Goal: Find specific page/section: Find specific page/section

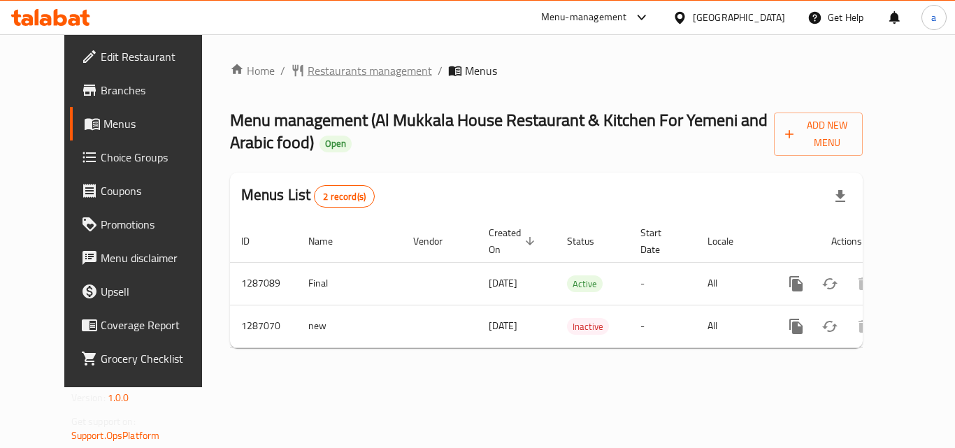
click at [346, 70] on span "Restaurants management" at bounding box center [370, 70] width 124 height 17
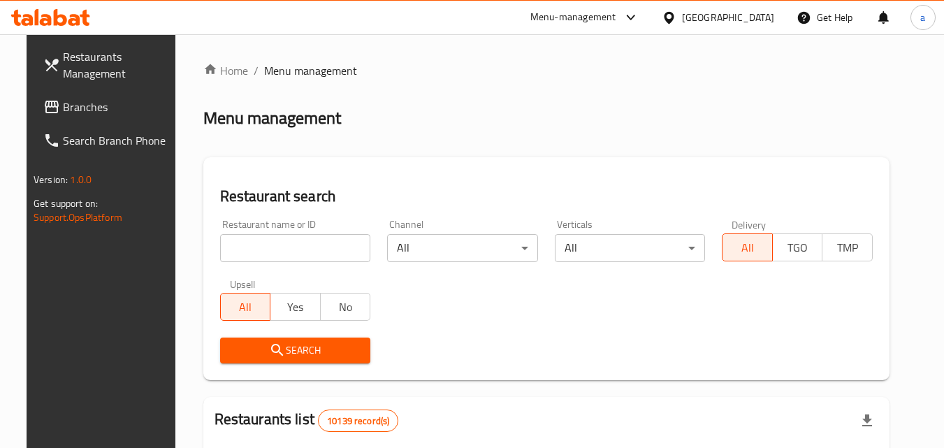
click at [226, 245] on input "search" at bounding box center [295, 248] width 151 height 28
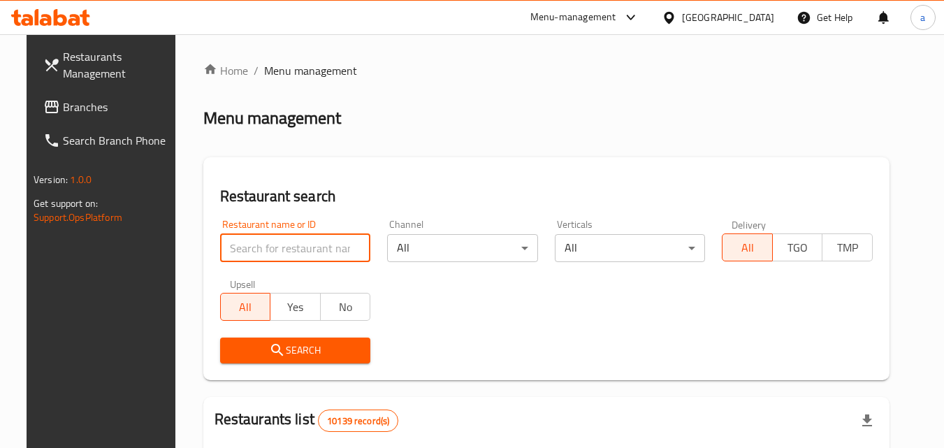
click at [226, 245] on input "search" at bounding box center [295, 248] width 151 height 28
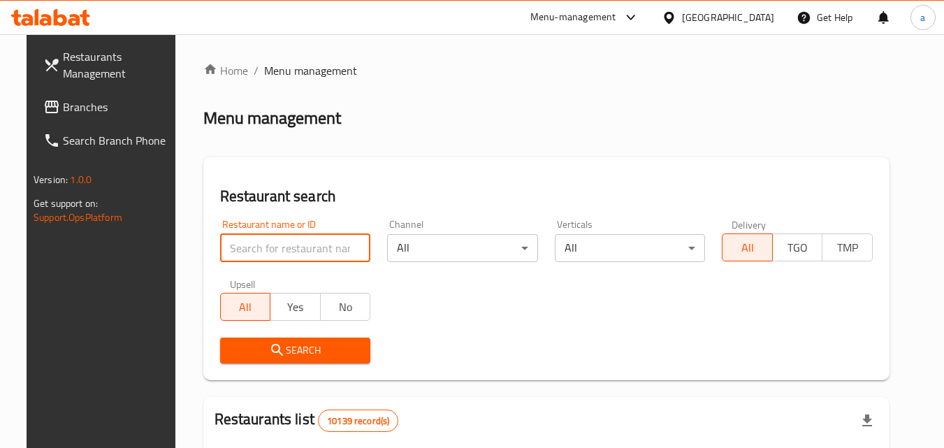
paste input "696571"
type input "696571"
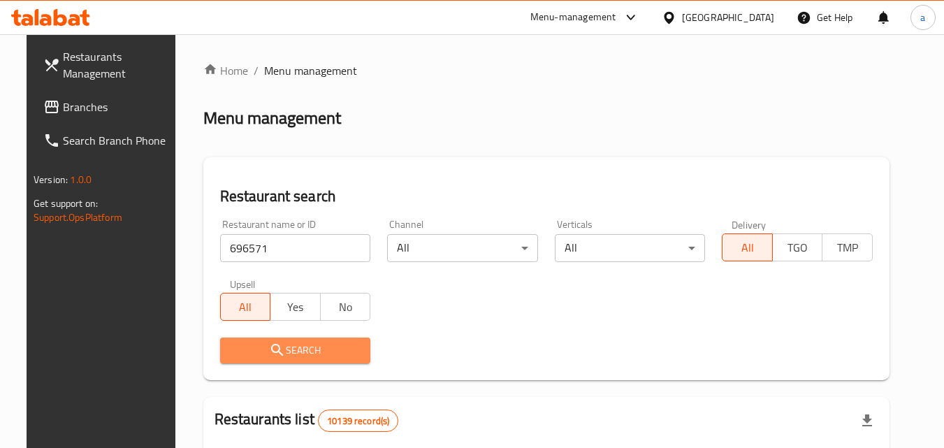
click at [242, 345] on span "Search" at bounding box center [295, 350] width 129 height 17
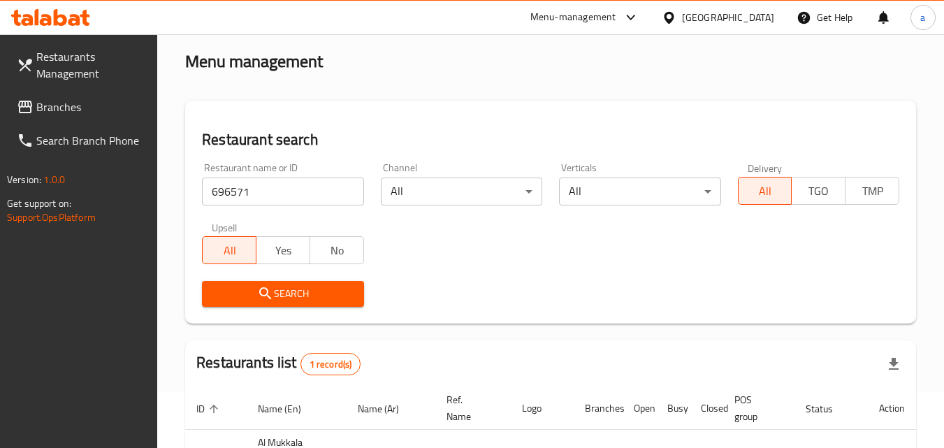
scroll to position [53, 0]
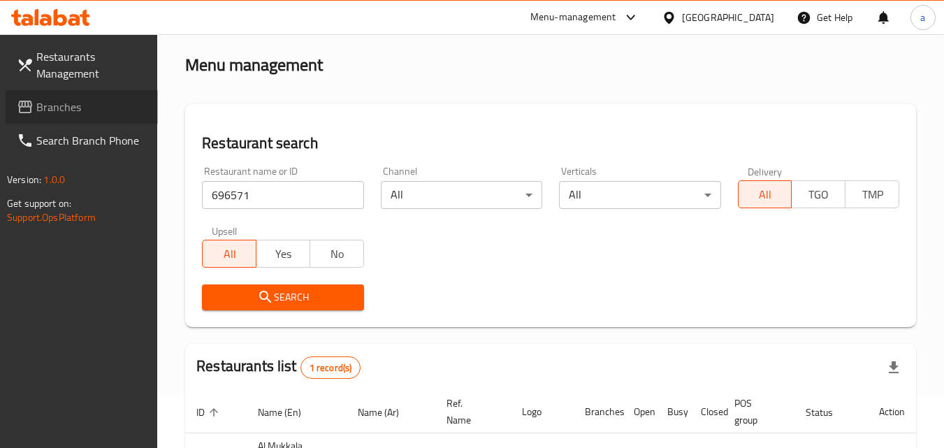
click at [66, 113] on span "Branches" at bounding box center [91, 107] width 110 height 17
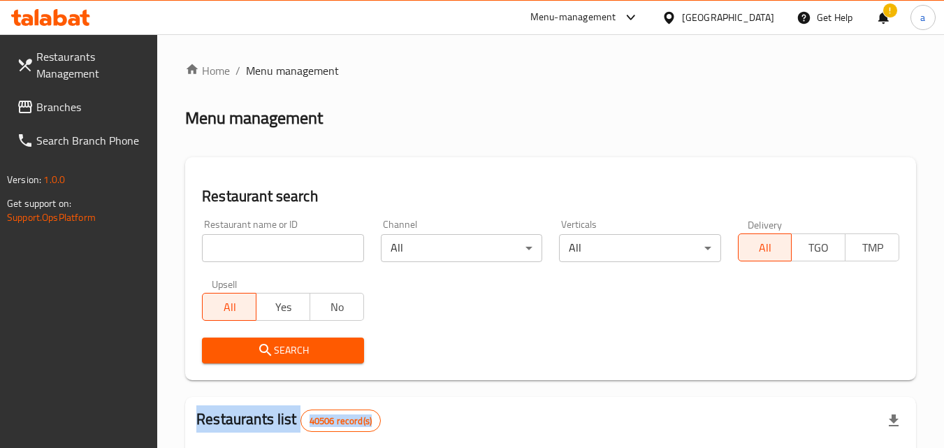
click at [41, 111] on span "Branches" at bounding box center [91, 107] width 110 height 17
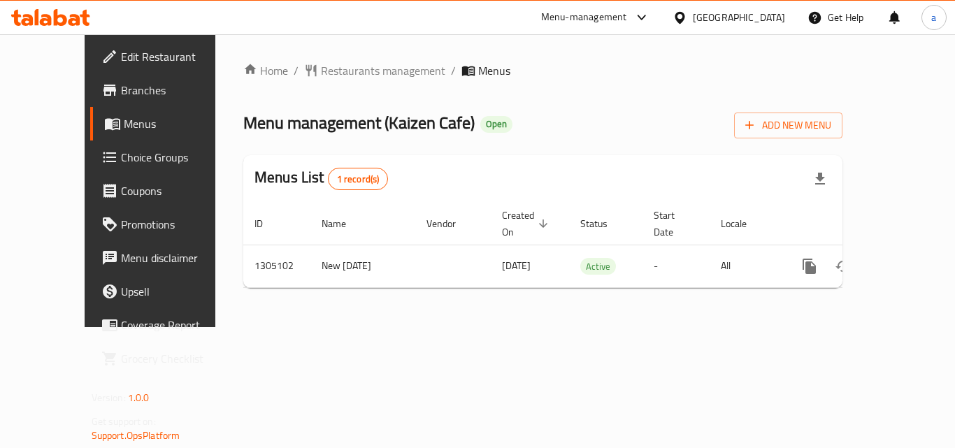
click at [322, 81] on div "Home / Restaurants management / Menus Menu management ( Kaizen Cafe ) Open Add …" at bounding box center [542, 180] width 599 height 237
click at [331, 72] on span "Restaurants management" at bounding box center [383, 70] width 124 height 17
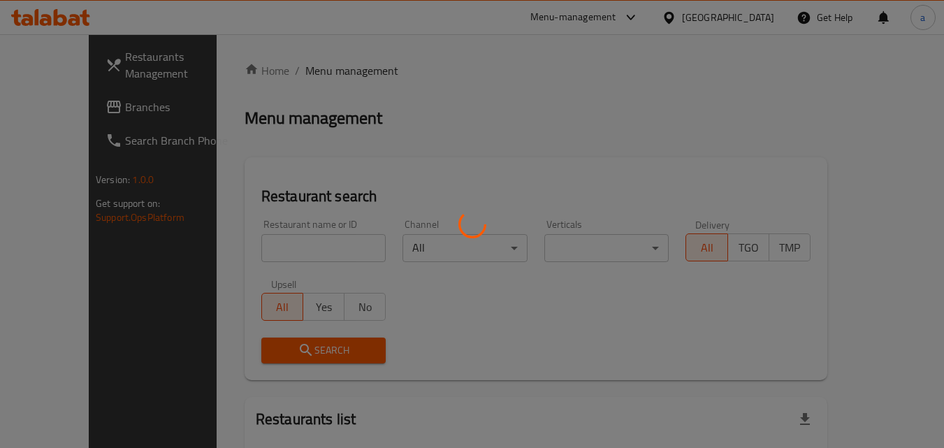
click at [286, 242] on div at bounding box center [472, 224] width 944 height 448
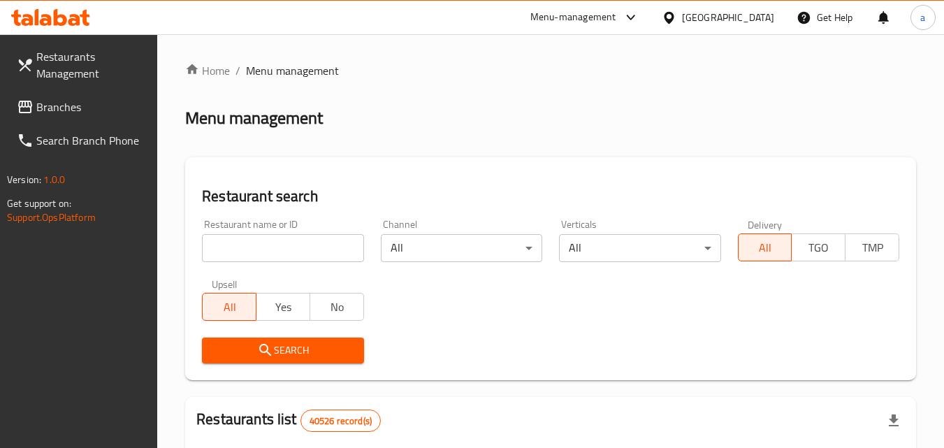
click at [287, 250] on div at bounding box center [472, 224] width 944 height 448
click at [288, 250] on input "search" at bounding box center [282, 248] width 161 height 28
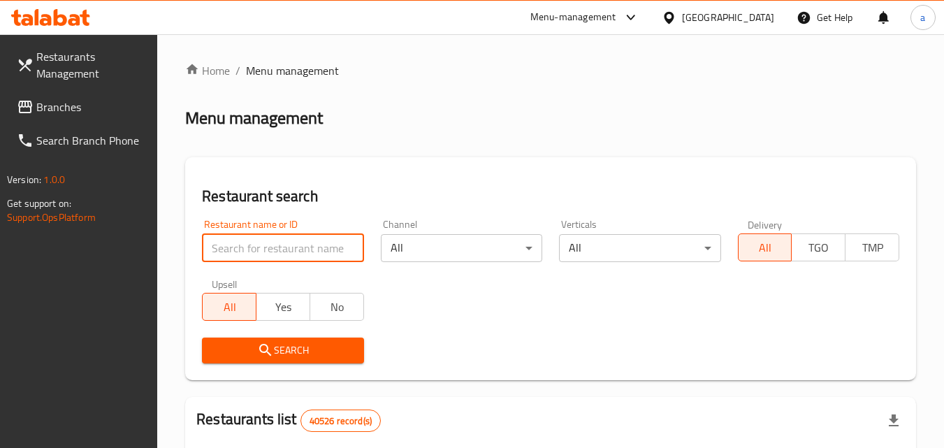
click at [288, 250] on input "search" at bounding box center [282, 248] width 161 height 28
paste input "703564"
type input "703564"
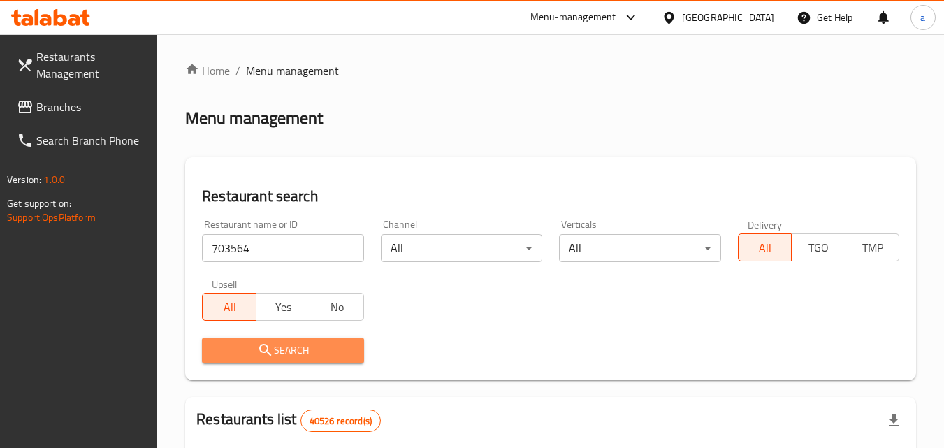
click at [257, 349] on icon "submit" at bounding box center [265, 350] width 17 height 17
click at [257, 349] on div at bounding box center [472, 224] width 944 height 448
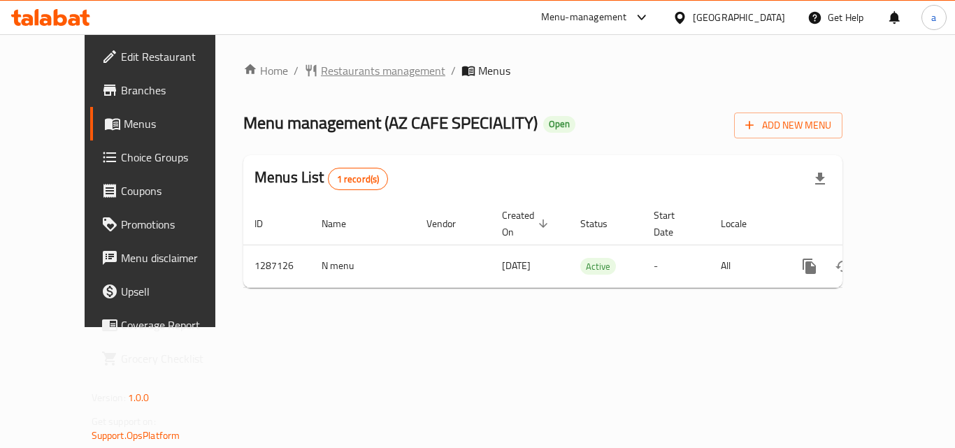
click at [322, 71] on span "Restaurants management" at bounding box center [383, 70] width 124 height 17
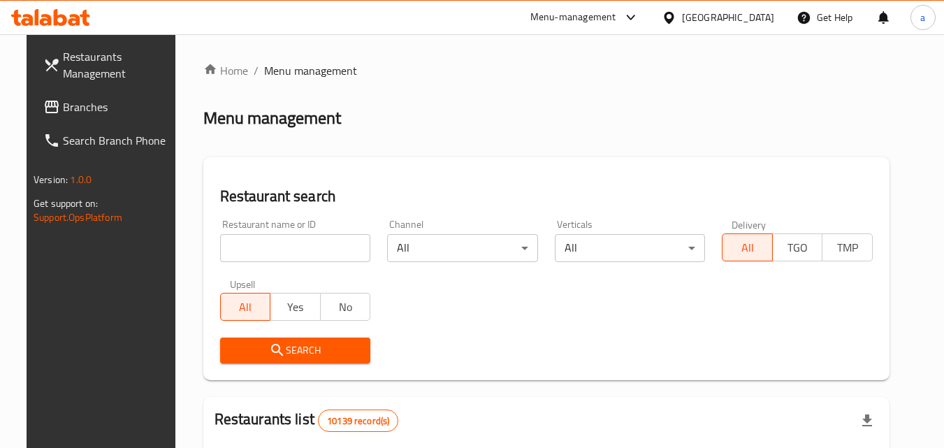
click at [254, 247] on input "search" at bounding box center [295, 248] width 151 height 28
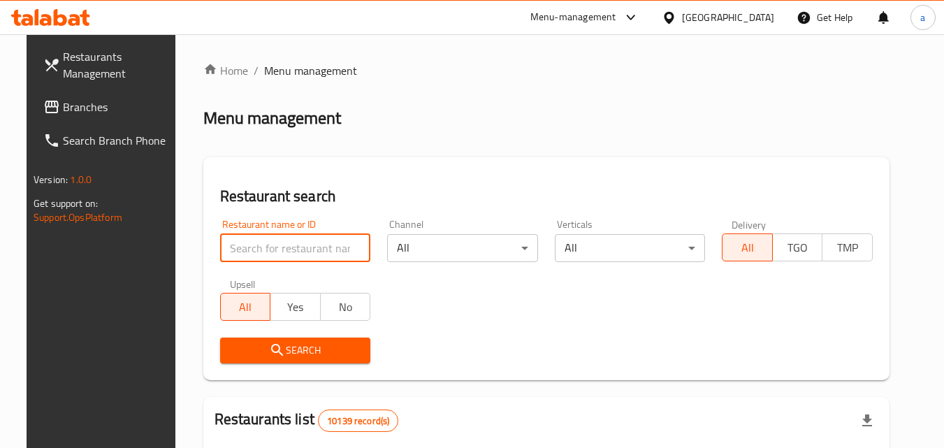
paste input "696582"
type input "696582"
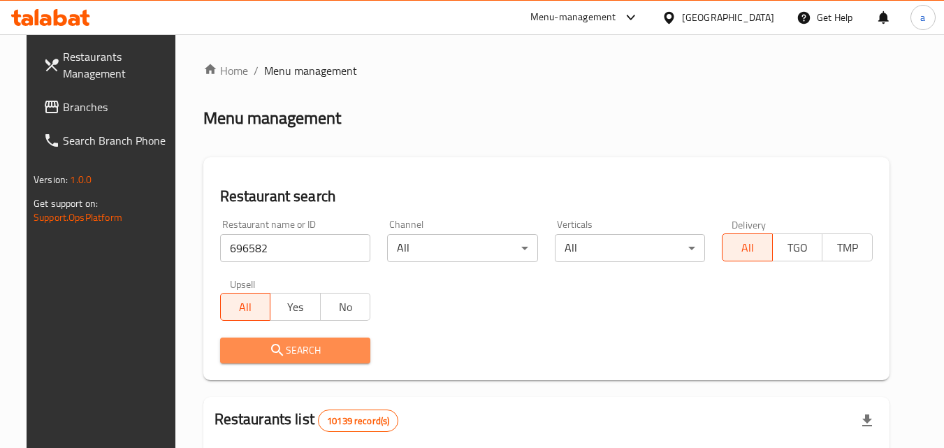
click at [269, 343] on icon "submit" at bounding box center [277, 350] width 17 height 17
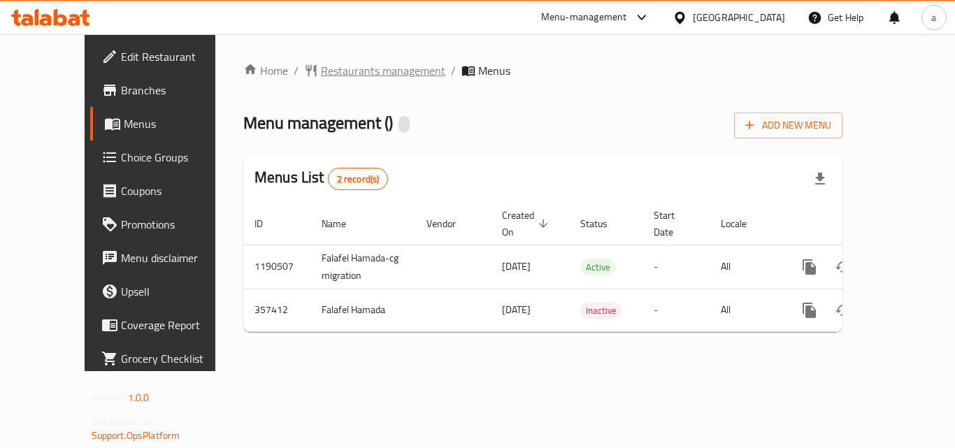
click at [341, 79] on span "Restaurants management" at bounding box center [383, 70] width 124 height 17
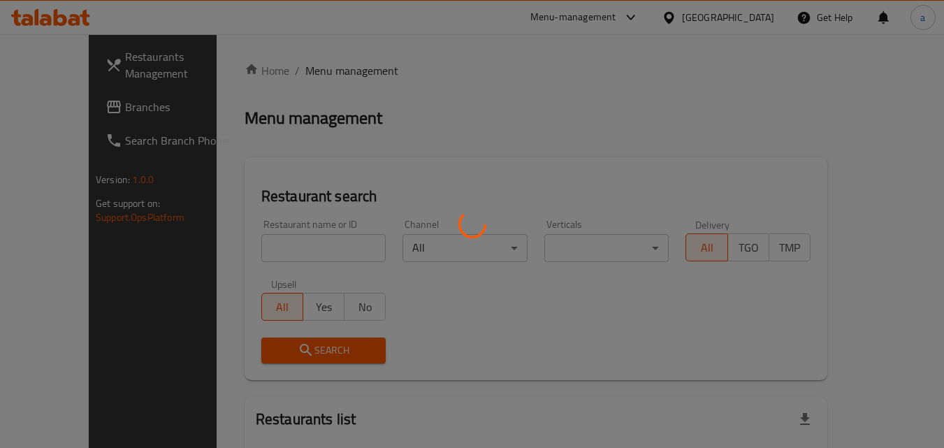
click at [250, 211] on div at bounding box center [472, 224] width 944 height 448
click at [250, 242] on div at bounding box center [472, 224] width 944 height 448
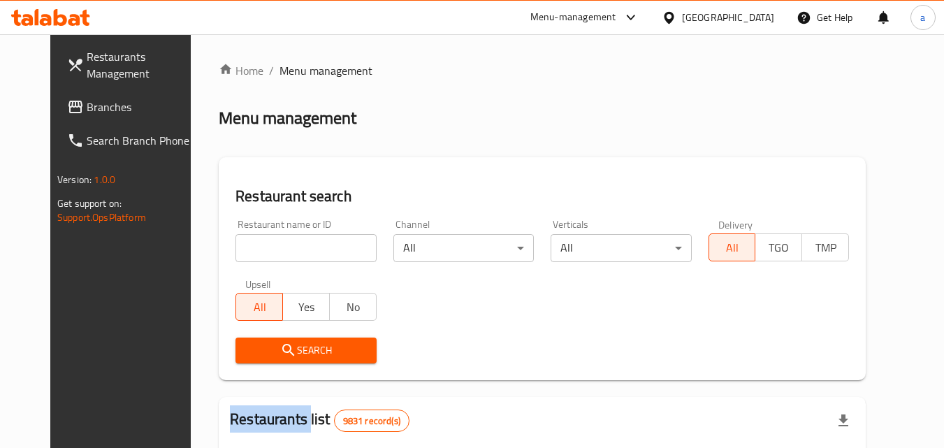
click at [250, 242] on div at bounding box center [472, 224] width 944 height 448
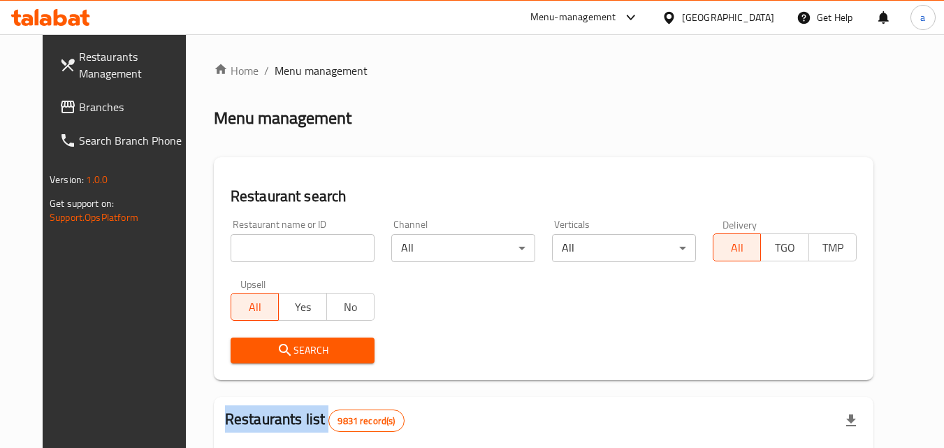
click at [250, 242] on div "Home / Menu management Menu management Restaurant search Restaurant name or ID …" at bounding box center [544, 444] width 660 height 764
click at [250, 242] on input "search" at bounding box center [303, 248] width 144 height 28
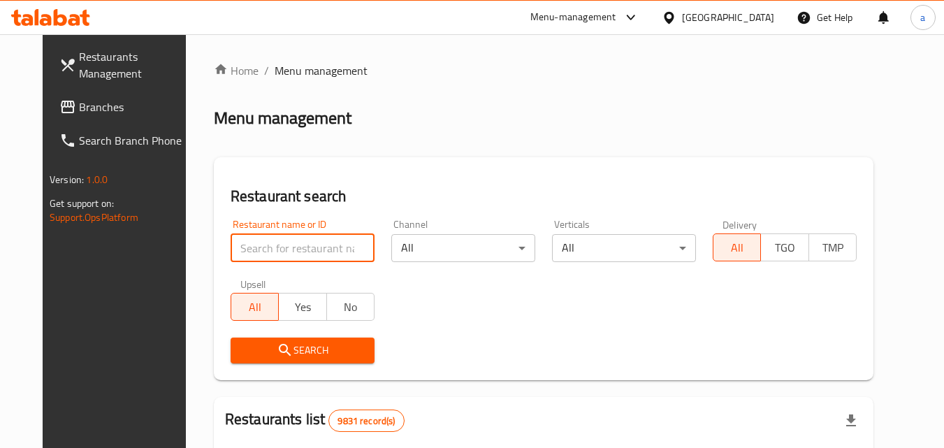
click at [250, 242] on input "search" at bounding box center [303, 248] width 144 height 28
paste input "630844"
type input "630844"
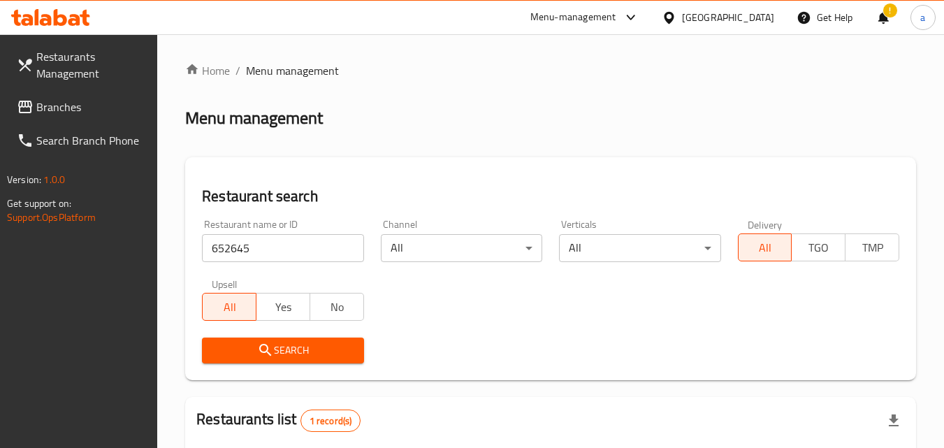
drag, startPoint x: 0, startPoint y: 0, endPoint x: 59, endPoint y: 111, distance: 126.0
click at [99, 99] on span "Branches" at bounding box center [91, 107] width 110 height 17
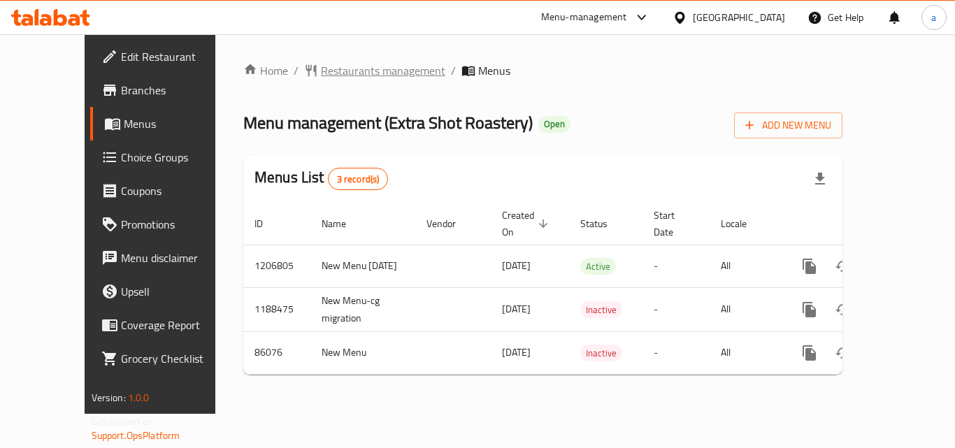
click at [321, 71] on span "Restaurants management" at bounding box center [383, 70] width 124 height 17
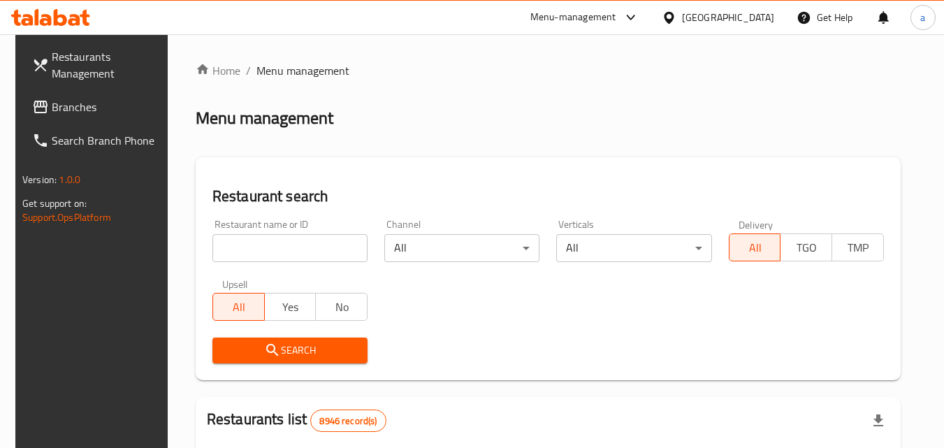
click at [282, 249] on div "Home / Menu management Menu management Restaurant search Restaurant name or ID …" at bounding box center [548, 452] width 705 height 781
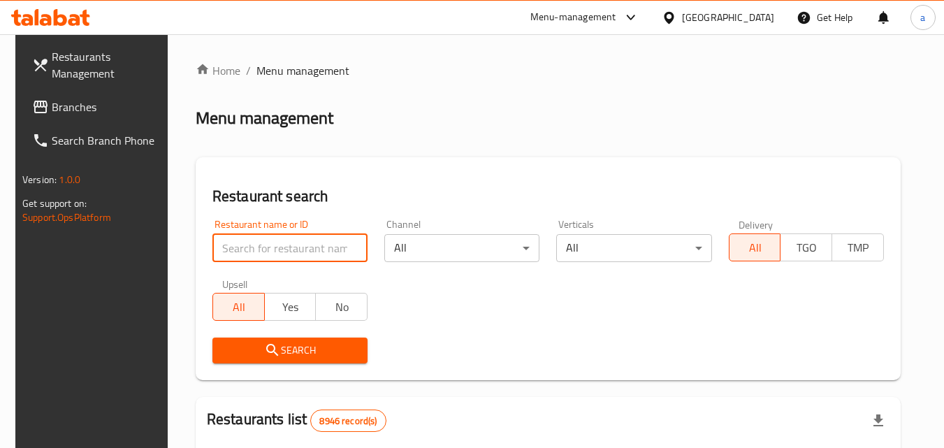
click at [282, 249] on input "search" at bounding box center [289, 248] width 155 height 28
paste input "20482"
type input "20482"
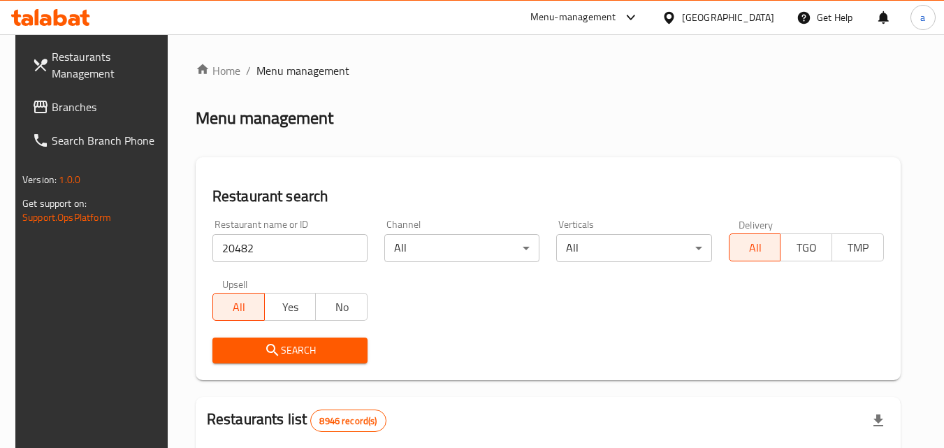
click at [281, 344] on span "Search" at bounding box center [290, 350] width 133 height 17
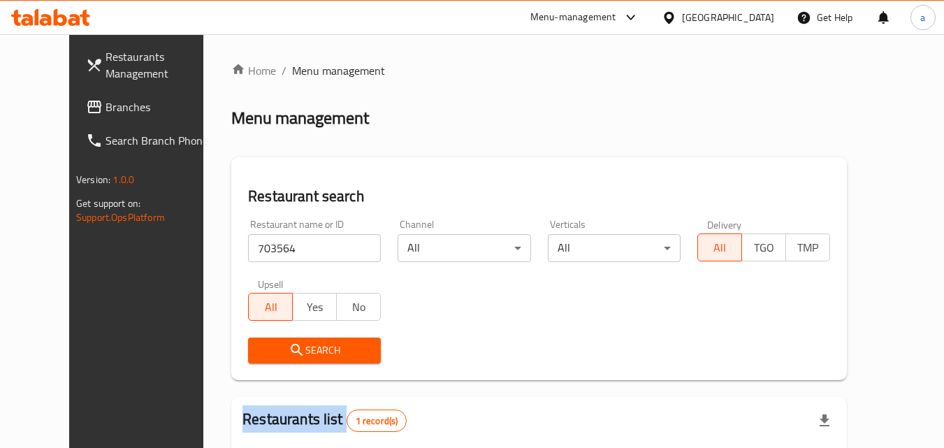
click at [106, 110] on span "Branches" at bounding box center [161, 107] width 110 height 17
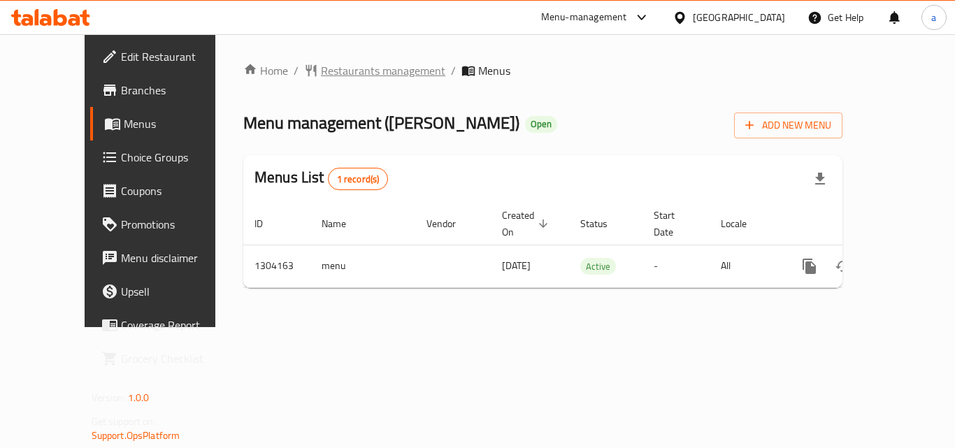
click at [335, 66] on span "Restaurants management" at bounding box center [383, 70] width 124 height 17
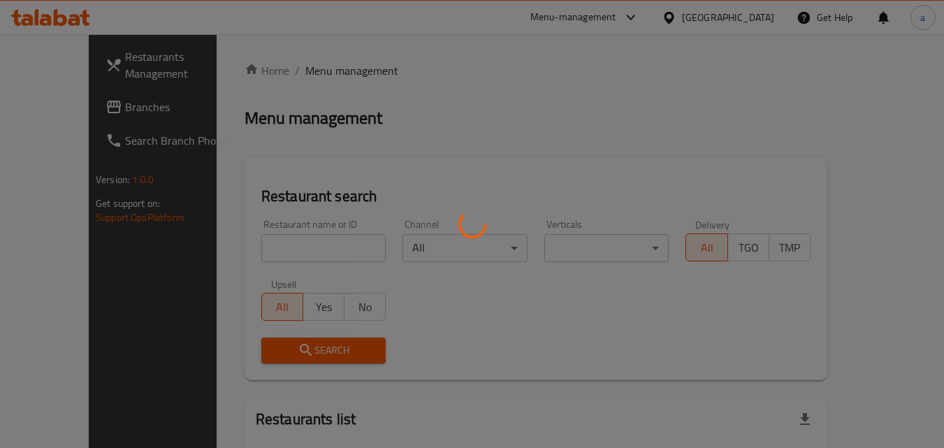
click at [238, 250] on div at bounding box center [472, 224] width 944 height 448
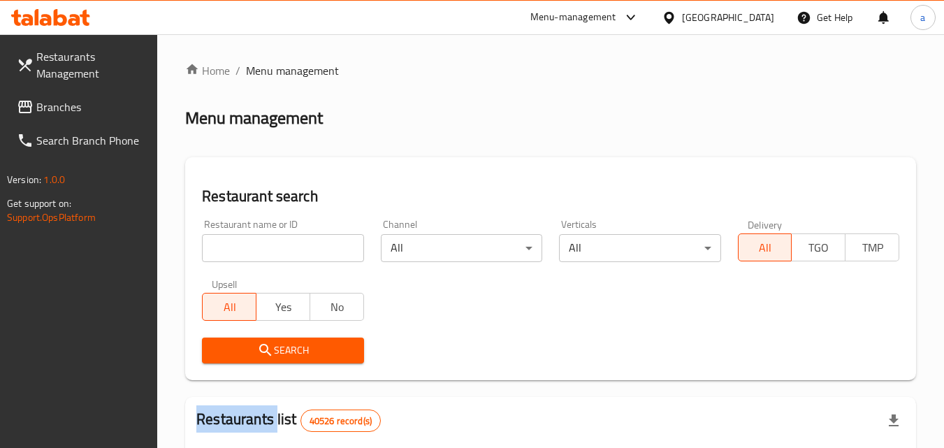
click at [238, 250] on div at bounding box center [472, 224] width 944 height 448
click at [238, 250] on input "search" at bounding box center [282, 248] width 161 height 28
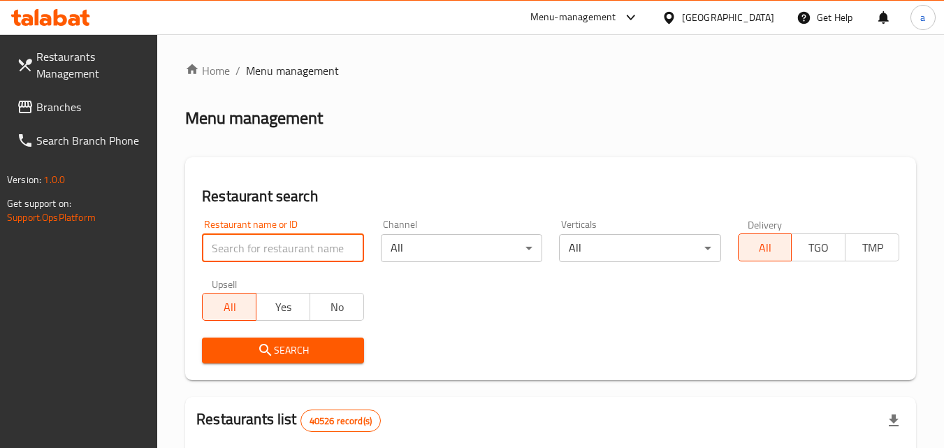
click at [238, 250] on input "search" at bounding box center [282, 248] width 161 height 28
paste input "703104"
type input "703104"
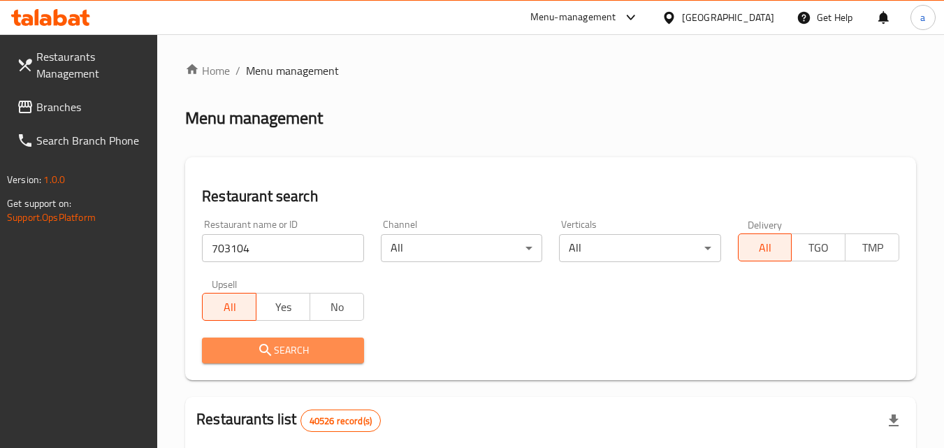
click at [228, 347] on span "Search" at bounding box center [282, 350] width 139 height 17
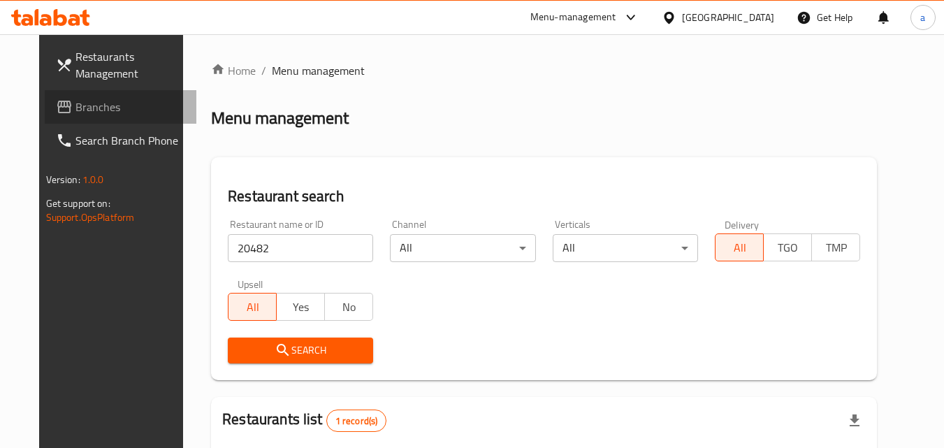
click at [75, 109] on span "Branches" at bounding box center [130, 107] width 110 height 17
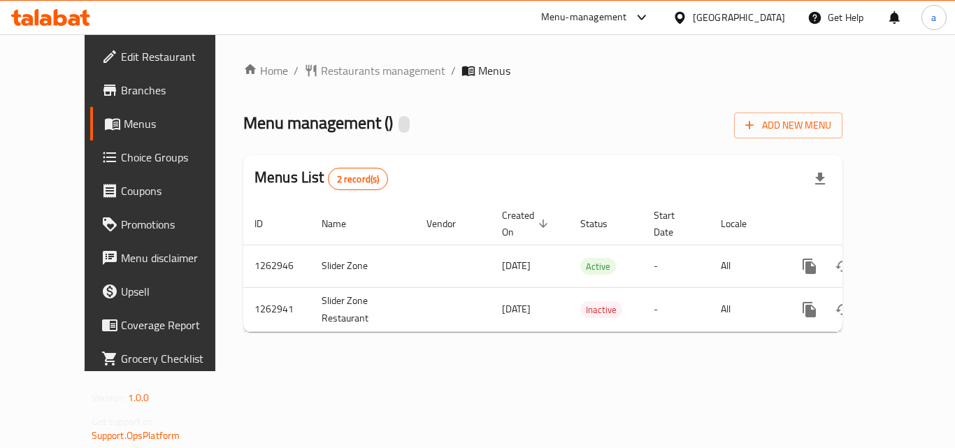
click at [370, 64] on div at bounding box center [477, 224] width 955 height 448
click at [352, 66] on span "Restaurants management" at bounding box center [383, 70] width 124 height 17
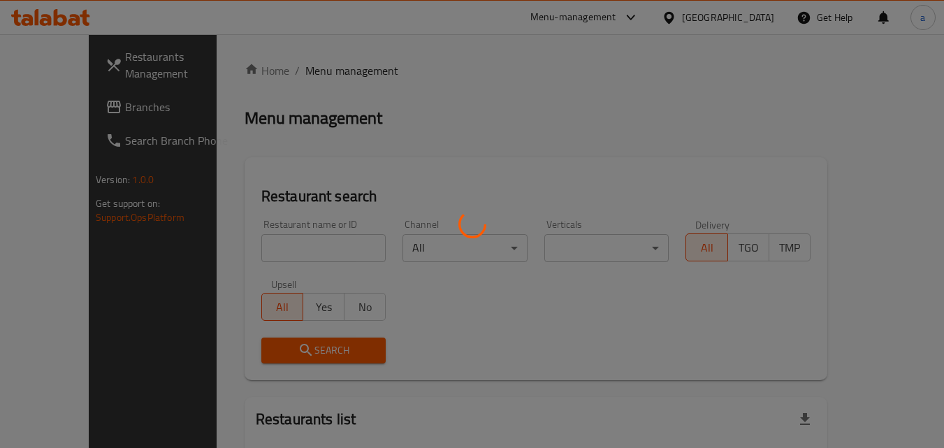
click at [253, 254] on div at bounding box center [472, 224] width 944 height 448
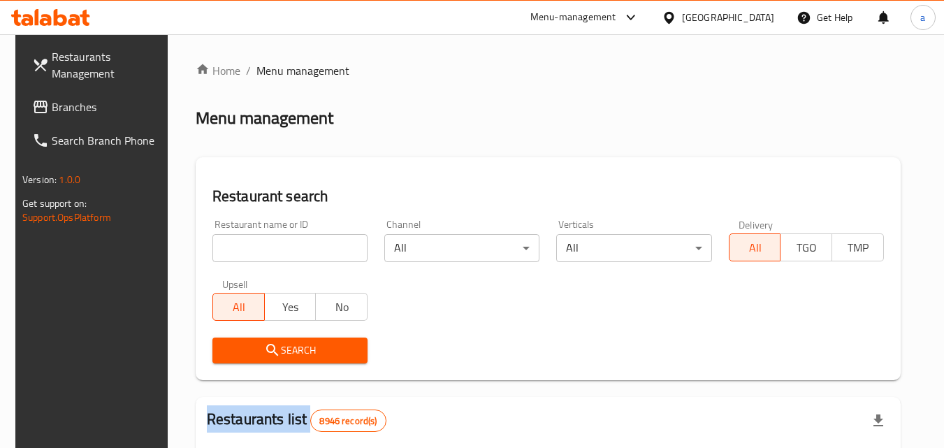
click at [253, 254] on div "Home / Menu management Menu management Restaurant search Restaurant name or ID …" at bounding box center [548, 452] width 705 height 781
click at [253, 254] on input "search" at bounding box center [289, 248] width 155 height 28
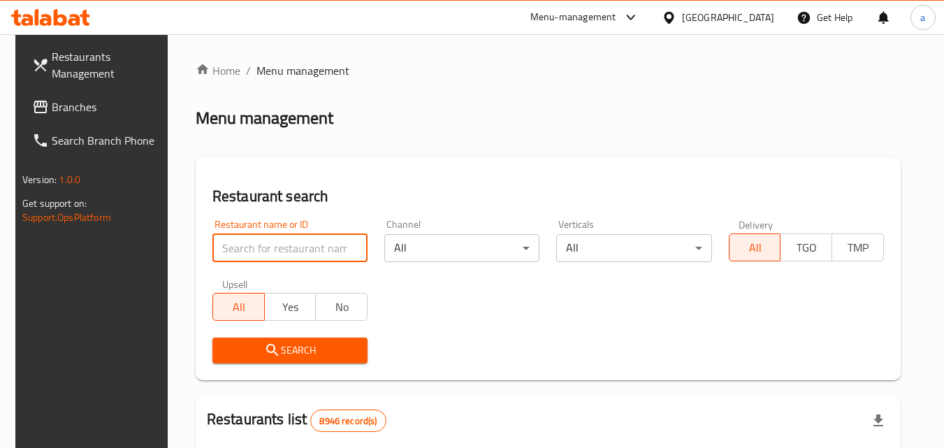
click at [253, 254] on input "search" at bounding box center [289, 248] width 155 height 28
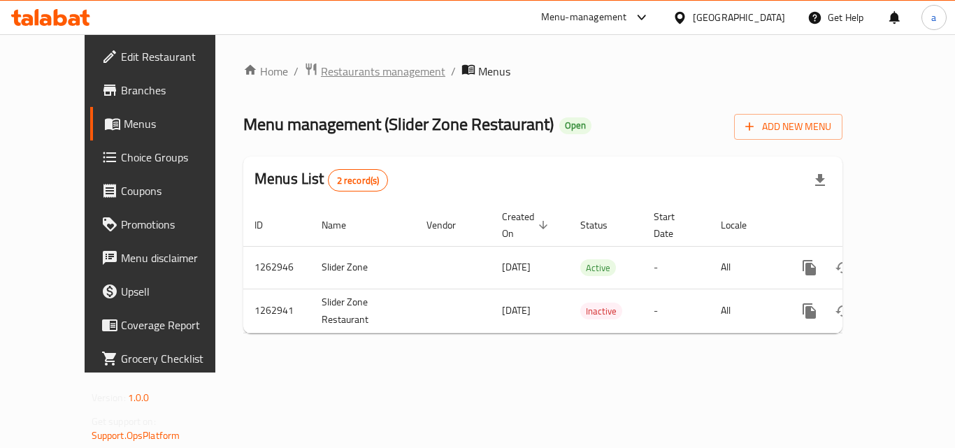
click at [321, 74] on span "Restaurants management" at bounding box center [383, 71] width 124 height 17
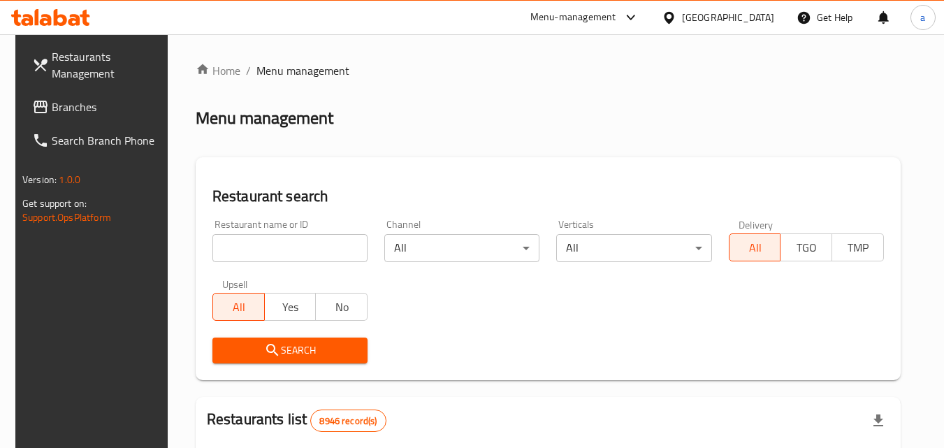
click at [259, 257] on input "search" at bounding box center [289, 248] width 155 height 28
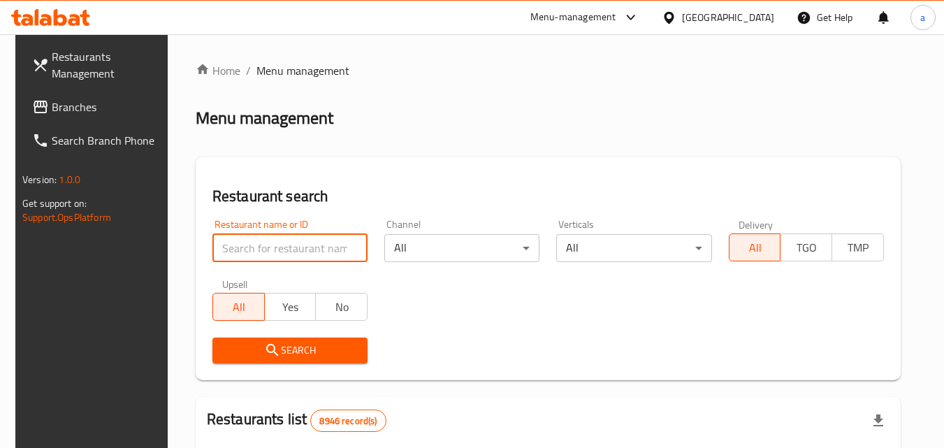
paste input "685773"
type input "685773"
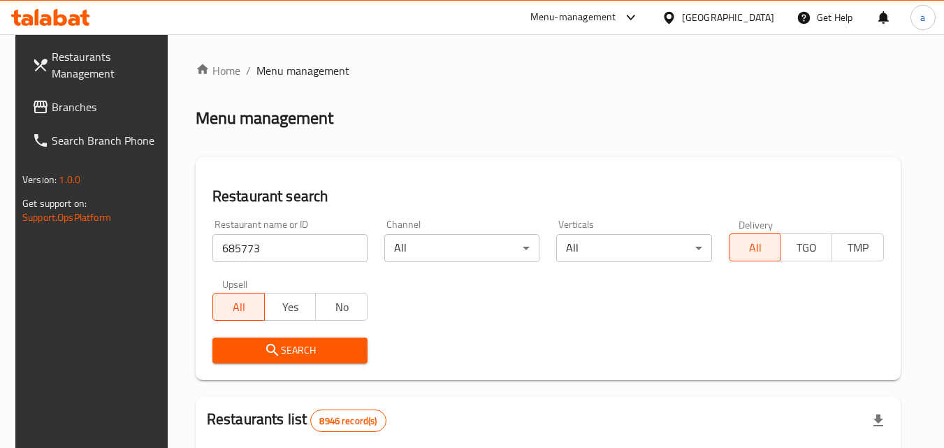
click at [252, 344] on span "Search" at bounding box center [290, 350] width 133 height 17
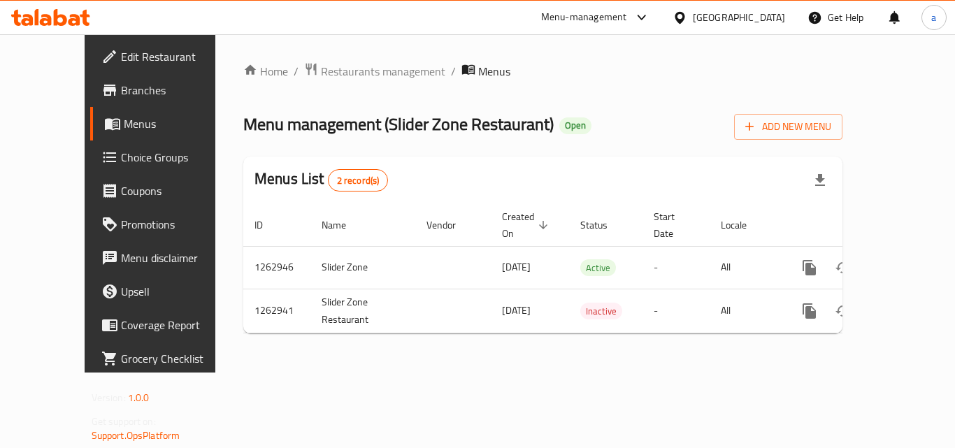
click at [121, 160] on span "Choice Groups" at bounding box center [177, 157] width 112 height 17
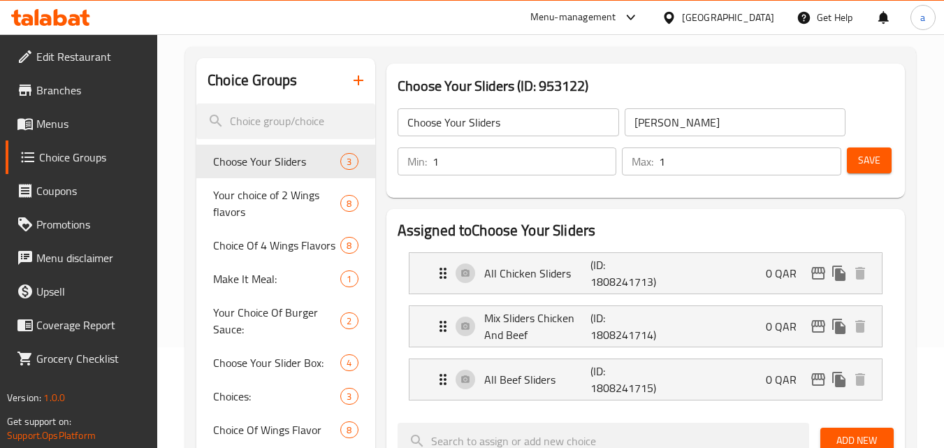
scroll to position [140, 0]
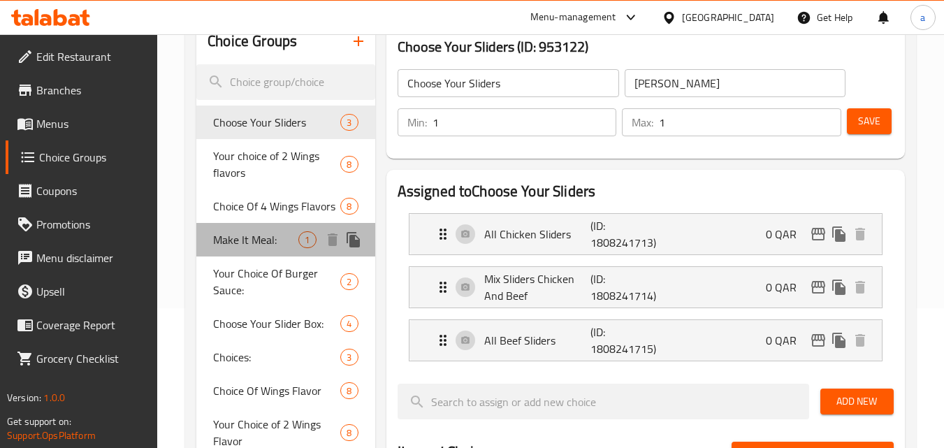
click at [222, 243] on span "Make It Meal:" at bounding box center [255, 239] width 85 height 17
type input "Make It Meal:"
type input "اصنعها وجبة:"
type input "0"
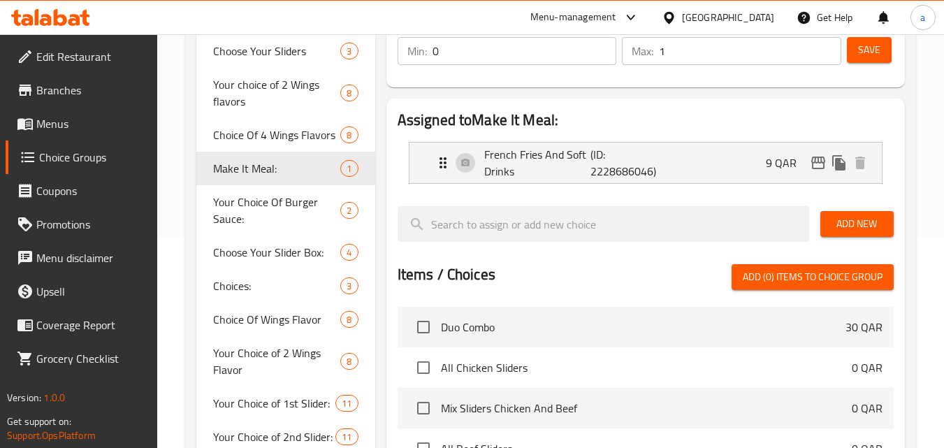
scroll to position [210, 0]
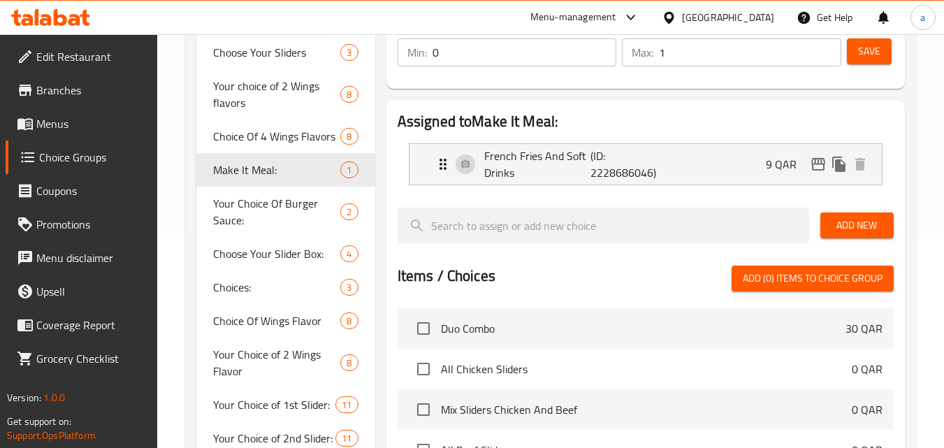
click at [71, 92] on span "Branches" at bounding box center [91, 90] width 110 height 17
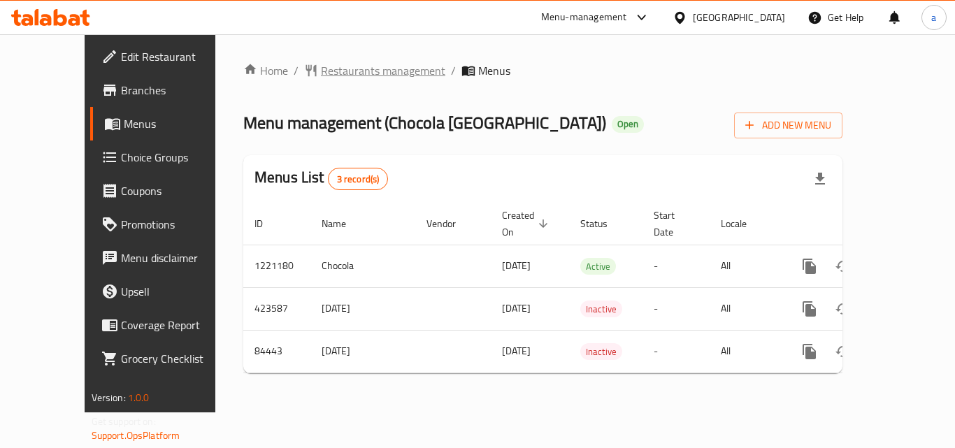
drag, startPoint x: 339, startPoint y: 56, endPoint x: 331, endPoint y: 66, distance: 12.9
click at [339, 56] on div "Home / Restaurants management / Menus Menu management ( Chocola Paris ) Open Ad…" at bounding box center [542, 223] width 655 height 378
click at [329, 73] on span "Restaurants management" at bounding box center [383, 70] width 124 height 17
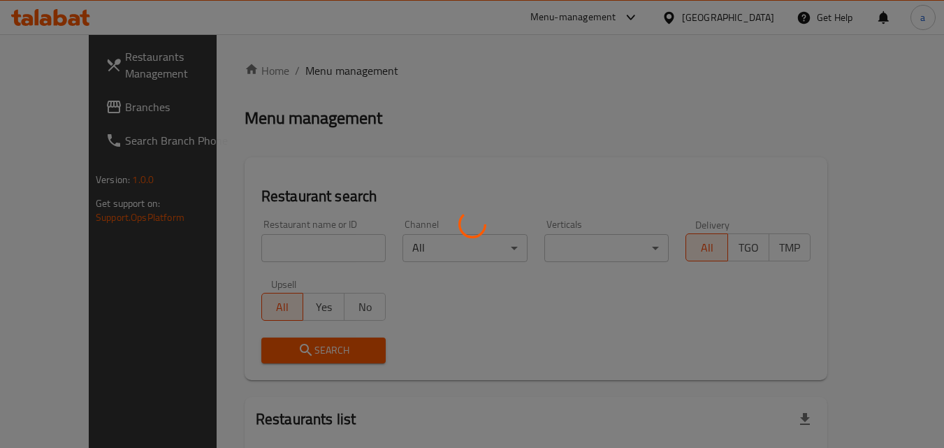
click at [277, 230] on div at bounding box center [472, 224] width 944 height 448
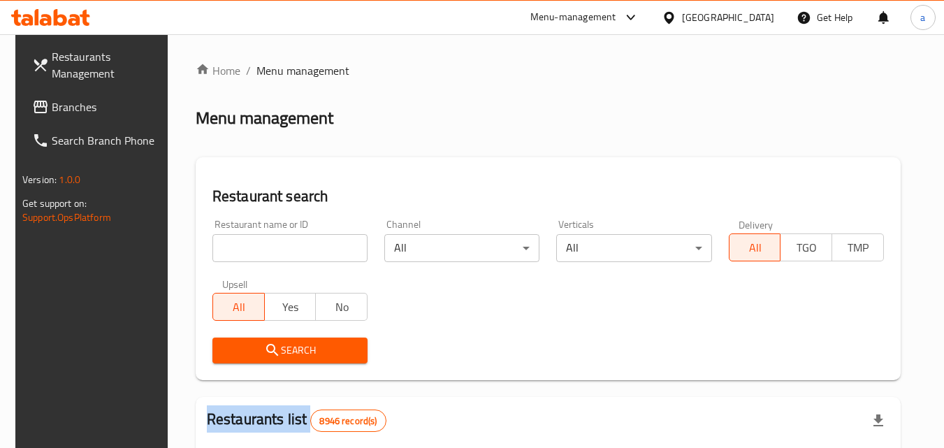
click at [277, 230] on div at bounding box center [472, 224] width 944 height 448
click at [274, 247] on input "search" at bounding box center [289, 248] width 155 height 28
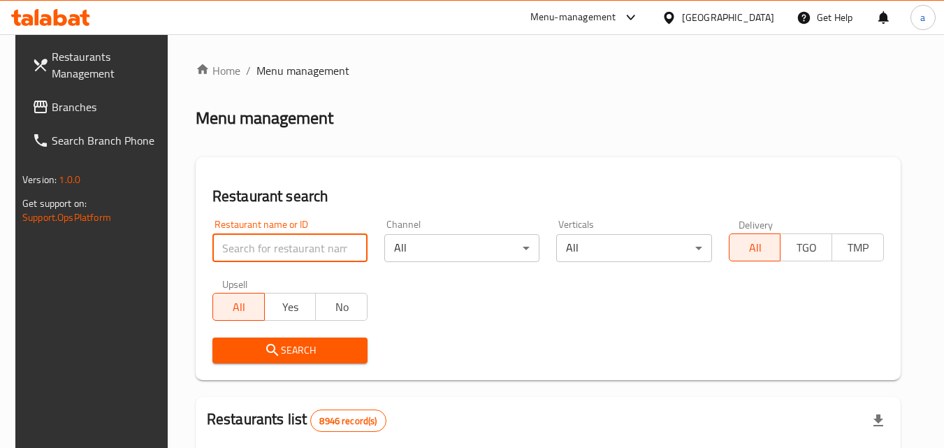
paste input "600759"
type input "600759"
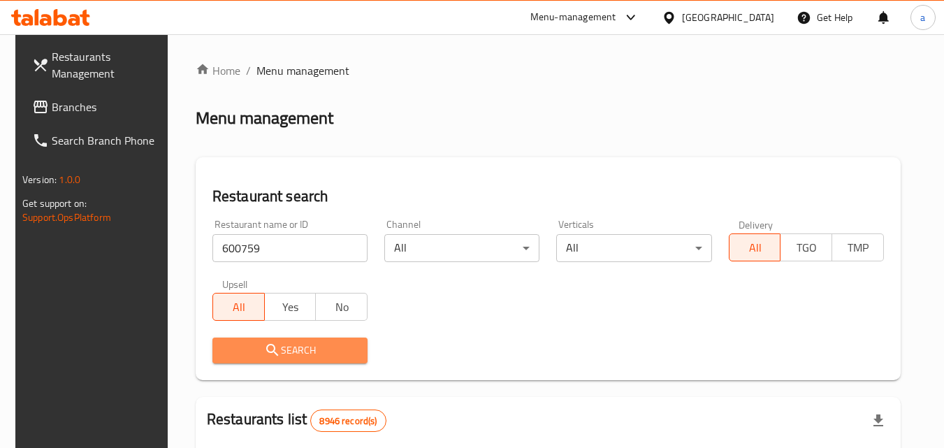
click at [253, 345] on span "Search" at bounding box center [290, 350] width 133 height 17
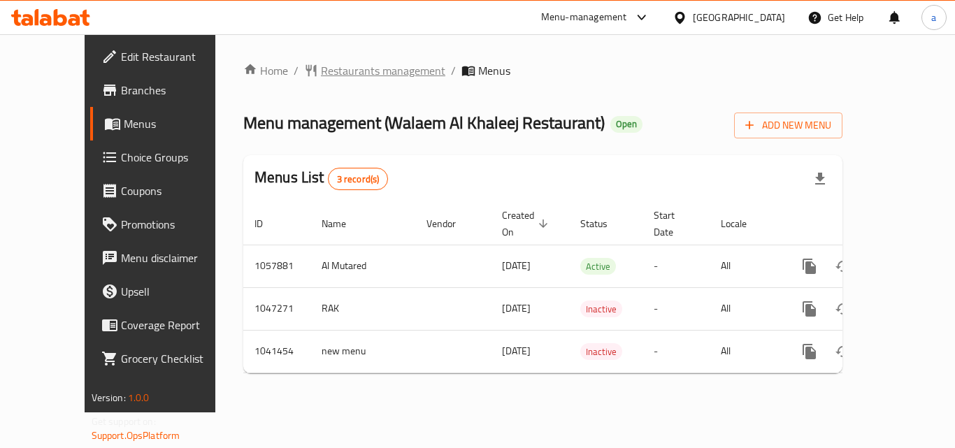
click at [326, 63] on span "Restaurants management" at bounding box center [383, 70] width 124 height 17
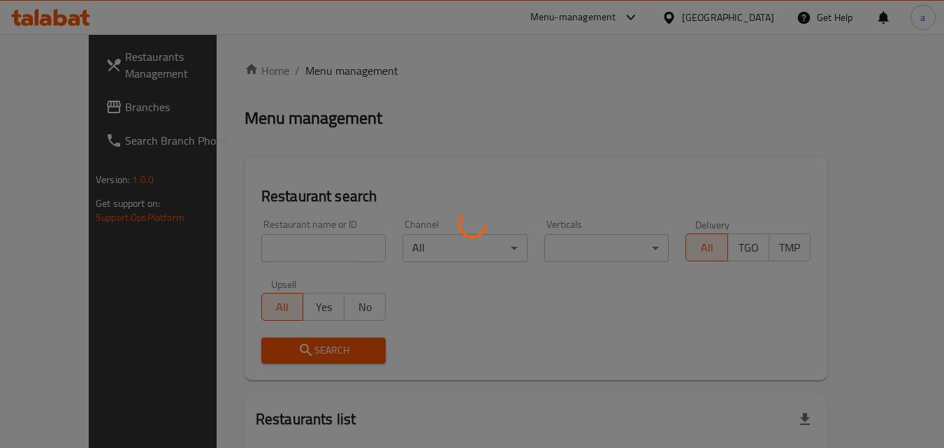
click at [238, 243] on div at bounding box center [472, 224] width 944 height 448
click at [237, 255] on div at bounding box center [472, 224] width 944 height 448
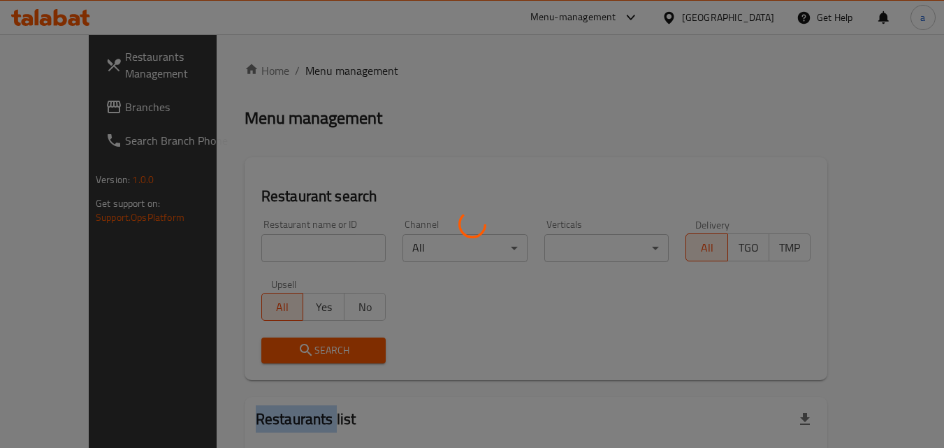
click at [237, 255] on div at bounding box center [472, 224] width 944 height 448
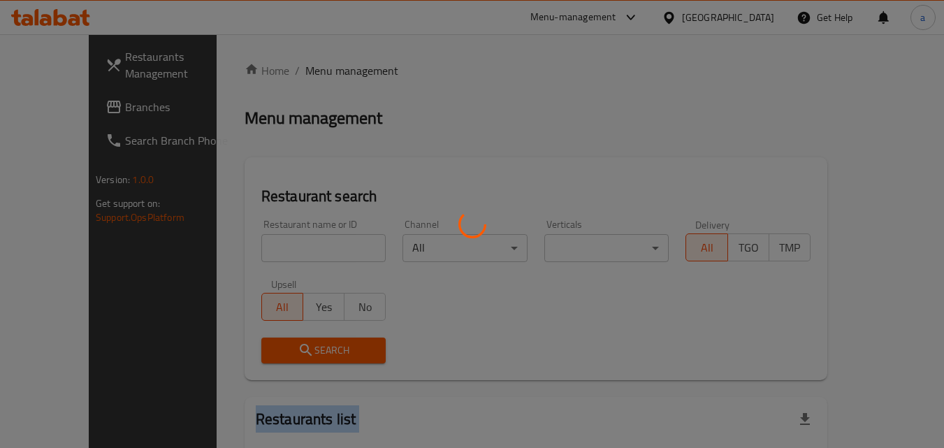
click at [237, 255] on div at bounding box center [472, 224] width 944 height 448
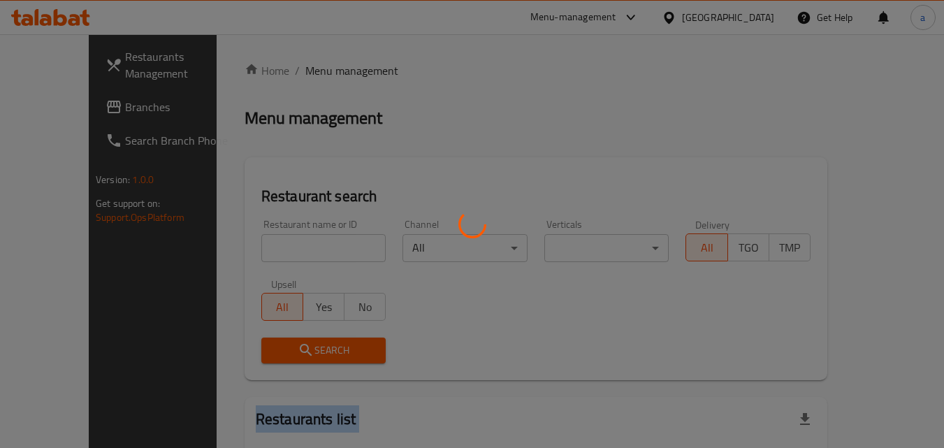
click at [237, 255] on div at bounding box center [472, 224] width 944 height 448
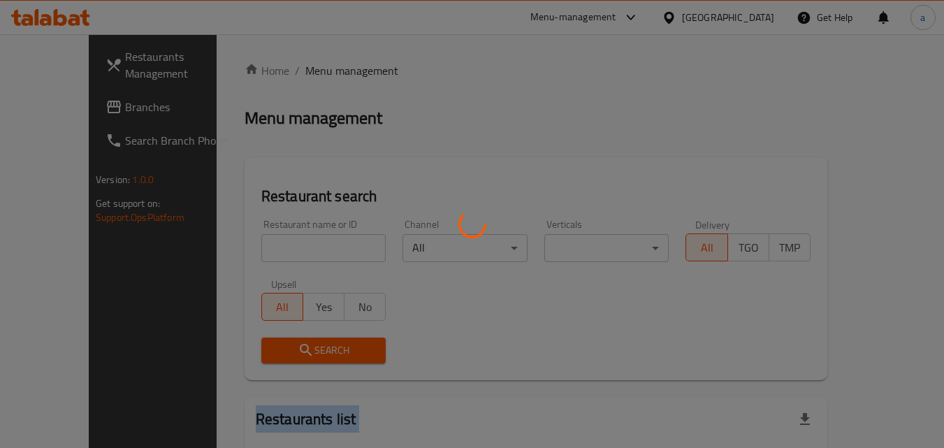
click at [237, 255] on div at bounding box center [472, 224] width 944 height 448
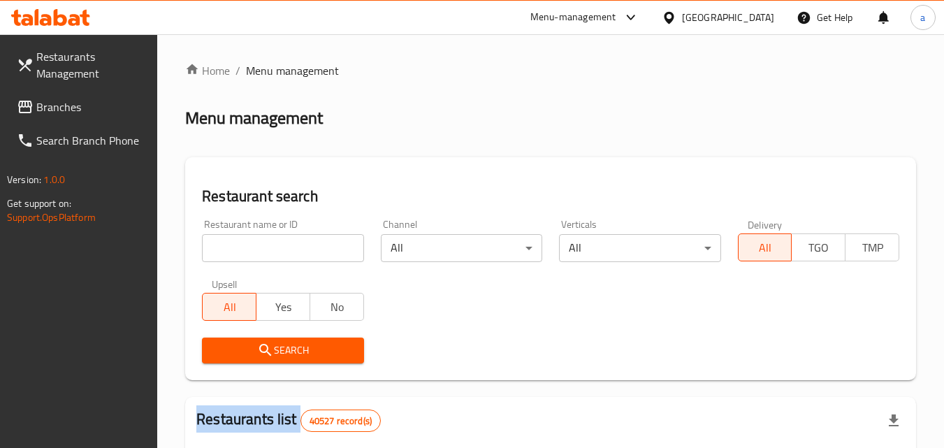
click at [237, 255] on div at bounding box center [472, 224] width 944 height 448
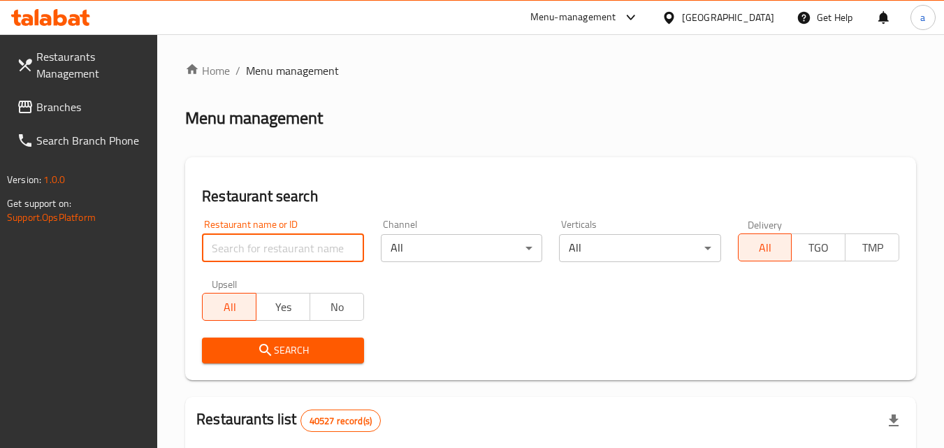
click at [237, 255] on input "search" at bounding box center [282, 248] width 161 height 28
paste input "643563"
type input "643563"
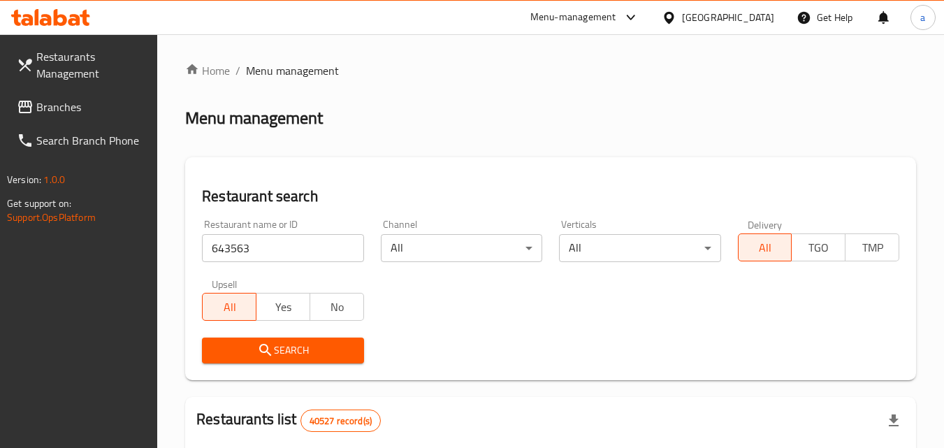
click at [257, 345] on span "Search" at bounding box center [282, 350] width 139 height 17
click at [55, 99] on span "Branches" at bounding box center [91, 107] width 110 height 17
click at [48, 99] on span "Branches" at bounding box center [91, 107] width 110 height 17
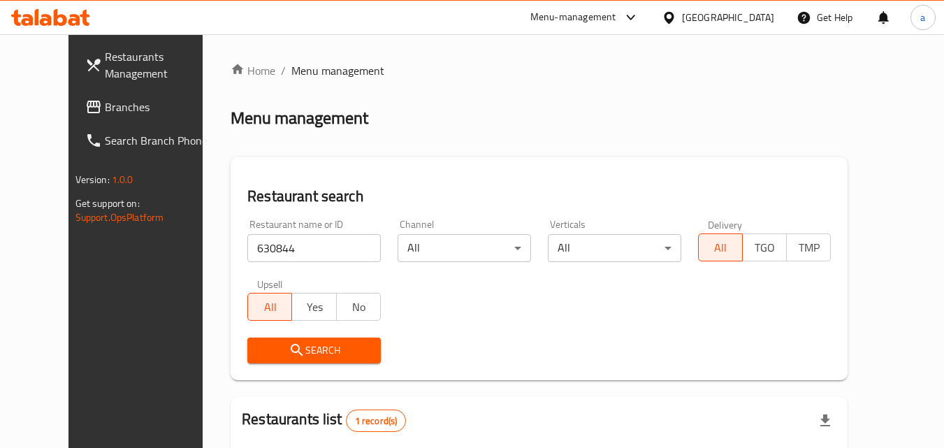
click at [74, 85] on link "Restaurants Management" at bounding box center [150, 65] width 152 height 50
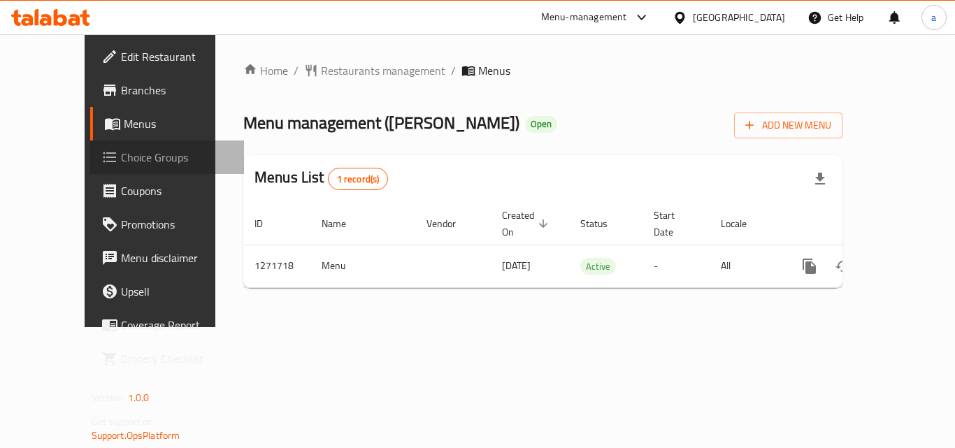
click at [121, 153] on span "Choice Groups" at bounding box center [177, 157] width 112 height 17
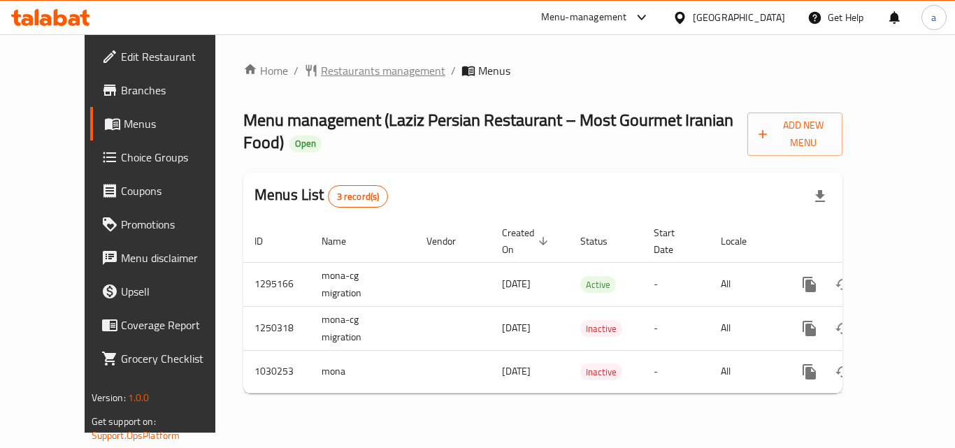
click at [321, 71] on span "Restaurants management" at bounding box center [383, 70] width 124 height 17
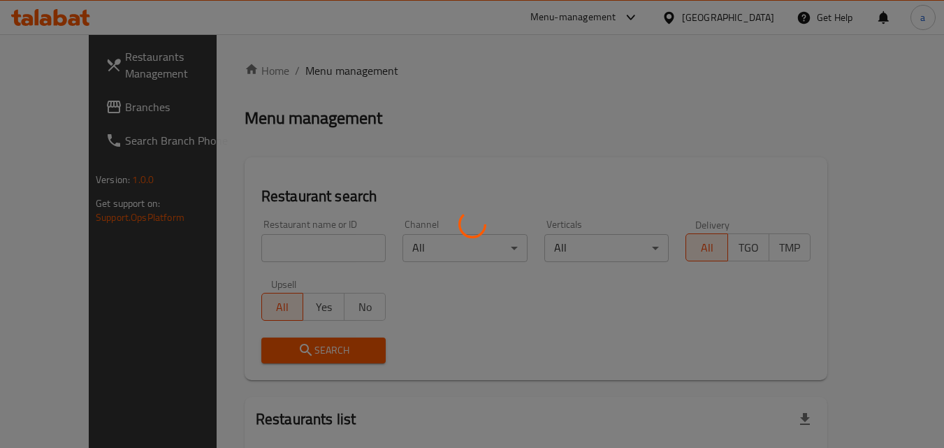
click at [248, 242] on div at bounding box center [472, 224] width 944 height 448
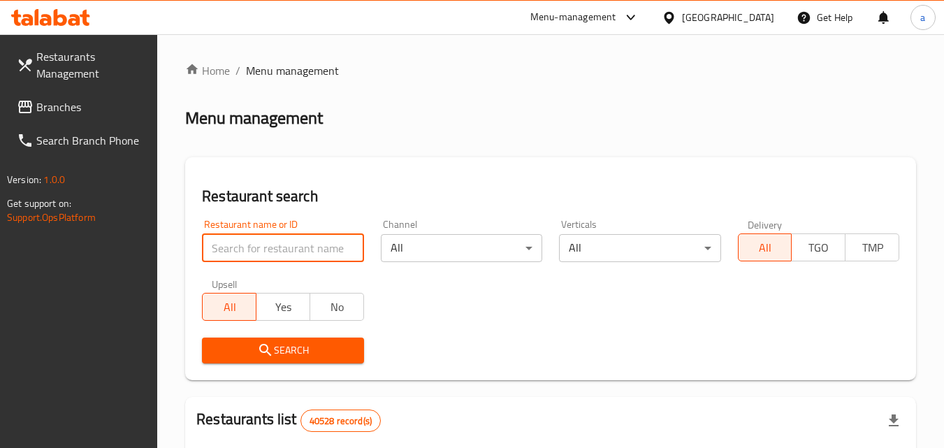
click at [248, 242] on input "search" at bounding box center [282, 248] width 161 height 28
paste input "661297"
type input "661297"
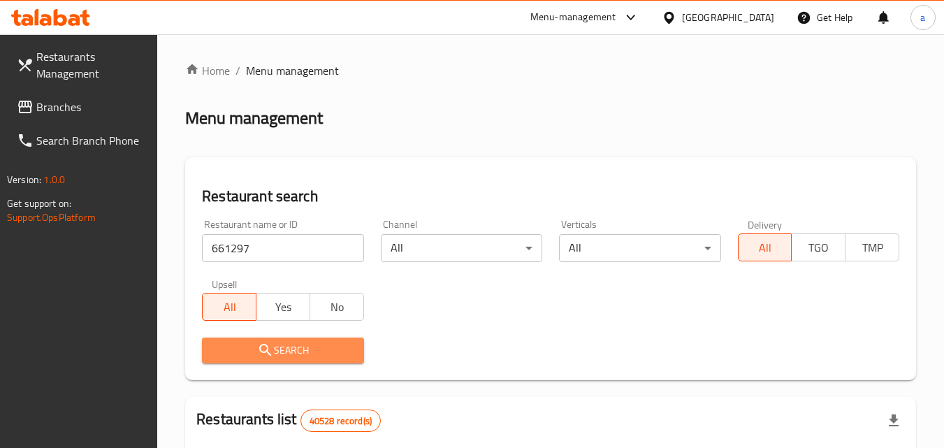
click at [251, 354] on span "Search" at bounding box center [282, 350] width 139 height 17
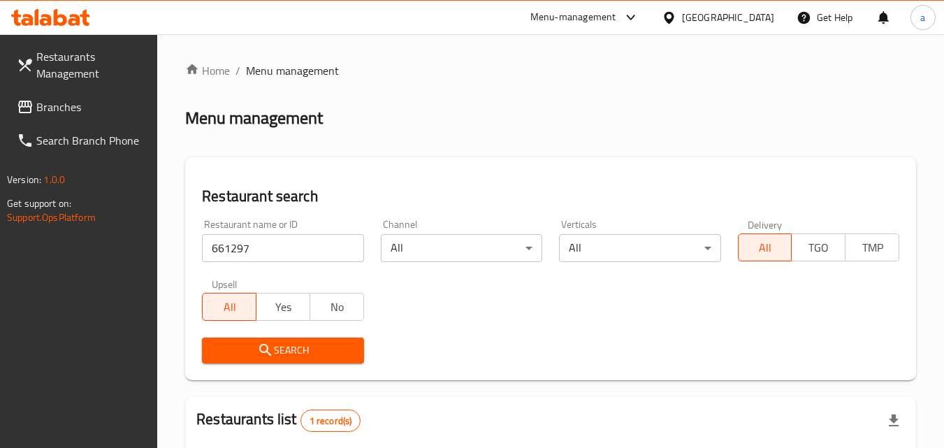
drag, startPoint x: 36, startPoint y: 103, endPoint x: 8, endPoint y: 114, distance: 30.1
click at [36, 103] on span "Branches" at bounding box center [91, 107] width 110 height 17
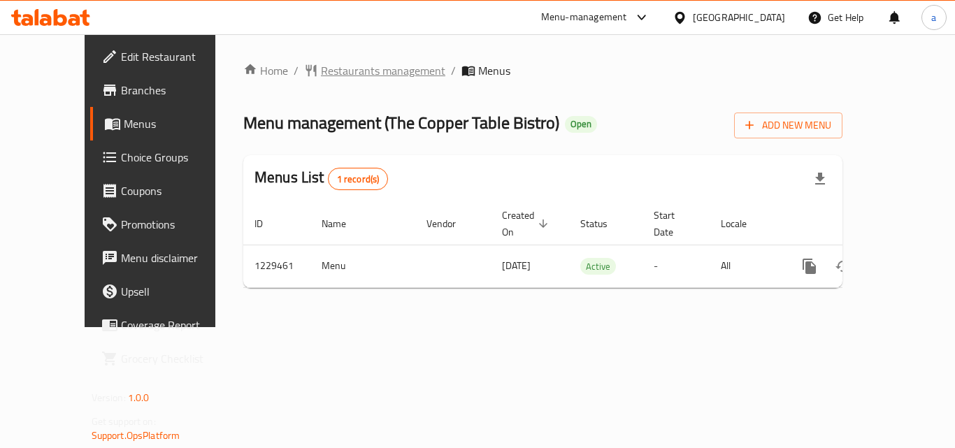
click at [322, 74] on span "Restaurants management" at bounding box center [383, 70] width 124 height 17
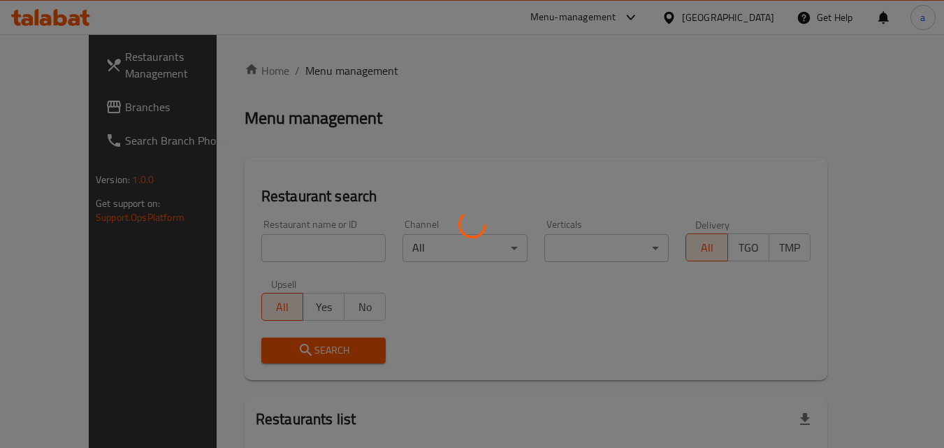
click at [277, 243] on div at bounding box center [472, 224] width 944 height 448
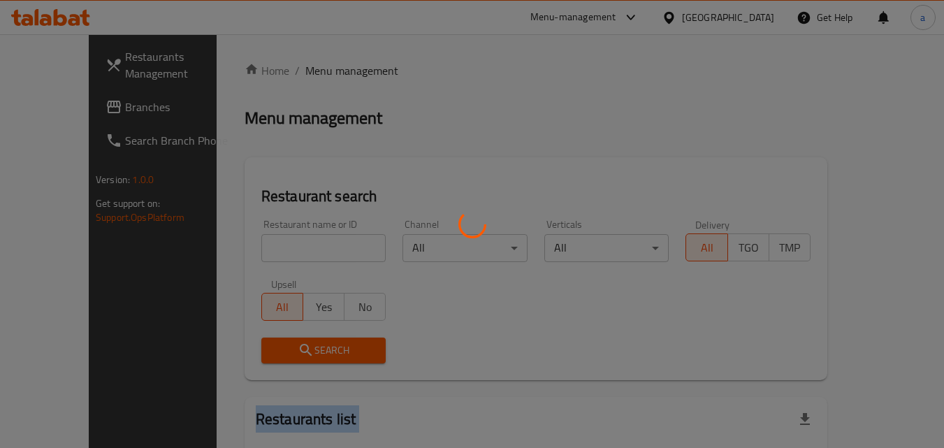
click at [277, 243] on div at bounding box center [472, 224] width 944 height 448
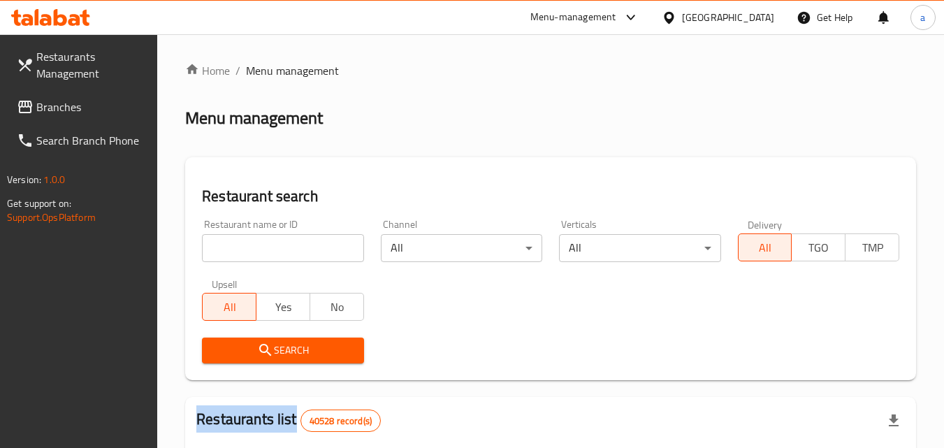
click at [277, 243] on div at bounding box center [472, 224] width 944 height 448
click at [277, 243] on input "search" at bounding box center [282, 248] width 161 height 28
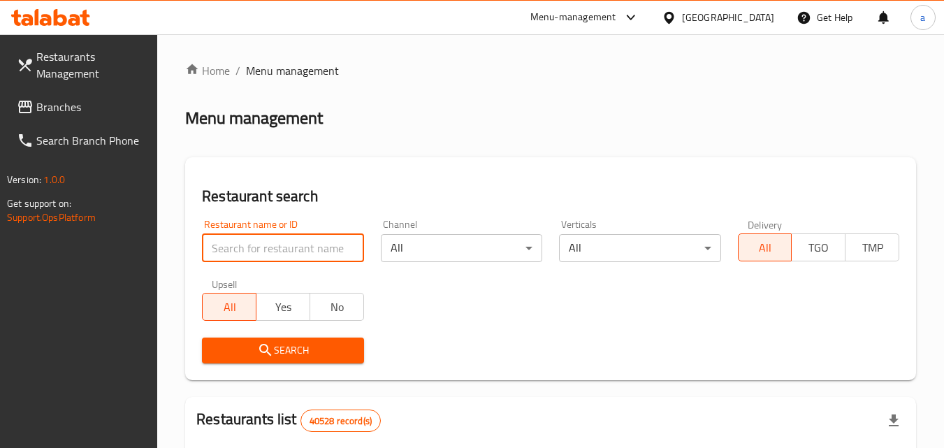
click at [284, 244] on input "search" at bounding box center [282, 248] width 161 height 28
paste input "676706"
type input "676706"
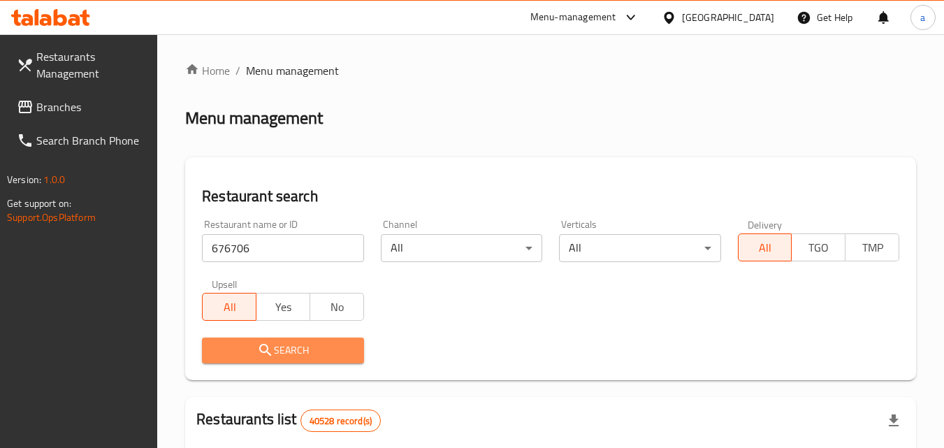
click at [283, 342] on span "Search" at bounding box center [282, 350] width 139 height 17
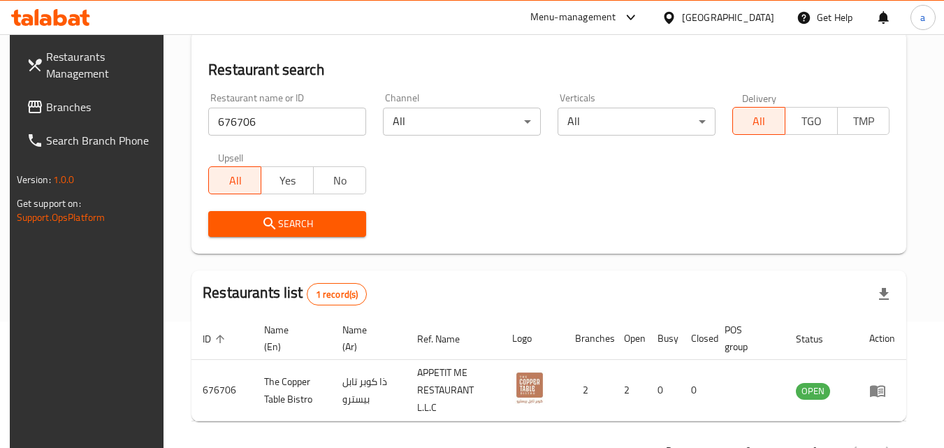
scroll to position [36, 0]
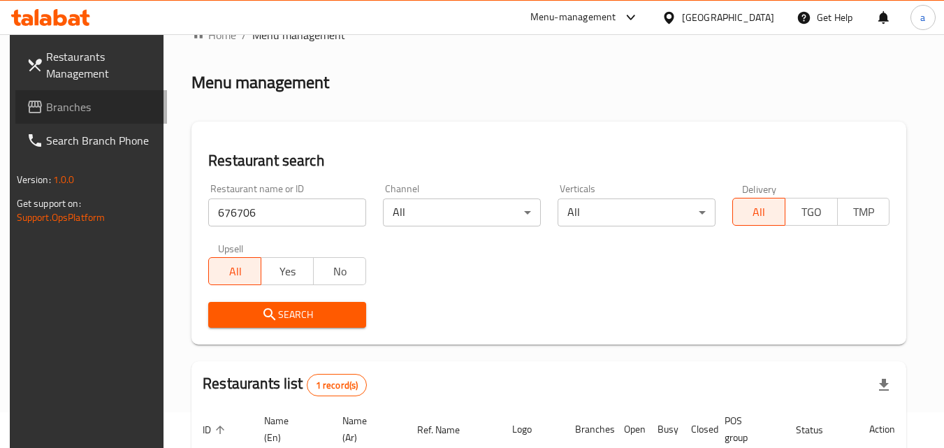
click at [50, 92] on link "Branches" at bounding box center [91, 107] width 152 height 34
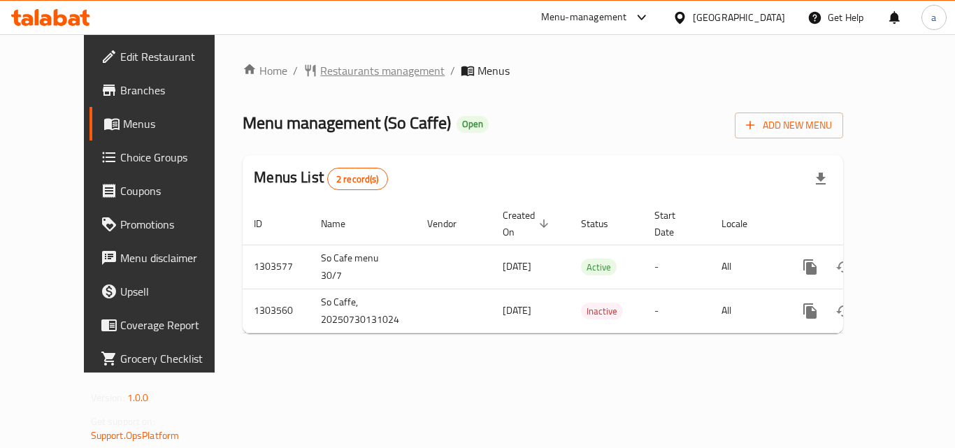
click at [332, 79] on span "Restaurants management" at bounding box center [382, 70] width 124 height 17
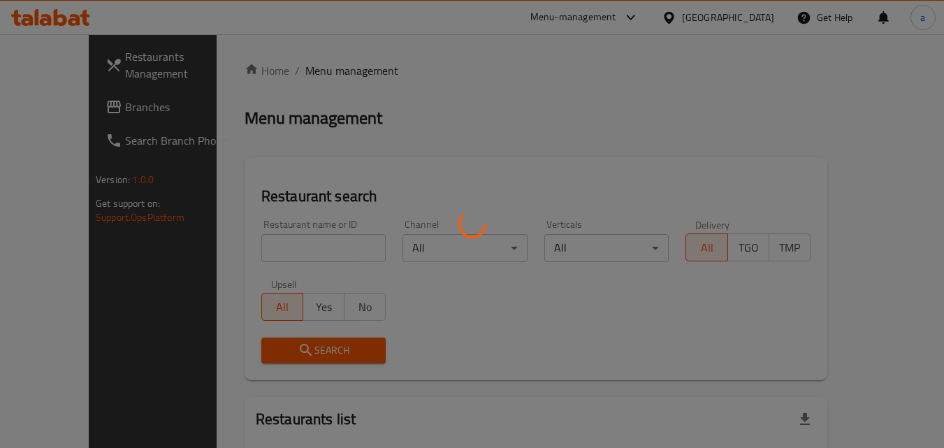
click at [282, 248] on div at bounding box center [472, 224] width 944 height 448
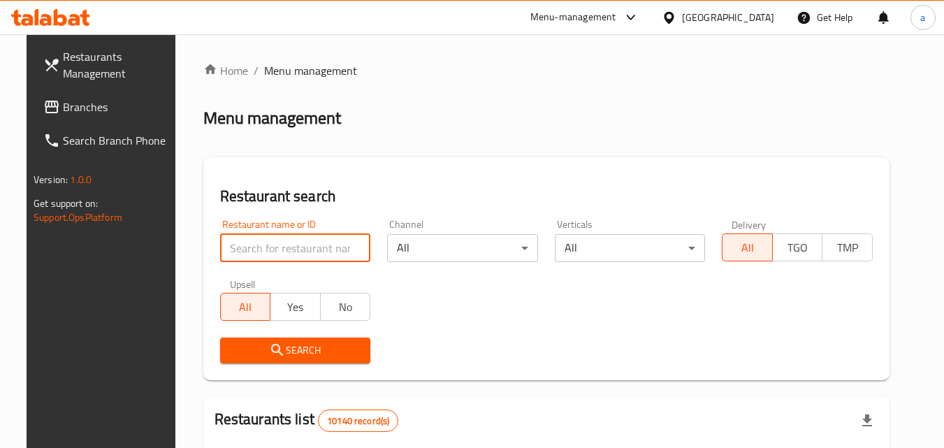
click at [282, 248] on input "search" at bounding box center [295, 248] width 151 height 28
paste input "702887"
type input "702887"
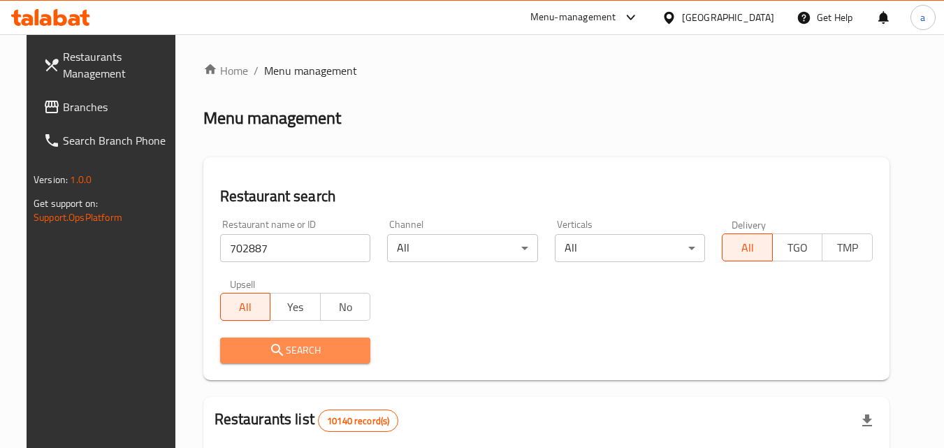
click at [254, 348] on span "Search" at bounding box center [295, 350] width 129 height 17
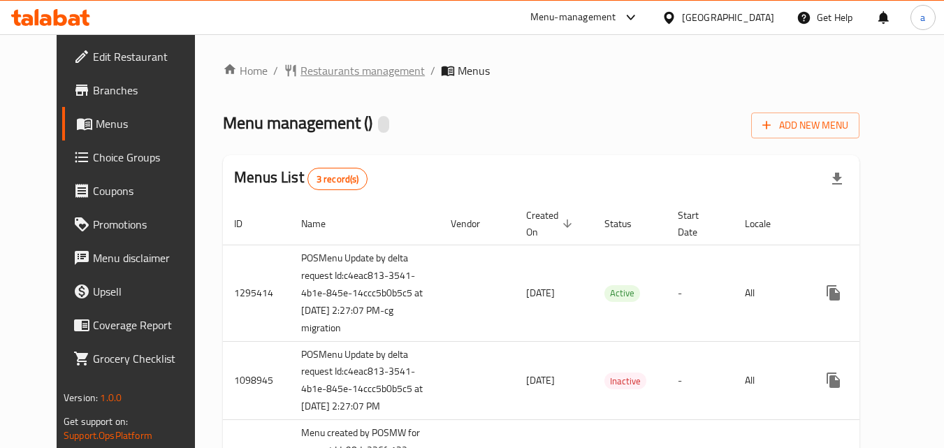
click at [323, 65] on span "Restaurants management" at bounding box center [363, 70] width 124 height 17
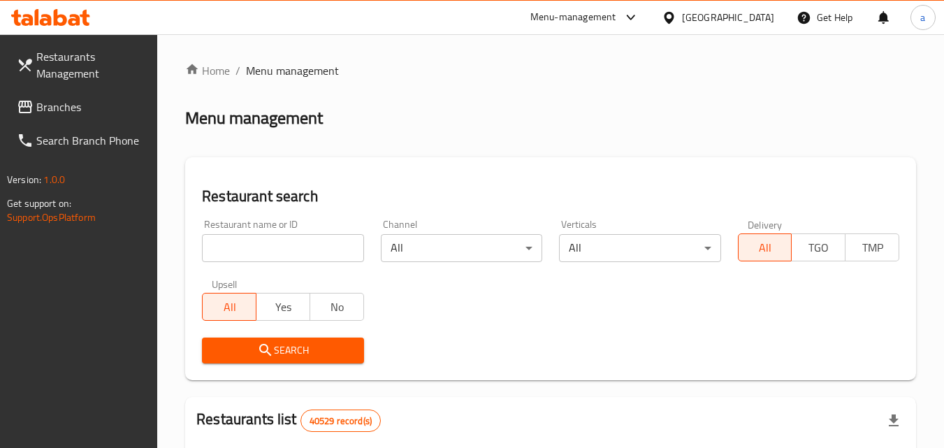
click at [257, 246] on input "search" at bounding box center [282, 248] width 161 height 28
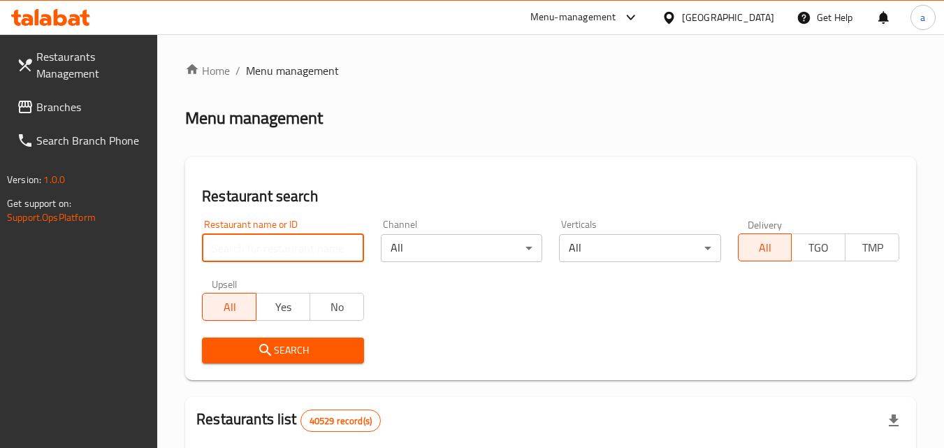
paste input "612513"
type input "612513"
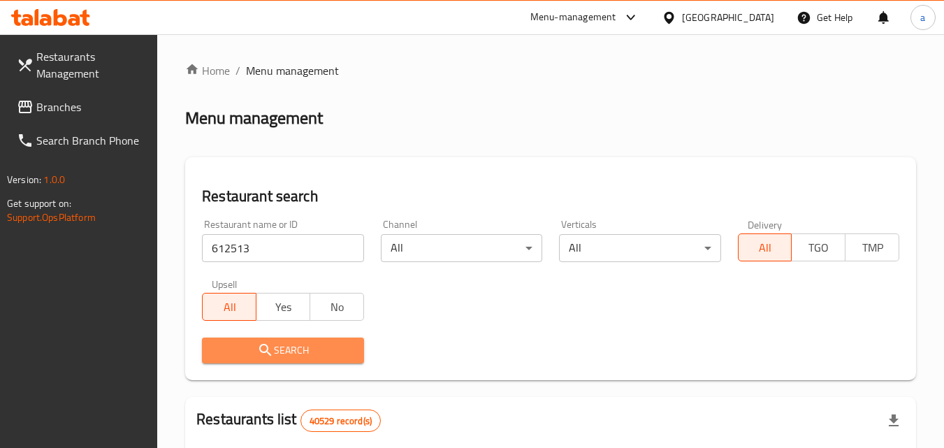
click at [226, 354] on span "Search" at bounding box center [282, 350] width 139 height 17
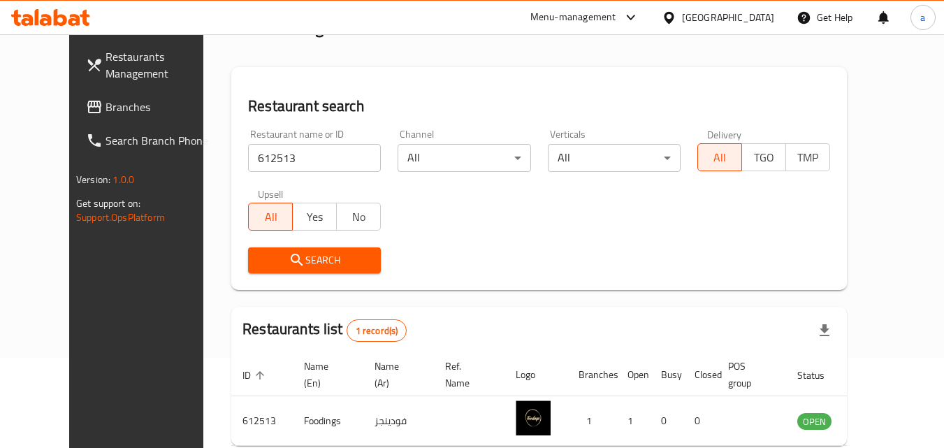
scroll to position [24, 0]
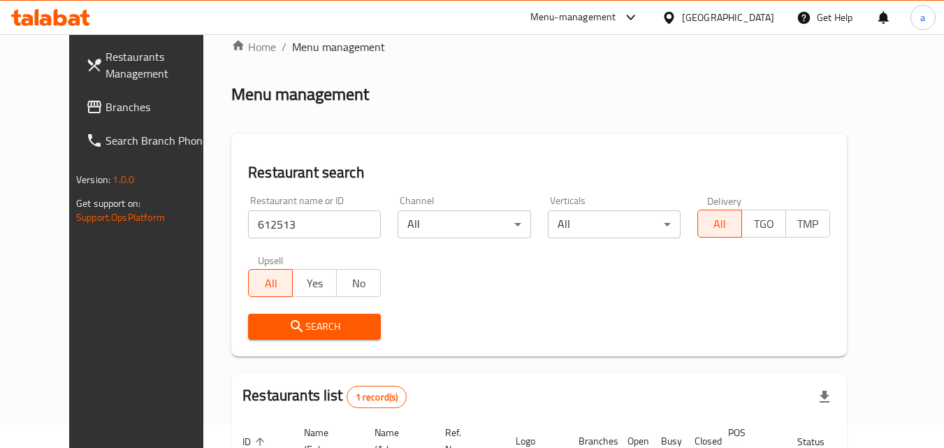
click at [106, 115] on span "Branches" at bounding box center [161, 107] width 110 height 17
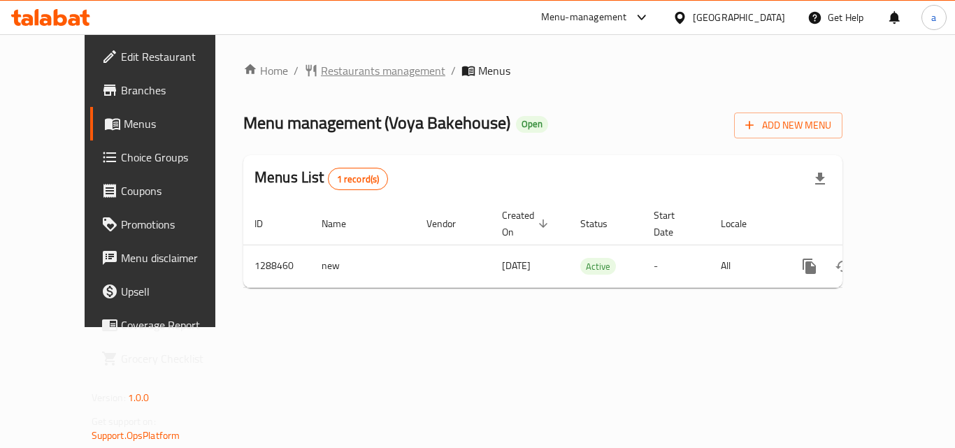
click at [321, 73] on span "Restaurants management" at bounding box center [383, 70] width 124 height 17
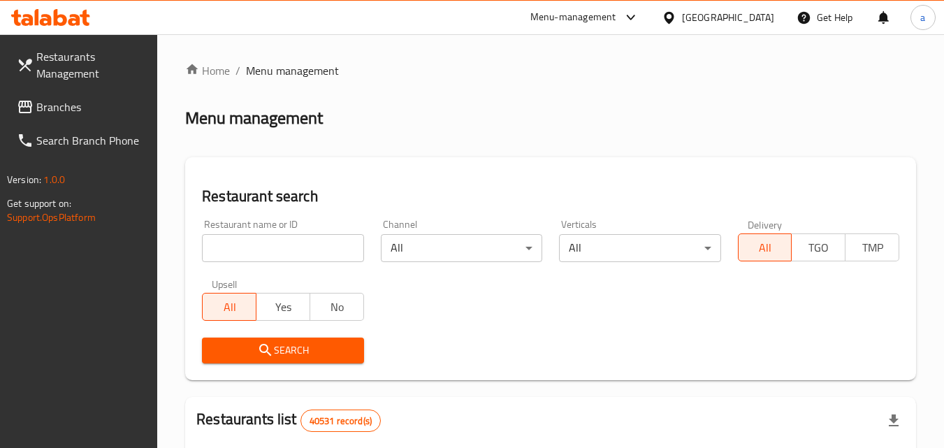
click at [281, 231] on div "Restaurant name or ID Restaurant name or ID" at bounding box center [282, 240] width 161 height 43
click at [267, 243] on input "search" at bounding box center [282, 248] width 161 height 28
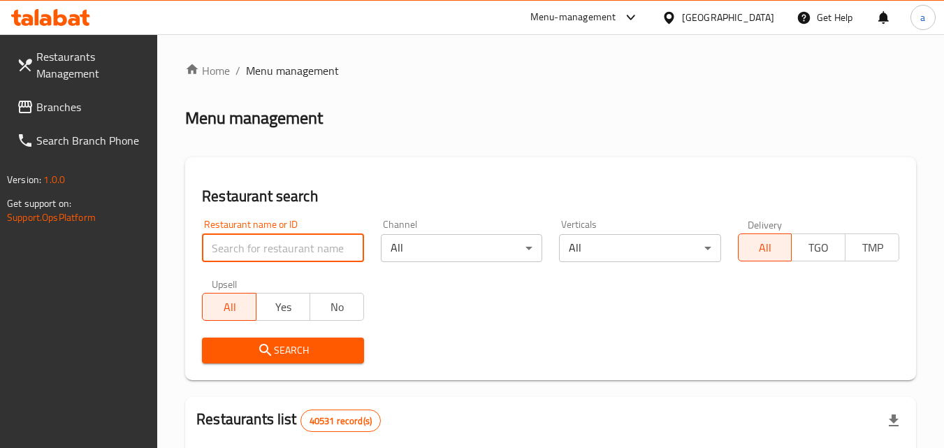
paste input "697204"
type input "697204"
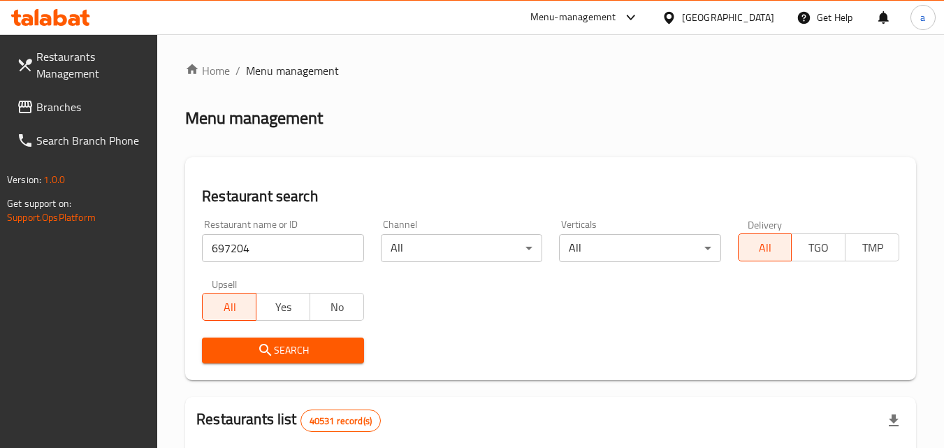
click at [241, 352] on span "Search" at bounding box center [282, 350] width 139 height 17
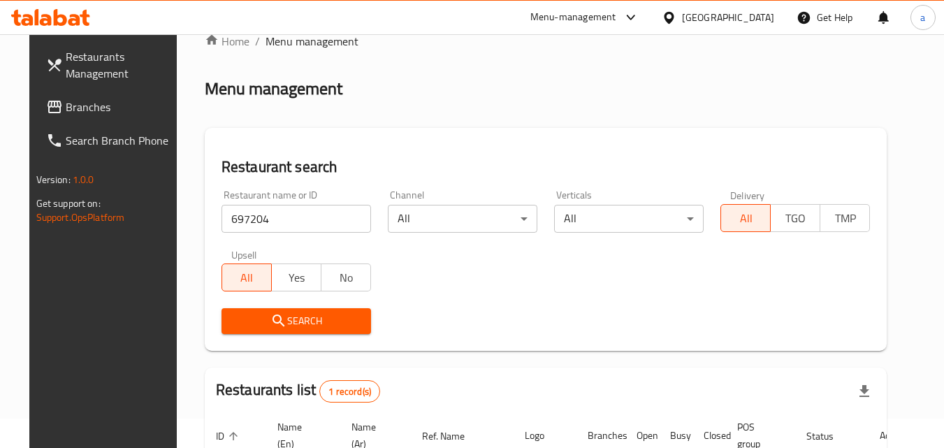
scroll to position [24, 0]
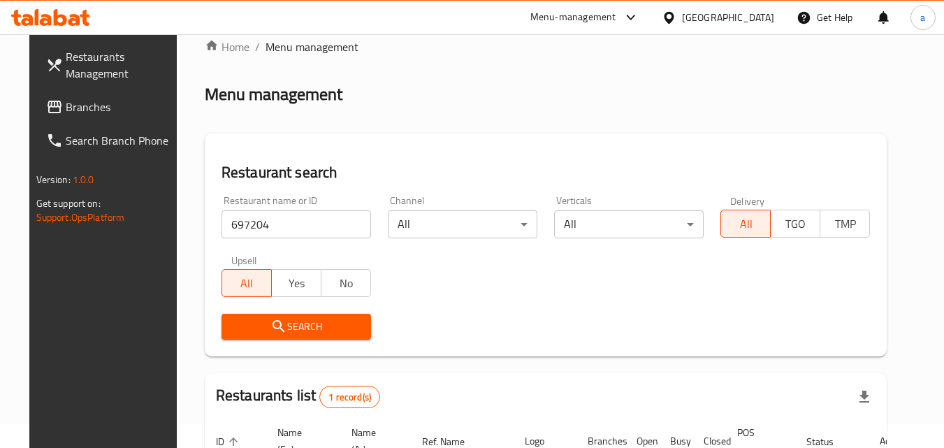
click at [69, 115] on span "Branches" at bounding box center [121, 107] width 110 height 17
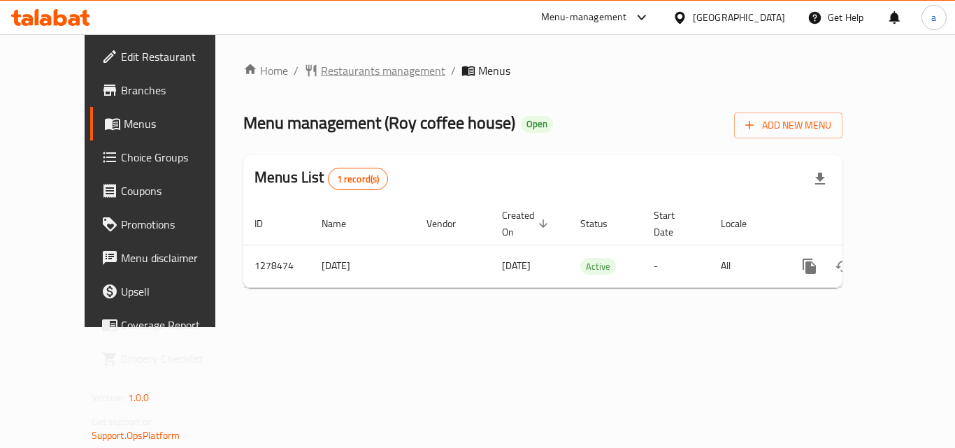
click at [339, 70] on span "Restaurants management" at bounding box center [383, 70] width 124 height 17
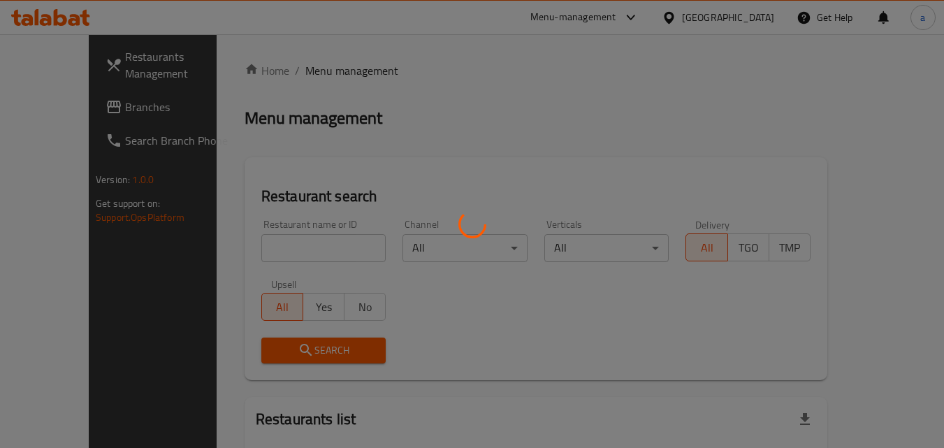
click at [243, 241] on div at bounding box center [472, 224] width 944 height 448
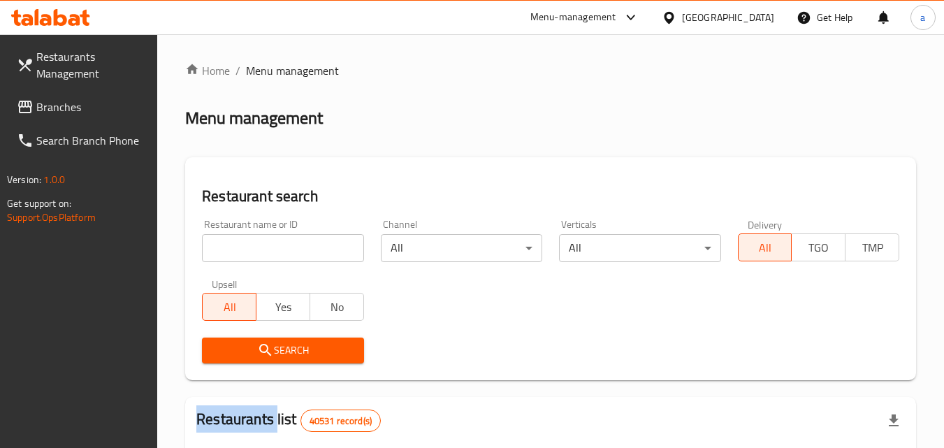
click at [243, 241] on div at bounding box center [472, 224] width 944 height 448
click at [243, 241] on input "search" at bounding box center [282, 248] width 161 height 28
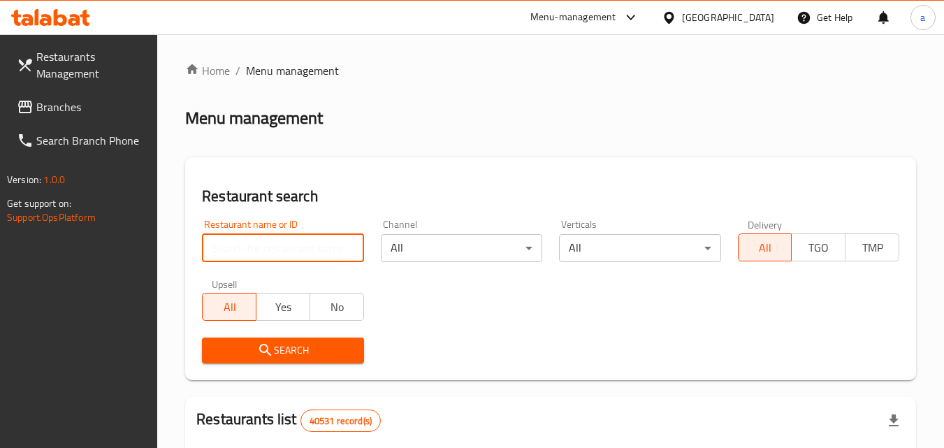
paste input "692938"
type input "692938"
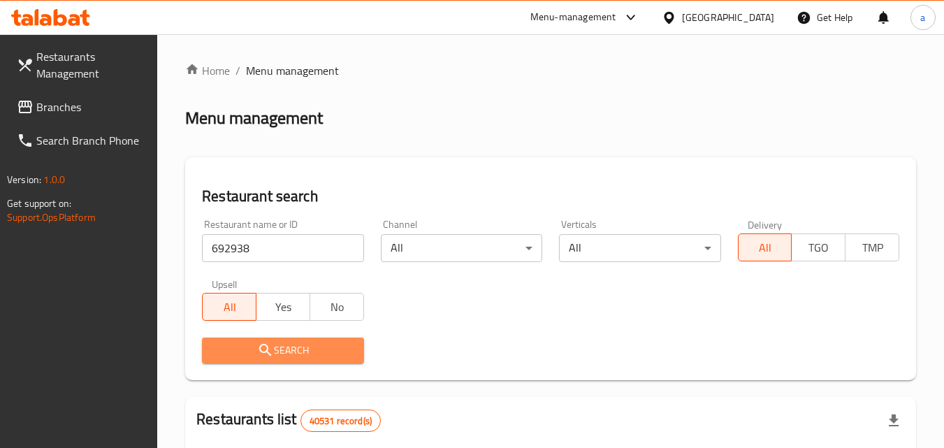
click at [217, 342] on span "Search" at bounding box center [282, 350] width 139 height 17
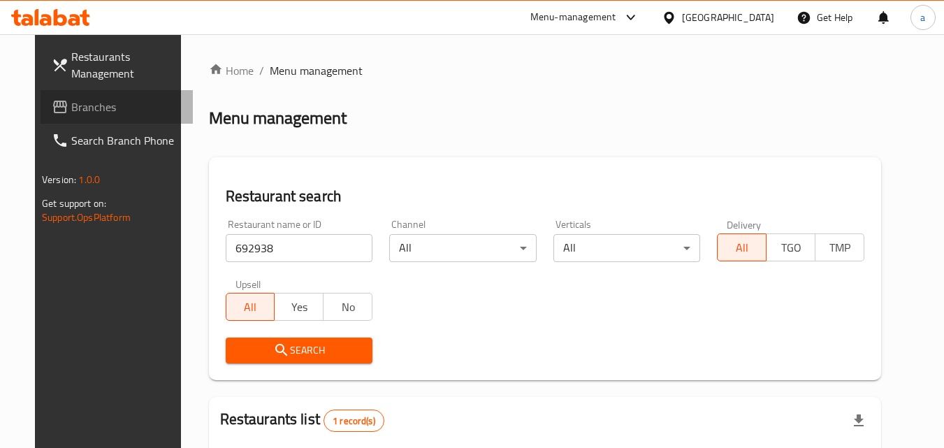
click at [71, 106] on span "Branches" at bounding box center [126, 107] width 110 height 17
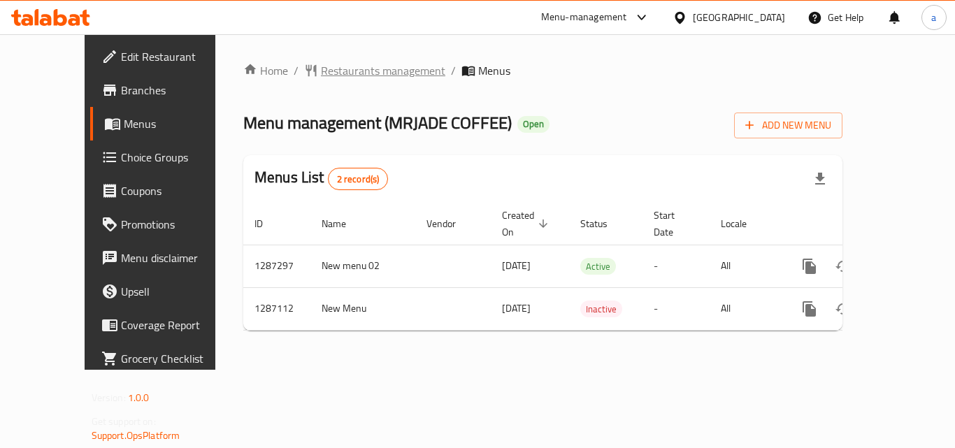
click at [321, 71] on span "Restaurants management" at bounding box center [383, 70] width 124 height 17
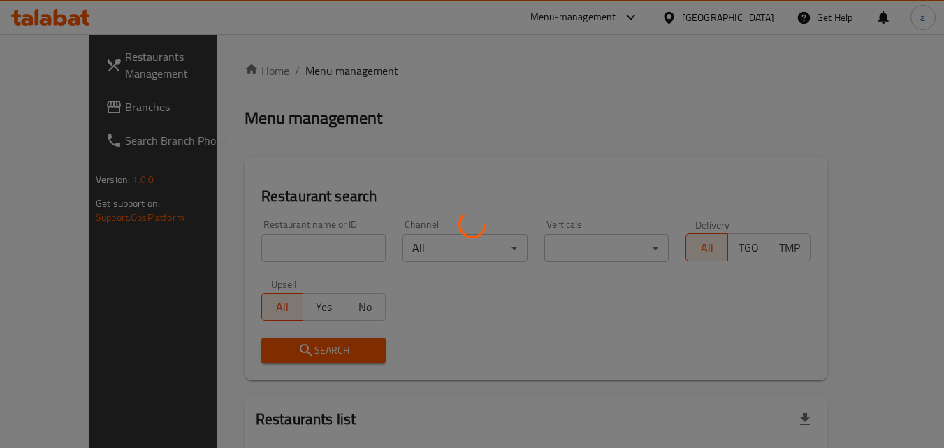
click at [251, 247] on div at bounding box center [472, 224] width 944 height 448
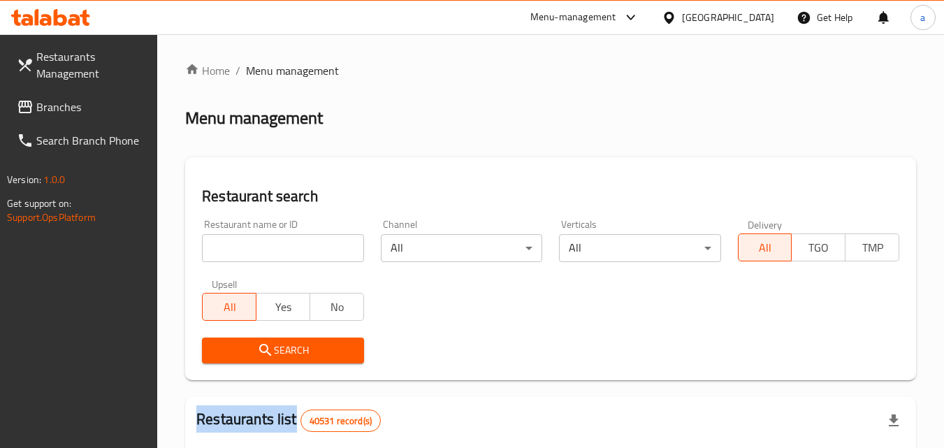
click at [251, 247] on input "search" at bounding box center [282, 248] width 161 height 28
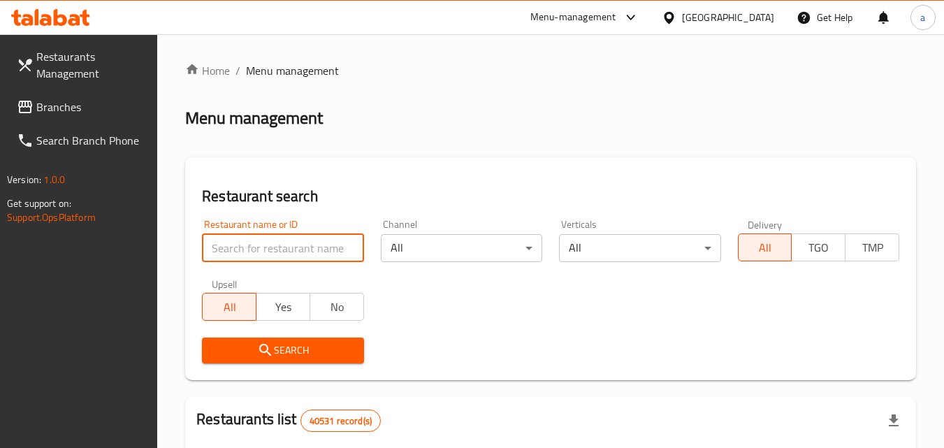
click at [251, 247] on input "search" at bounding box center [282, 248] width 161 height 28
paste input "696586"
type input "696586"
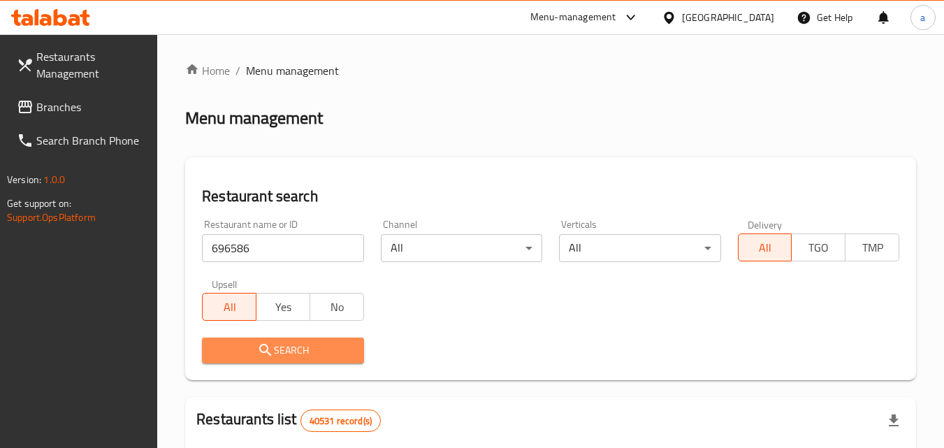
click at [260, 350] on icon "submit" at bounding box center [265, 350] width 12 height 12
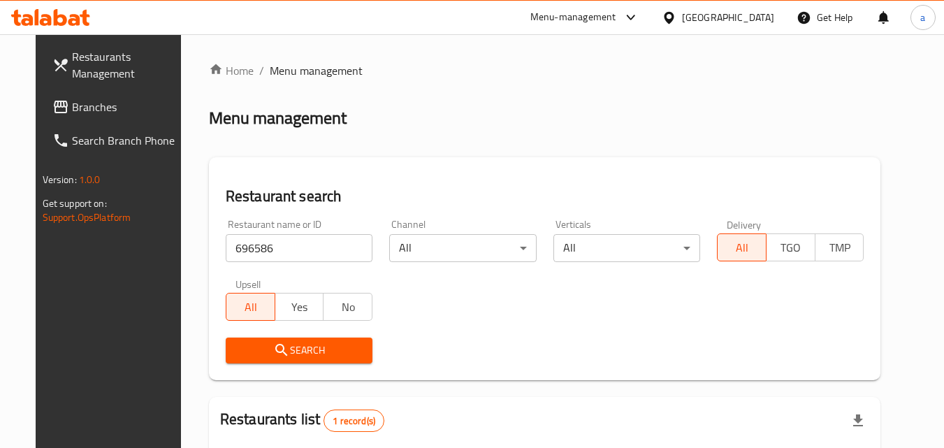
click at [72, 112] on span "Branches" at bounding box center [127, 107] width 110 height 17
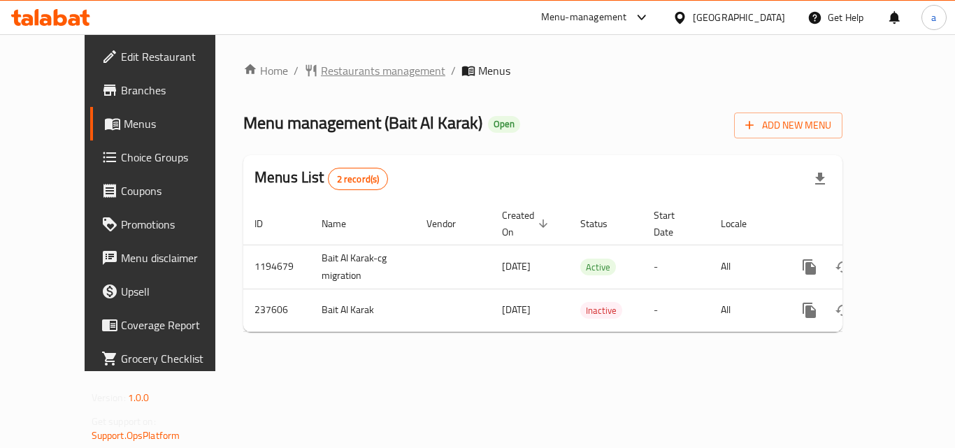
click at [321, 71] on span "Restaurants management" at bounding box center [383, 70] width 124 height 17
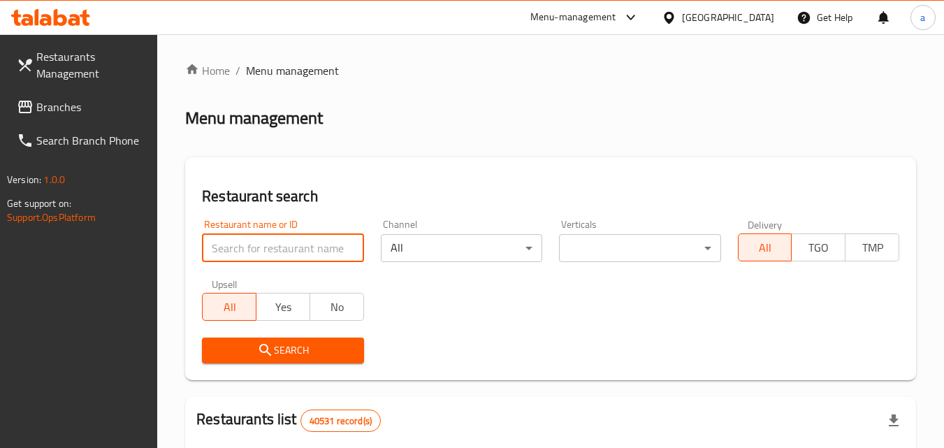
click at [275, 249] on input "search" at bounding box center [282, 248] width 161 height 28
paste input "626849"
type input "626849"
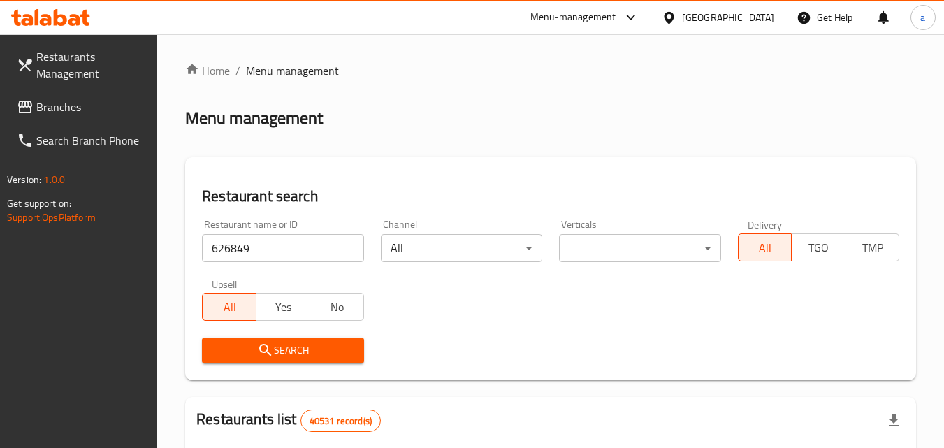
click at [259, 349] on icon "submit" at bounding box center [265, 350] width 17 height 17
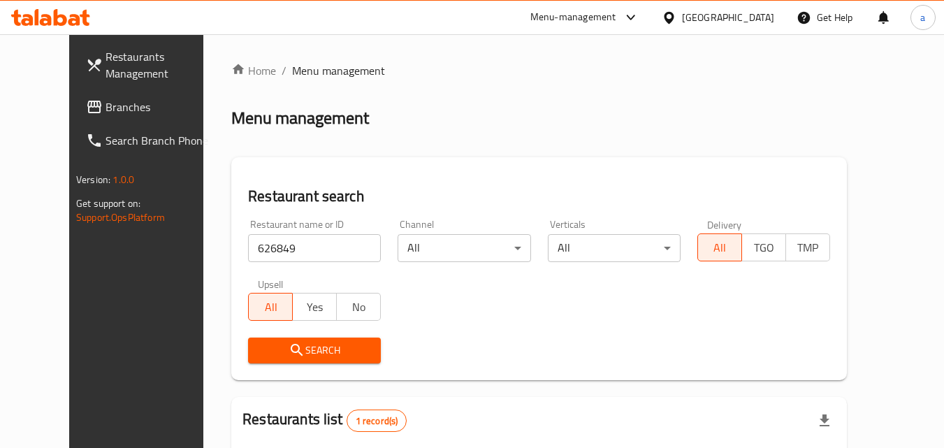
click at [106, 105] on span "Branches" at bounding box center [161, 107] width 110 height 17
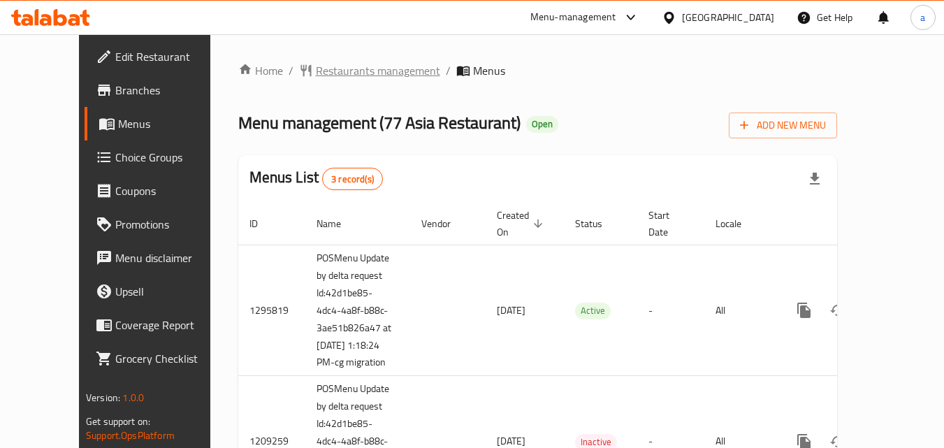
click at [338, 75] on span "Restaurants management" at bounding box center [378, 70] width 124 height 17
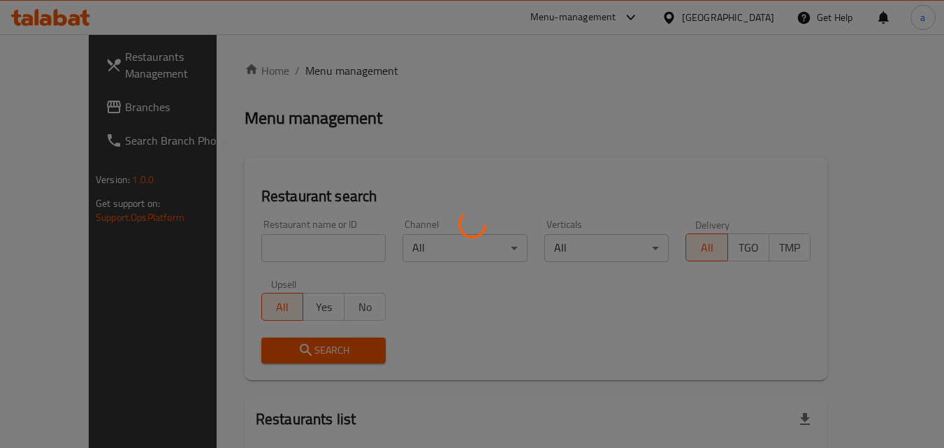
click at [254, 231] on div at bounding box center [472, 224] width 944 height 448
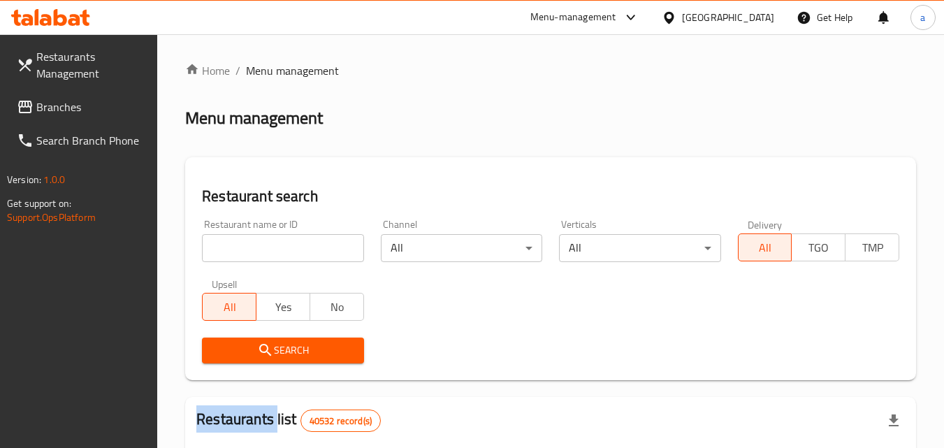
click at [254, 231] on div "Restaurant name or ID Restaurant name or ID" at bounding box center [282, 240] width 161 height 43
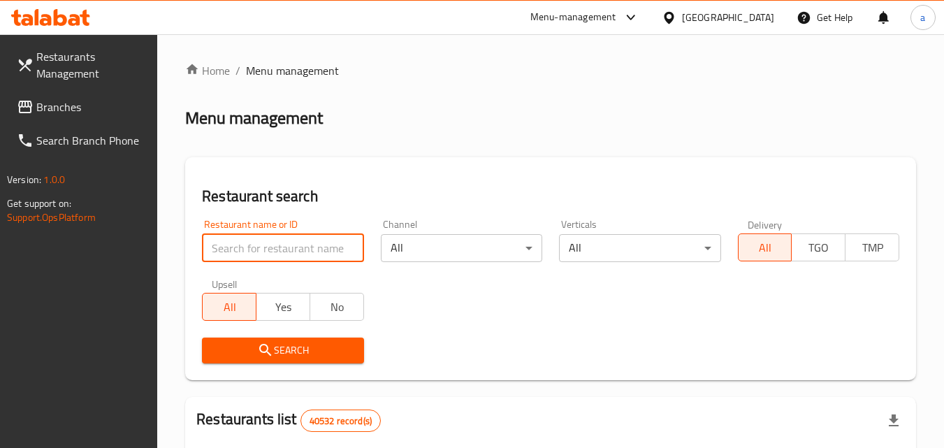
click at [253, 247] on input "search" at bounding box center [282, 248] width 161 height 28
paste input "664075"
type input "664075"
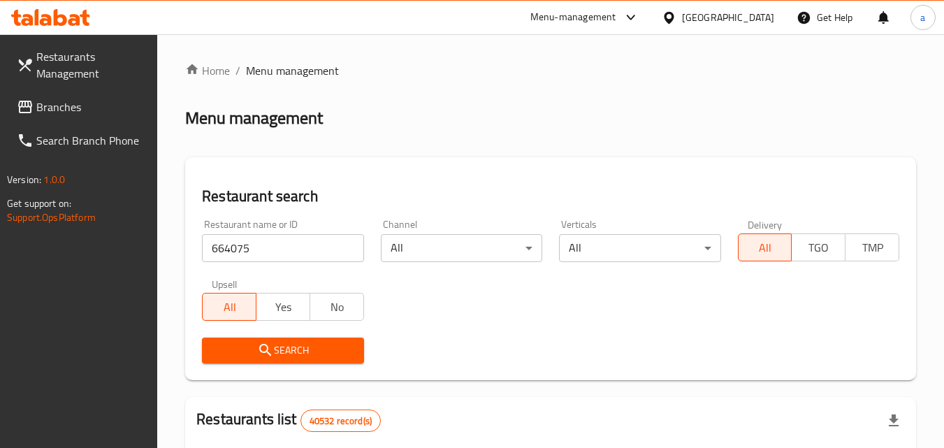
click at [272, 340] on button "Search" at bounding box center [282, 351] width 161 height 26
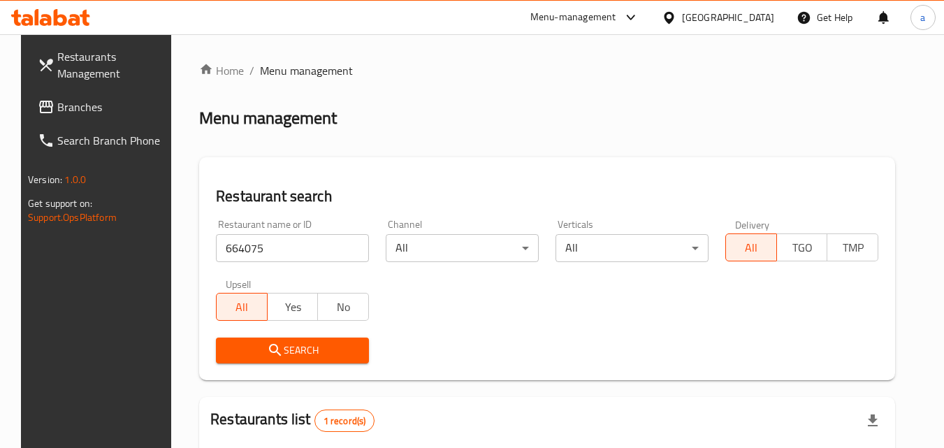
click at [57, 101] on span "Branches" at bounding box center [112, 107] width 110 height 17
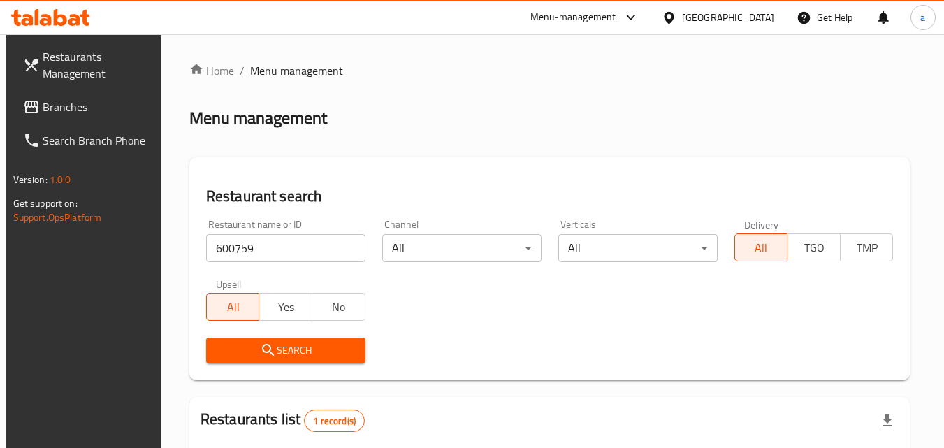
click at [101, 107] on span "Branches" at bounding box center [98, 107] width 110 height 17
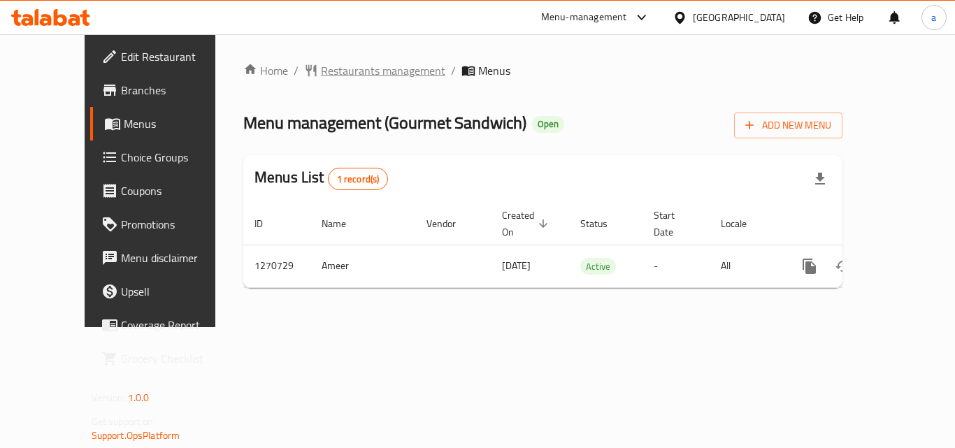
click at [360, 77] on span "Restaurants management" at bounding box center [383, 70] width 124 height 17
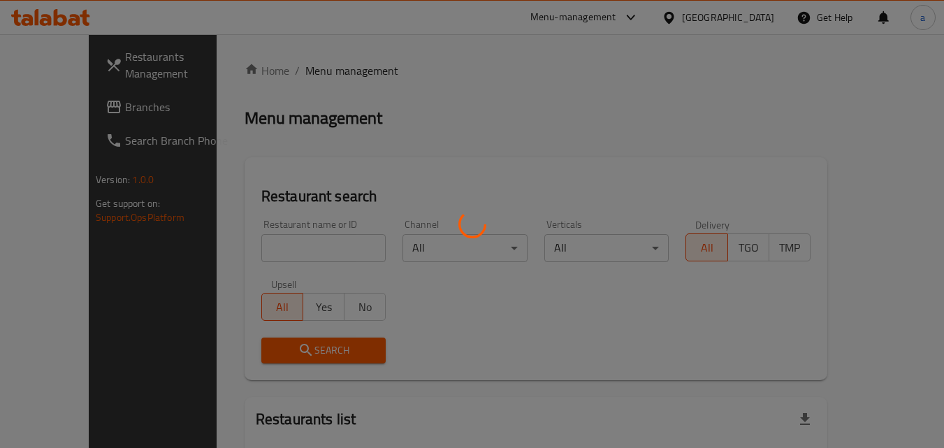
click at [256, 246] on div at bounding box center [472, 224] width 944 height 448
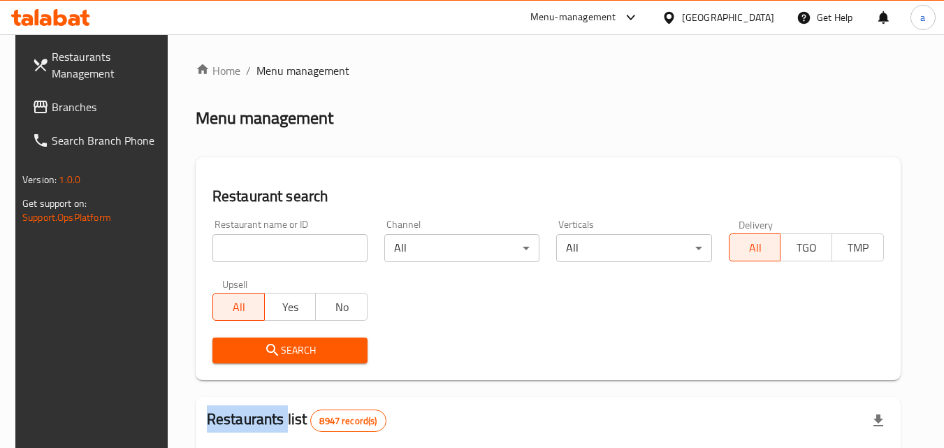
click at [256, 246] on div at bounding box center [472, 224] width 944 height 448
click at [256, 246] on div "Home / Menu management Menu management Restaurant search Restaurant name or ID …" at bounding box center [548, 452] width 705 height 781
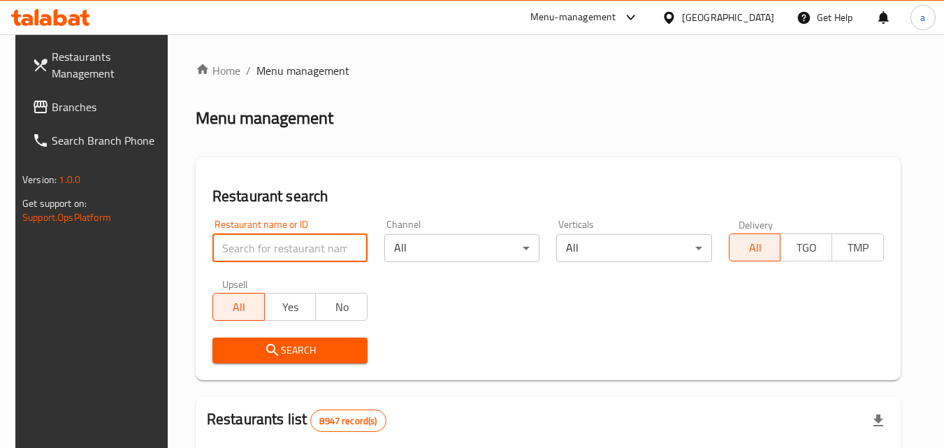
click at [256, 246] on input "search" at bounding box center [289, 248] width 155 height 28
paste input "689334"
type input "689334"
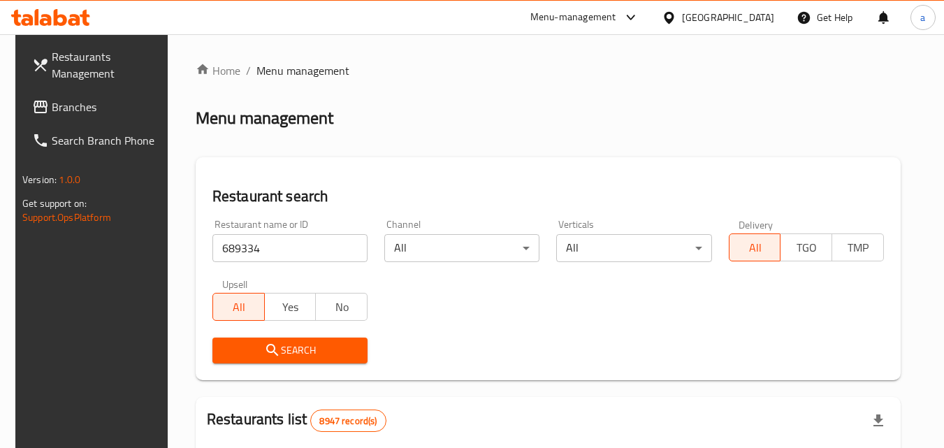
click at [263, 342] on span "Search" at bounding box center [290, 350] width 133 height 17
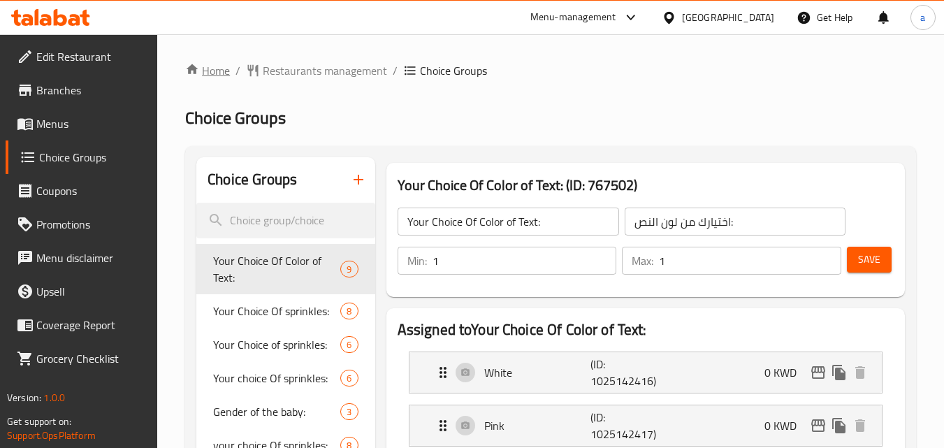
scroll to position [349, 0]
click at [212, 68] on link "Home" at bounding box center [207, 70] width 45 height 17
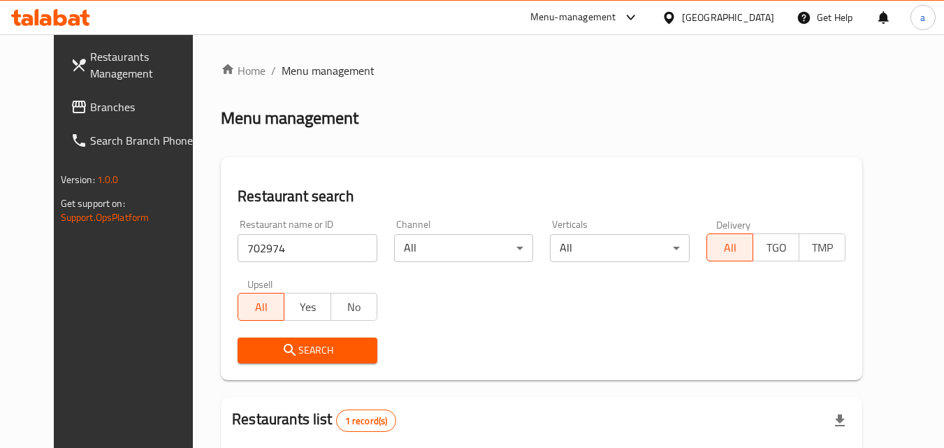
click at [90, 100] on span "Branches" at bounding box center [145, 107] width 110 height 17
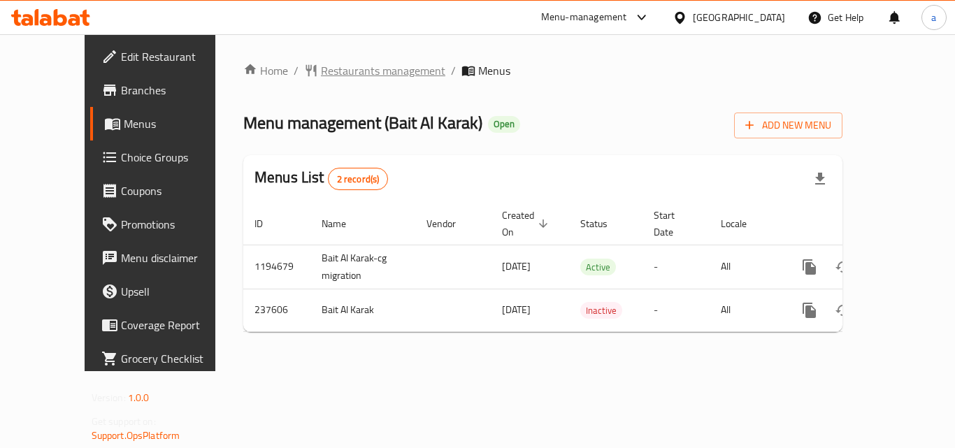
click at [336, 71] on span "Restaurants management" at bounding box center [383, 70] width 124 height 17
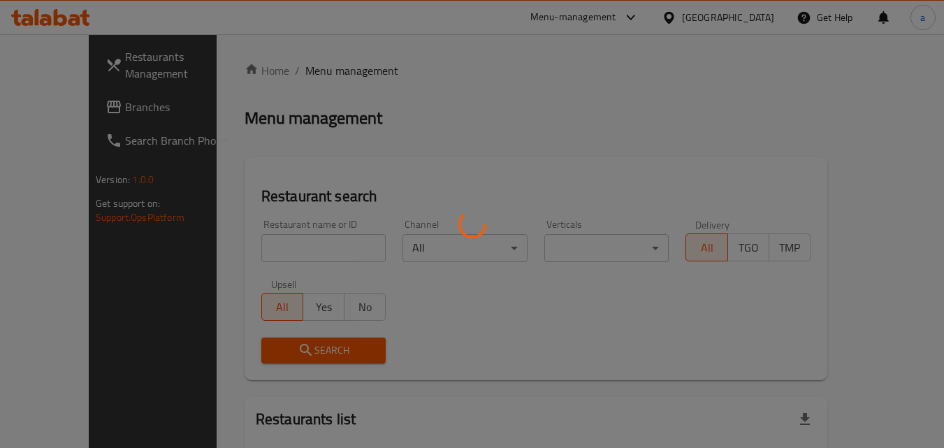
click at [275, 239] on div at bounding box center [472, 224] width 944 height 448
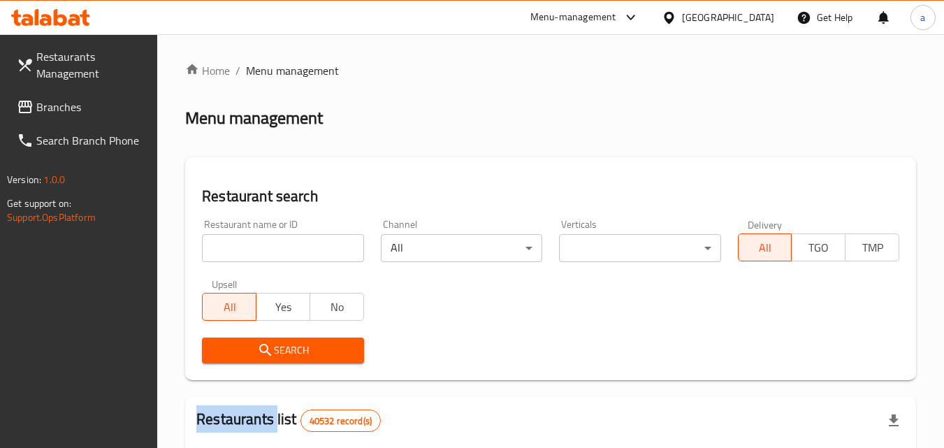
click at [275, 239] on input "search" at bounding box center [282, 248] width 161 height 28
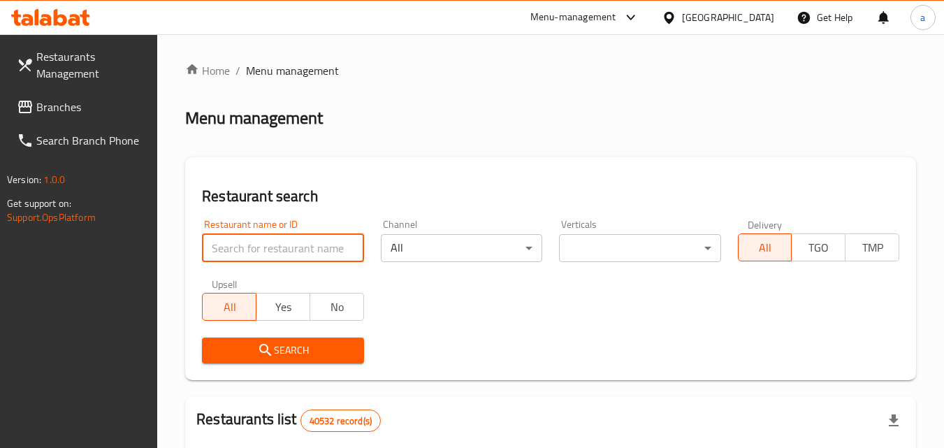
click at [268, 243] on input "search" at bounding box center [282, 248] width 161 height 28
paste input "626849"
type input "626849"
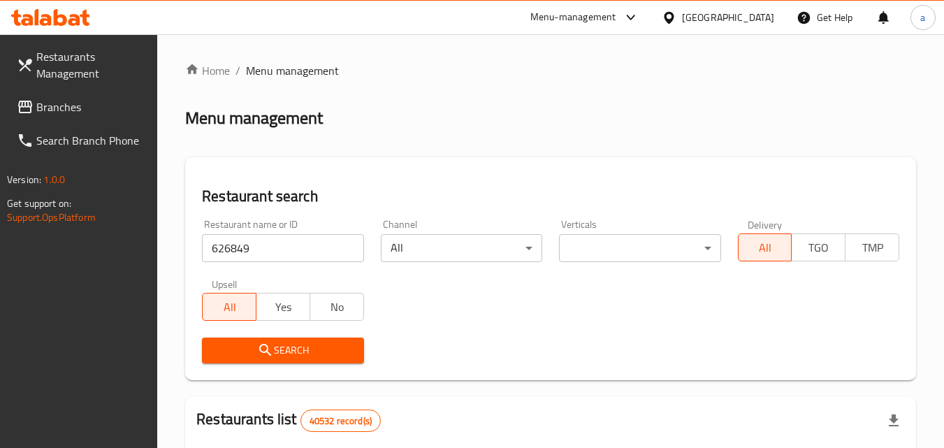
click at [249, 349] on span "Search" at bounding box center [282, 350] width 139 height 17
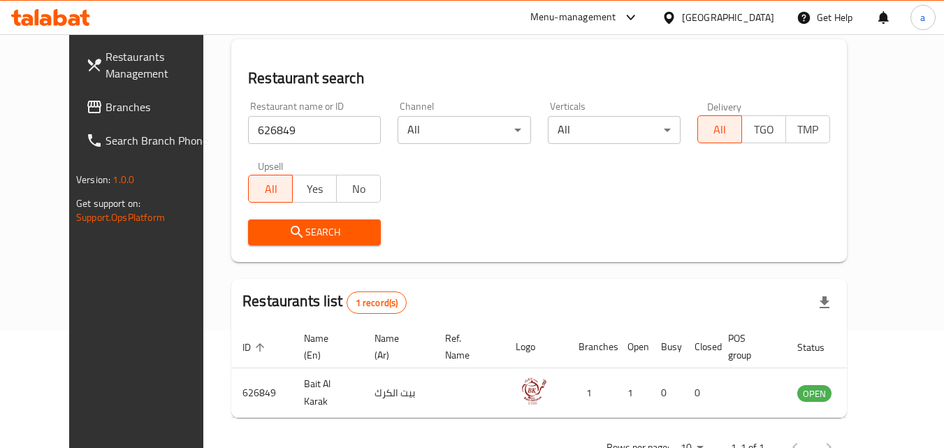
scroll to position [94, 0]
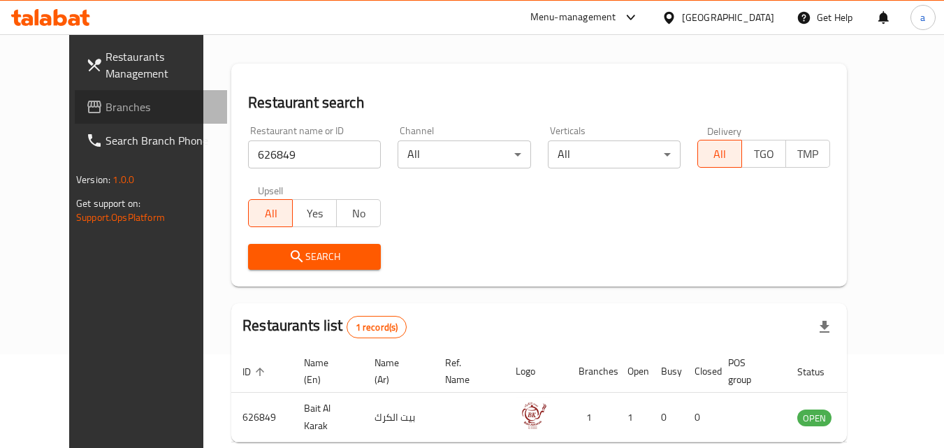
click at [106, 110] on span "Branches" at bounding box center [161, 107] width 110 height 17
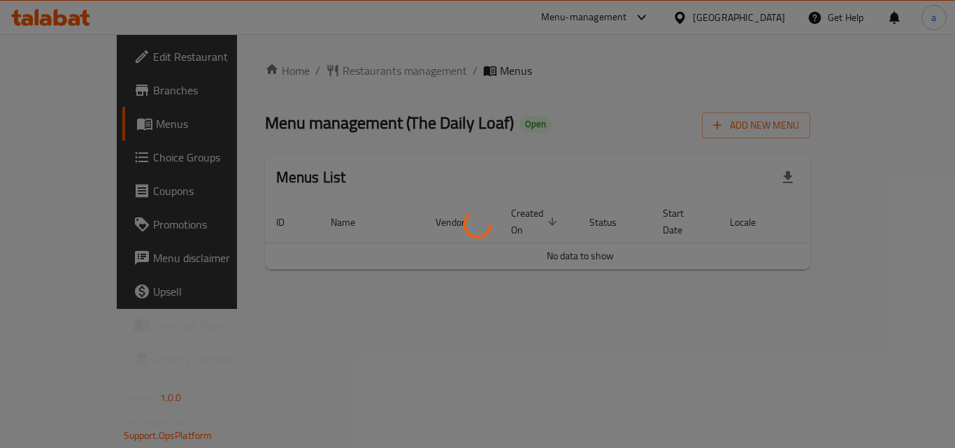
click at [269, 67] on div at bounding box center [477, 224] width 955 height 448
click at [268, 68] on div at bounding box center [477, 224] width 955 height 448
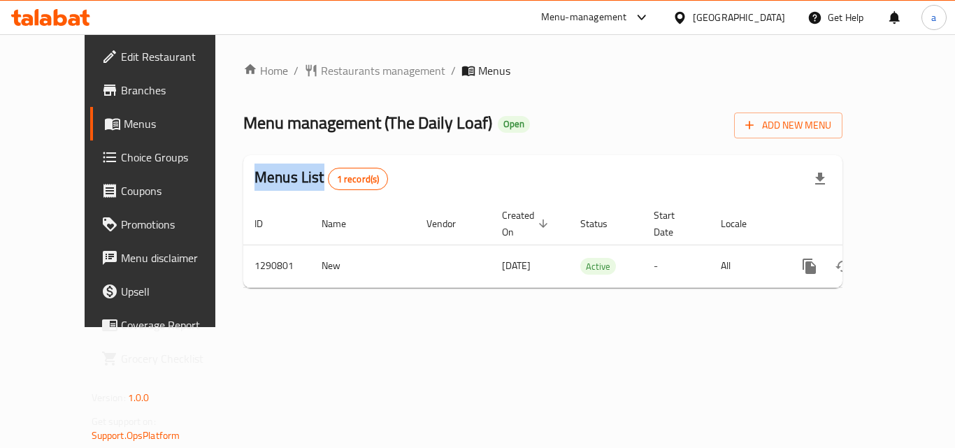
click at [321, 68] on span "Restaurants management" at bounding box center [383, 70] width 124 height 17
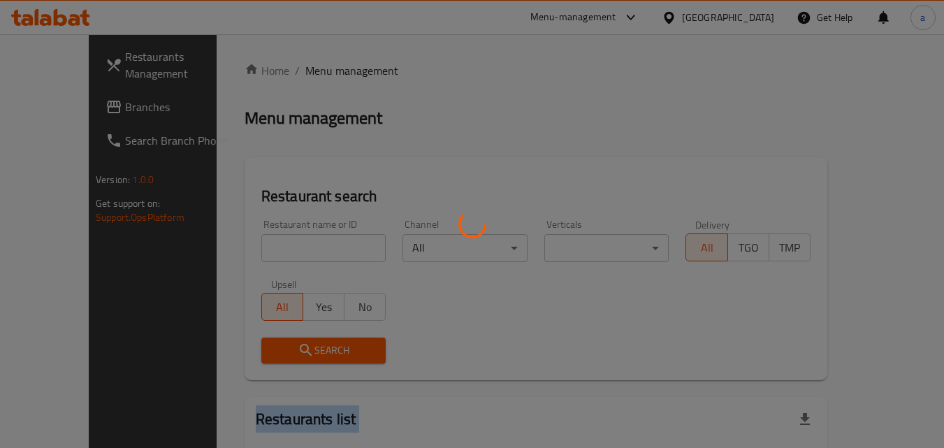
click at [268, 68] on div at bounding box center [472, 224] width 944 height 448
click at [229, 245] on div at bounding box center [472, 224] width 944 height 448
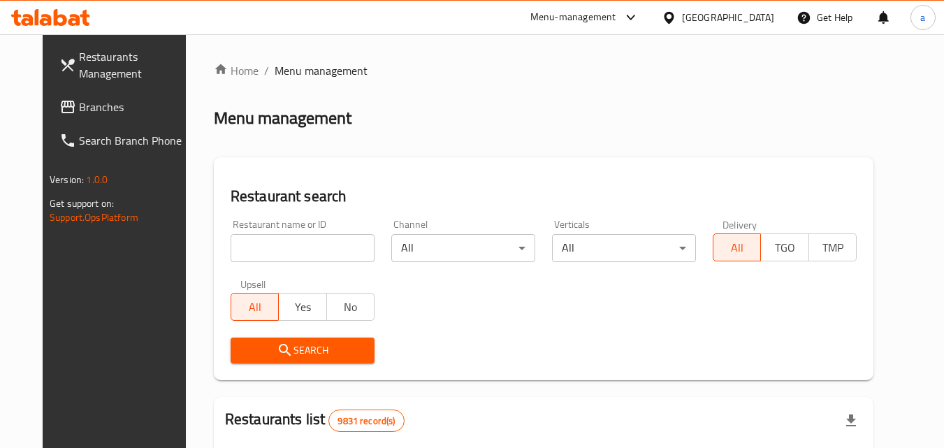
click at [231, 245] on input "search" at bounding box center [303, 248] width 144 height 28
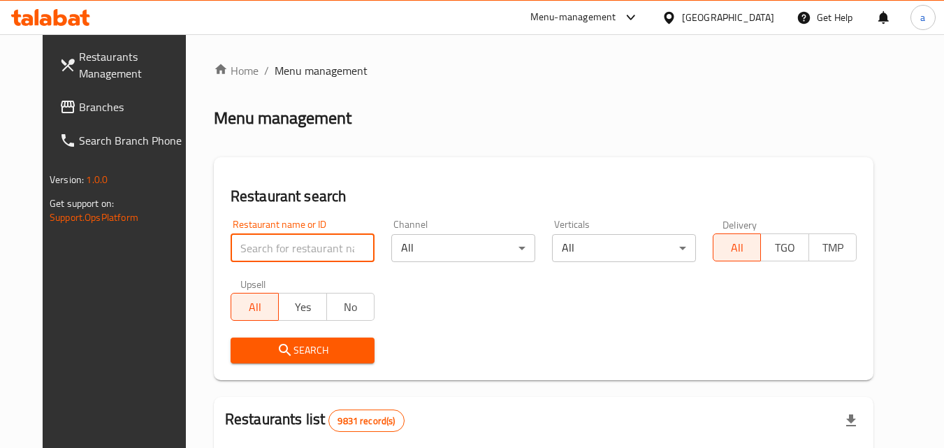
click at [231, 245] on input "search" at bounding box center [303, 248] width 144 height 28
paste input "698380"
type input "698380"
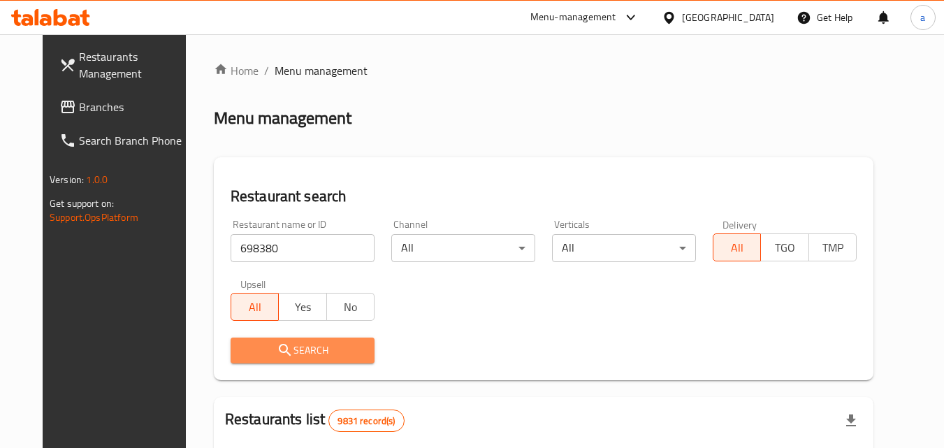
click at [279, 352] on icon "submit" at bounding box center [285, 350] width 12 height 12
click at [263, 352] on div at bounding box center [472, 224] width 944 height 448
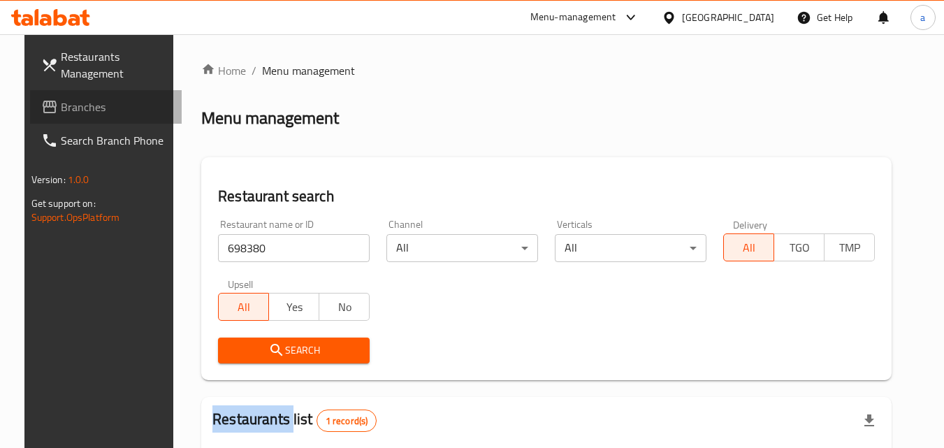
click at [41, 110] on span at bounding box center [51, 107] width 20 height 17
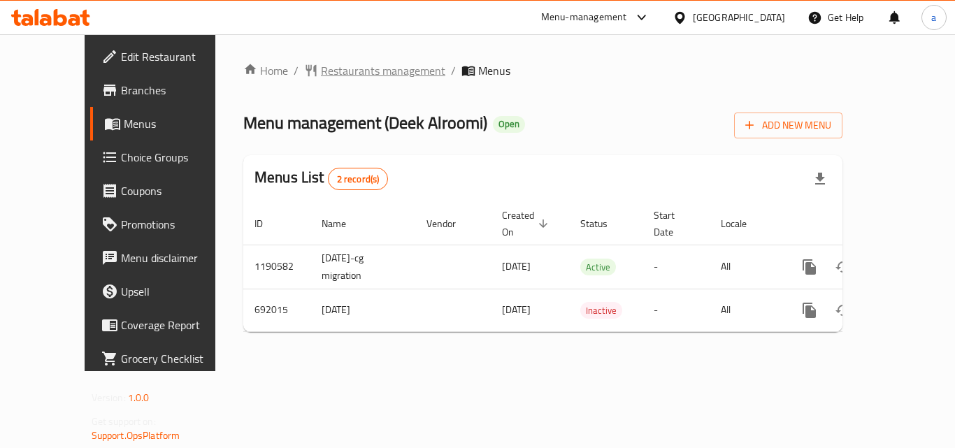
click at [321, 64] on span "Restaurants management" at bounding box center [383, 70] width 124 height 17
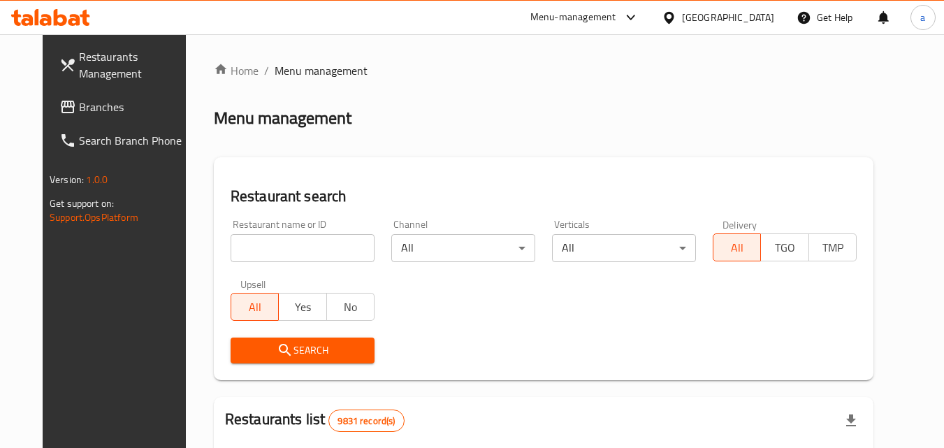
click at [264, 232] on div at bounding box center [472, 224] width 944 height 448
click at [264, 232] on div "Restaurant name or ID Restaurant name or ID" at bounding box center [303, 240] width 144 height 43
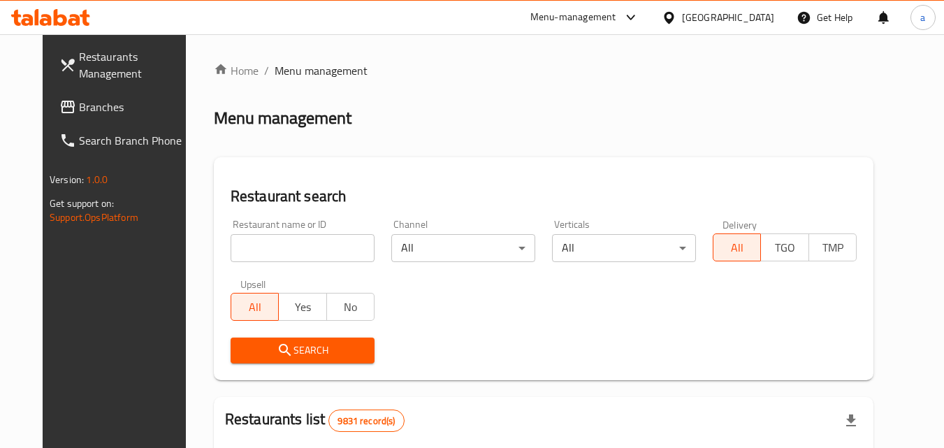
click at [252, 247] on input "search" at bounding box center [303, 248] width 144 height 28
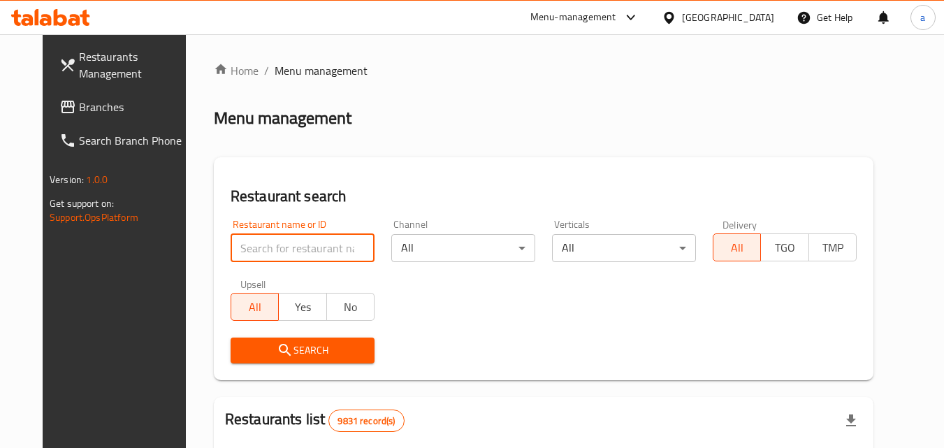
click at [252, 247] on input "search" at bounding box center [303, 248] width 144 height 28
paste input "643360"
type input "643360"
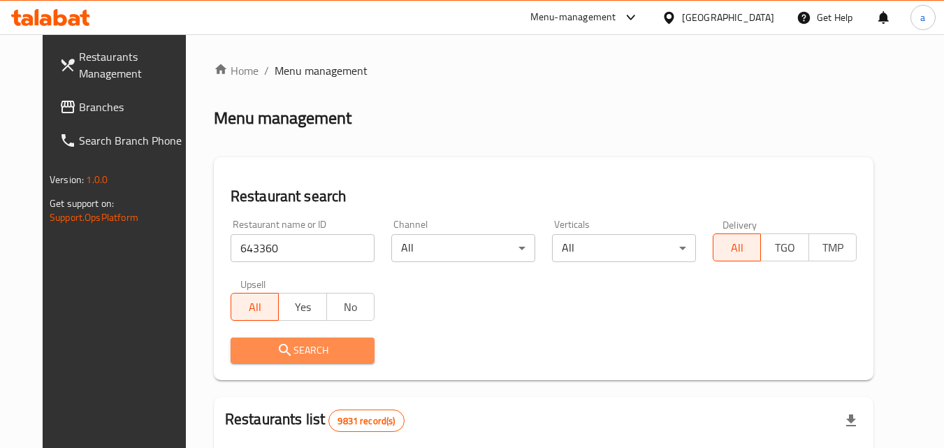
click at [245, 344] on span "Search" at bounding box center [303, 350] width 122 height 17
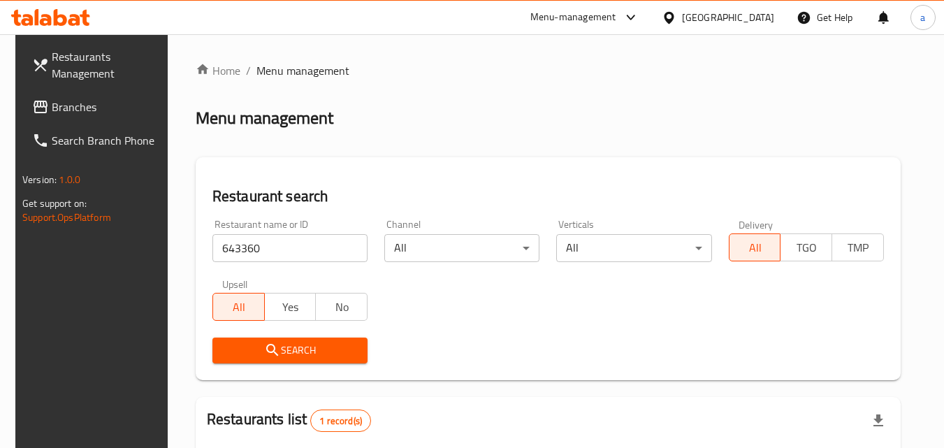
click at [83, 110] on span "Branches" at bounding box center [107, 107] width 110 height 17
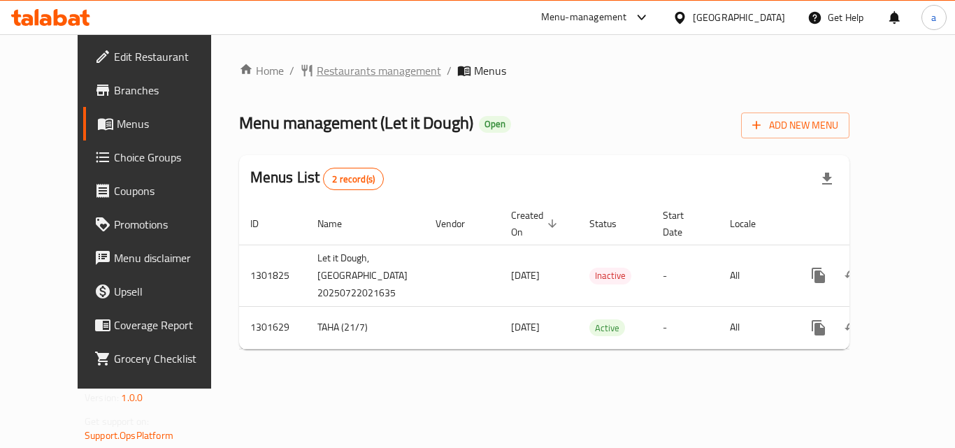
click at [317, 70] on span "Restaurants management" at bounding box center [379, 70] width 124 height 17
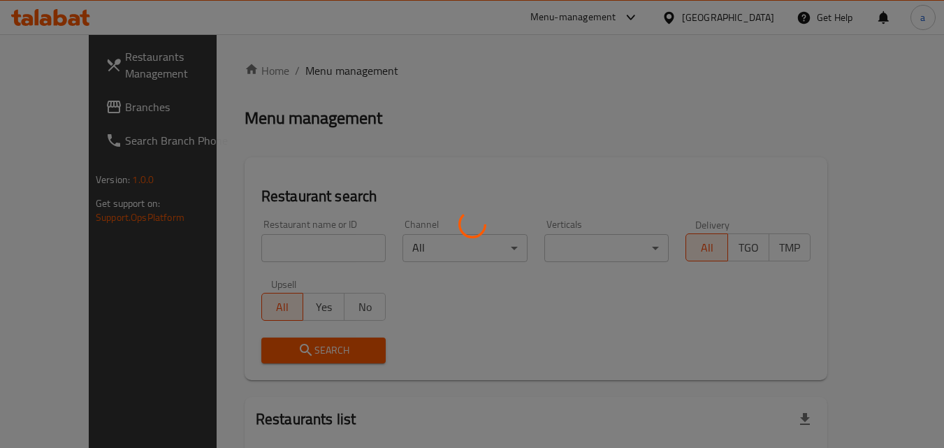
click at [227, 257] on div at bounding box center [472, 224] width 944 height 448
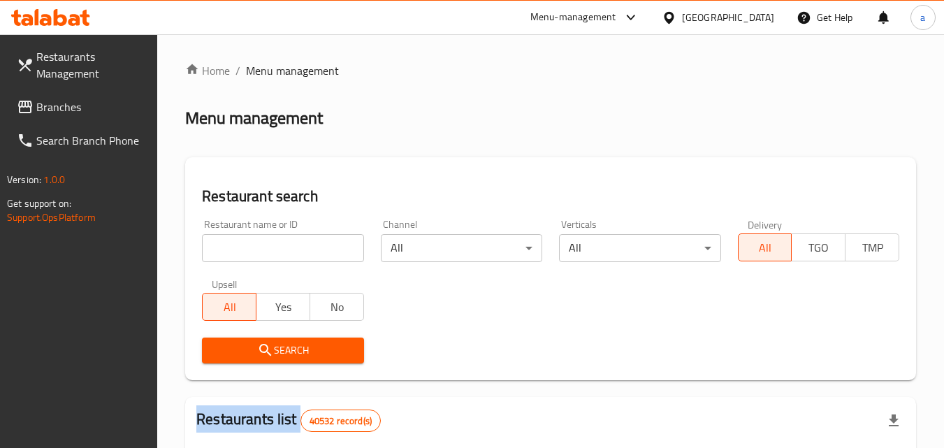
click at [227, 257] on div at bounding box center [472, 224] width 944 height 448
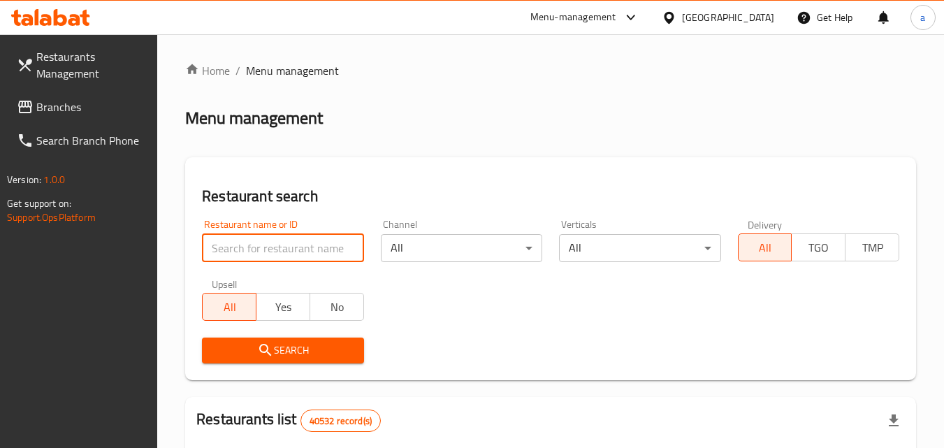
click at [227, 257] on input "search" at bounding box center [282, 248] width 161 height 28
paste input "702085"
type input "702085"
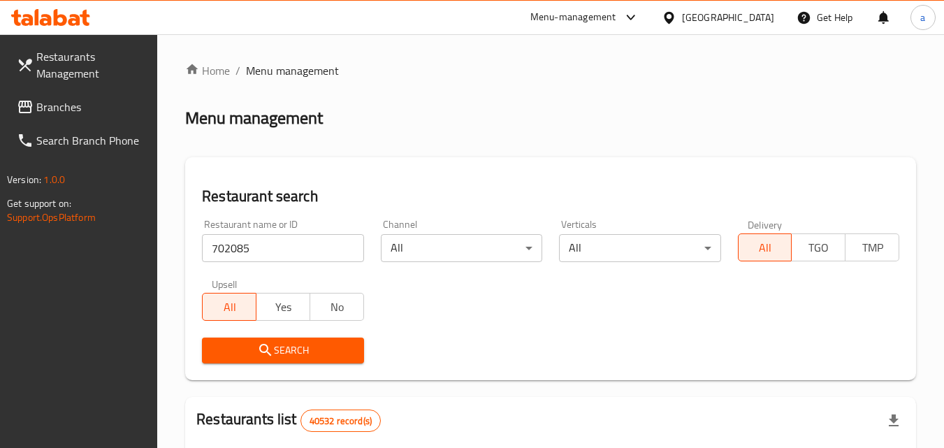
click at [274, 345] on span "Search" at bounding box center [282, 350] width 139 height 17
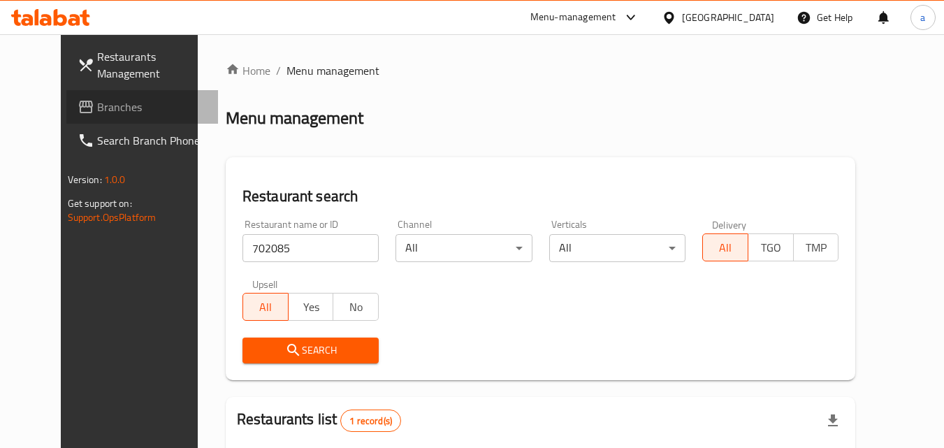
click at [97, 100] on span "Branches" at bounding box center [152, 107] width 110 height 17
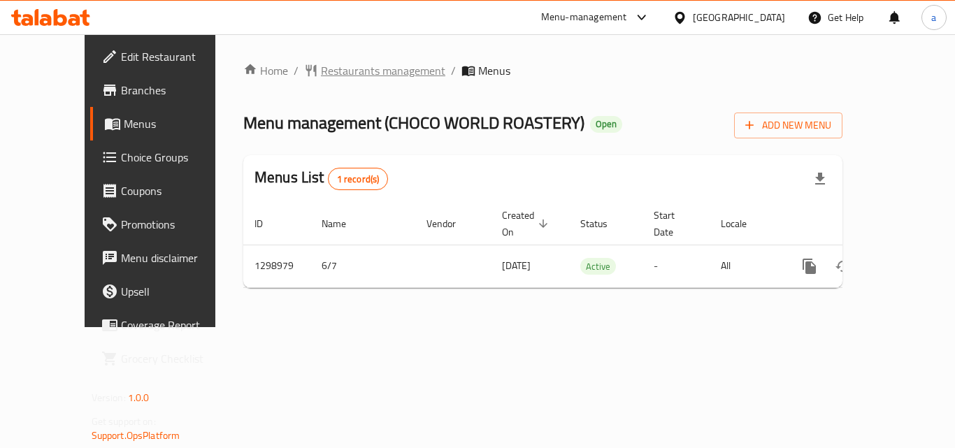
click at [324, 75] on span "Restaurants management" at bounding box center [383, 70] width 124 height 17
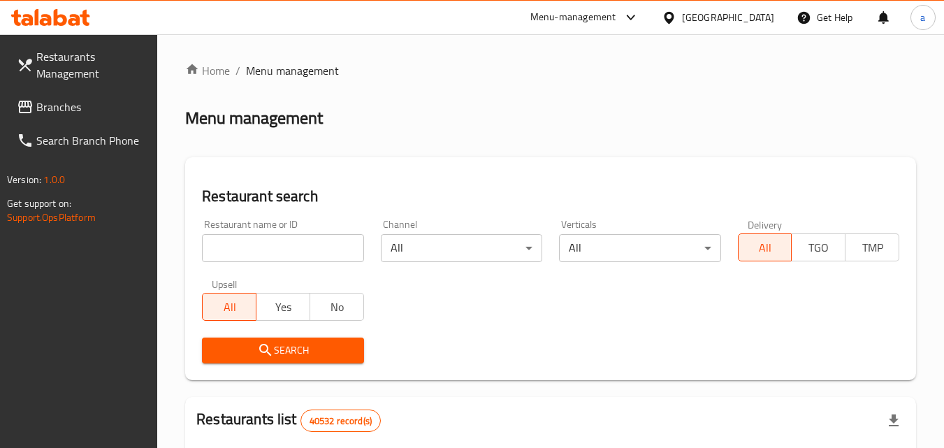
click at [277, 245] on div at bounding box center [472, 224] width 944 height 448
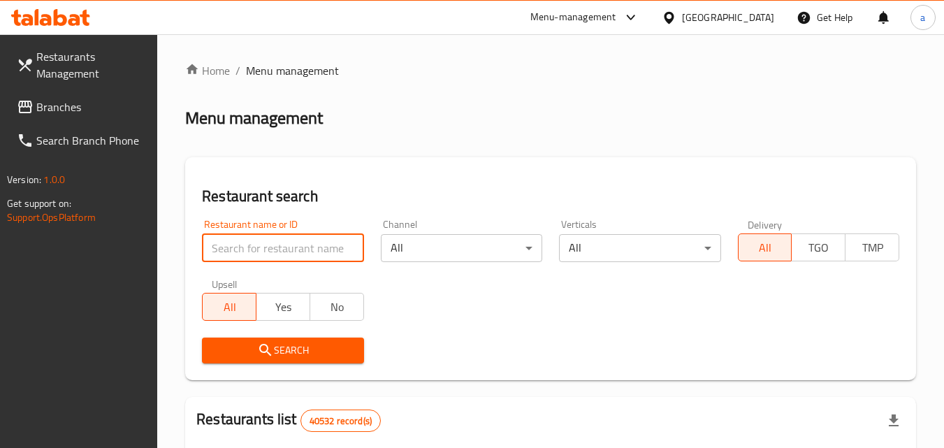
click at [277, 245] on input "search" at bounding box center [282, 248] width 161 height 28
paste input "701061"
type input "701061"
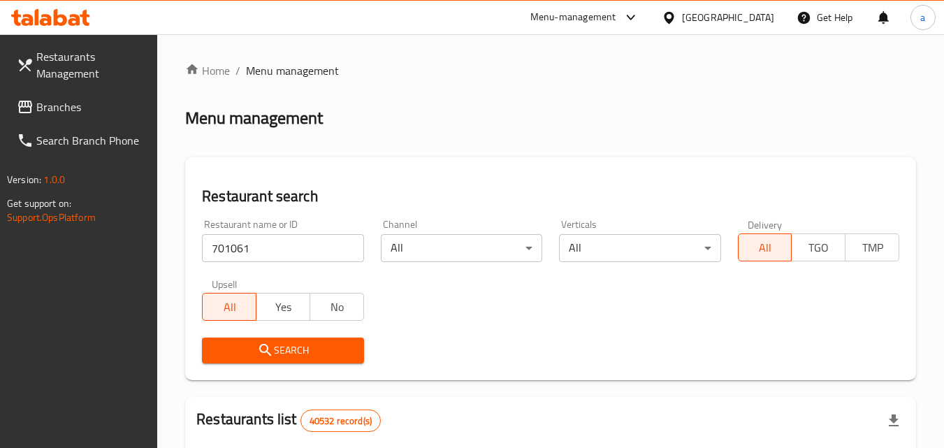
click at [298, 352] on span "Search" at bounding box center [282, 350] width 139 height 17
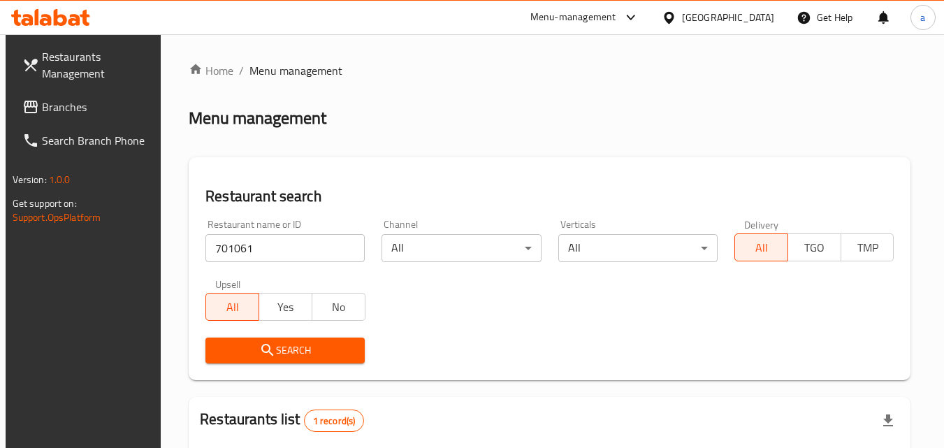
click at [45, 102] on span "Branches" at bounding box center [97, 107] width 110 height 17
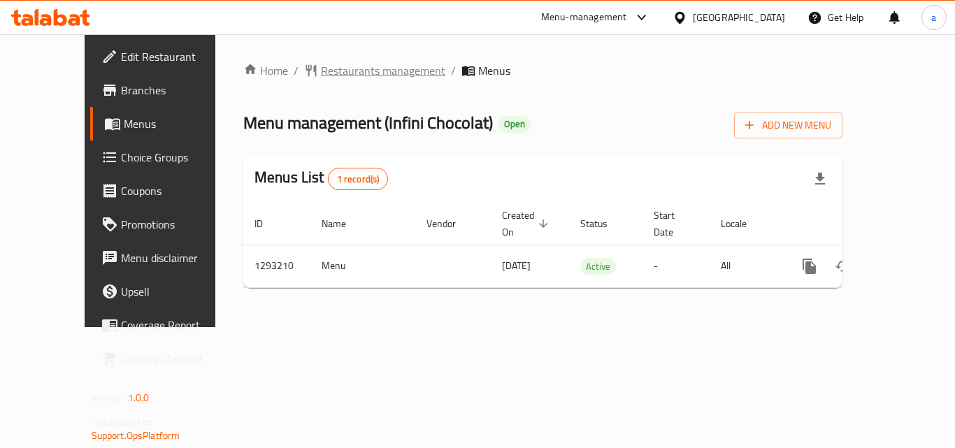
click at [352, 71] on span "Restaurants management" at bounding box center [383, 70] width 124 height 17
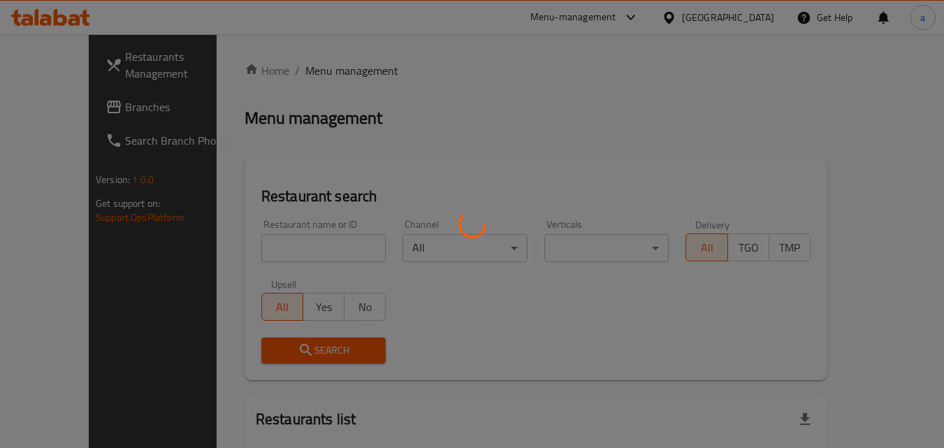
click at [231, 247] on div at bounding box center [472, 224] width 944 height 448
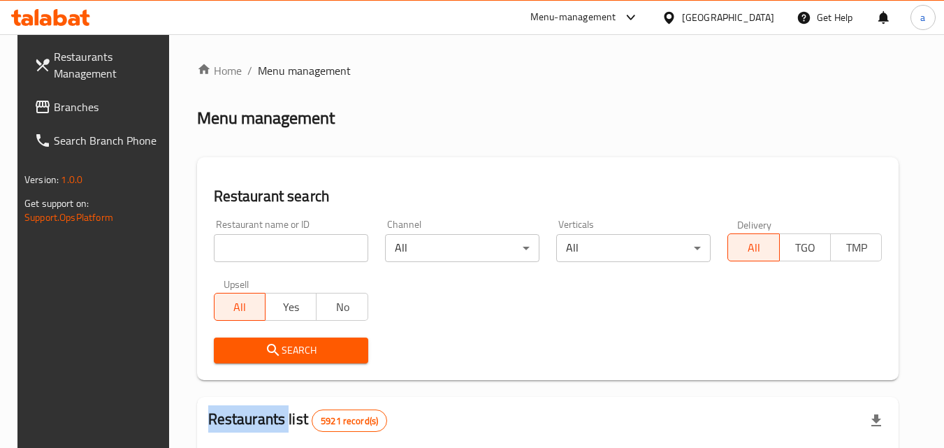
click at [231, 247] on div at bounding box center [472, 224] width 944 height 448
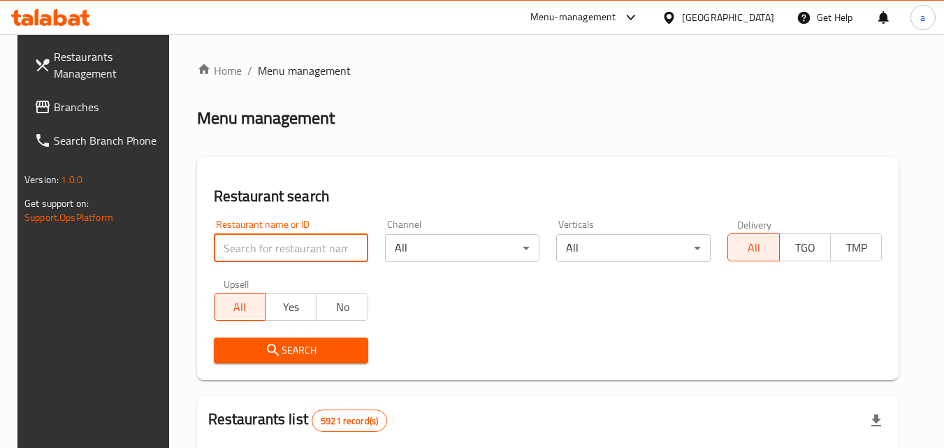
click at [231, 247] on input "search" at bounding box center [291, 248] width 154 height 28
paste input "699414"
type input "699414"
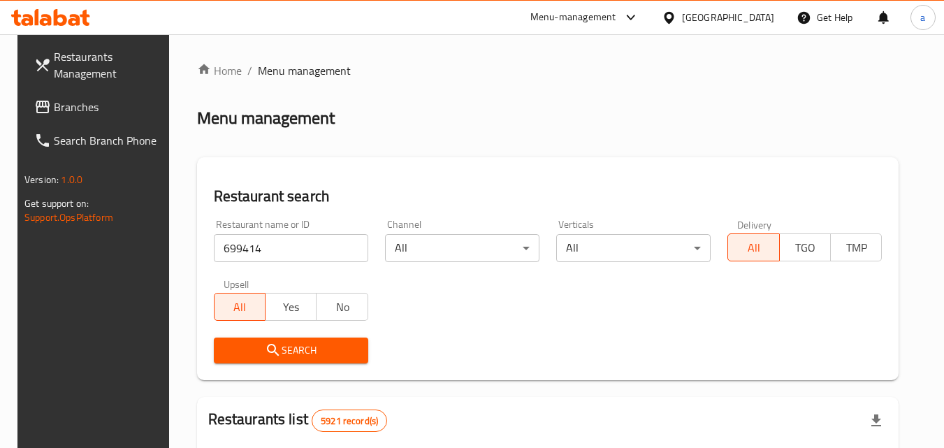
click at [229, 355] on span "Search" at bounding box center [291, 350] width 132 height 17
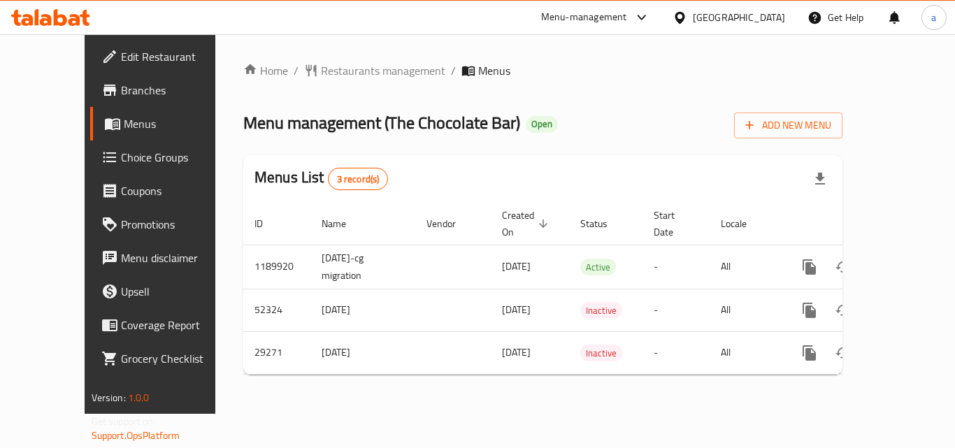
click at [354, 68] on div at bounding box center [477, 224] width 955 height 448
click at [354, 68] on span "Restaurants management" at bounding box center [383, 70] width 124 height 17
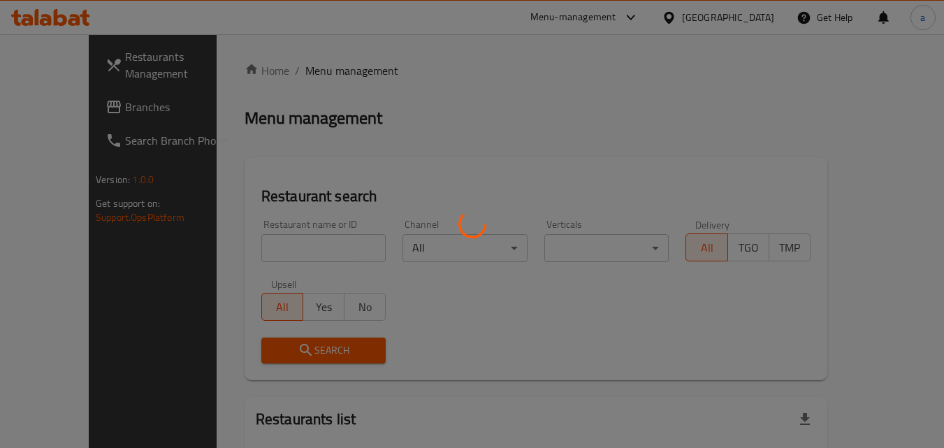
click at [233, 247] on div at bounding box center [472, 224] width 944 height 448
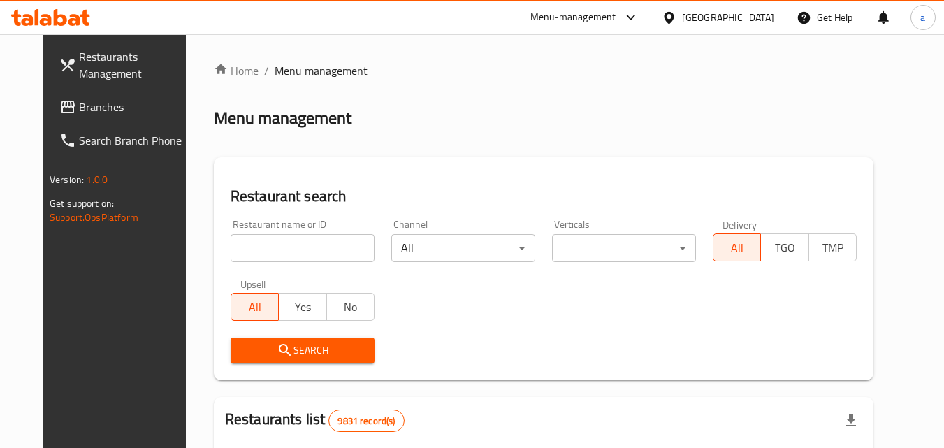
click at [233, 247] on input "search" at bounding box center [303, 248] width 144 height 28
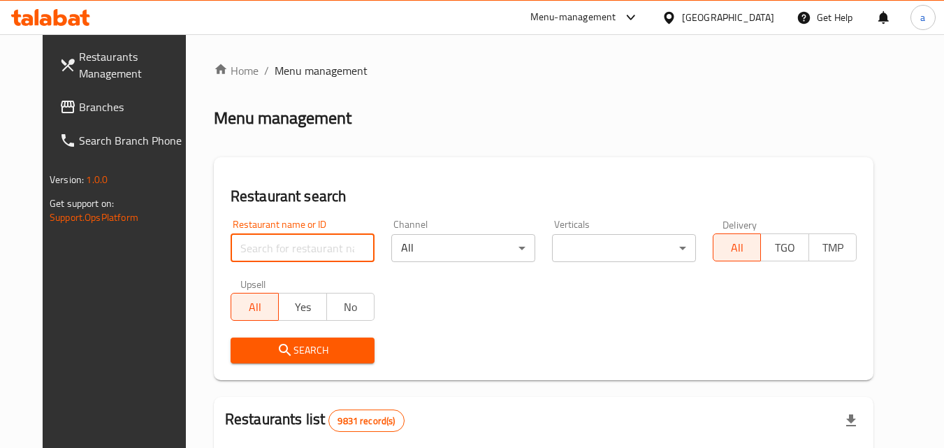
click at [233, 247] on input "search" at bounding box center [303, 248] width 144 height 28
paste input "427"
type input "427"
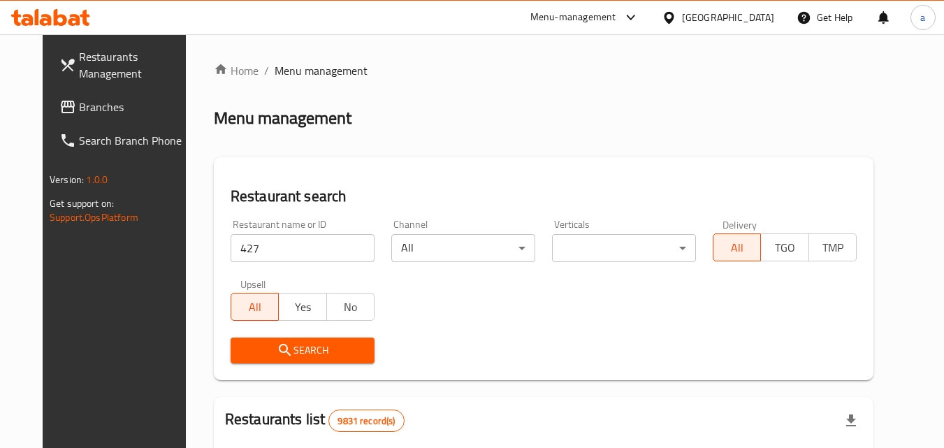
click at [242, 348] on span "Search" at bounding box center [303, 350] width 122 height 17
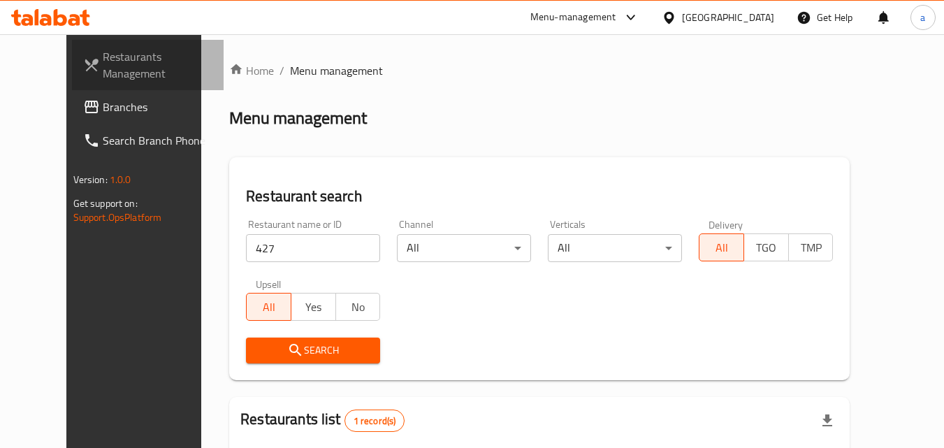
click at [72, 87] on link "Restaurants Management" at bounding box center [148, 65] width 152 height 50
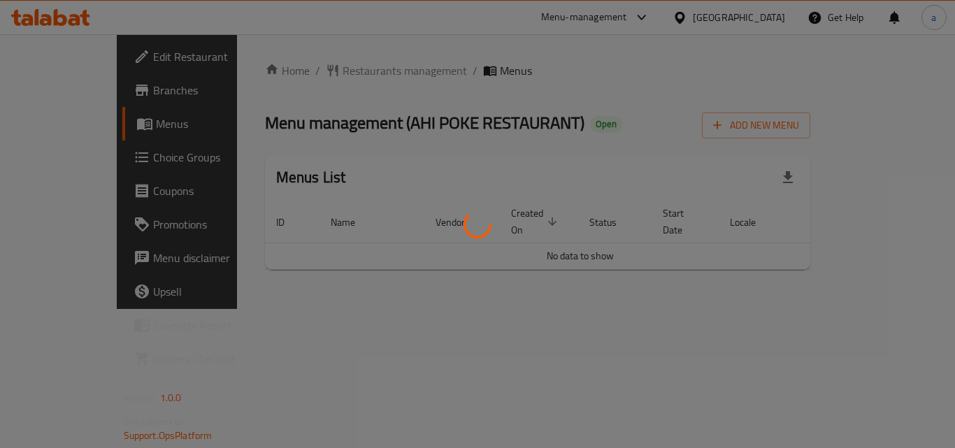
click at [331, 65] on div at bounding box center [477, 224] width 955 height 448
click at [327, 65] on div at bounding box center [477, 224] width 955 height 448
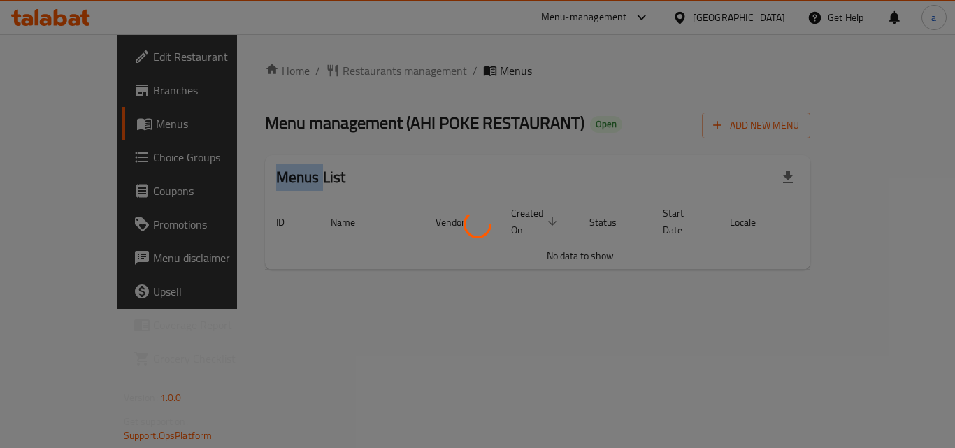
click at [326, 65] on div at bounding box center [477, 224] width 955 height 448
click at [325, 65] on div at bounding box center [477, 224] width 955 height 448
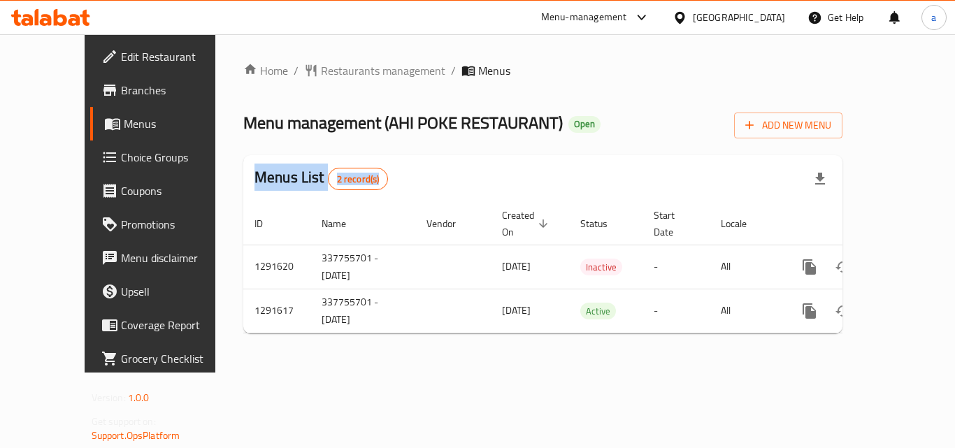
click at [396, 173] on div "Menus List 2 record(s)" at bounding box center [542, 179] width 599 height 48
click at [349, 68] on span "Restaurants management" at bounding box center [383, 70] width 124 height 17
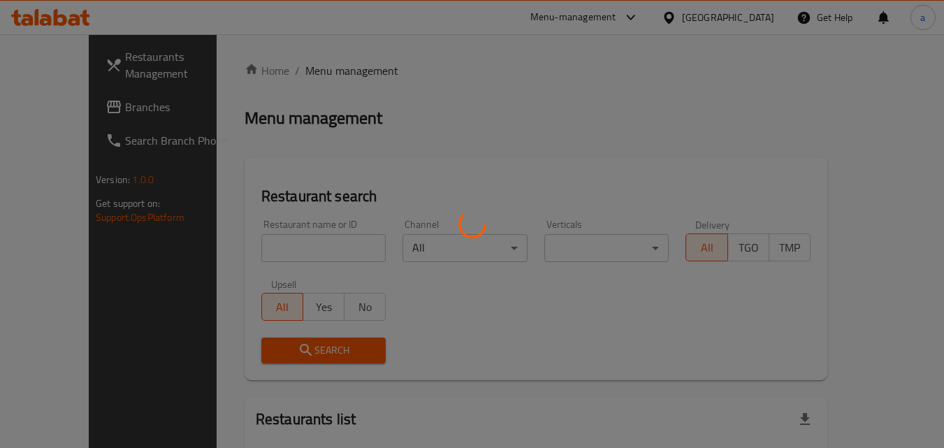
click at [281, 252] on div at bounding box center [472, 224] width 944 height 448
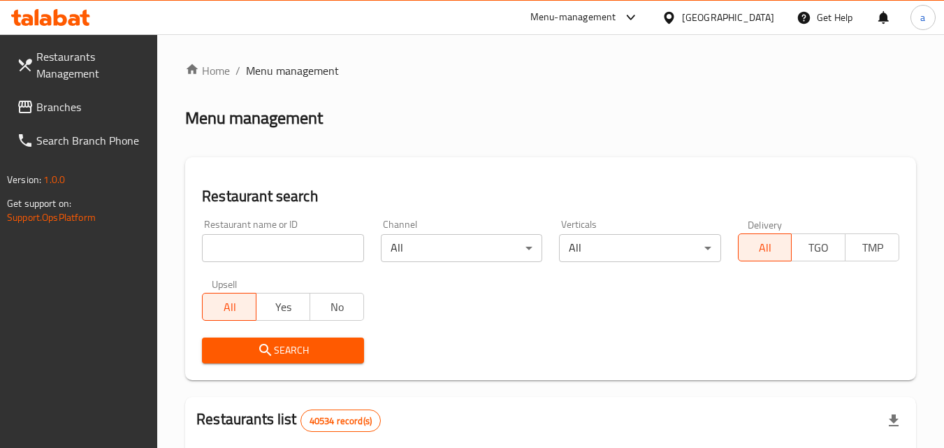
click at [281, 252] on input "search" at bounding box center [282, 248] width 161 height 28
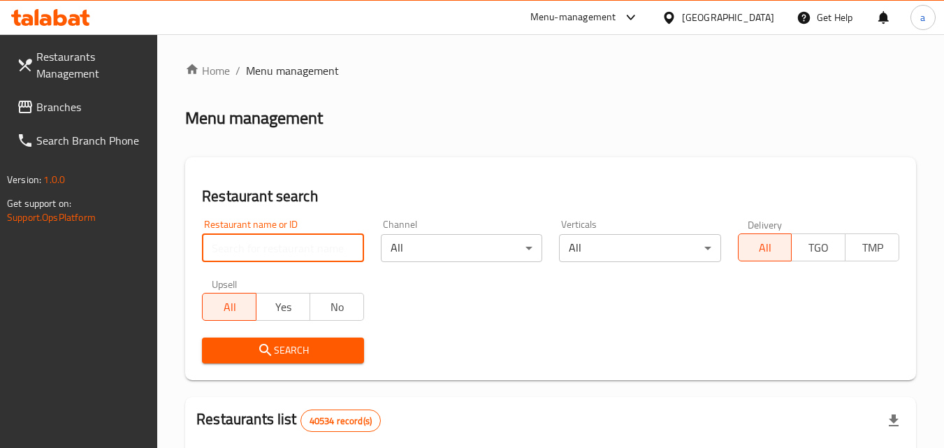
click at [281, 252] on input "search" at bounding box center [282, 248] width 161 height 28
paste input "698726"
type input "698726"
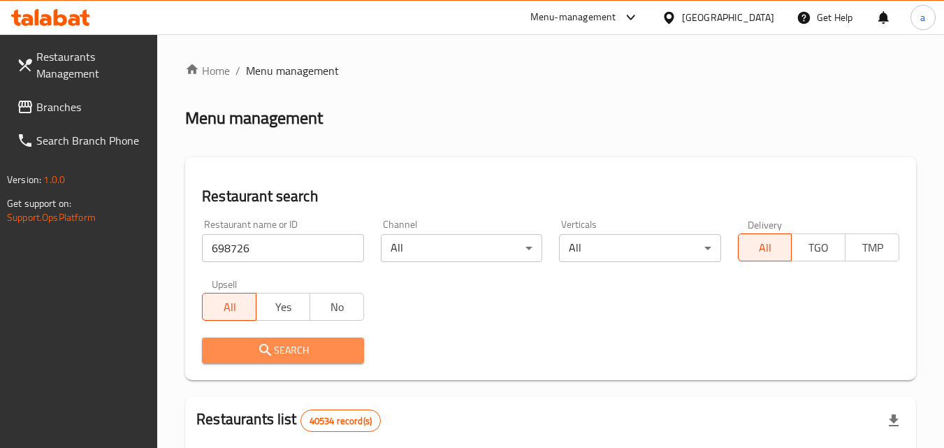
click at [290, 347] on span "Search" at bounding box center [282, 350] width 139 height 17
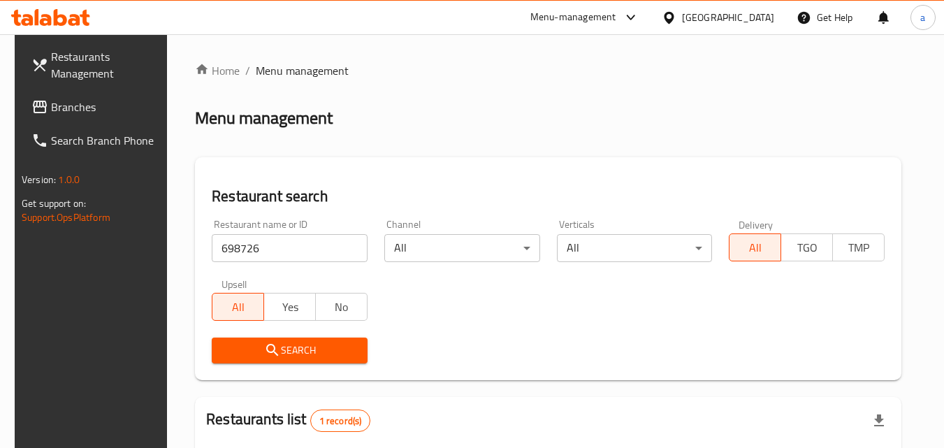
click at [54, 104] on span "Branches" at bounding box center [106, 107] width 110 height 17
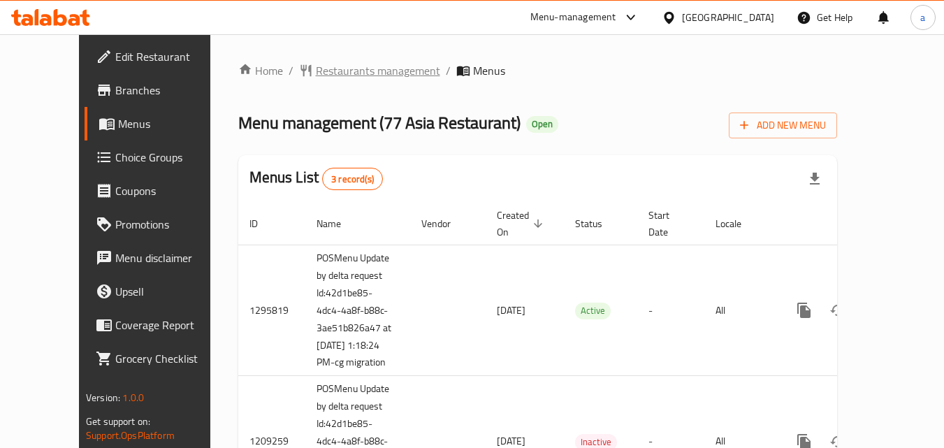
click at [316, 73] on span "Restaurants management" at bounding box center [378, 70] width 124 height 17
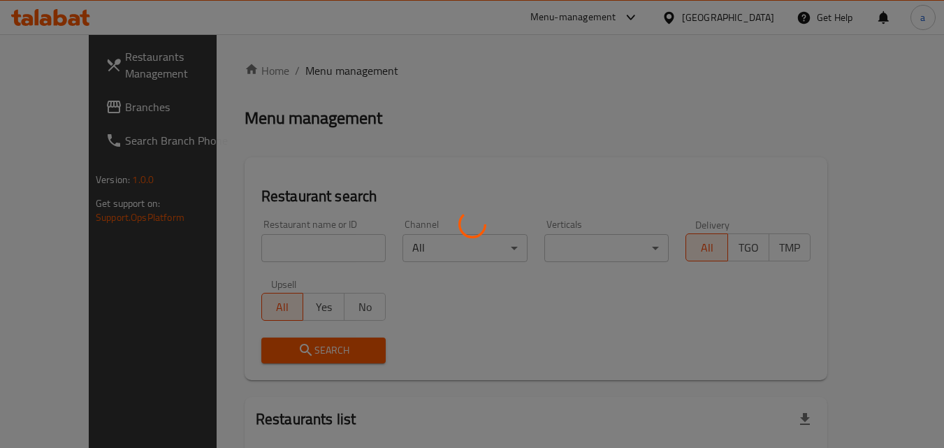
click at [261, 254] on div at bounding box center [472, 224] width 944 height 448
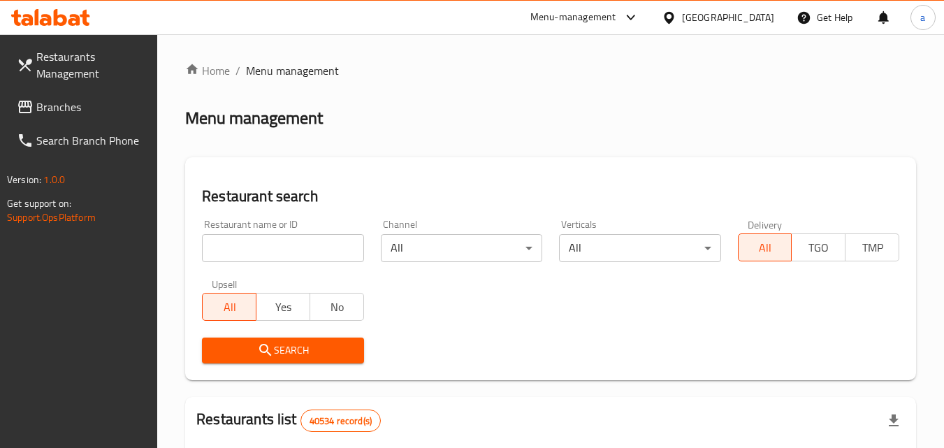
click at [265, 253] on div at bounding box center [472, 224] width 944 height 448
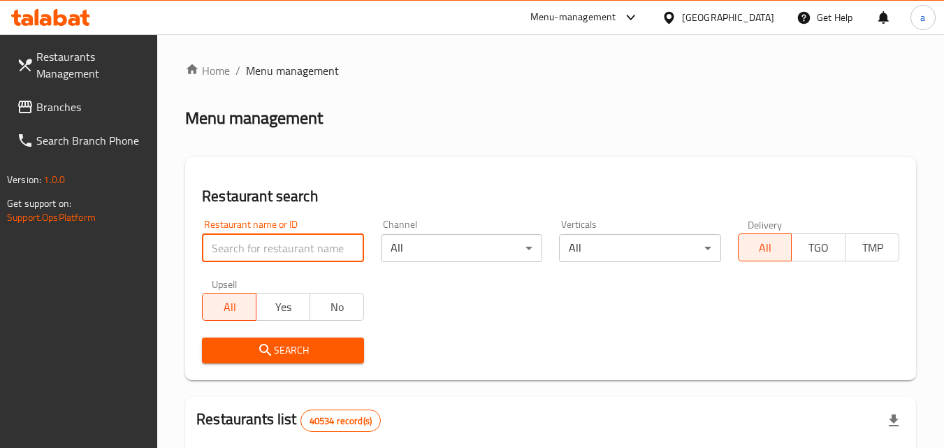
click at [265, 253] on input "search" at bounding box center [282, 248] width 161 height 28
paste input "664075"
type input "664075"
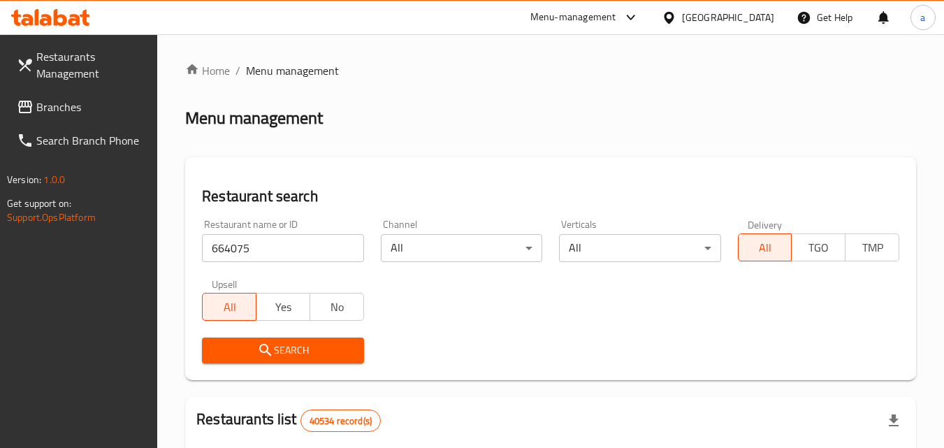
click at [255, 344] on span "Search" at bounding box center [282, 350] width 139 height 17
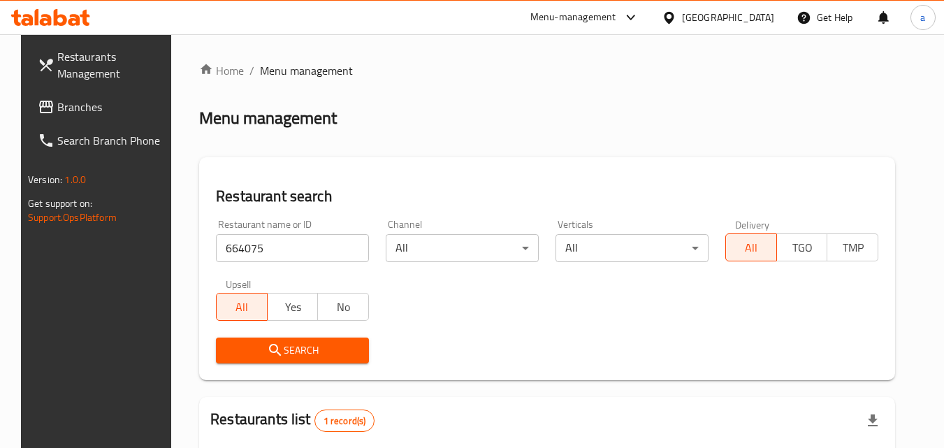
scroll to position [70, 0]
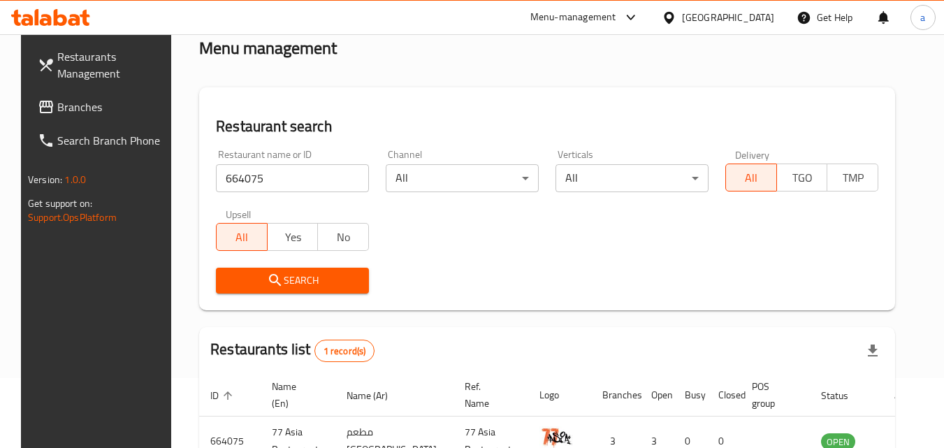
click at [38, 109] on icon at bounding box center [46, 107] width 17 height 17
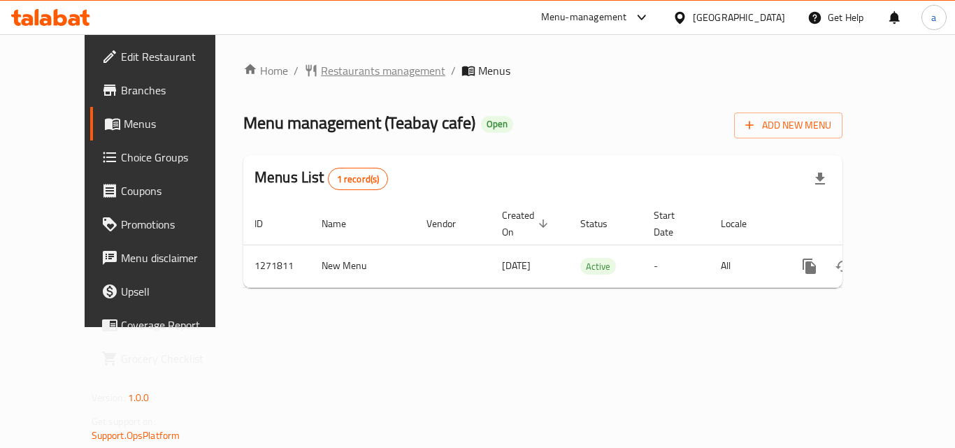
click at [321, 75] on span "Restaurants management" at bounding box center [383, 70] width 124 height 17
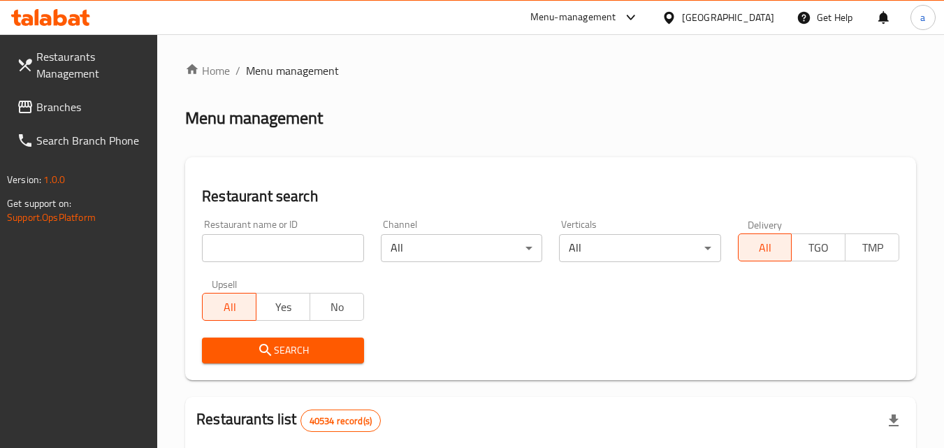
click at [241, 243] on div at bounding box center [472, 224] width 944 height 448
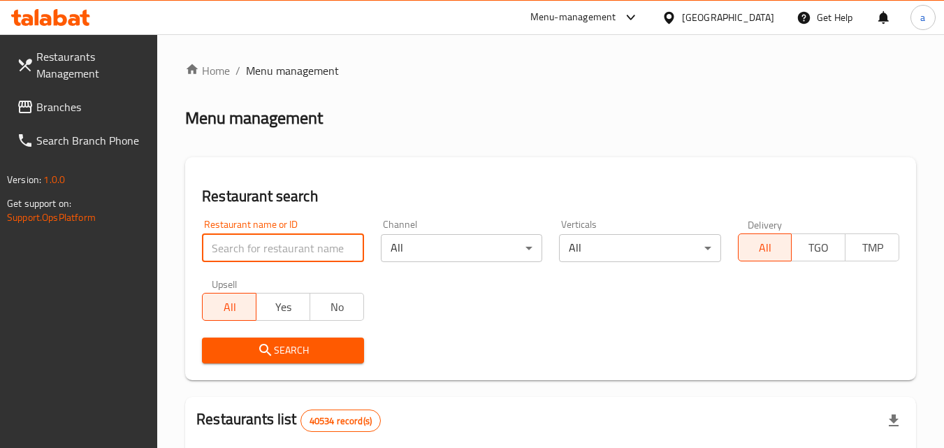
click at [241, 243] on input "search" at bounding box center [282, 248] width 161 height 28
paste input "689863"
type input "689863"
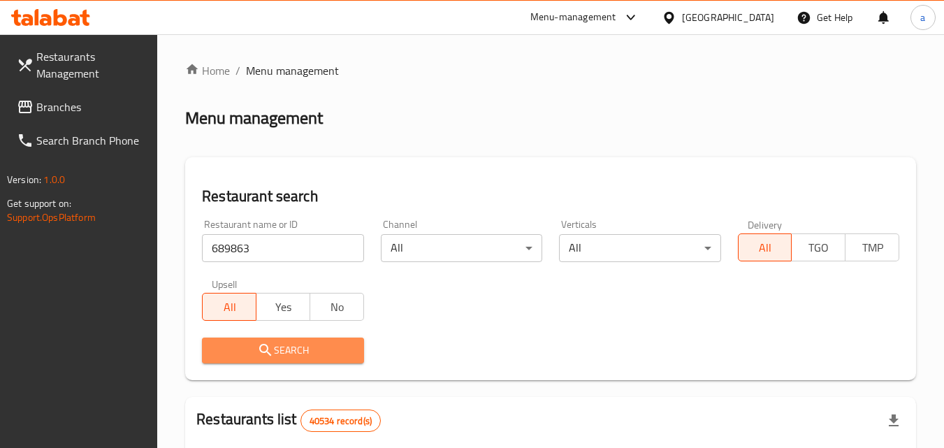
click at [228, 349] on span "Search" at bounding box center [282, 350] width 139 height 17
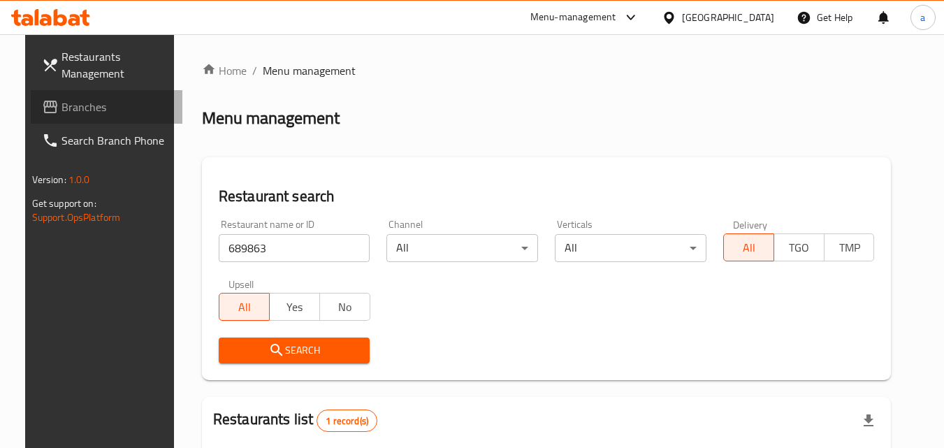
click at [82, 106] on span "Branches" at bounding box center [117, 107] width 110 height 17
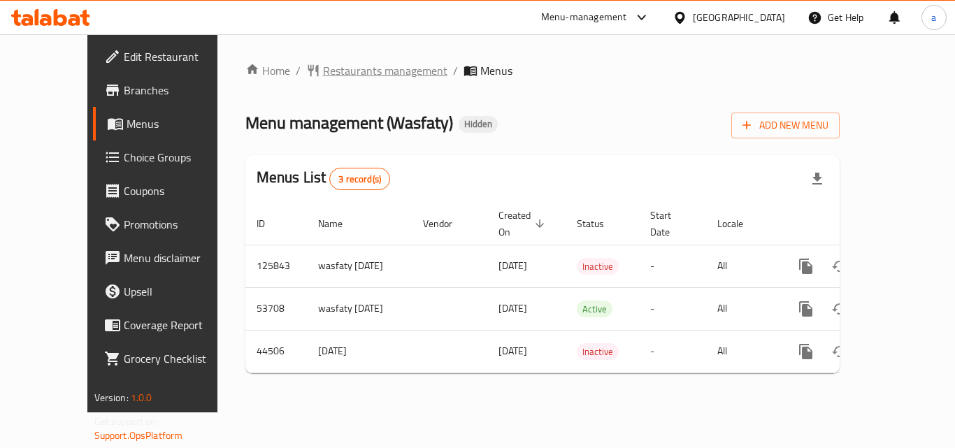
click at [323, 64] on span "Restaurants management" at bounding box center [385, 70] width 124 height 17
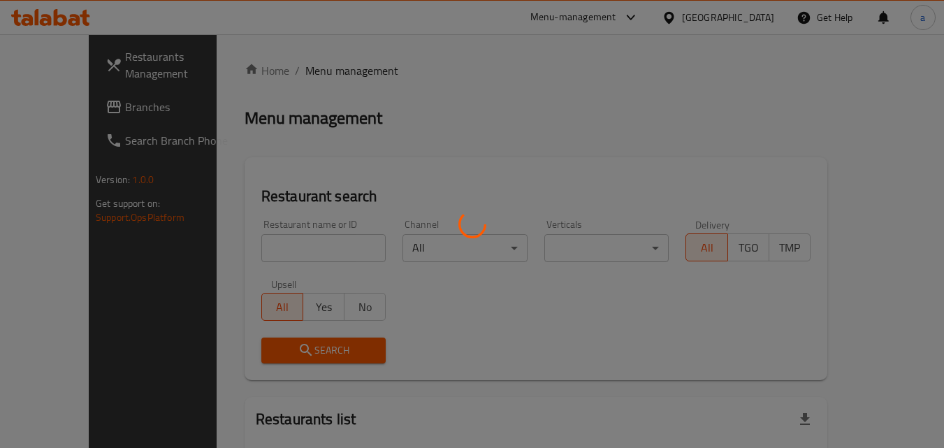
click at [243, 252] on div at bounding box center [472, 224] width 944 height 448
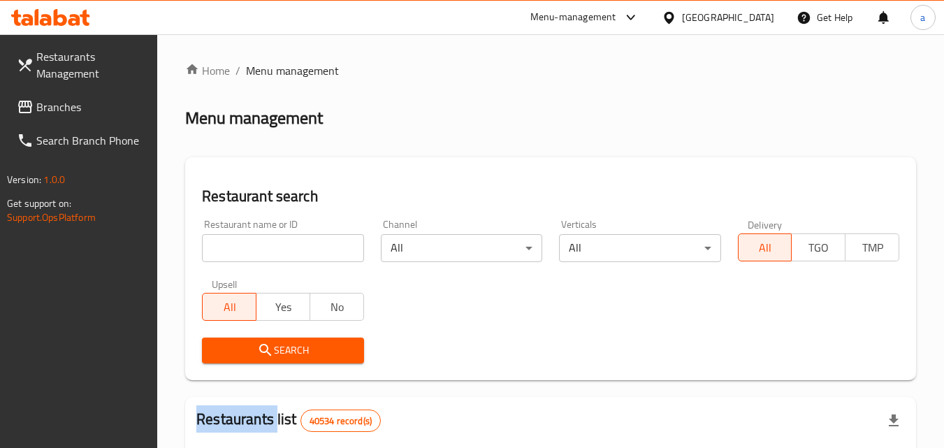
click at [243, 252] on div at bounding box center [472, 224] width 944 height 448
click at [243, 252] on input "search" at bounding box center [282, 248] width 161 height 28
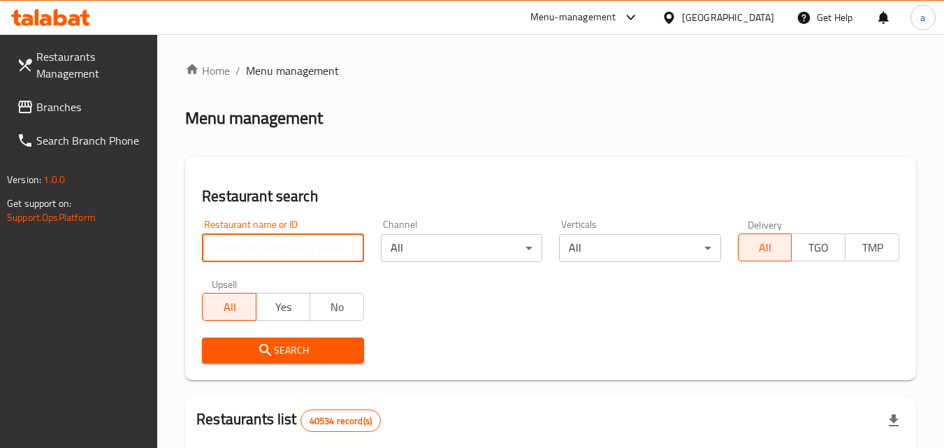
paste input "11137"
type input "11137"
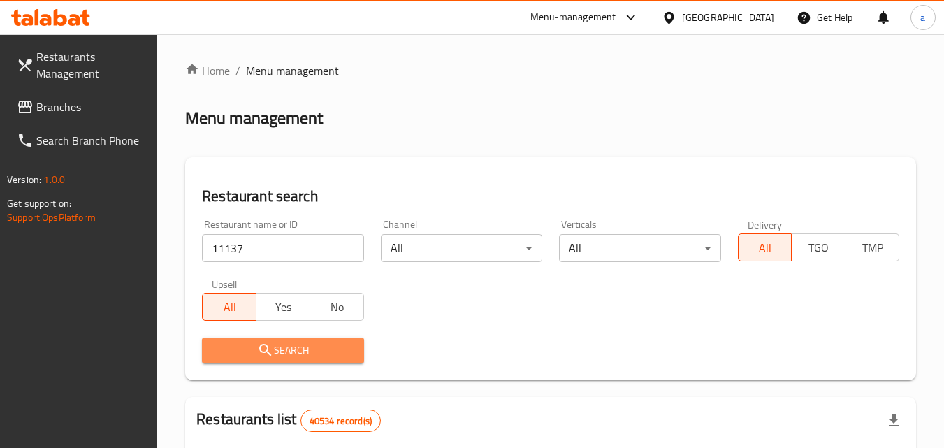
click at [239, 342] on span "Search" at bounding box center [282, 350] width 139 height 17
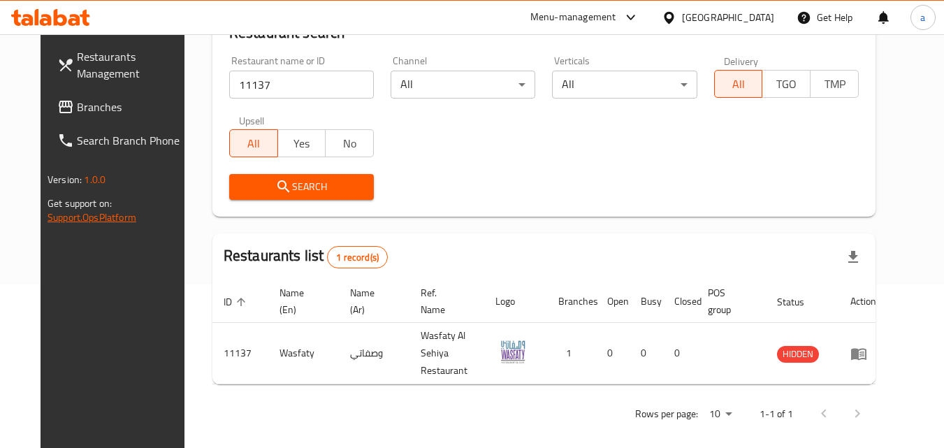
scroll to position [152, 0]
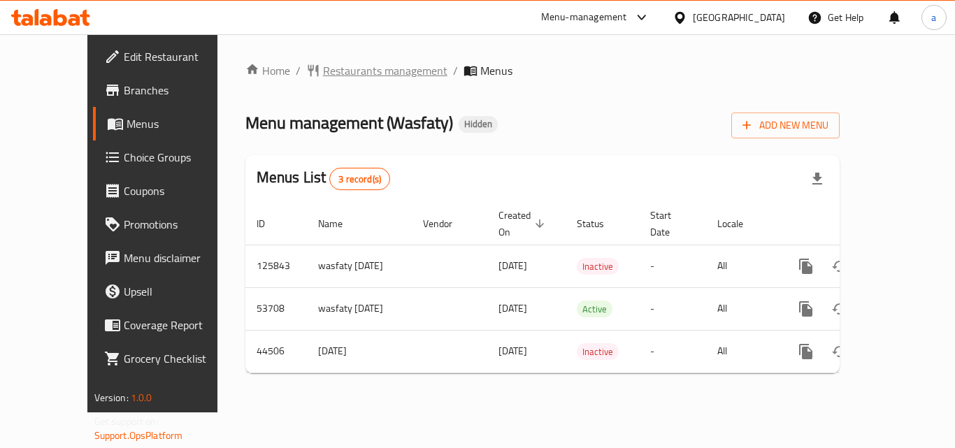
click at [323, 72] on span "Restaurants management" at bounding box center [385, 70] width 124 height 17
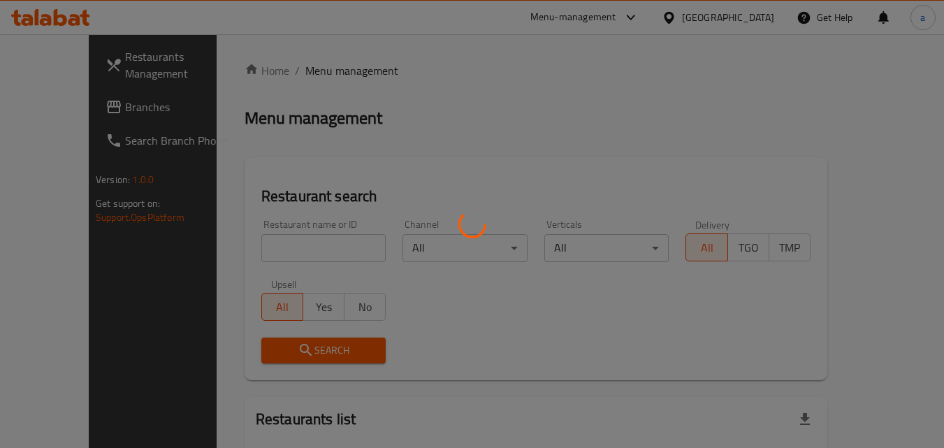
click at [234, 249] on div at bounding box center [472, 224] width 944 height 448
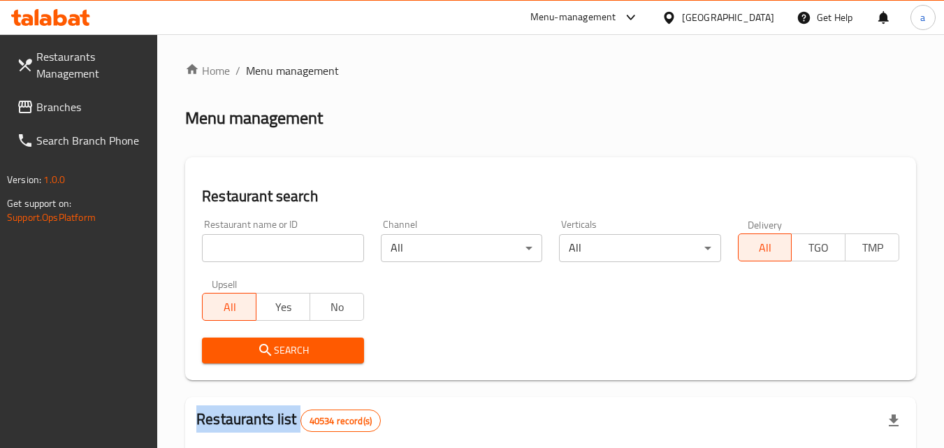
click at [234, 249] on div at bounding box center [472, 224] width 944 height 448
click at [234, 249] on input "search" at bounding box center [282, 248] width 161 height 28
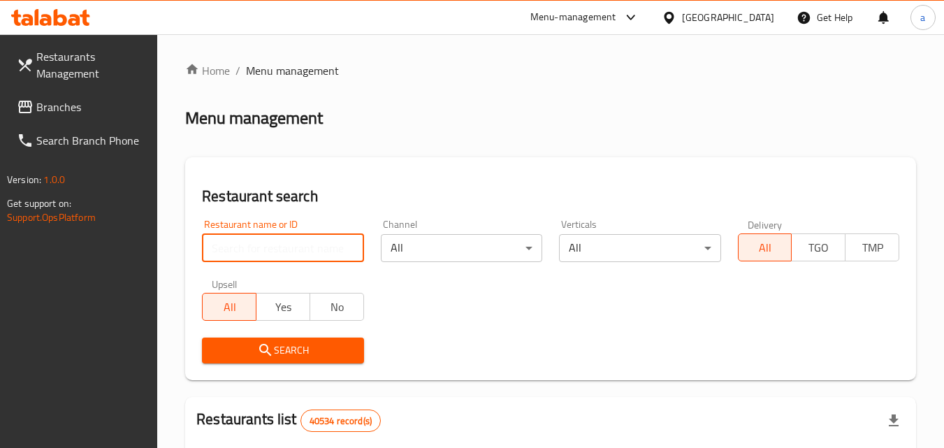
click at [234, 249] on input "search" at bounding box center [282, 248] width 161 height 28
paste input "11137"
type input "11137"
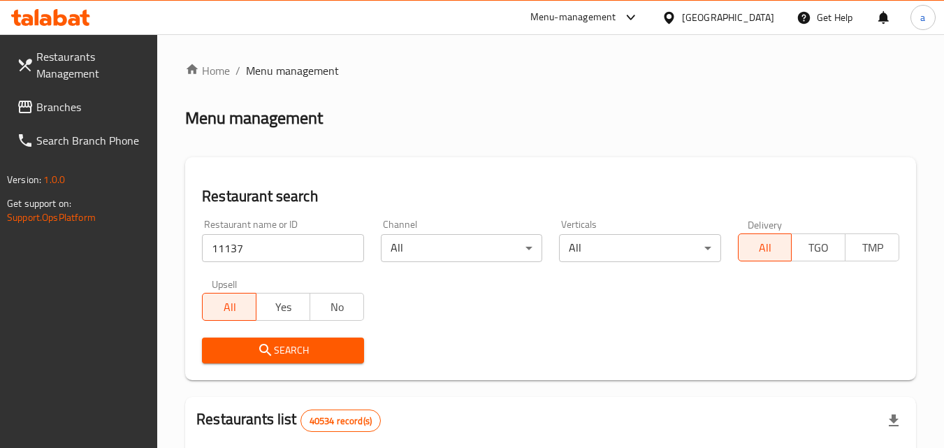
click at [238, 349] on span "Search" at bounding box center [282, 350] width 139 height 17
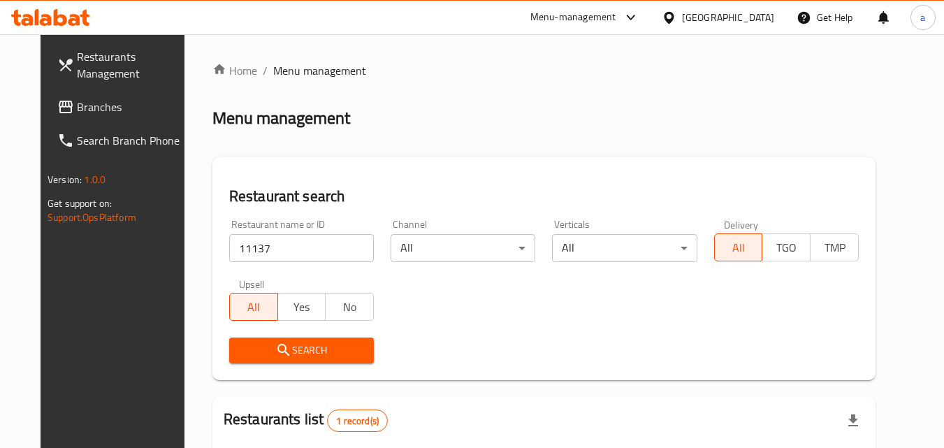
click at [57, 103] on icon at bounding box center [65, 107] width 17 height 17
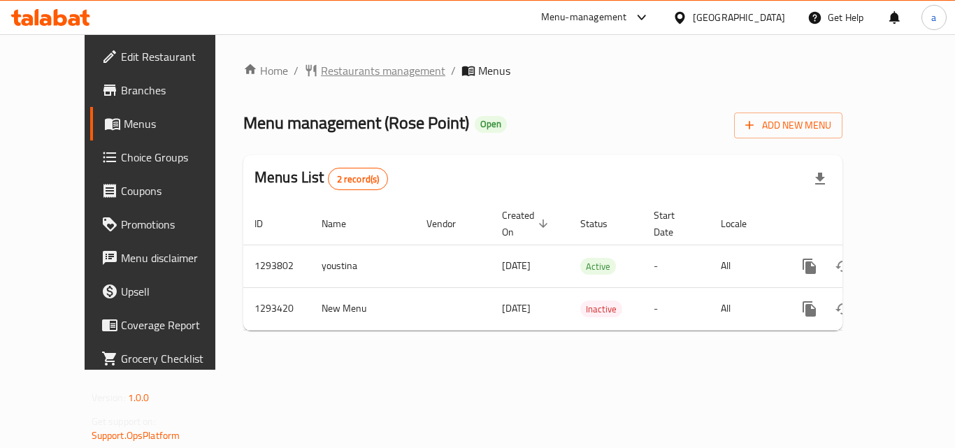
click at [345, 78] on span "Restaurants management" at bounding box center [383, 70] width 124 height 17
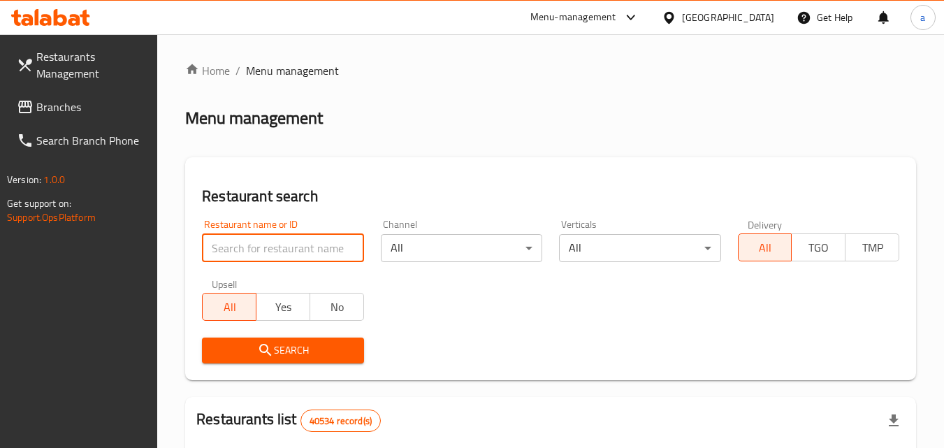
click at [236, 253] on input "search" at bounding box center [282, 248] width 161 height 28
paste input "699516"
type input "699516"
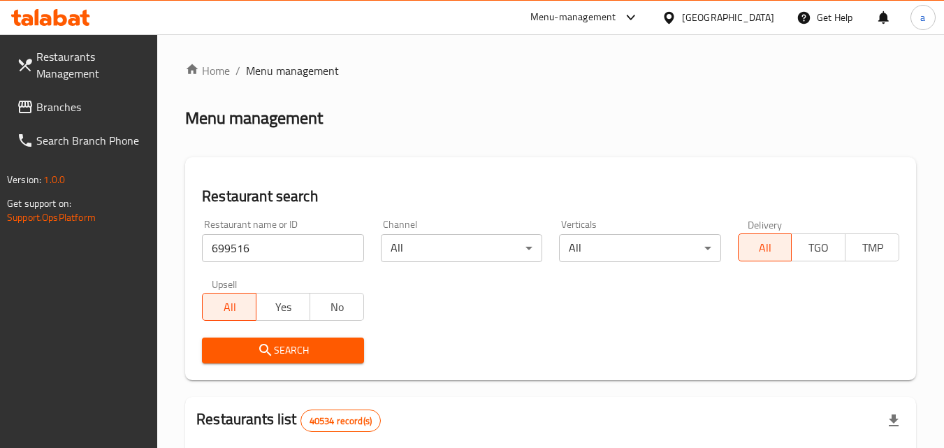
click at [259, 346] on icon "submit" at bounding box center [265, 350] width 17 height 17
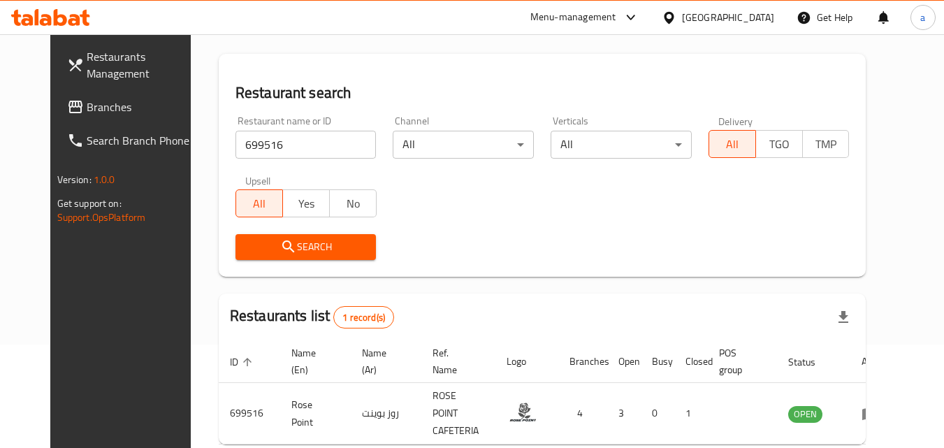
scroll to position [94, 0]
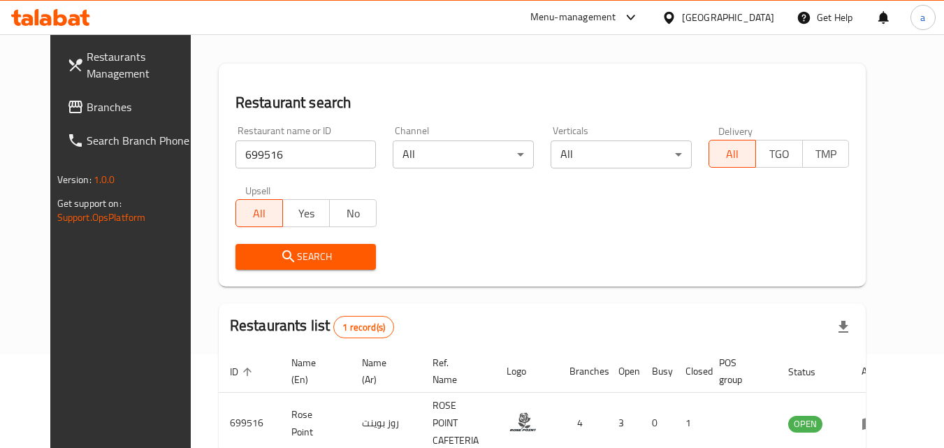
click at [56, 121] on link "Branches" at bounding box center [132, 107] width 152 height 34
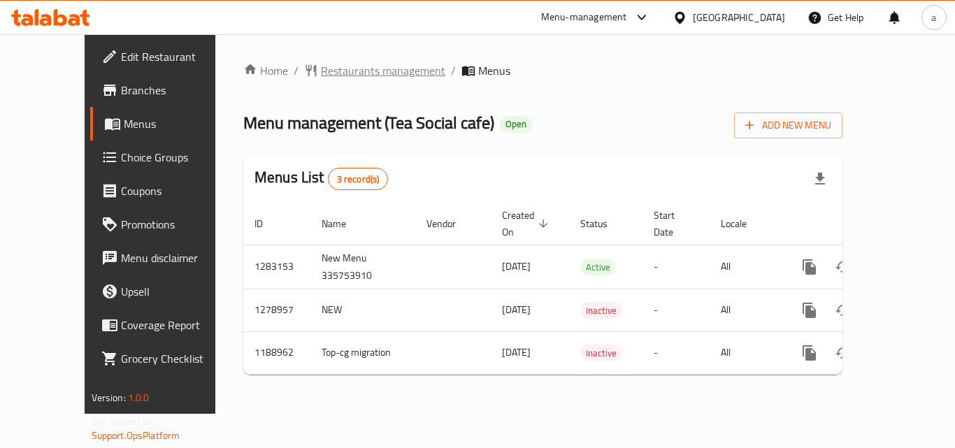
click at [349, 78] on span "Restaurants management" at bounding box center [383, 70] width 124 height 17
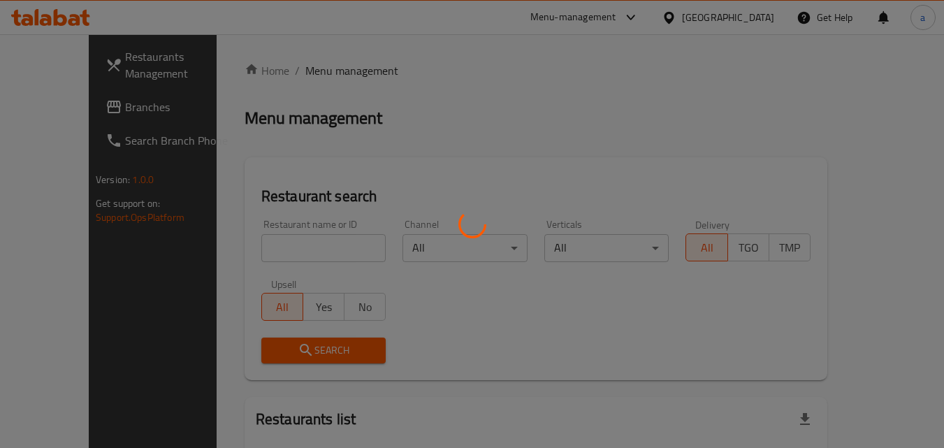
click at [285, 246] on div at bounding box center [472, 224] width 944 height 448
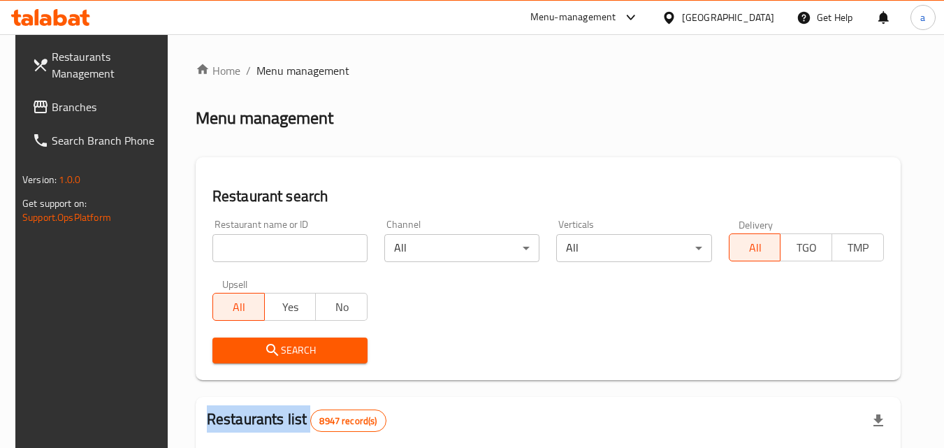
click at [285, 246] on div at bounding box center [472, 224] width 944 height 448
click at [285, 246] on input "search" at bounding box center [289, 248] width 155 height 28
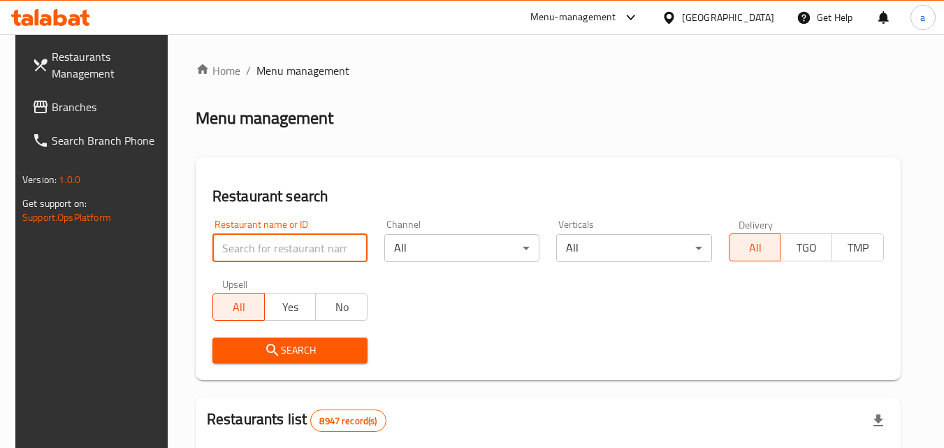
click at [283, 247] on input "search" at bounding box center [289, 248] width 155 height 28
paste input "610155"
type input "610155"
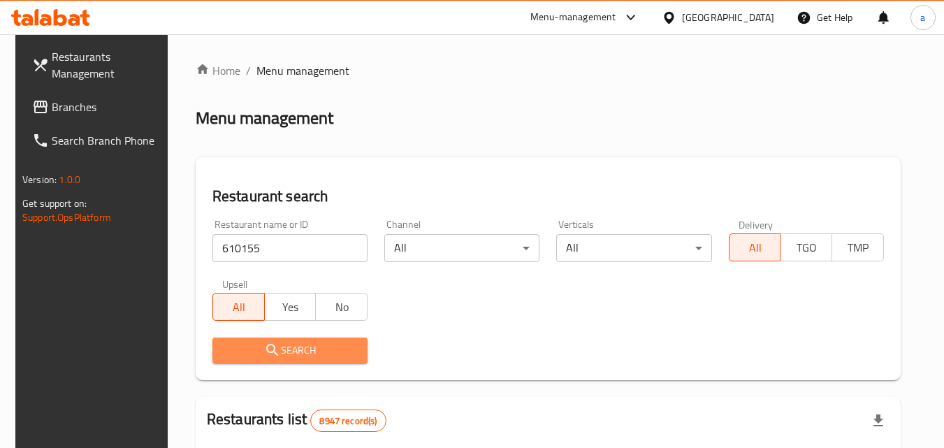
click at [252, 344] on span "Search" at bounding box center [290, 350] width 133 height 17
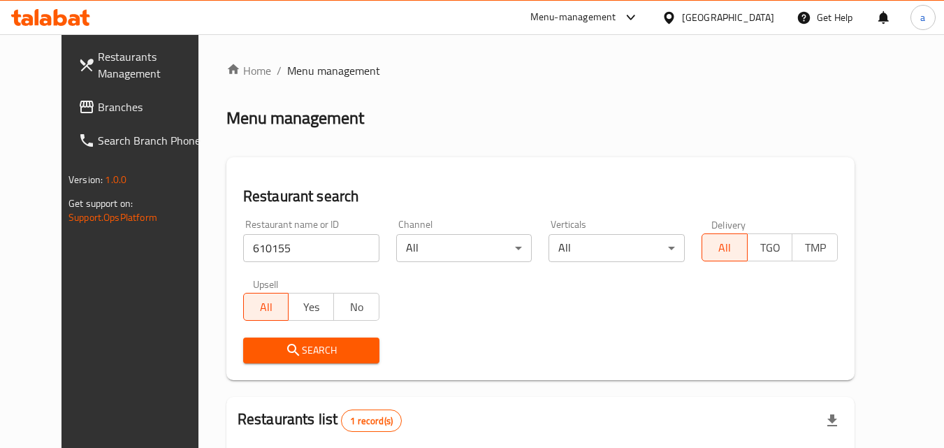
click at [98, 107] on span "Branches" at bounding box center [153, 107] width 110 height 17
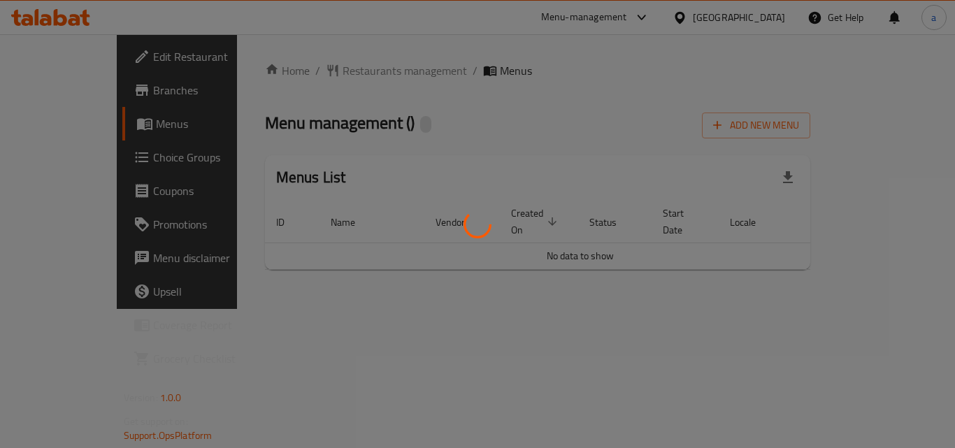
click at [333, 71] on div at bounding box center [477, 224] width 955 height 448
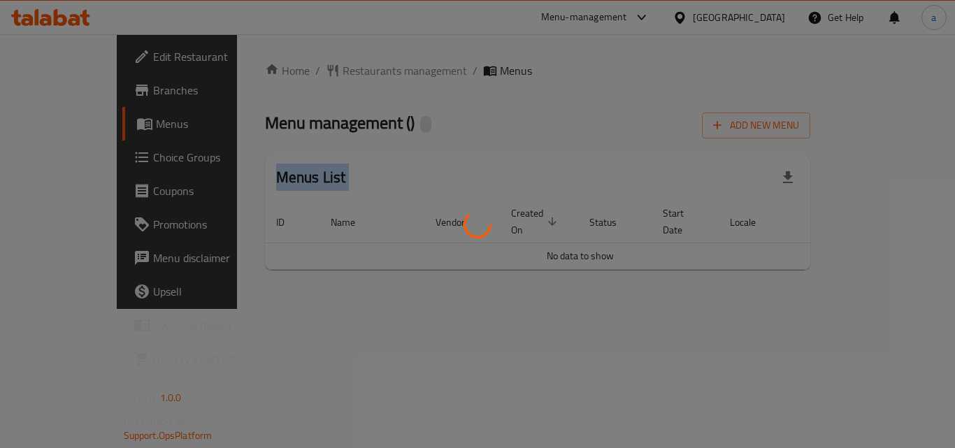
click at [333, 71] on div at bounding box center [477, 224] width 955 height 448
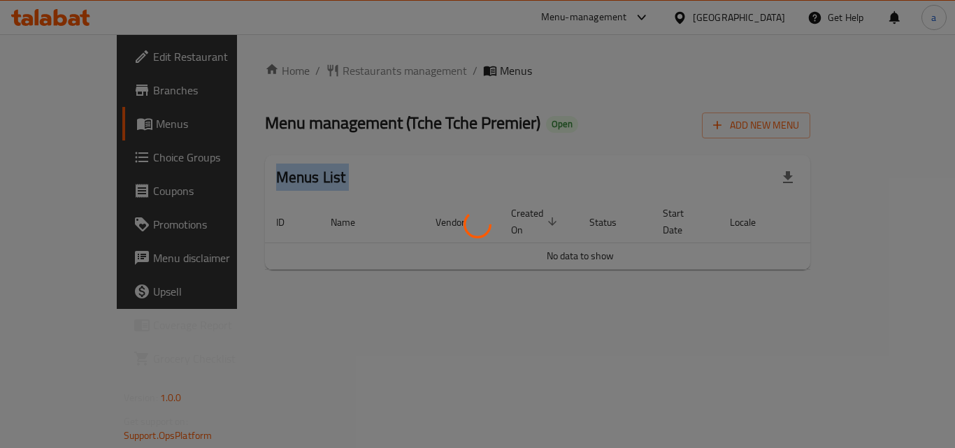
click at [333, 71] on div at bounding box center [477, 224] width 955 height 448
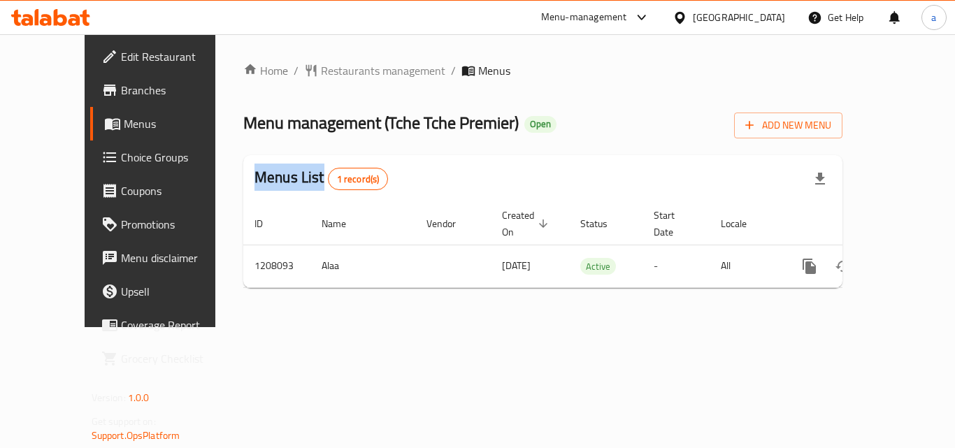
click at [333, 71] on div "Home / Restaurants management / Menus Menu management ( Tche Tche Premier ) Ope…" at bounding box center [542, 180] width 599 height 237
click at [333, 71] on span "Restaurants management" at bounding box center [383, 70] width 124 height 17
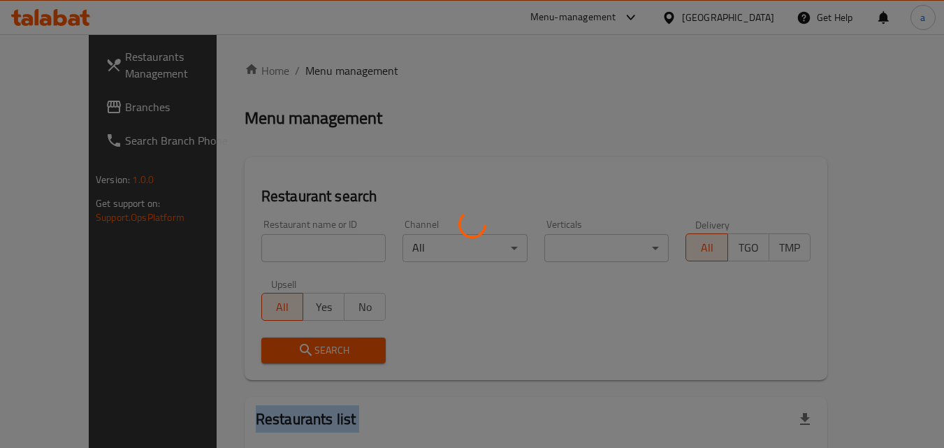
click at [333, 71] on div at bounding box center [472, 224] width 944 height 448
click at [259, 251] on div at bounding box center [472, 224] width 944 height 448
click at [258, 251] on div at bounding box center [472, 224] width 944 height 448
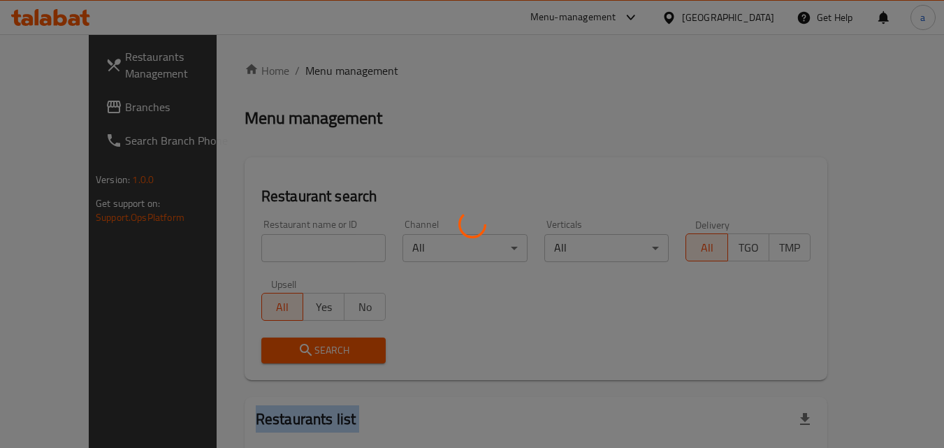
click at [258, 251] on div at bounding box center [472, 224] width 944 height 448
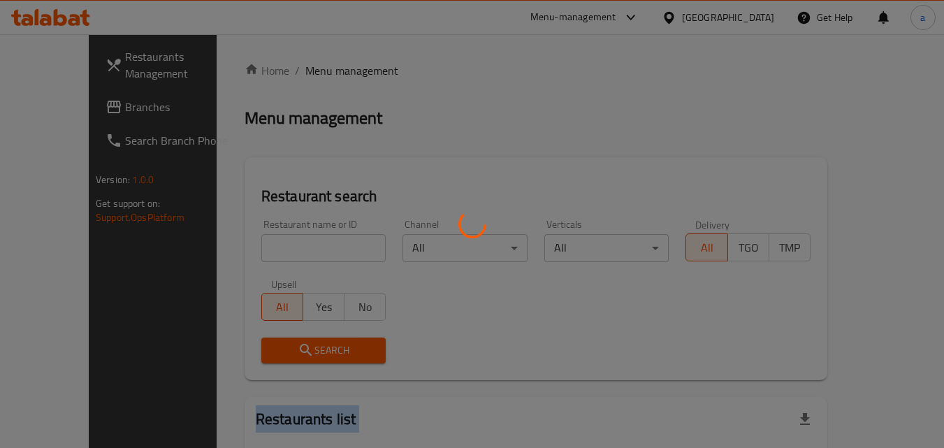
click at [258, 251] on div at bounding box center [472, 224] width 944 height 448
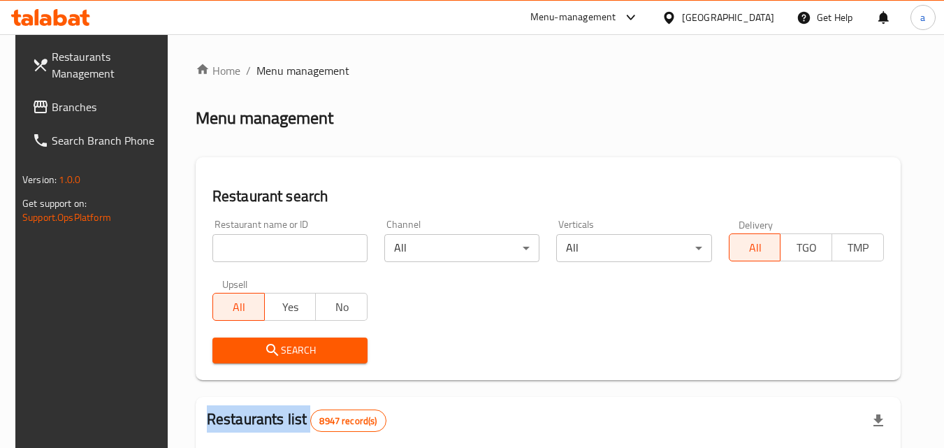
click at [258, 251] on div at bounding box center [472, 224] width 944 height 448
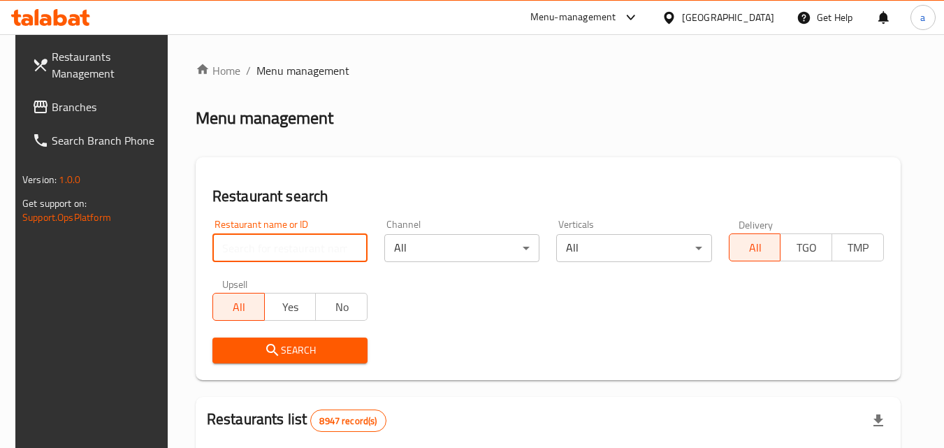
click at [258, 251] on input "search" at bounding box center [289, 248] width 155 height 28
paste input "670770"
type input "670770"
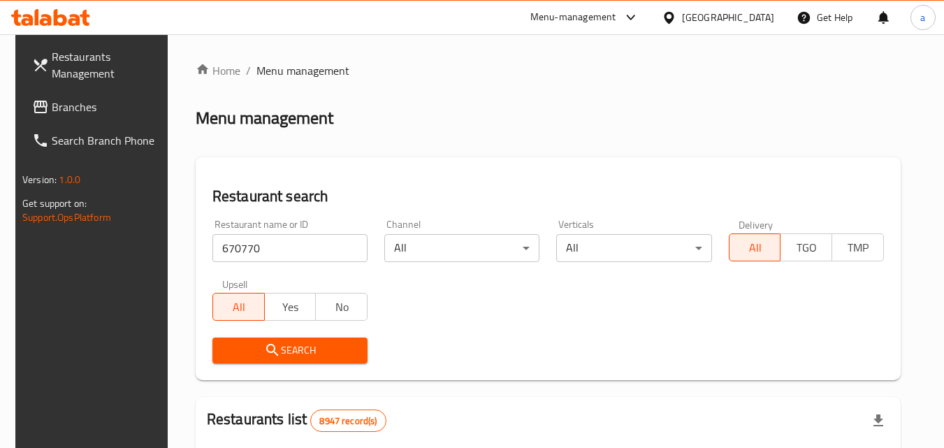
click at [242, 344] on span "Search" at bounding box center [290, 350] width 133 height 17
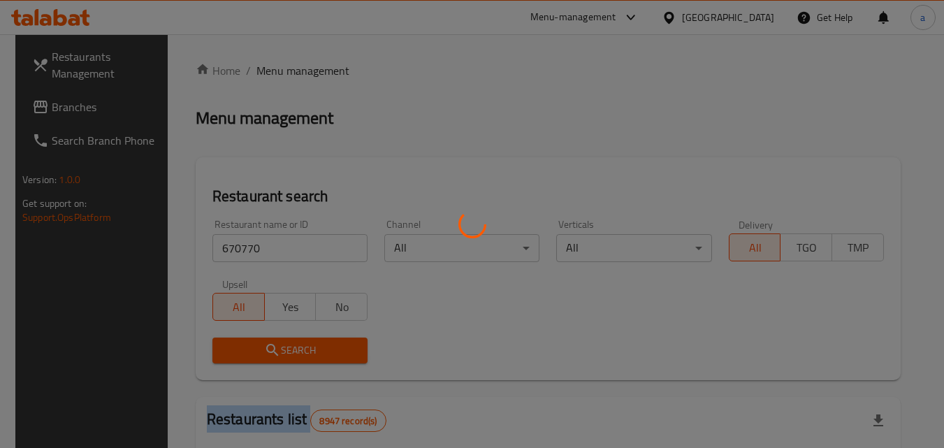
click at [242, 344] on div at bounding box center [472, 224] width 944 height 448
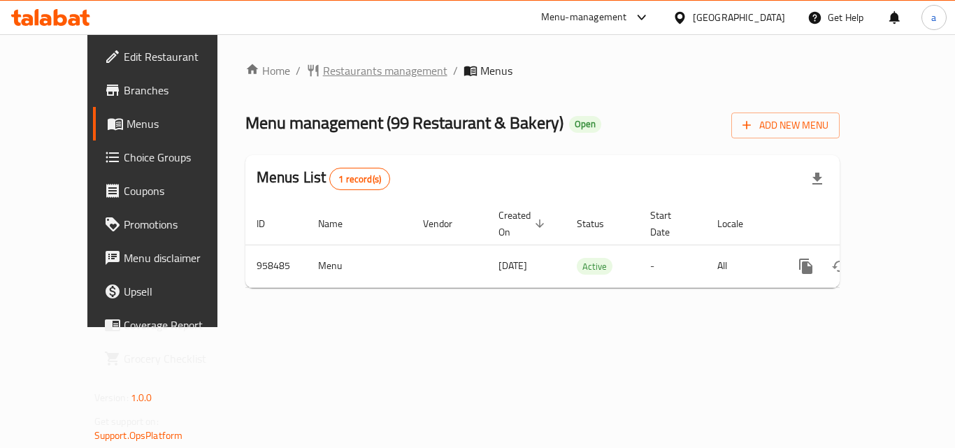
click at [324, 65] on span "Restaurants management" at bounding box center [385, 70] width 124 height 17
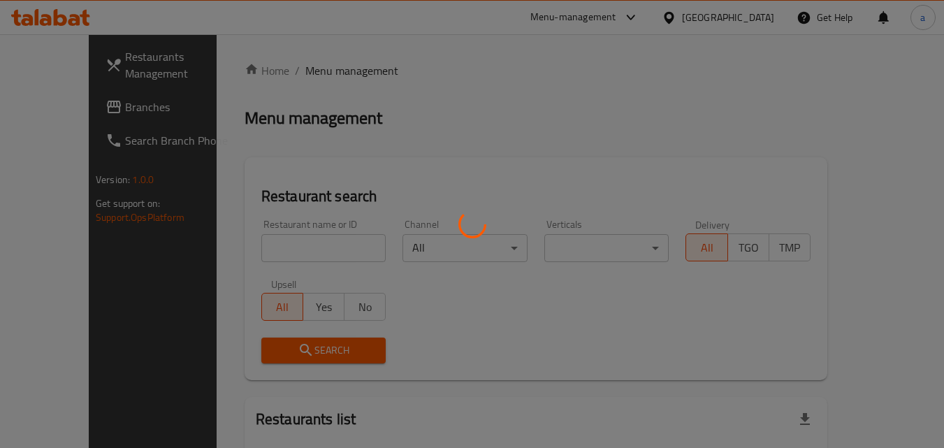
click at [254, 245] on div at bounding box center [472, 224] width 944 height 448
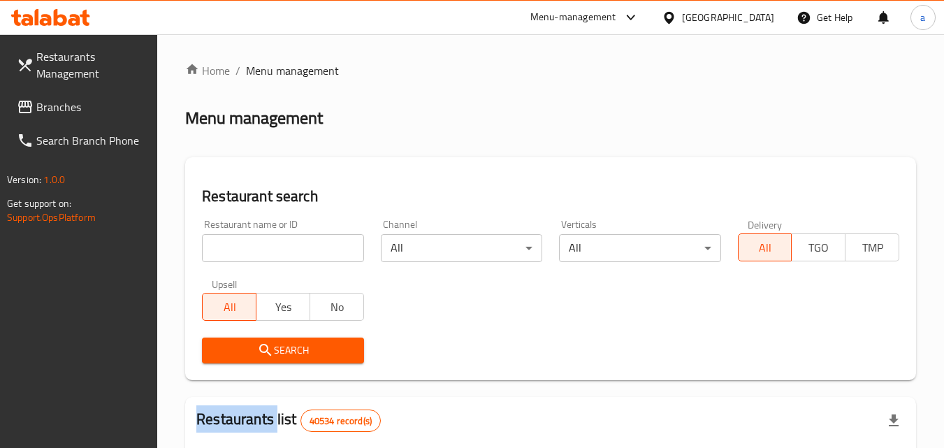
click at [254, 245] on div at bounding box center [472, 224] width 944 height 448
click at [254, 245] on input "search" at bounding box center [282, 248] width 161 height 28
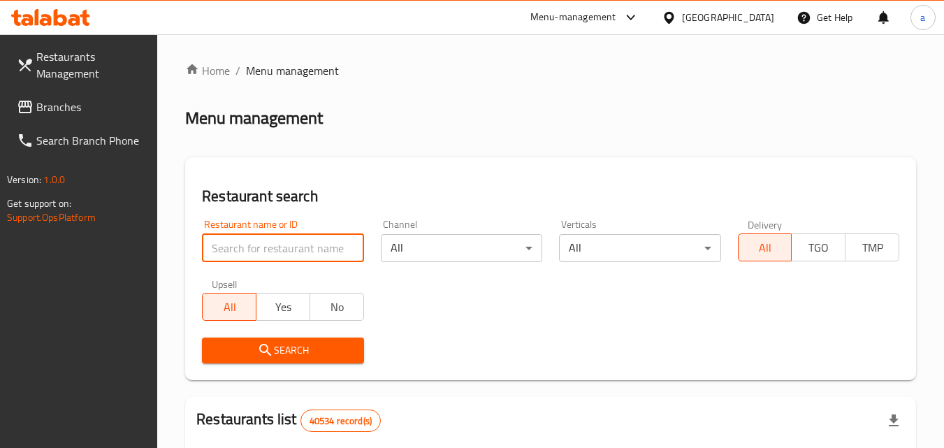
click at [254, 245] on input "search" at bounding box center [282, 248] width 161 height 28
paste input "659638"
type input "659638"
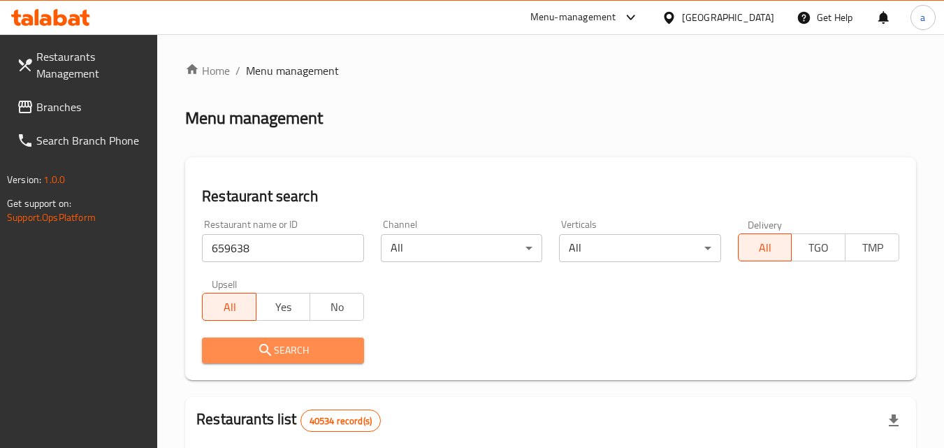
click at [233, 347] on span "Search" at bounding box center [282, 350] width 139 height 17
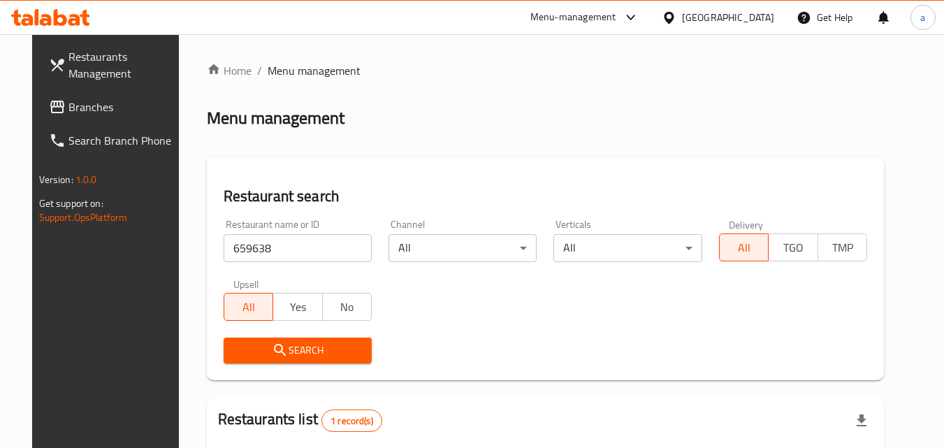
click at [68, 107] on span "Branches" at bounding box center [123, 107] width 110 height 17
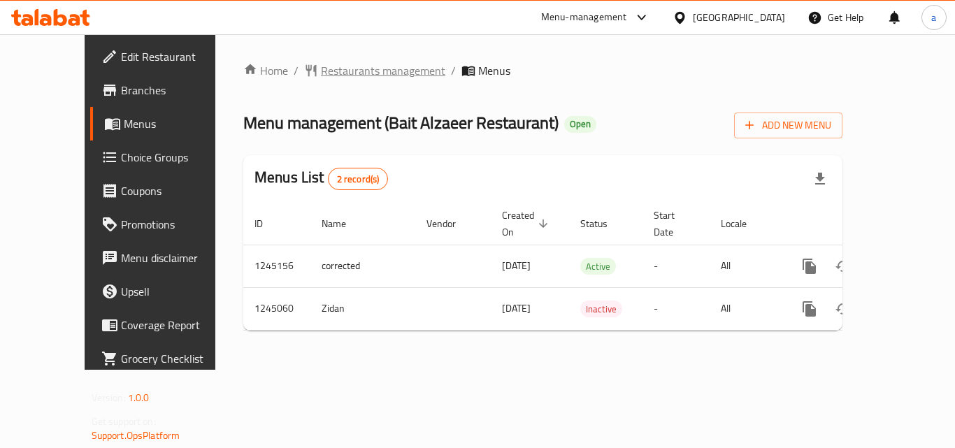
click at [373, 78] on span "Restaurants management" at bounding box center [383, 70] width 124 height 17
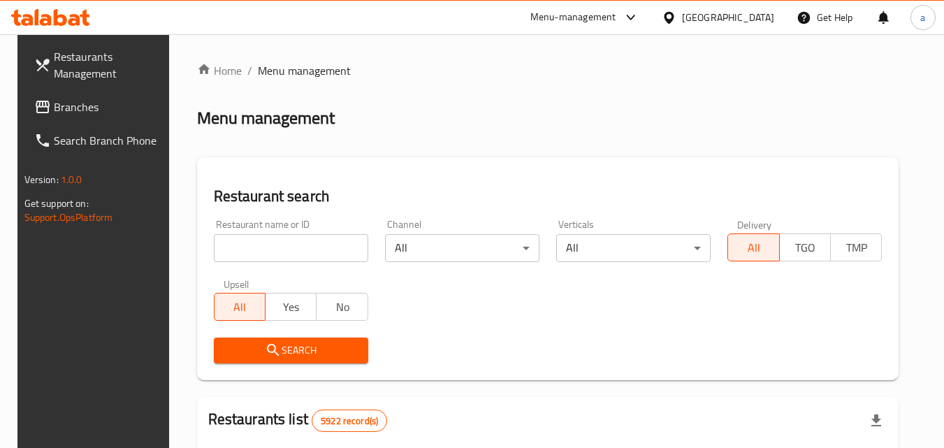
drag, startPoint x: 277, startPoint y: 227, endPoint x: 265, endPoint y: 248, distance: 24.1
click at [276, 227] on div "Restaurant name or ID Restaurant name or ID" at bounding box center [291, 240] width 154 height 43
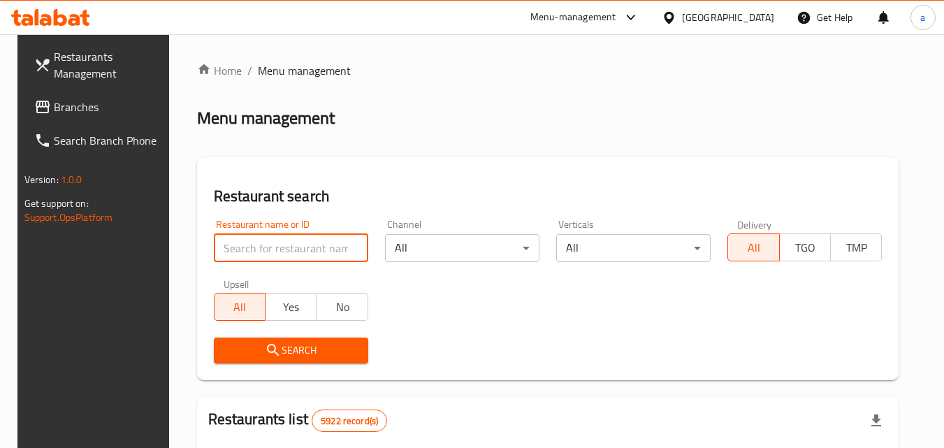
click at [265, 248] on input "search" at bounding box center [291, 248] width 154 height 28
paste input "682366"
type input "682366"
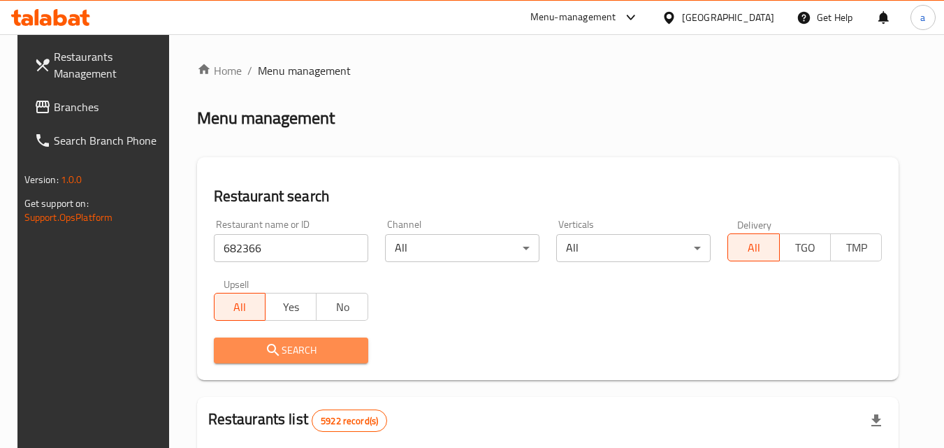
click at [233, 345] on span "Search" at bounding box center [291, 350] width 132 height 17
click at [233, 345] on div at bounding box center [472, 224] width 944 height 448
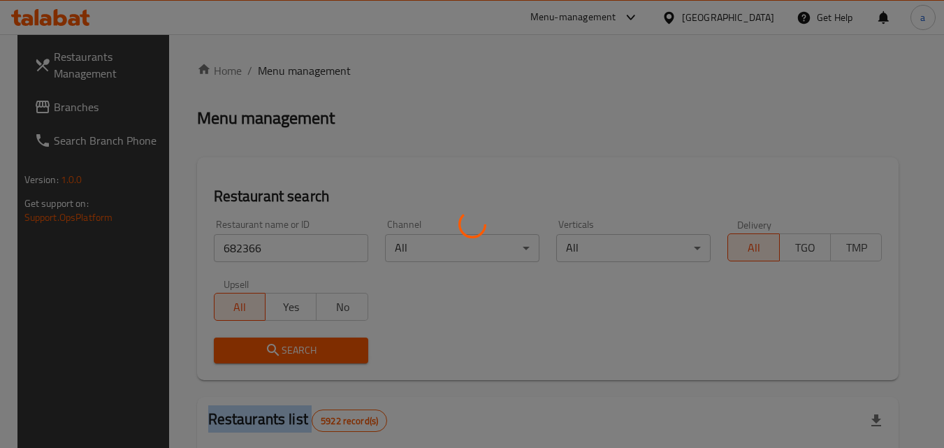
click at [233, 345] on div at bounding box center [472, 224] width 944 height 448
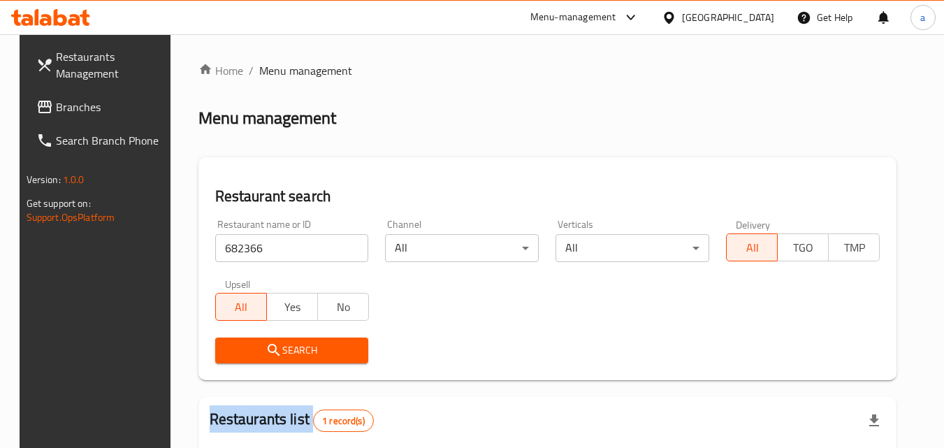
click at [56, 115] on span "Branches" at bounding box center [111, 107] width 110 height 17
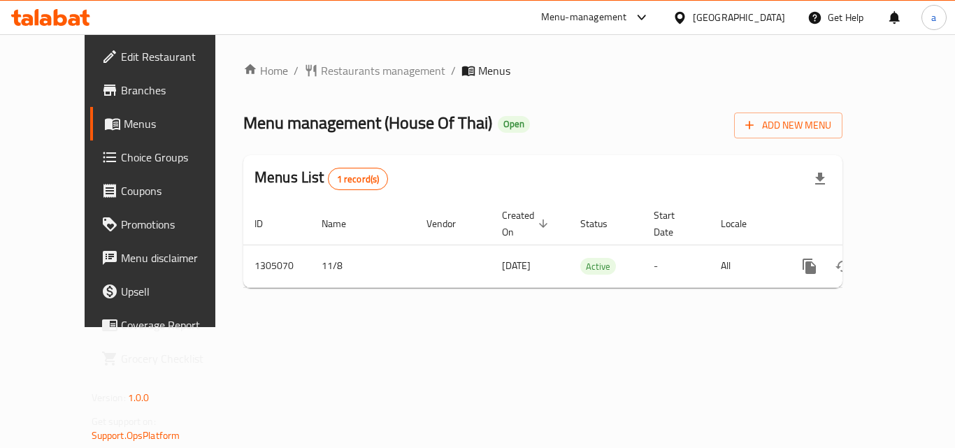
click at [317, 83] on div "Home / Restaurants management / Menus Menu management ( House Of Thai ) Open Ad…" at bounding box center [542, 180] width 599 height 237
click at [321, 75] on span "Restaurants management" at bounding box center [383, 70] width 124 height 17
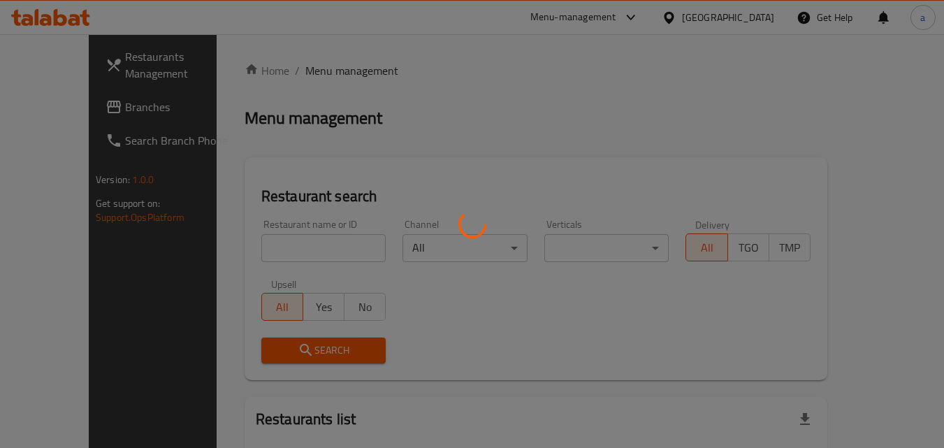
click at [243, 250] on div at bounding box center [472, 224] width 944 height 448
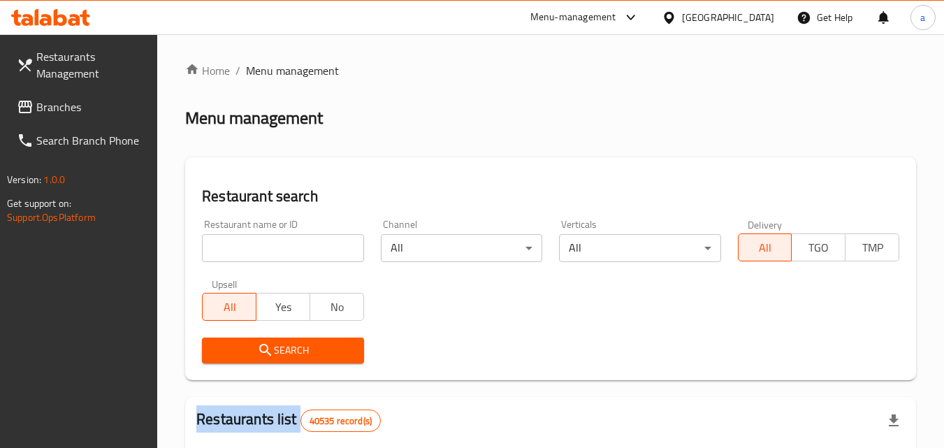
click at [243, 250] on div at bounding box center [472, 224] width 944 height 448
click at [243, 250] on input "search" at bounding box center [282, 248] width 161 height 28
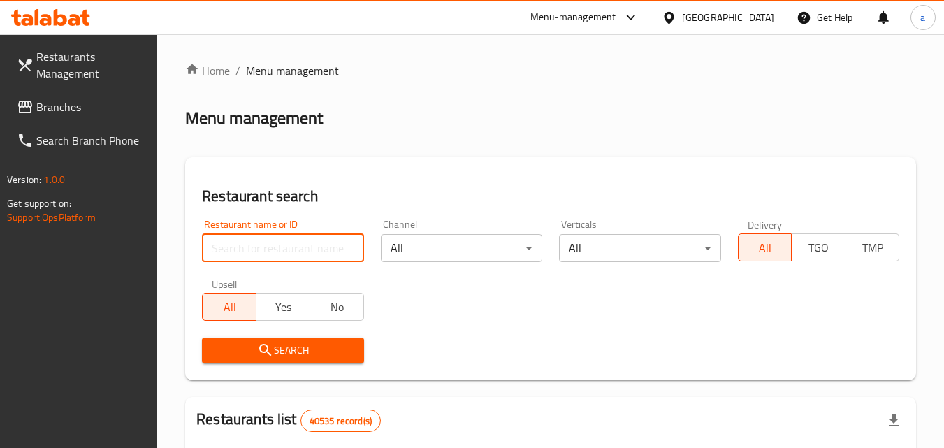
click at [243, 250] on input "search" at bounding box center [282, 248] width 161 height 28
paste input "703527"
type input "703527"
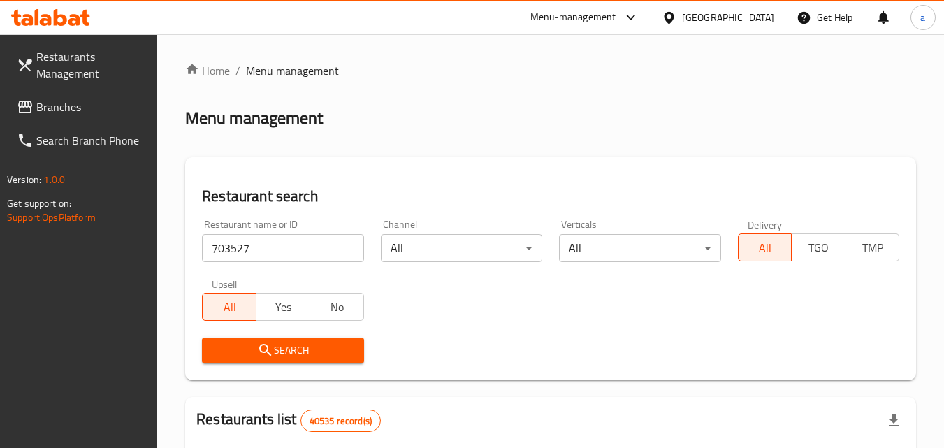
click at [250, 349] on span "Search" at bounding box center [282, 350] width 139 height 17
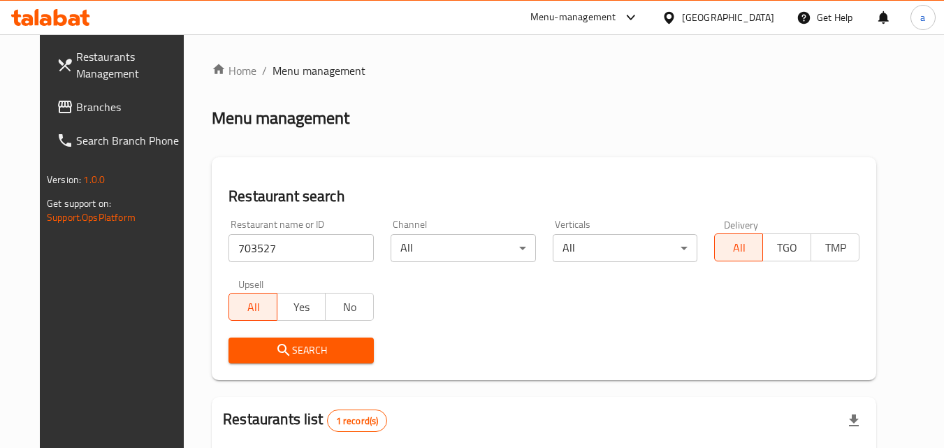
click at [76, 106] on span "Branches" at bounding box center [131, 107] width 110 height 17
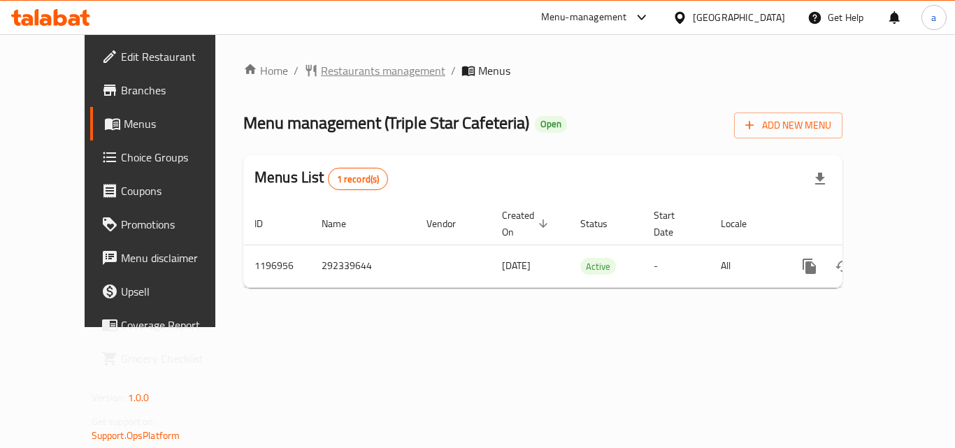
click at [341, 73] on span "Restaurants management" at bounding box center [383, 70] width 124 height 17
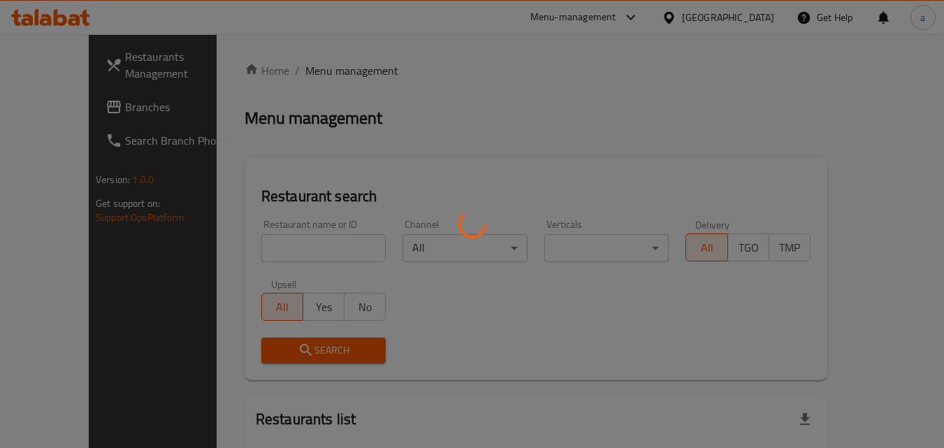
drag, startPoint x: 282, startPoint y: 222, endPoint x: 275, endPoint y: 243, distance: 22.8
click at [282, 222] on div at bounding box center [472, 224] width 944 height 448
click at [275, 247] on div at bounding box center [472, 224] width 944 height 448
click at [270, 267] on div at bounding box center [472, 224] width 944 height 448
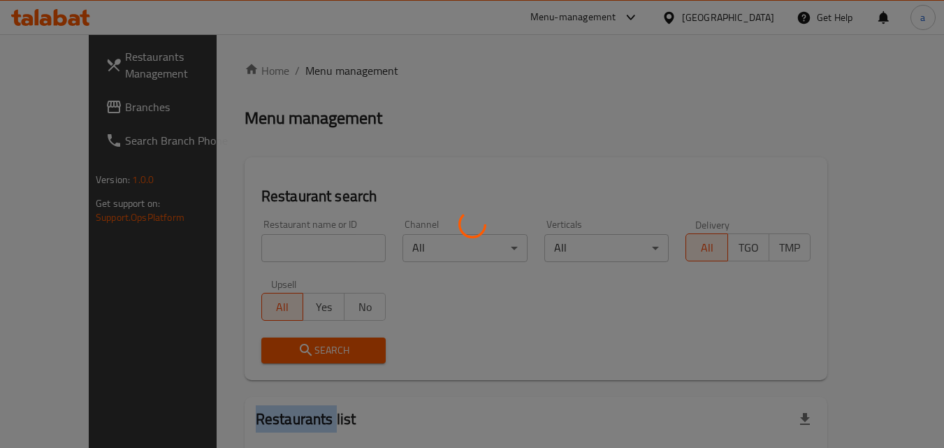
click at [270, 267] on div at bounding box center [472, 224] width 944 height 448
click at [275, 267] on div at bounding box center [472, 224] width 944 height 448
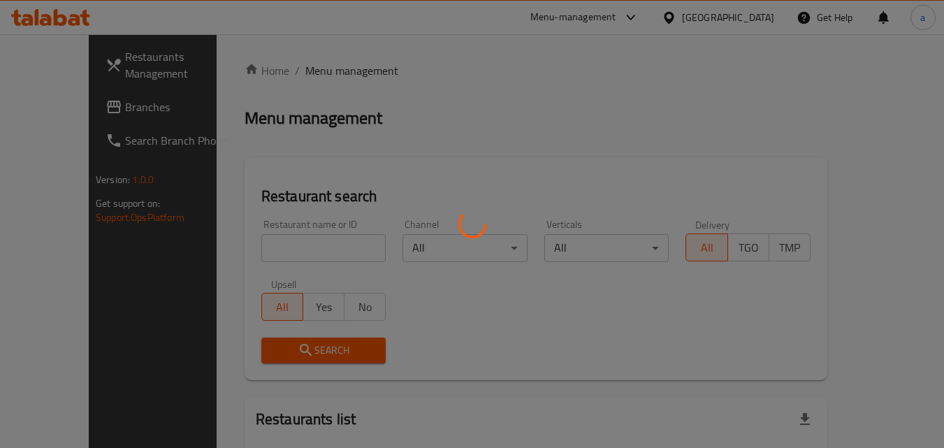
click at [301, 240] on div at bounding box center [472, 224] width 944 height 448
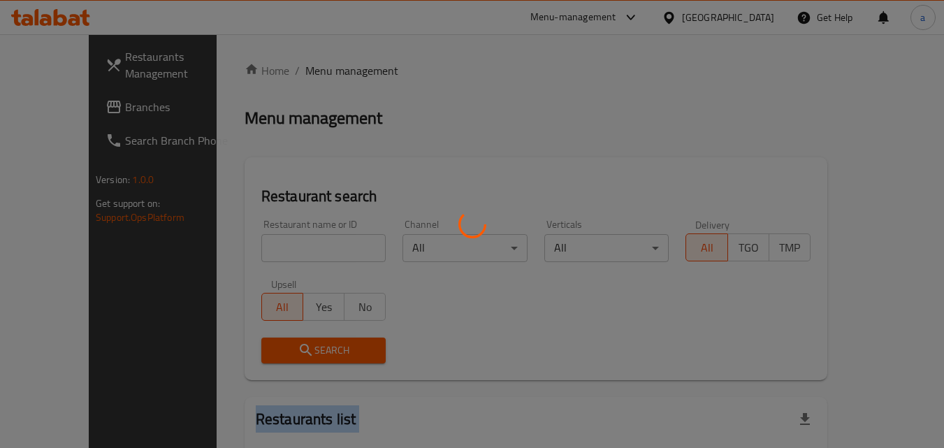
click at [301, 240] on div at bounding box center [472, 224] width 944 height 448
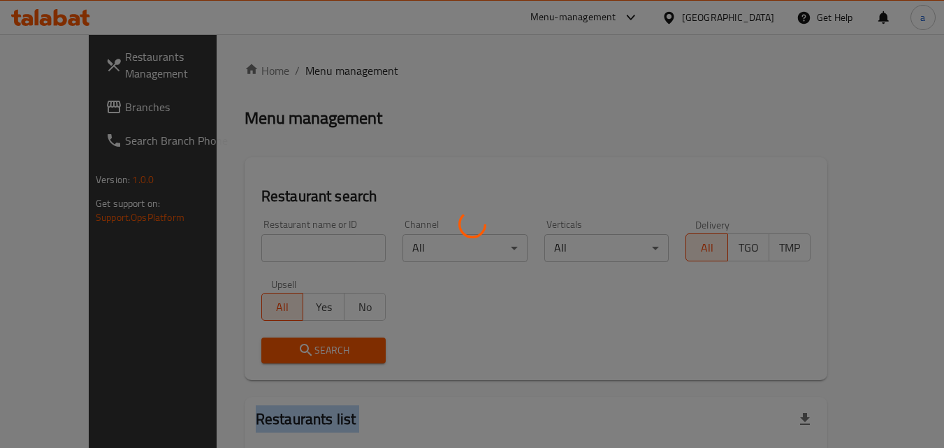
click at [301, 240] on div at bounding box center [472, 224] width 944 height 448
click at [296, 247] on div at bounding box center [472, 224] width 944 height 448
click at [296, 248] on div at bounding box center [472, 224] width 944 height 448
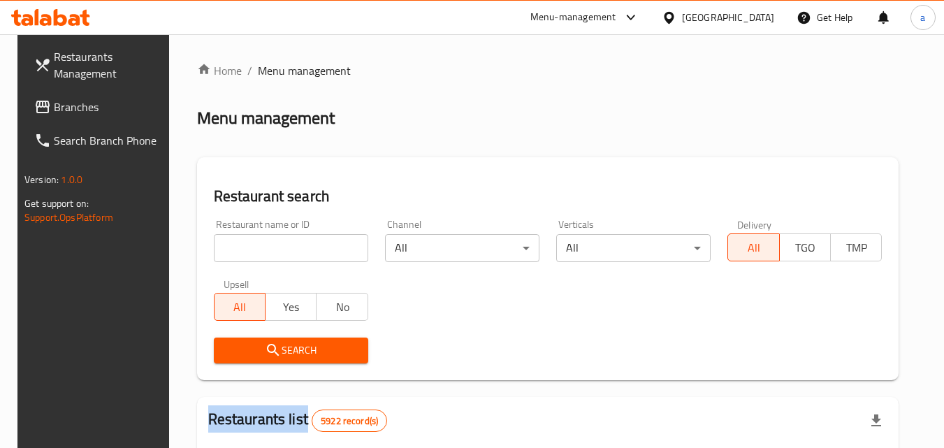
click at [296, 248] on div at bounding box center [472, 224] width 944 height 448
click at [296, 248] on input "search" at bounding box center [291, 248] width 154 height 28
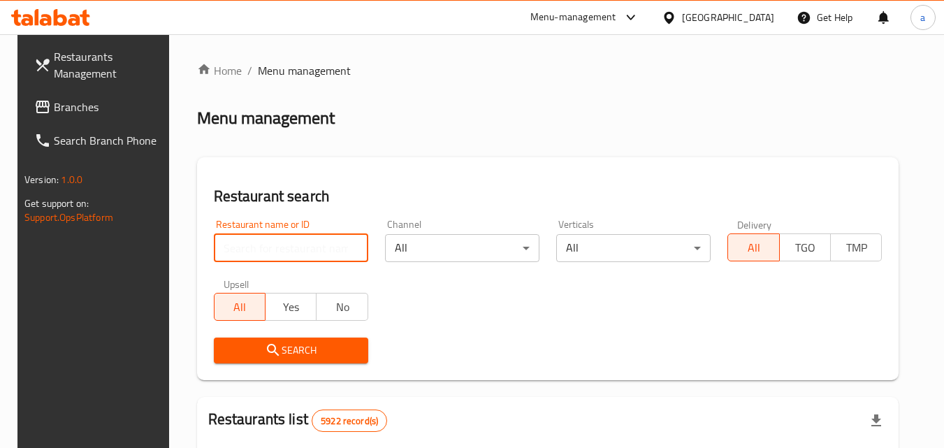
click at [291, 250] on input "search" at bounding box center [291, 248] width 154 height 28
paste input "667908"
type input "667908"
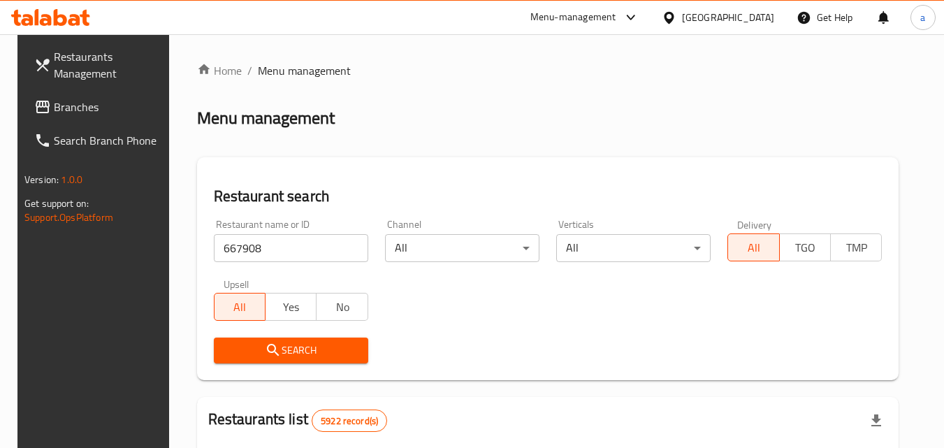
click at [265, 342] on icon "submit" at bounding box center [273, 350] width 17 height 17
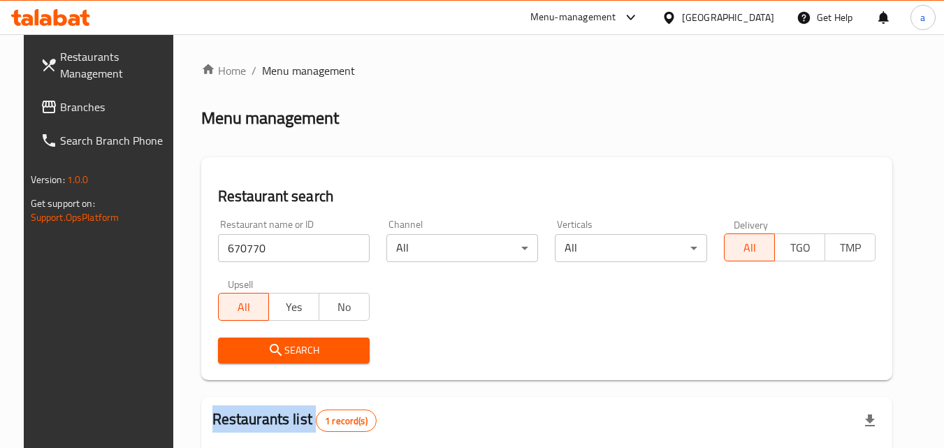
click at [60, 107] on span "Branches" at bounding box center [115, 107] width 110 height 17
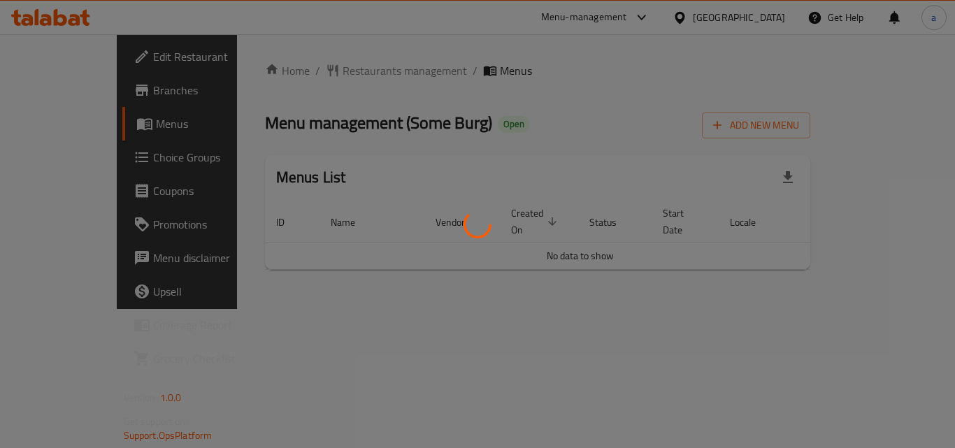
click at [97, 163] on div at bounding box center [477, 224] width 955 height 448
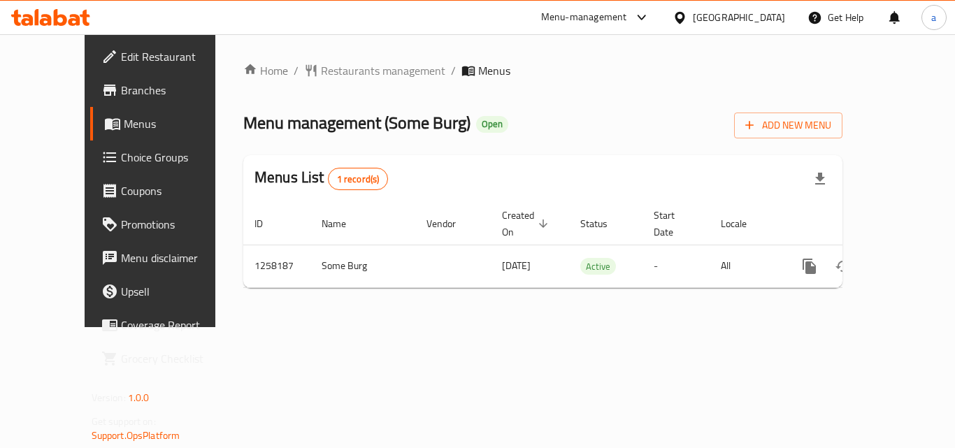
click at [121, 163] on span "Choice Groups" at bounding box center [177, 157] width 112 height 17
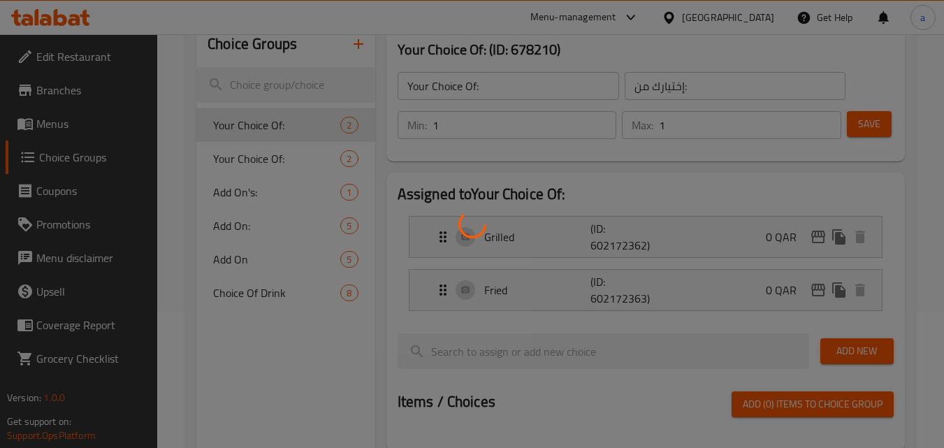
scroll to position [71, 0]
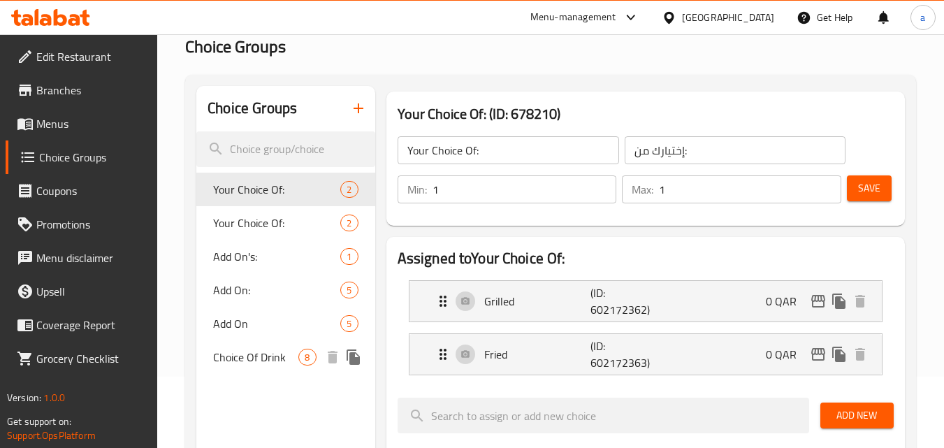
click at [222, 361] on span "Choice Of Drink" at bounding box center [255, 357] width 85 height 17
type input "Choice Of Drink"
type input "اختيار المشروب"
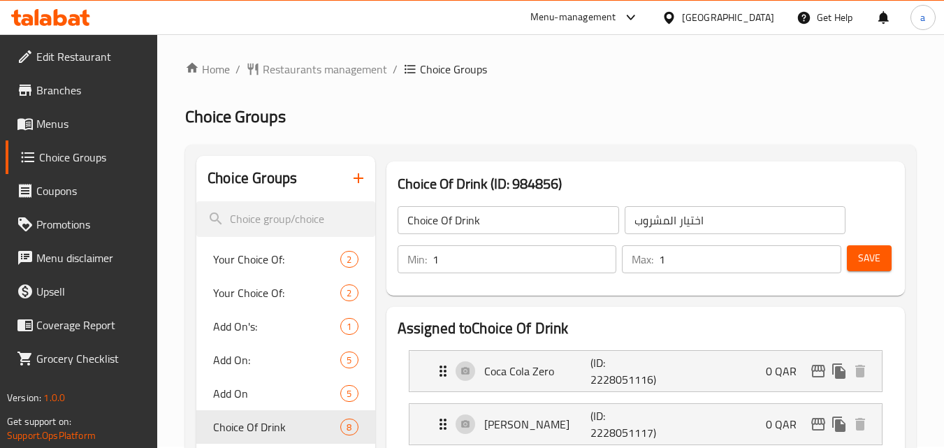
scroll to position [0, 0]
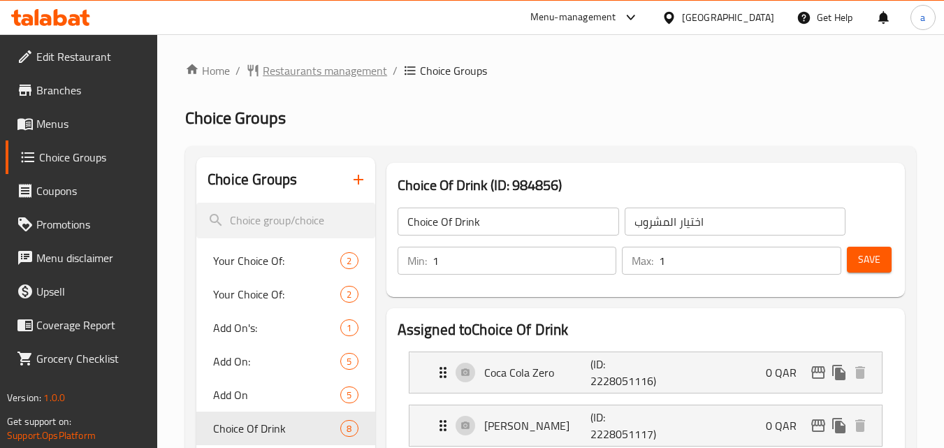
click at [295, 73] on span "Restaurants management" at bounding box center [325, 70] width 124 height 17
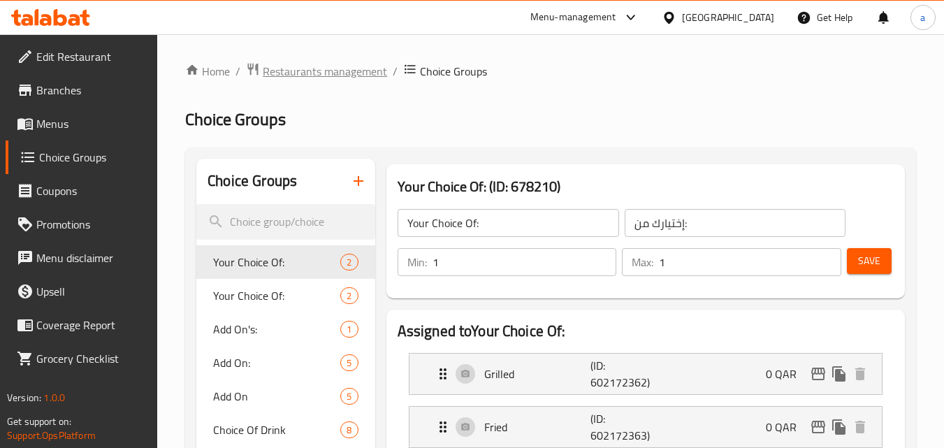
click at [345, 63] on span "Restaurants management" at bounding box center [325, 71] width 124 height 17
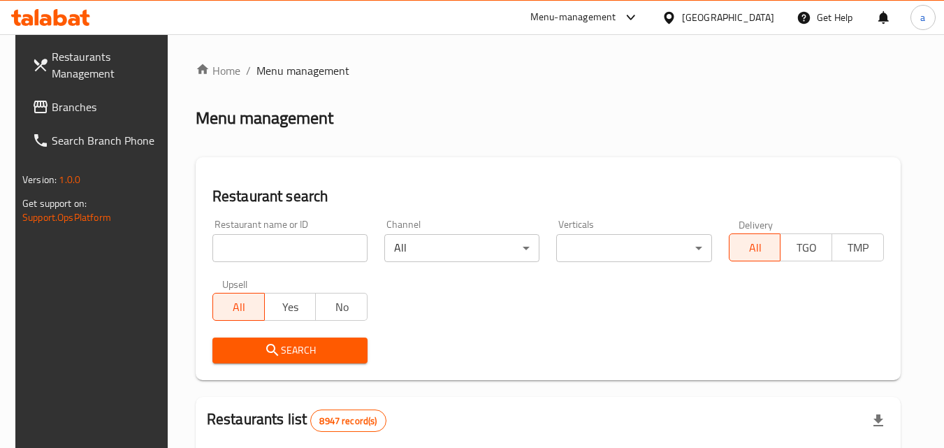
click at [273, 260] on input "search" at bounding box center [289, 248] width 155 height 28
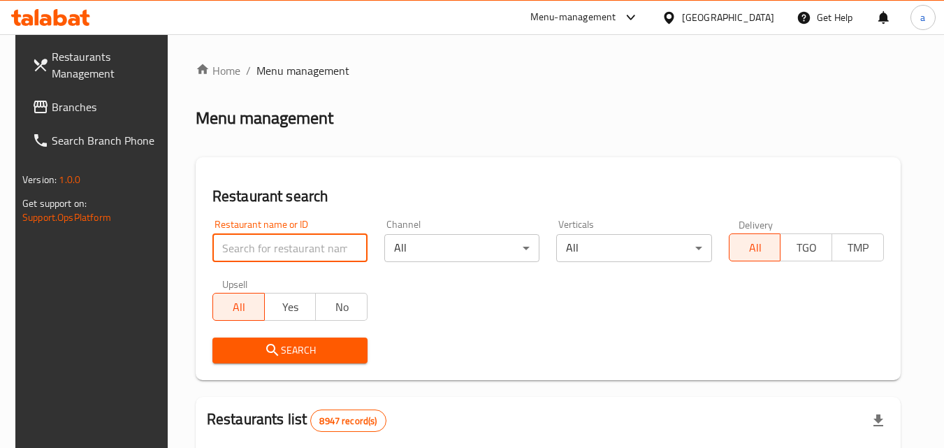
click at [273, 260] on input "search" at bounding box center [289, 248] width 155 height 28
paste input "683859"
type input "683859"
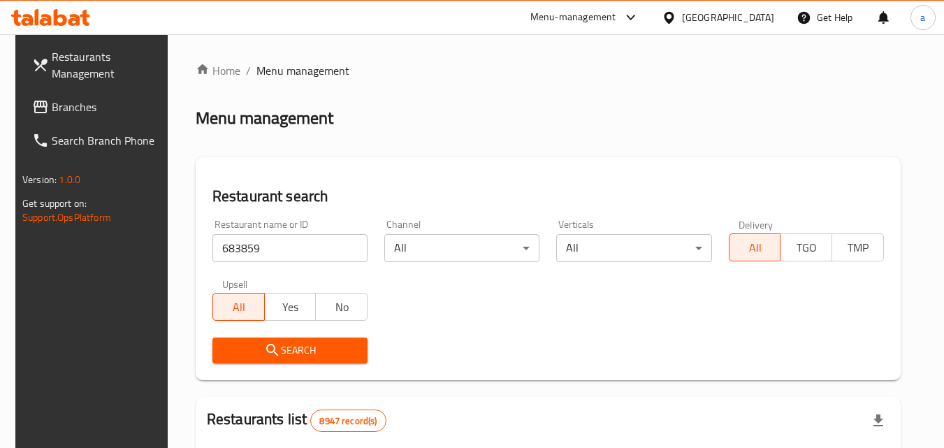
click at [280, 356] on span "Search" at bounding box center [290, 350] width 133 height 17
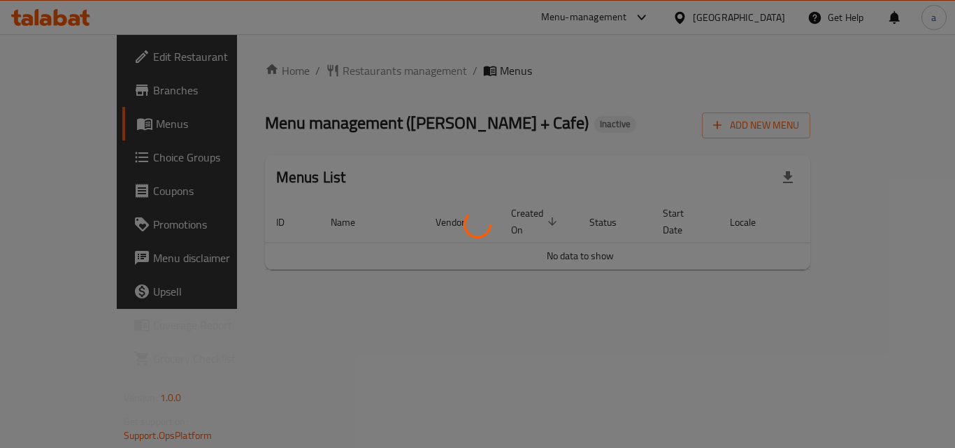
click at [347, 69] on div at bounding box center [477, 224] width 955 height 448
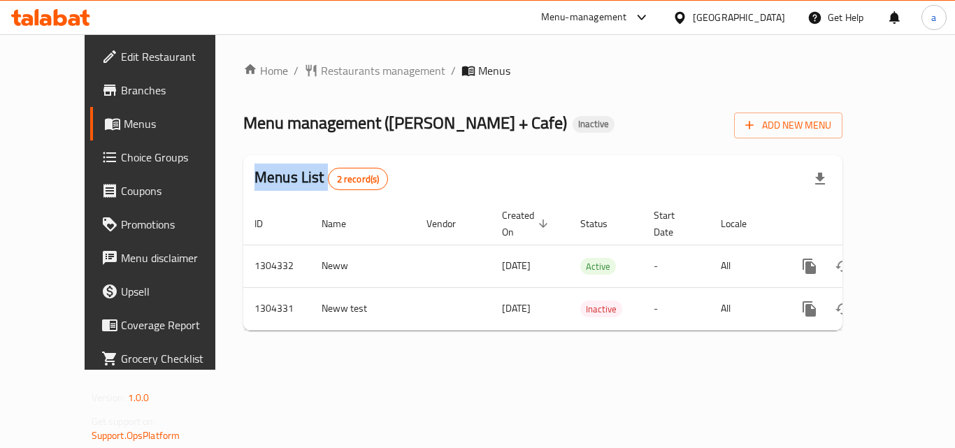
click at [347, 69] on div "Home / Restaurants management / Menus Menu management ( Lila Molino + Cafe ) In…" at bounding box center [542, 202] width 599 height 280
click at [347, 69] on span "Restaurants management" at bounding box center [383, 70] width 124 height 17
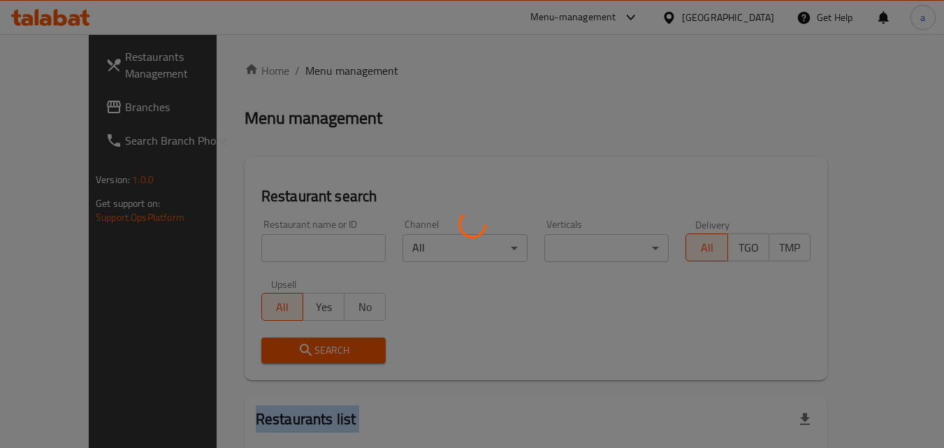
click at [347, 69] on div at bounding box center [472, 224] width 944 height 448
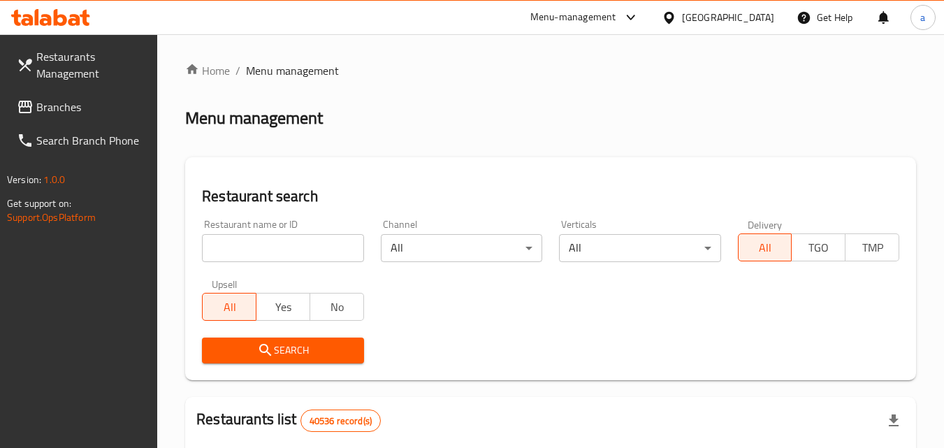
click at [237, 259] on input "search" at bounding box center [282, 248] width 161 height 28
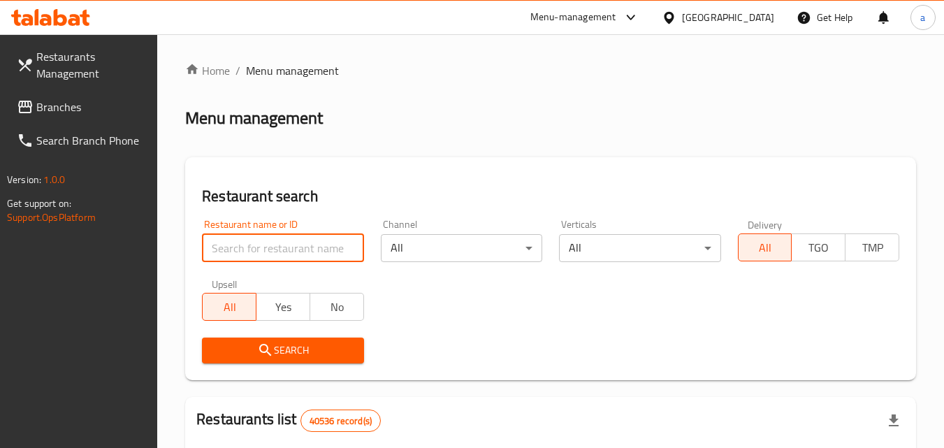
paste input "703128"
type input "703128"
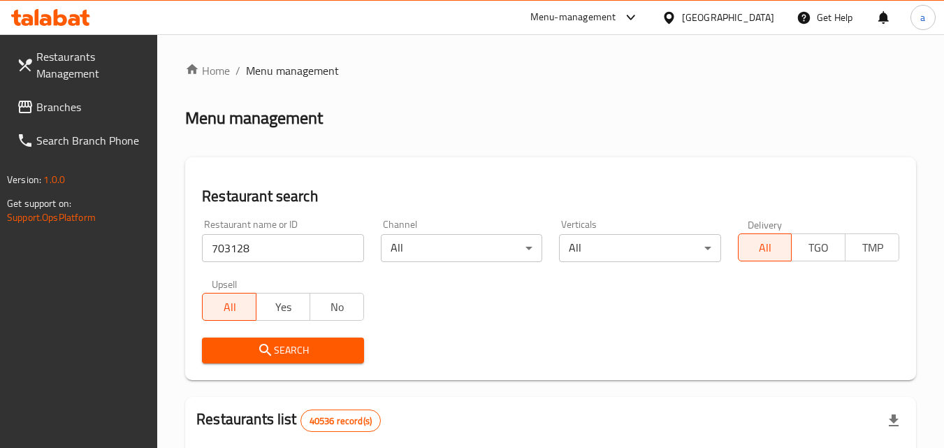
click at [226, 343] on span "Search" at bounding box center [282, 350] width 139 height 17
click at [55, 115] on span "Branches" at bounding box center [91, 107] width 110 height 17
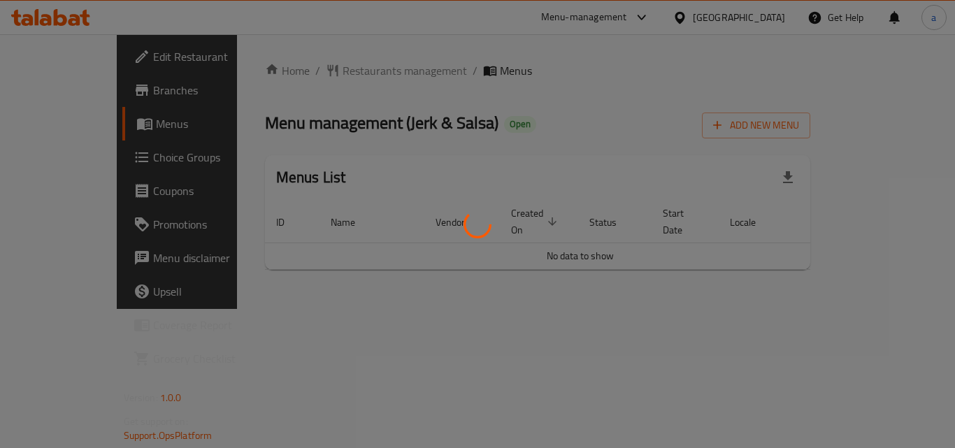
click at [342, 73] on div at bounding box center [477, 224] width 955 height 448
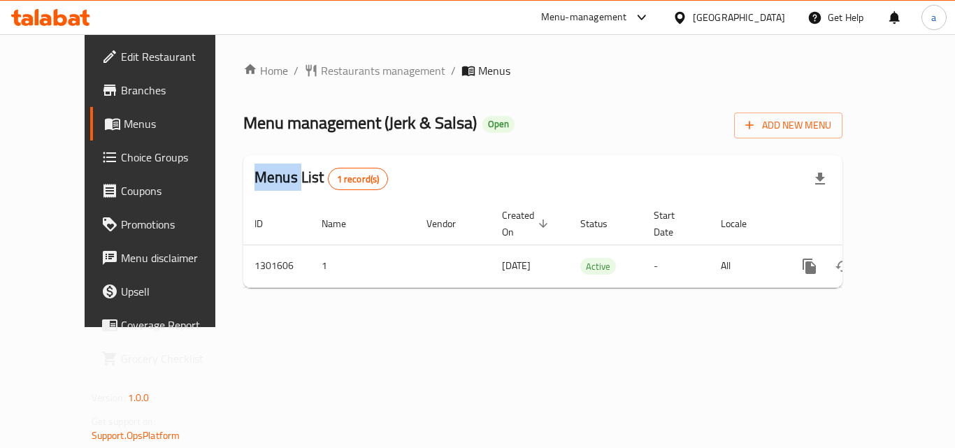
click at [342, 73] on div "Home / Restaurants management / Menus Menu management ( Jerk & Salsa ) Open Add…" at bounding box center [542, 180] width 599 height 237
click at [342, 73] on span "Restaurants management" at bounding box center [383, 70] width 124 height 17
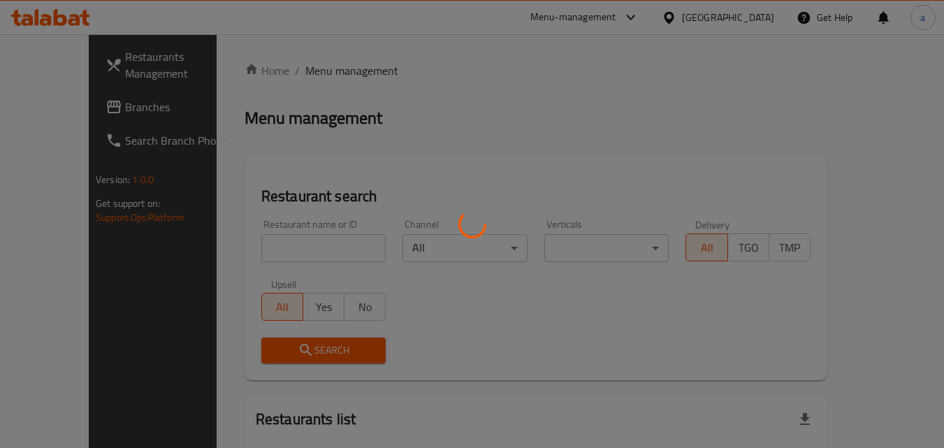
click at [273, 241] on div at bounding box center [472, 224] width 944 height 448
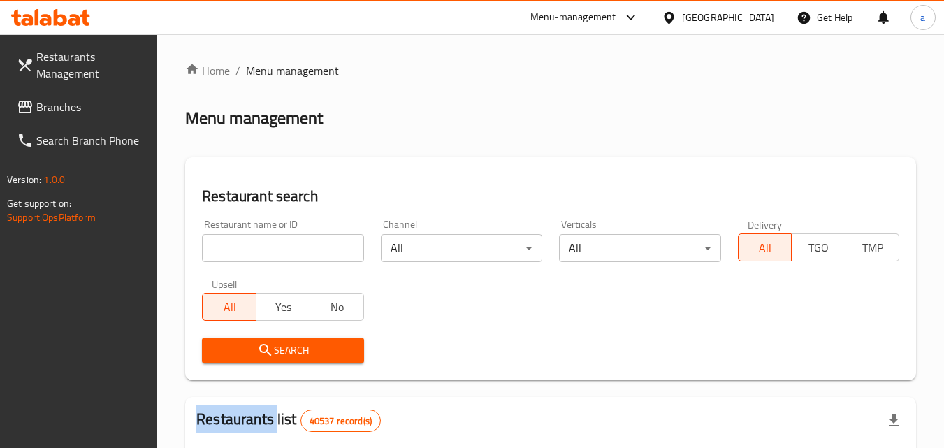
click at [273, 241] on div at bounding box center [472, 224] width 944 height 448
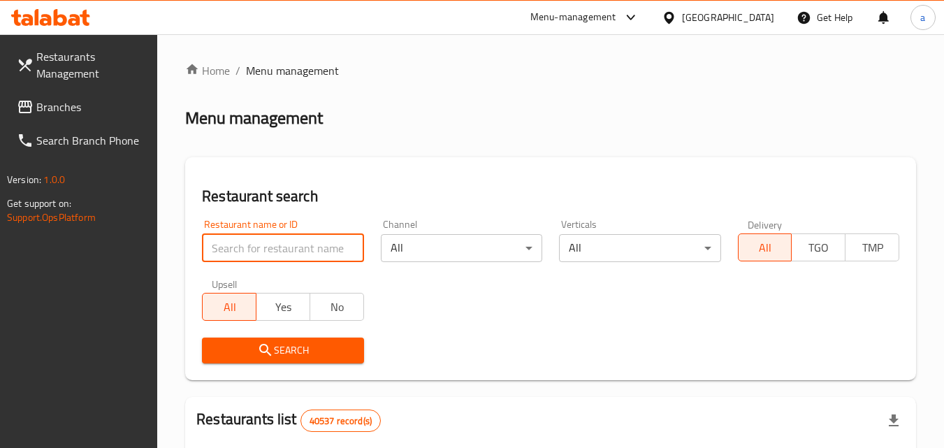
click at [273, 241] on input "search" at bounding box center [282, 248] width 161 height 28
paste input "701969"
type input "701969"
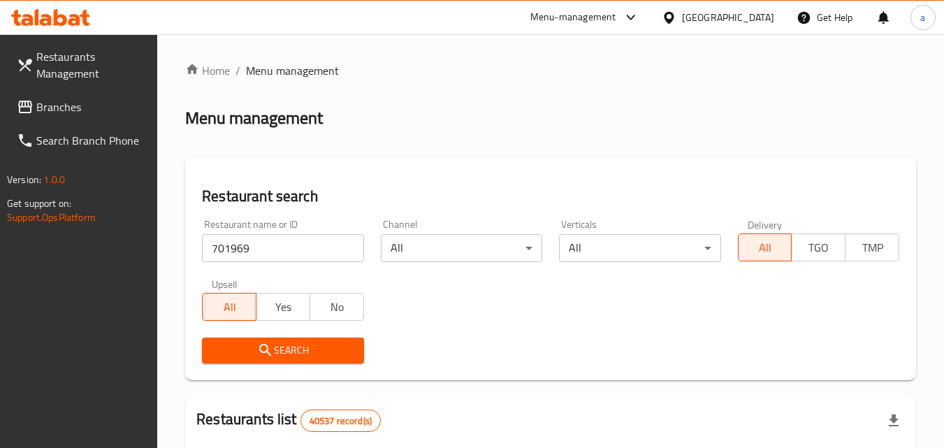
click at [255, 344] on span "Search" at bounding box center [282, 350] width 139 height 17
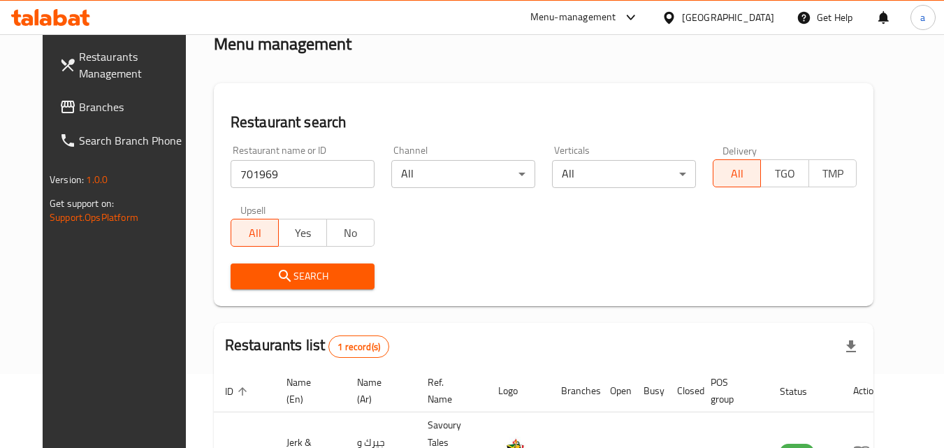
scroll to position [24, 0]
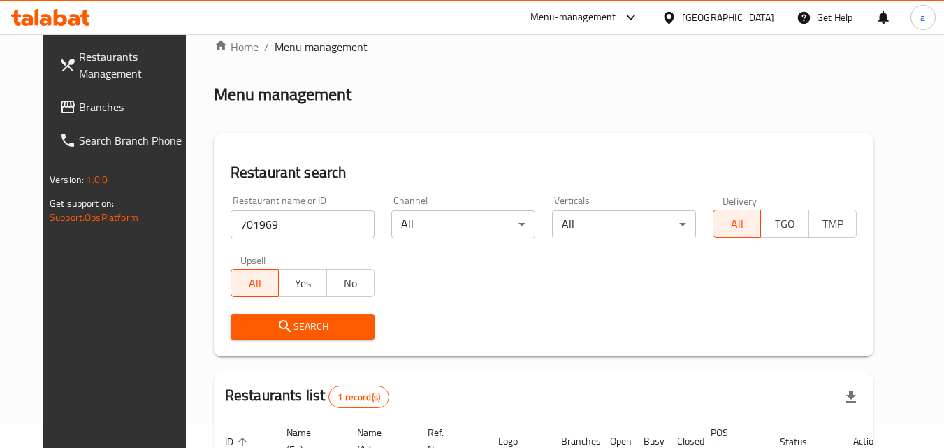
click at [79, 103] on span "Branches" at bounding box center [134, 107] width 110 height 17
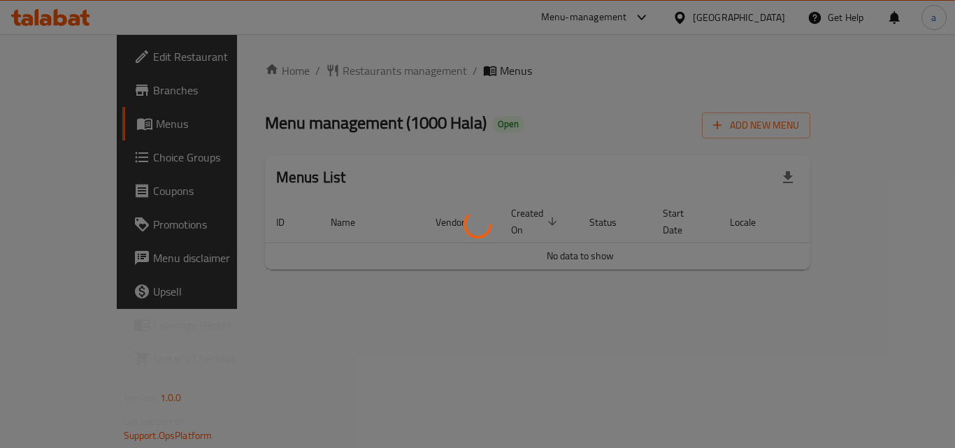
click at [335, 77] on div at bounding box center [477, 224] width 955 height 448
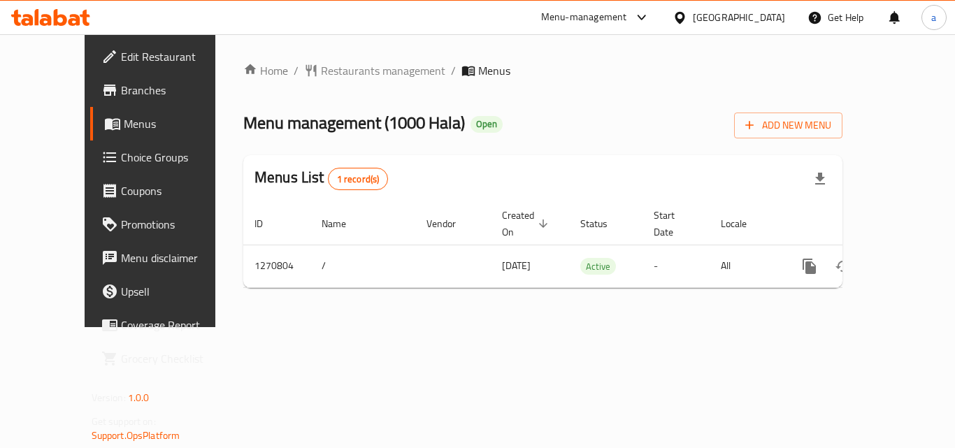
click at [335, 77] on span "Restaurants management" at bounding box center [383, 70] width 124 height 17
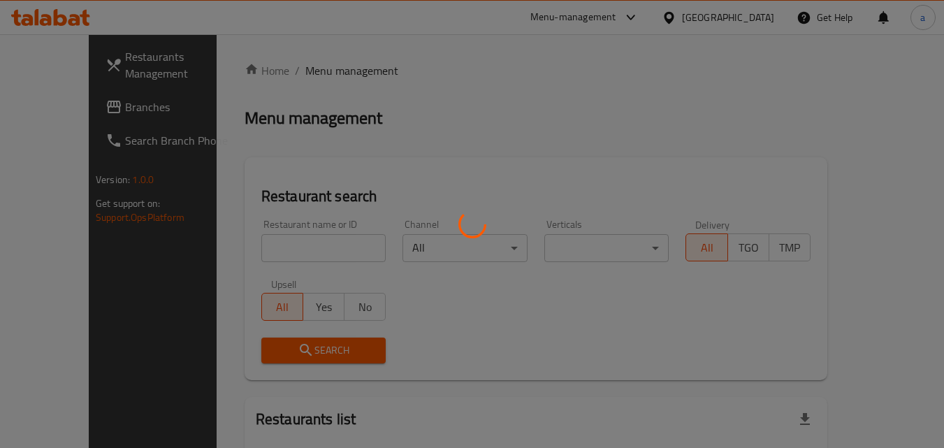
click at [340, 72] on div at bounding box center [472, 224] width 944 height 448
click at [267, 249] on div at bounding box center [472, 224] width 944 height 448
drag, startPoint x: 267, startPoint y: 249, endPoint x: 254, endPoint y: 250, distance: 12.6
click at [264, 249] on div at bounding box center [472, 224] width 944 height 448
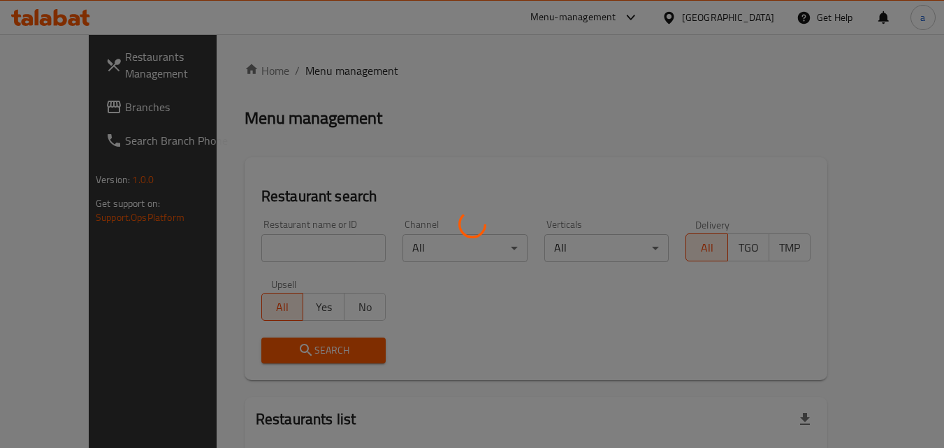
click at [254, 250] on div at bounding box center [472, 224] width 944 height 448
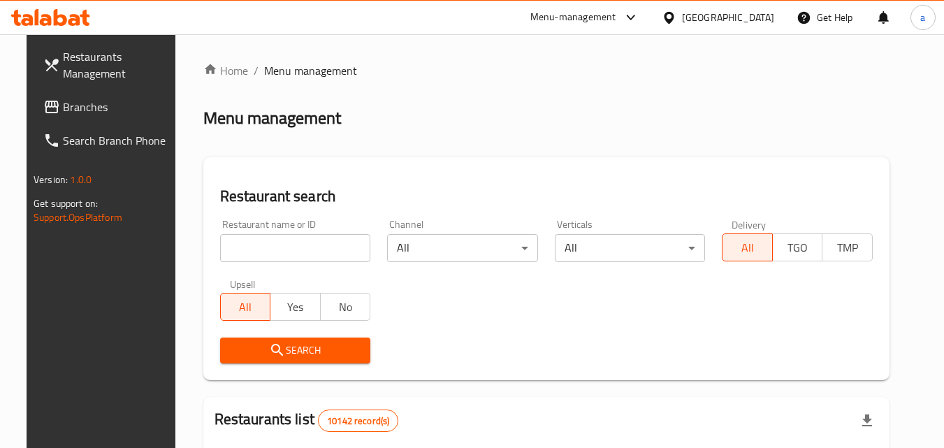
click at [254, 250] on input "search" at bounding box center [295, 248] width 151 height 28
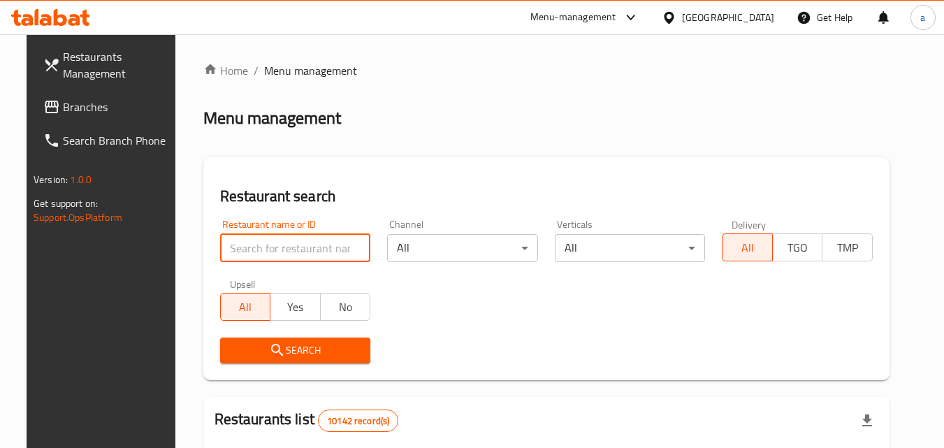
click at [254, 250] on input "search" at bounding box center [295, 248] width 151 height 28
paste input "689370"
type input "689370"
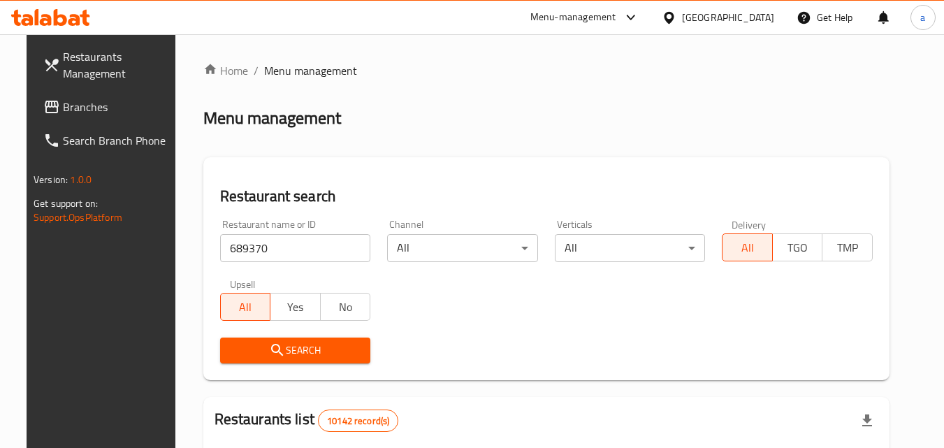
click at [249, 352] on span "Search" at bounding box center [295, 350] width 129 height 17
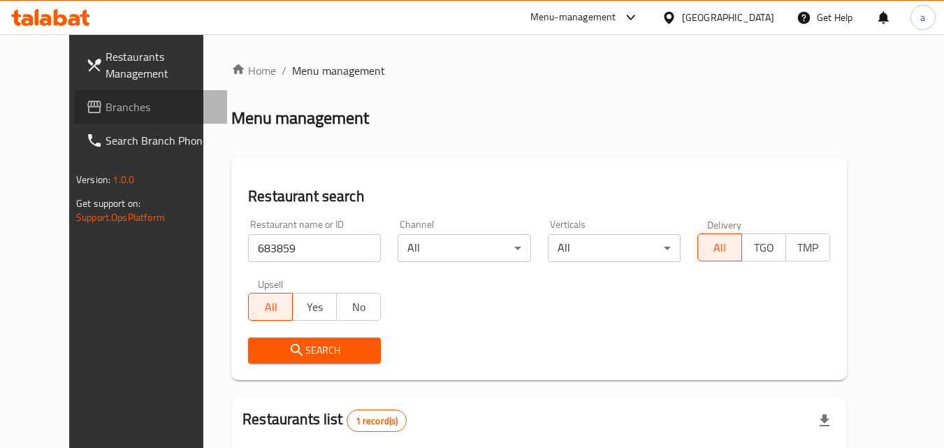
click at [106, 101] on span "Branches" at bounding box center [161, 107] width 110 height 17
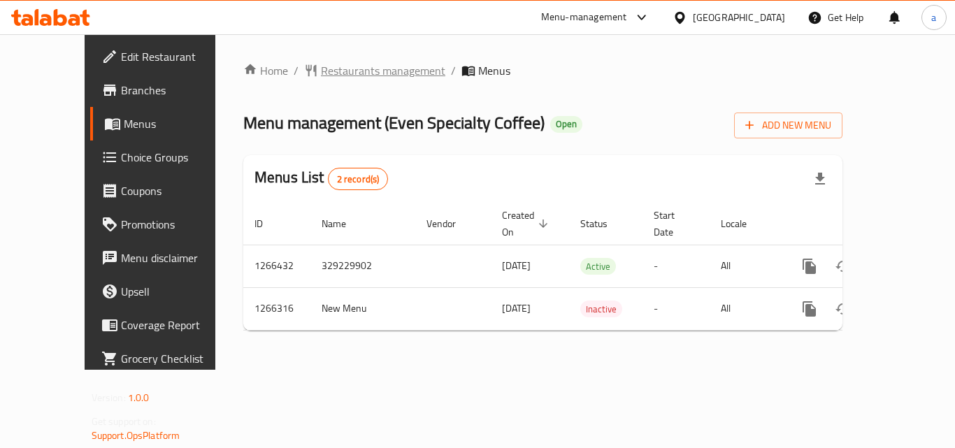
click at [350, 73] on span "Restaurants management" at bounding box center [383, 70] width 124 height 17
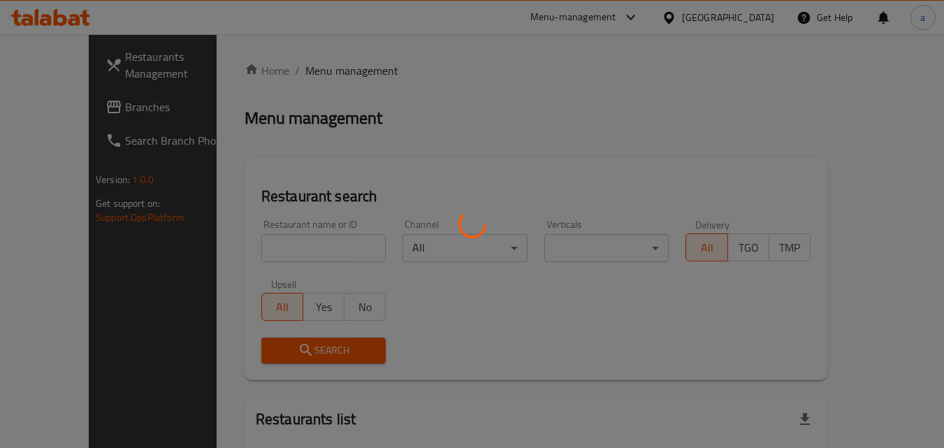
click at [261, 254] on div at bounding box center [472, 224] width 944 height 448
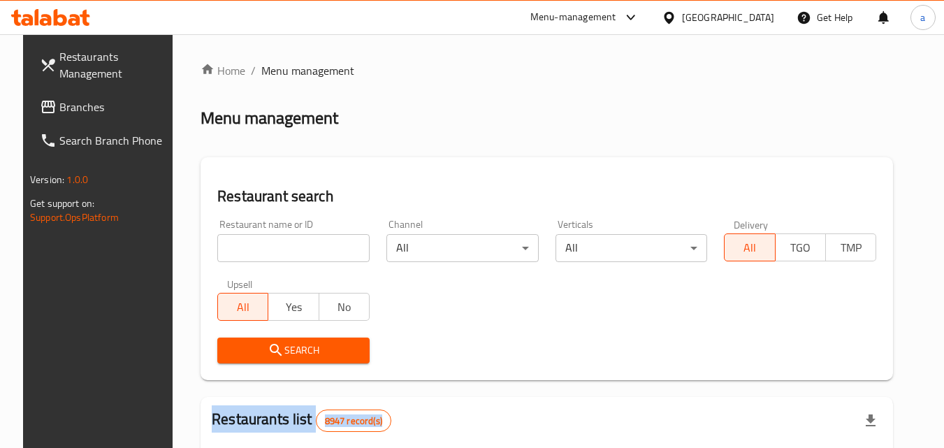
click at [261, 254] on div at bounding box center [472, 224] width 944 height 448
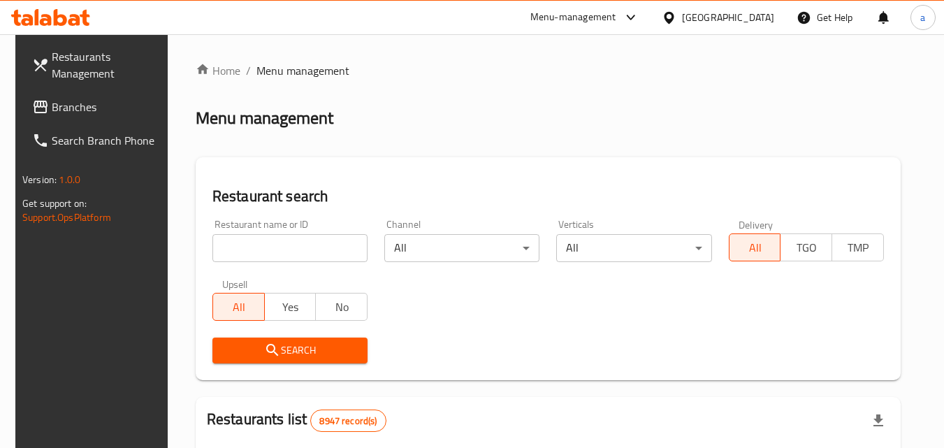
click at [262, 254] on input "search" at bounding box center [289, 248] width 155 height 28
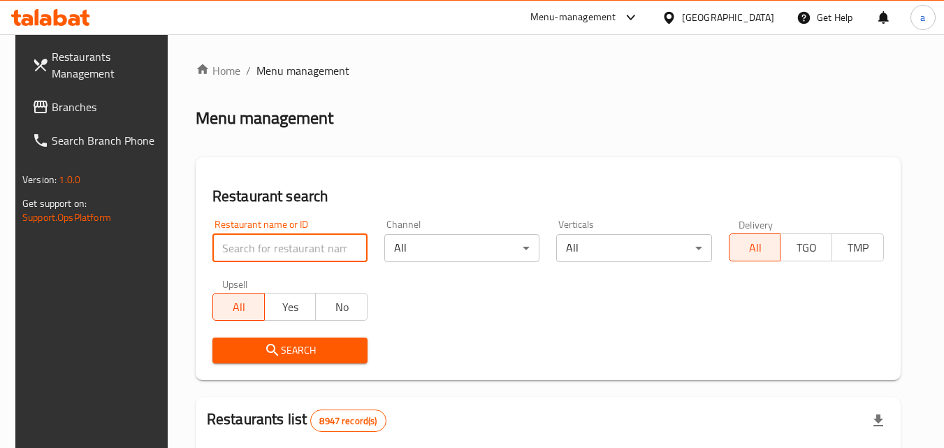
click at [262, 254] on input "search" at bounding box center [289, 248] width 155 height 28
paste input "687236"
type input "687236"
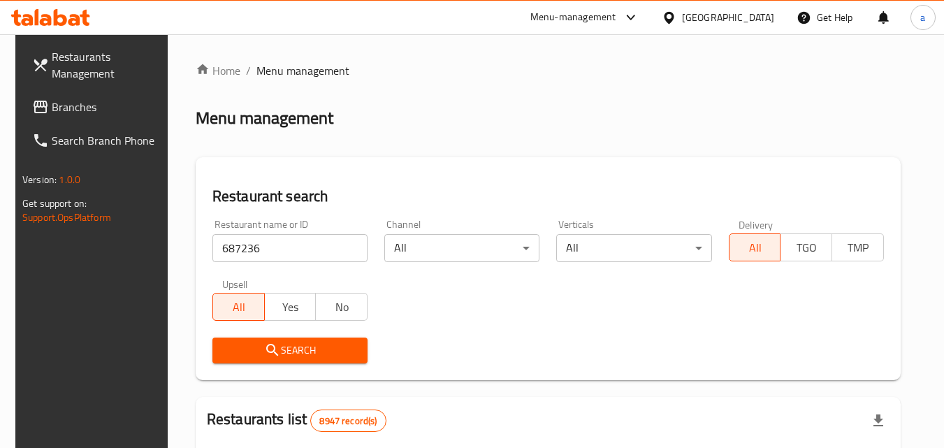
click at [264, 344] on icon "submit" at bounding box center [272, 350] width 17 height 17
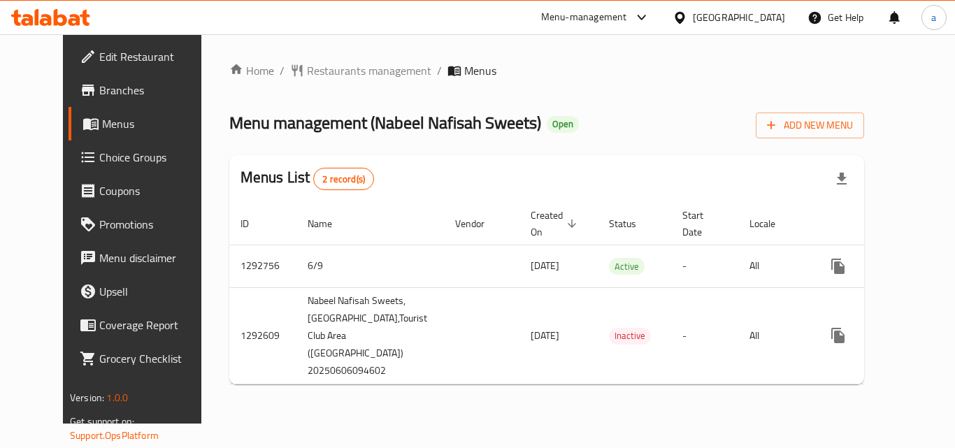
click at [299, 81] on div "Home / Restaurants management / Menus Menu management ( Nabeel Nafisah Sweets )…" at bounding box center [546, 228] width 635 height 333
click at [307, 79] on span "Restaurants management" at bounding box center [369, 70] width 124 height 17
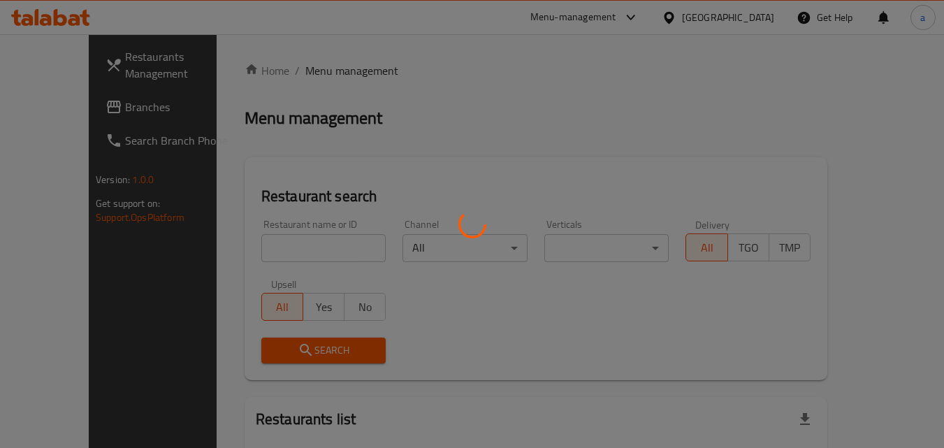
click at [266, 238] on div at bounding box center [472, 224] width 944 height 448
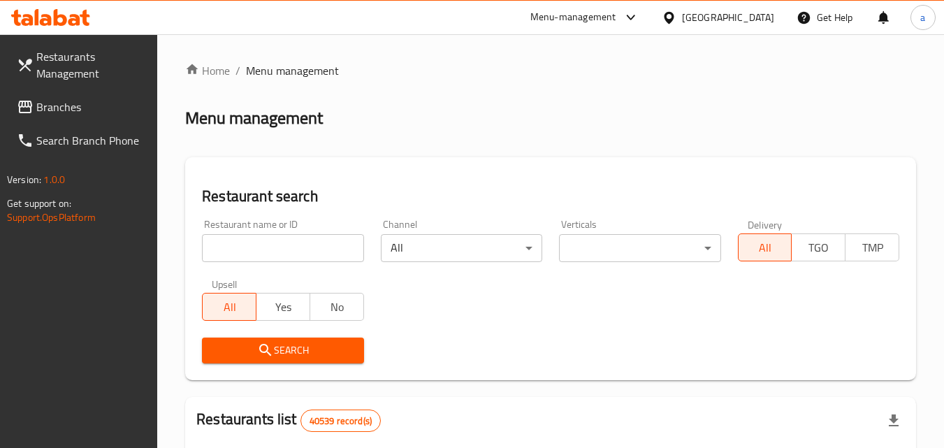
click at [263, 239] on input "search" at bounding box center [282, 248] width 161 height 28
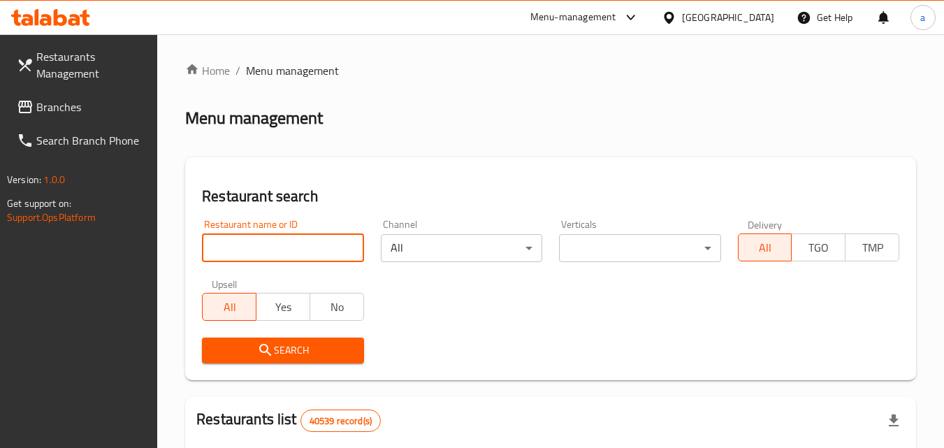
paste input "699123"
type input "699123"
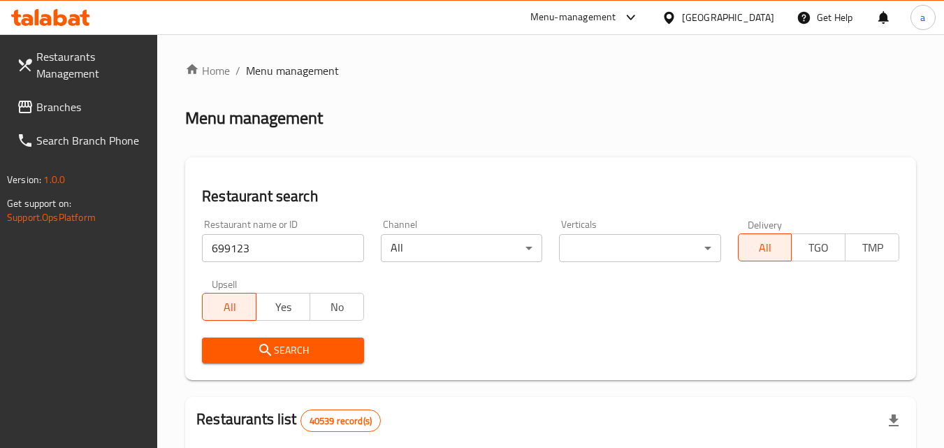
click at [242, 347] on span "Search" at bounding box center [282, 350] width 139 height 17
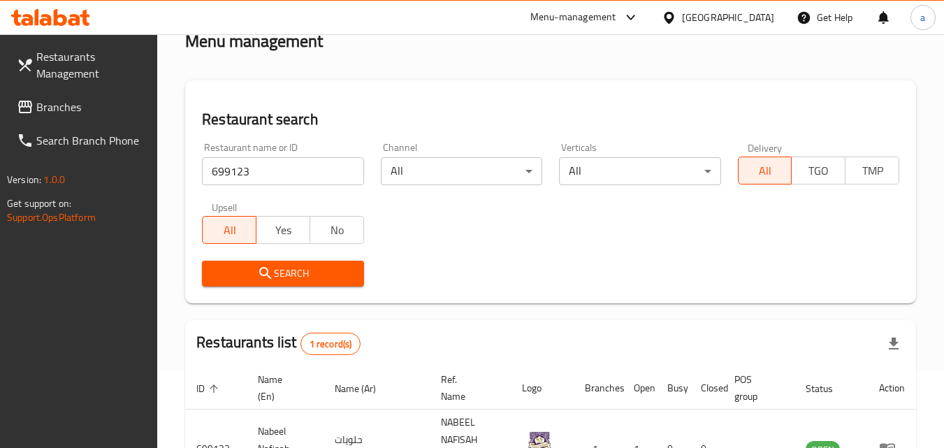
scroll to position [175, 0]
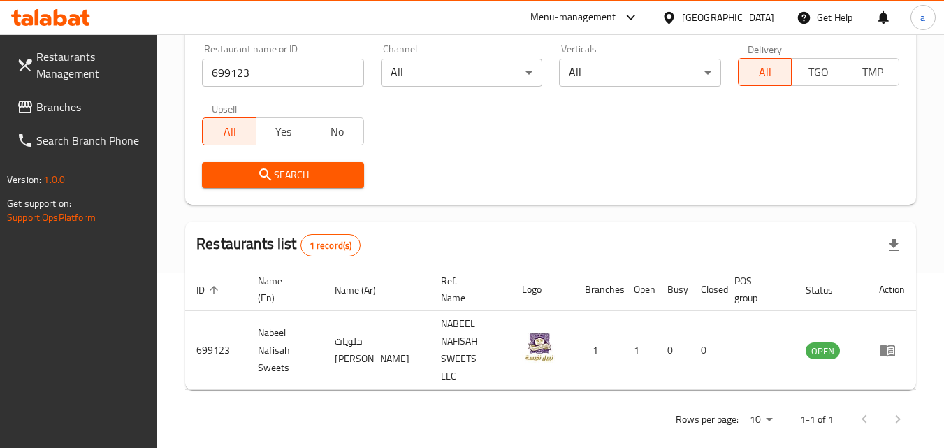
click at [49, 106] on span "Branches" at bounding box center [91, 107] width 110 height 17
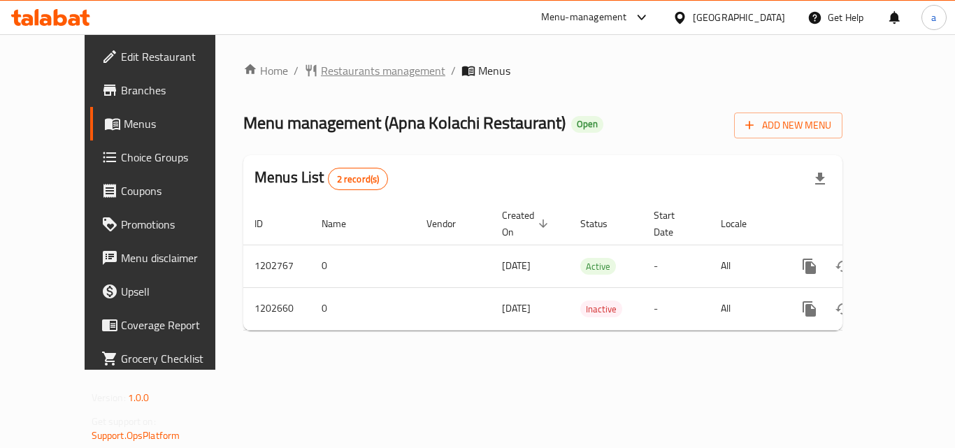
click at [333, 62] on span "Restaurants management" at bounding box center [383, 70] width 124 height 17
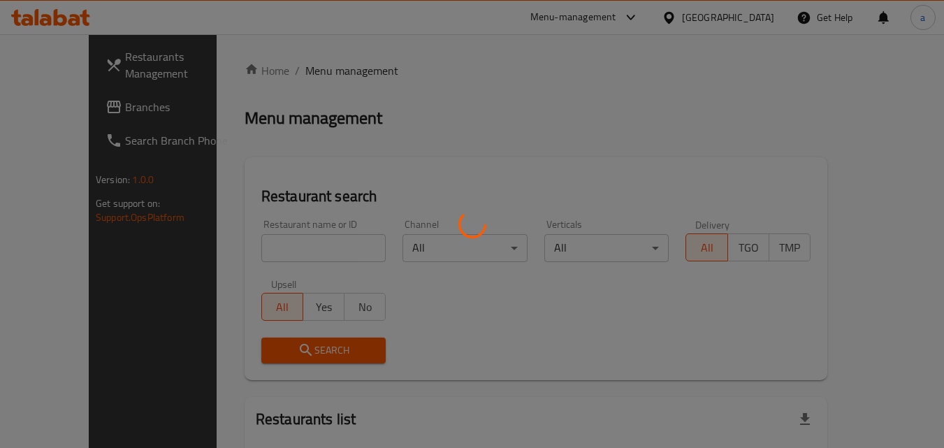
click at [264, 237] on div at bounding box center [472, 224] width 944 height 448
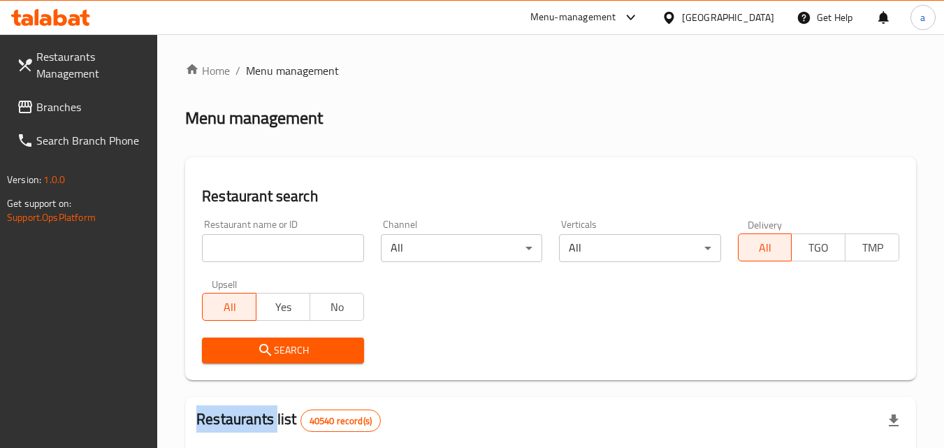
click at [264, 237] on div at bounding box center [472, 224] width 944 height 448
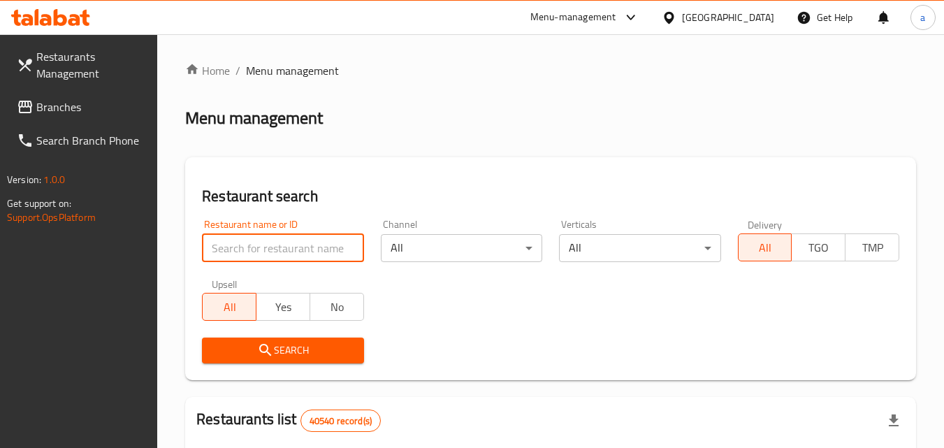
click at [264, 237] on input "search" at bounding box center [282, 248] width 161 height 28
paste input "669295"
type input "669295"
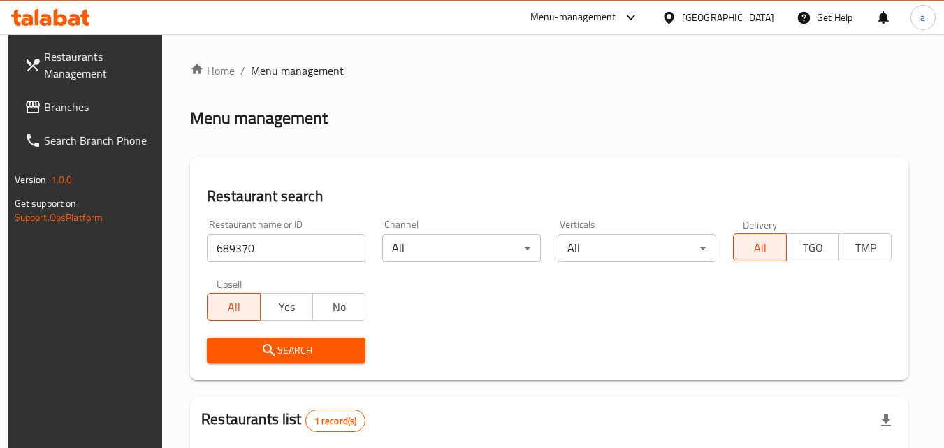
click at [44, 99] on span "Branches" at bounding box center [99, 107] width 110 height 17
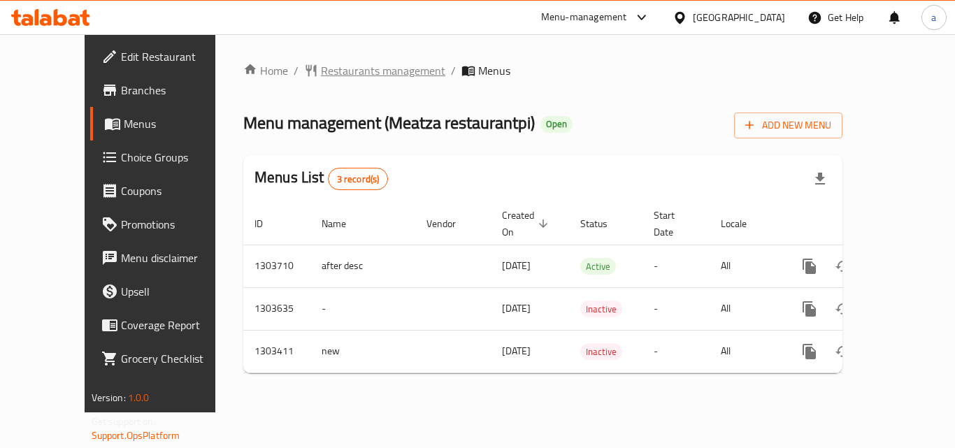
click at [321, 75] on span "Restaurants management" at bounding box center [383, 70] width 124 height 17
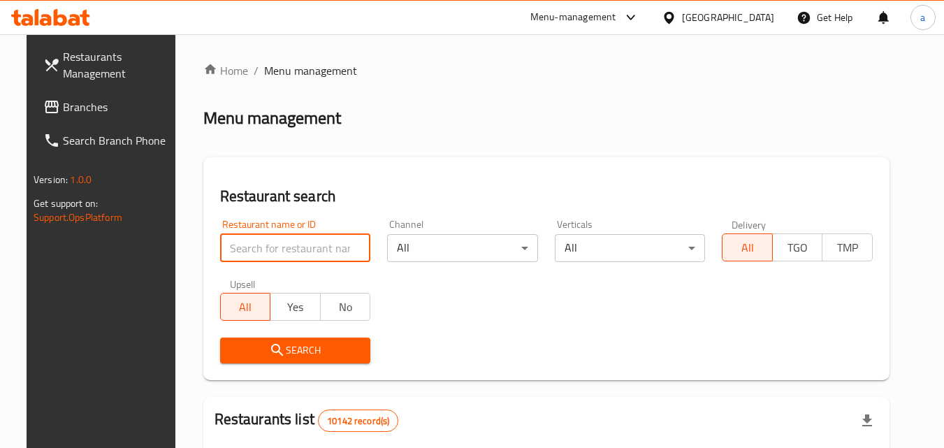
click at [291, 249] on input "search" at bounding box center [295, 248] width 151 height 28
paste input "702652"
type input "702652"
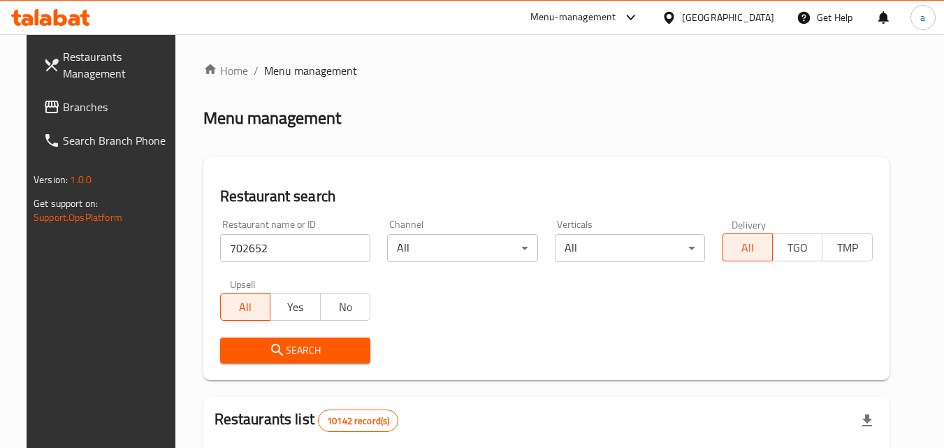
click span "Search"
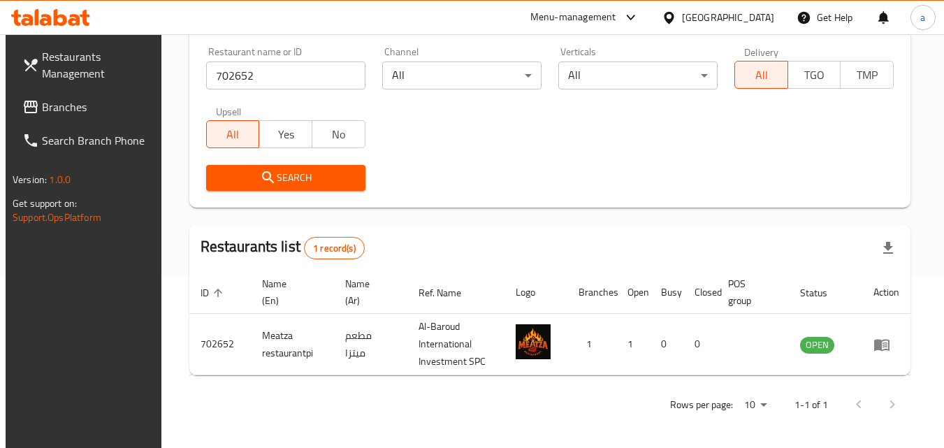
scroll to position [175, 0]
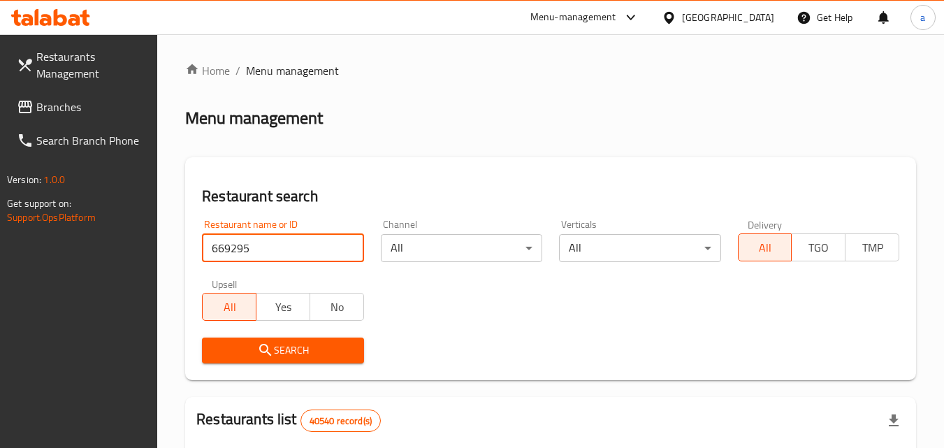
click at [55, 99] on span "Branches" at bounding box center [91, 107] width 110 height 17
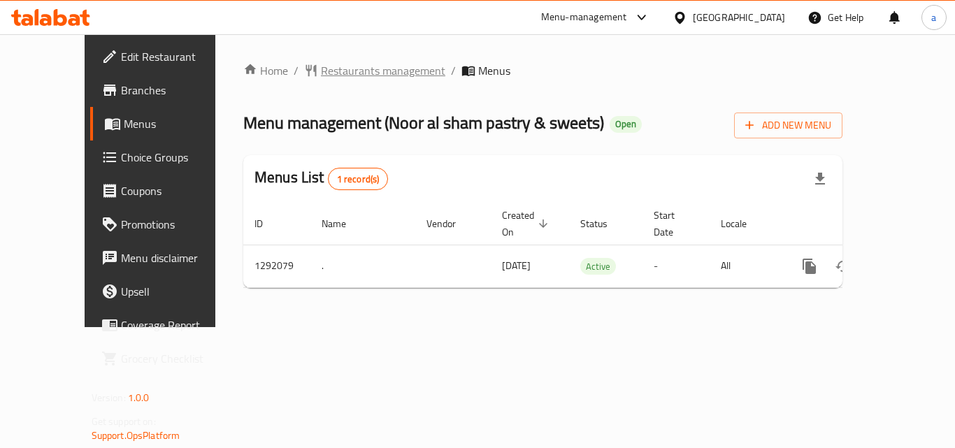
click at [321, 64] on span "Restaurants management" at bounding box center [383, 70] width 124 height 17
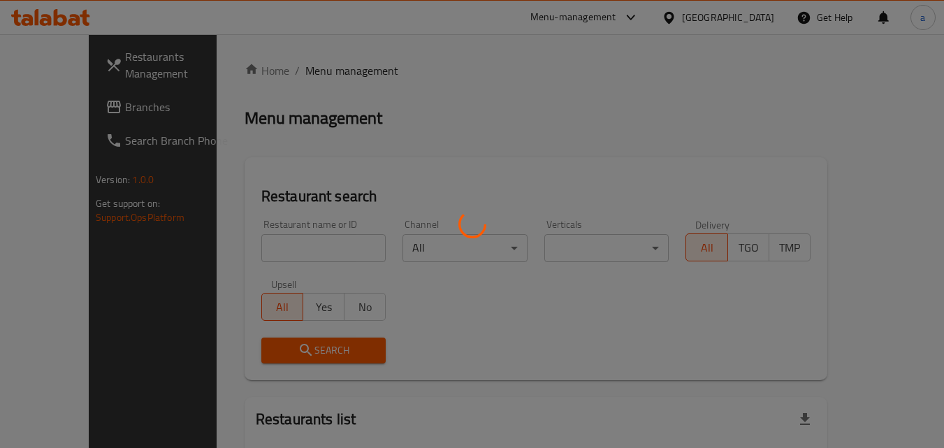
click at [271, 254] on div at bounding box center [472, 224] width 944 height 448
click at [262, 239] on div at bounding box center [472, 224] width 944 height 448
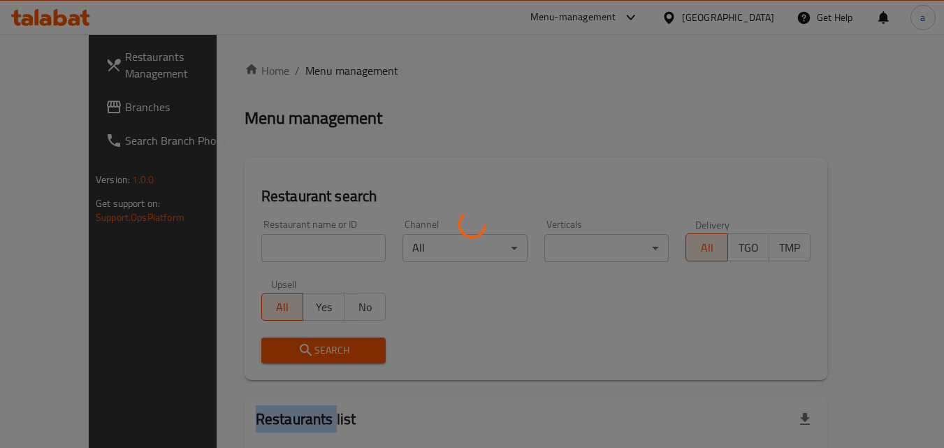
click at [262, 239] on div at bounding box center [472, 224] width 944 height 448
click at [254, 252] on div at bounding box center [472, 224] width 944 height 448
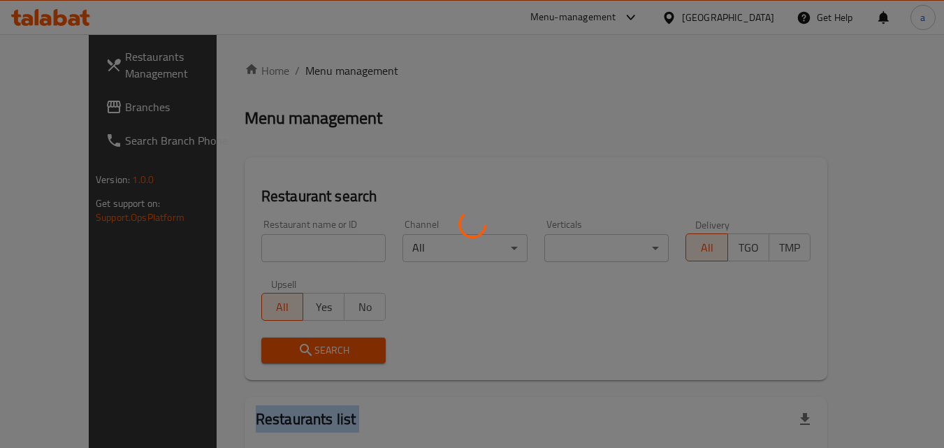
click at [254, 252] on div at bounding box center [472, 224] width 944 height 448
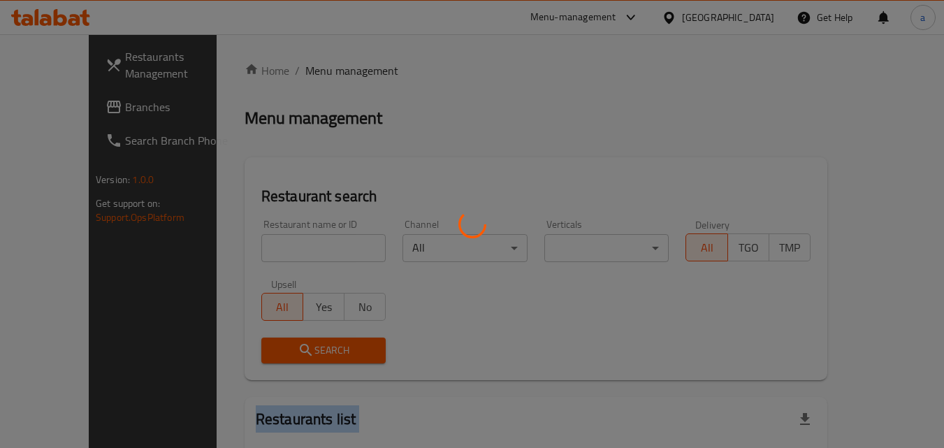
click at [254, 252] on div at bounding box center [472, 224] width 944 height 448
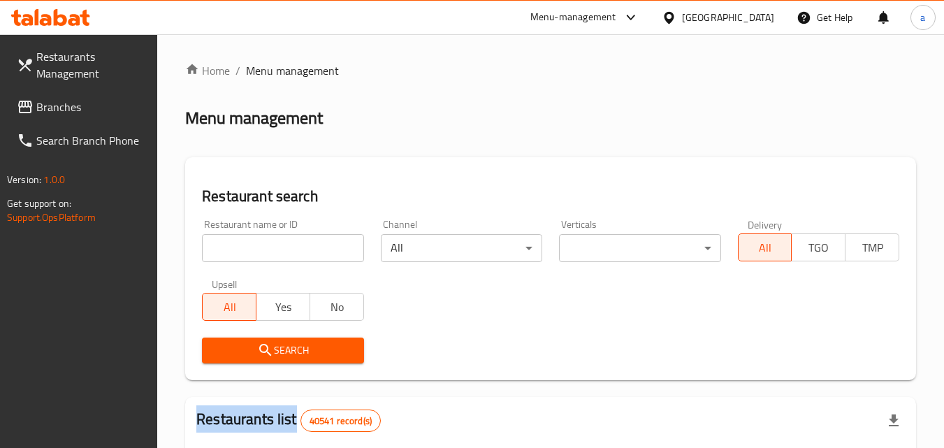
click at [254, 252] on div at bounding box center [472, 224] width 944 height 448
click at [254, 252] on input "search" at bounding box center [282, 248] width 161 height 28
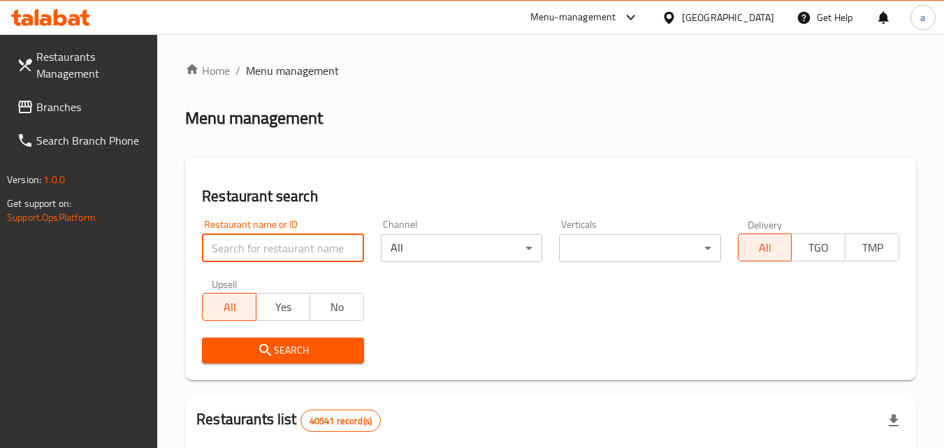
click at [254, 252] on input "search" at bounding box center [282, 248] width 161 height 28
paste input "698829"
type input "698829"
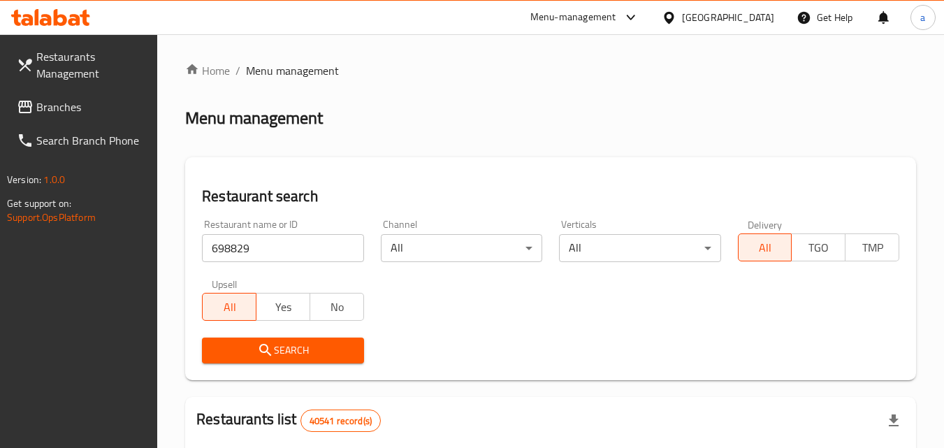
click at [226, 350] on span "Search" at bounding box center [282, 350] width 139 height 17
click at [76, 104] on span "Branches" at bounding box center [91, 107] width 110 height 17
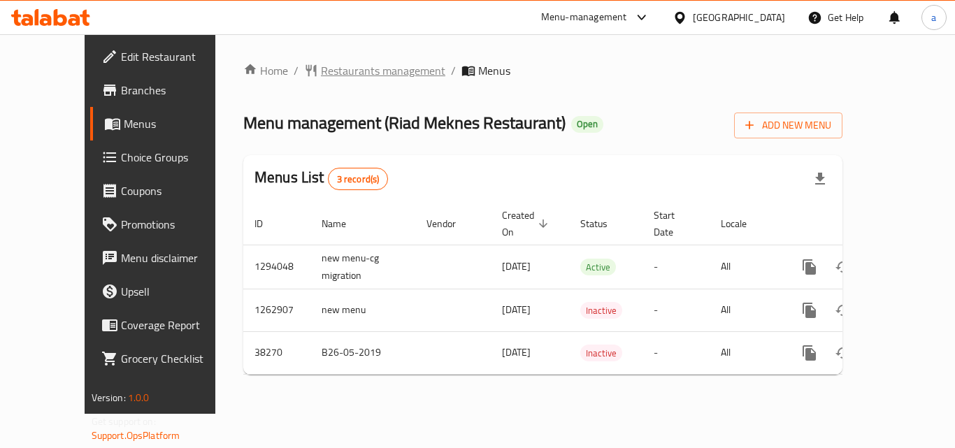
click at [331, 75] on span "Restaurants management" at bounding box center [383, 70] width 124 height 17
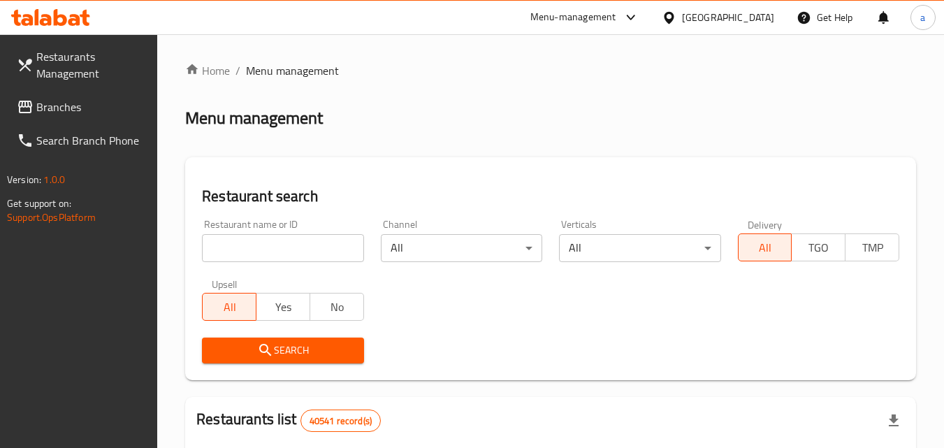
click at [242, 243] on div at bounding box center [472, 224] width 944 height 448
click at [242, 243] on input "search" at bounding box center [282, 248] width 161 height 28
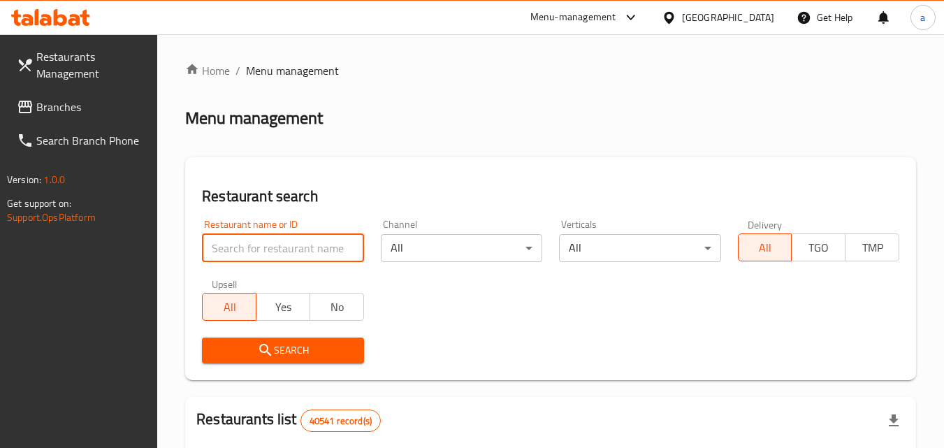
click at [242, 243] on input "search" at bounding box center [282, 248] width 161 height 28
paste input "3292"
type input "3292"
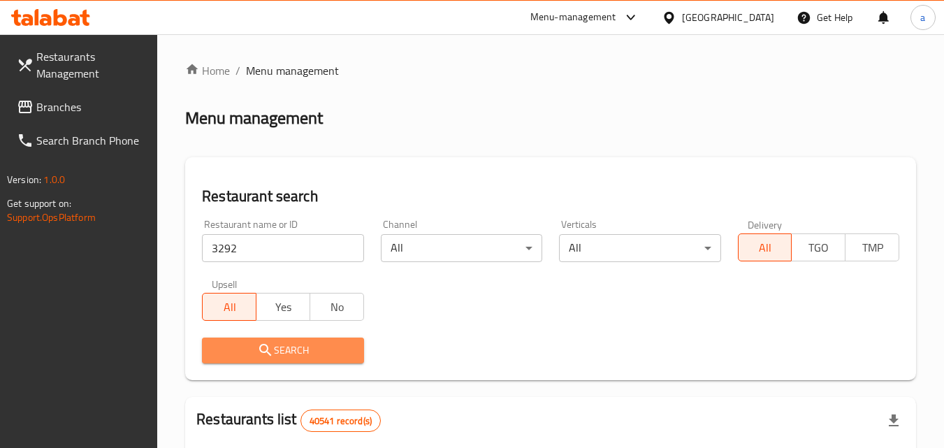
click at [259, 345] on icon "submit" at bounding box center [265, 350] width 17 height 17
click at [259, 345] on div at bounding box center [472, 224] width 944 height 448
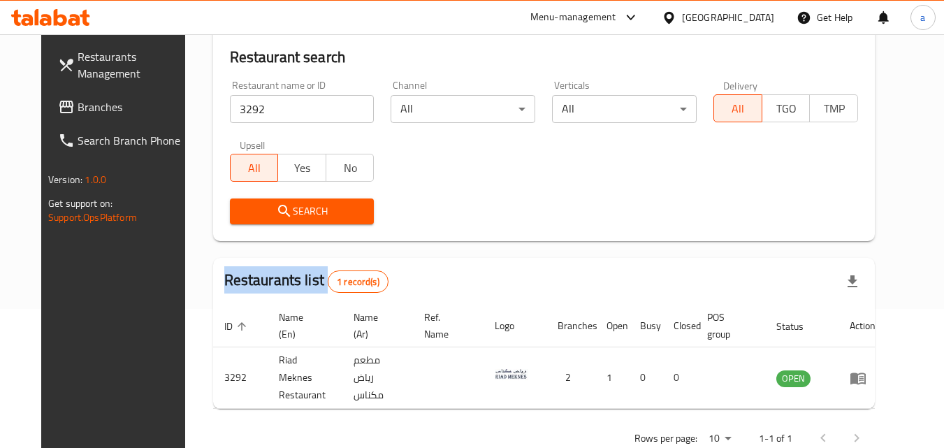
scroll to position [164, 0]
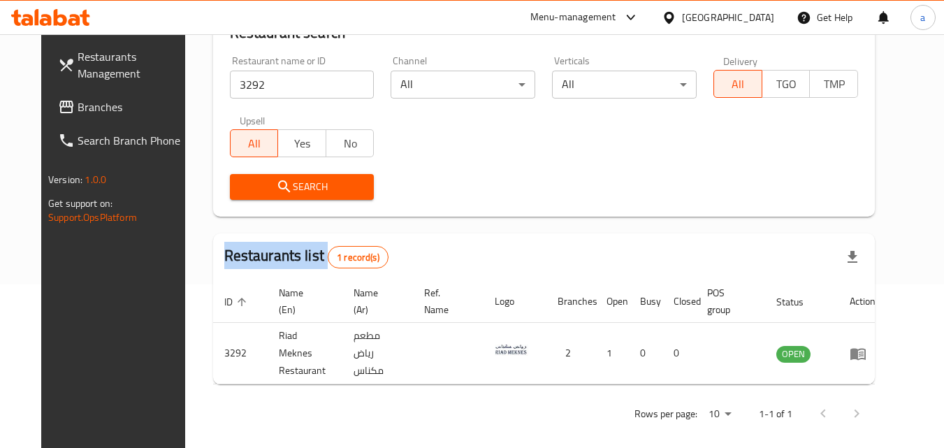
click at [47, 120] on link "Branches" at bounding box center [123, 107] width 152 height 34
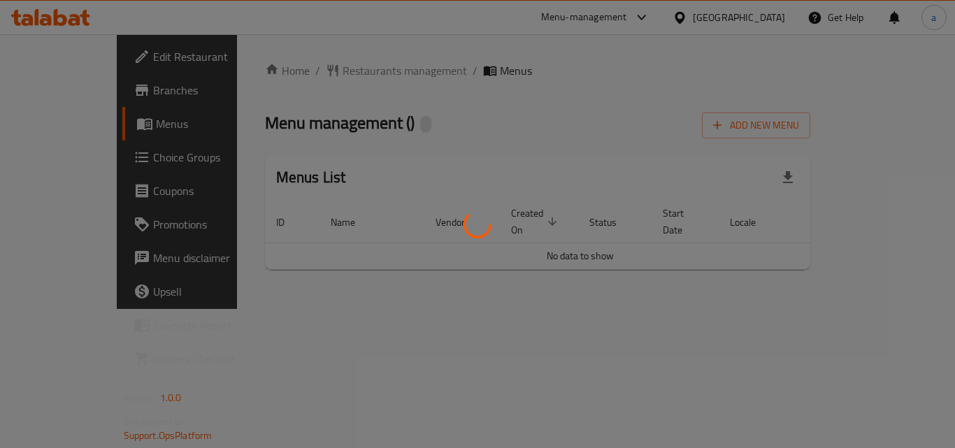
click at [333, 78] on div at bounding box center [477, 224] width 955 height 448
click at [331, 65] on div at bounding box center [477, 224] width 955 height 448
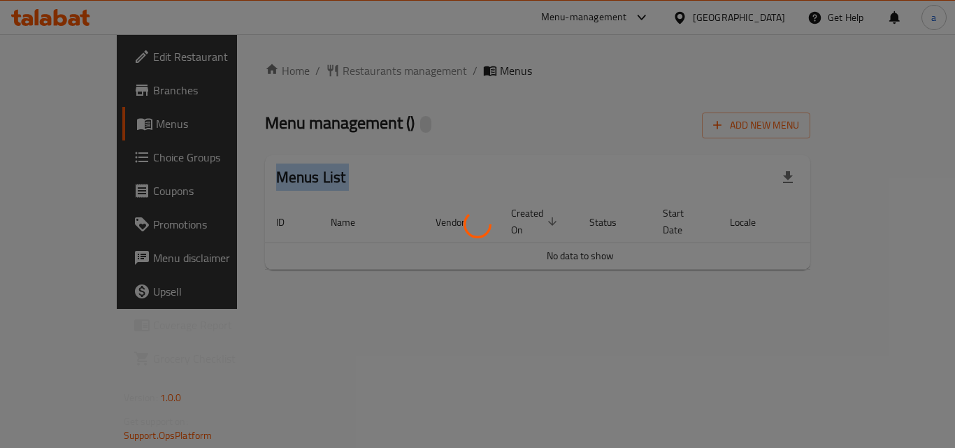
click at [331, 65] on div at bounding box center [477, 224] width 955 height 448
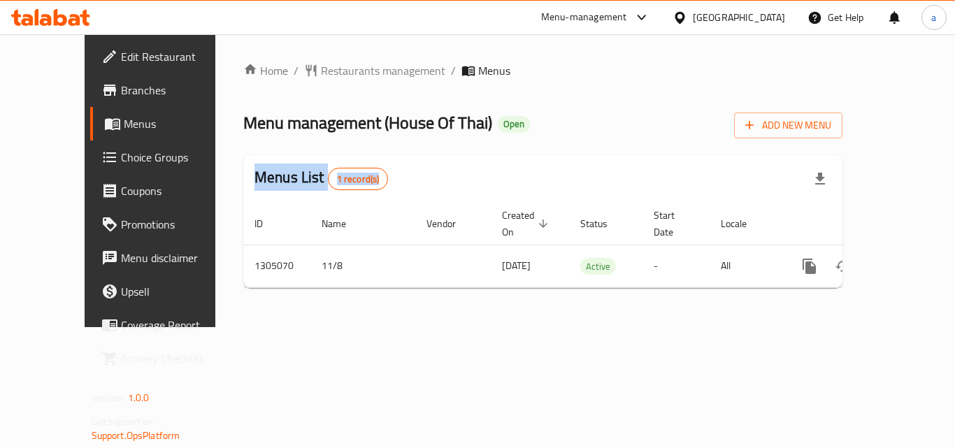
click at [257, 149] on div "Home / Restaurants management / Menus Menu management ( House Of Thai ) Open Ad…" at bounding box center [542, 180] width 599 height 237
click at [321, 75] on span "Restaurants management" at bounding box center [383, 70] width 124 height 17
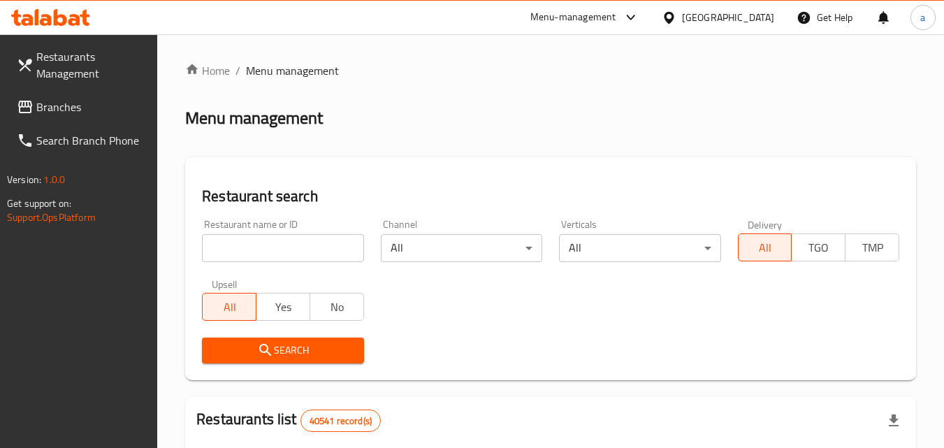
click at [244, 247] on input "search" at bounding box center [282, 248] width 161 height 28
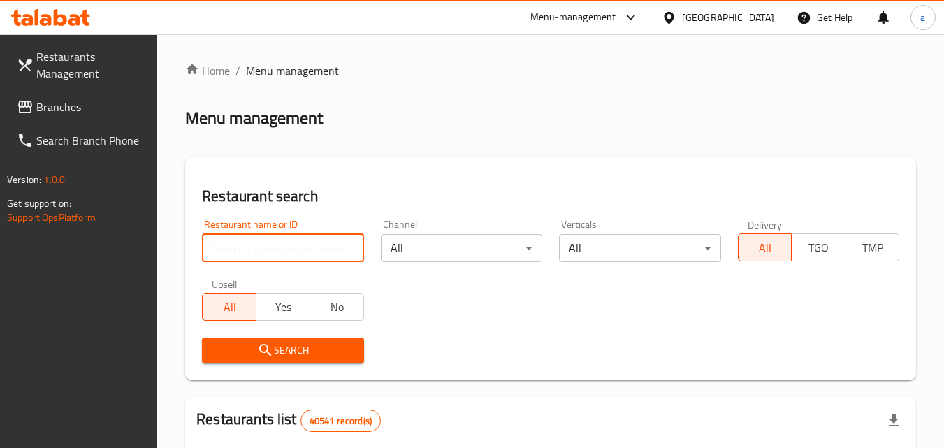
paste input "703527"
type input "703527"
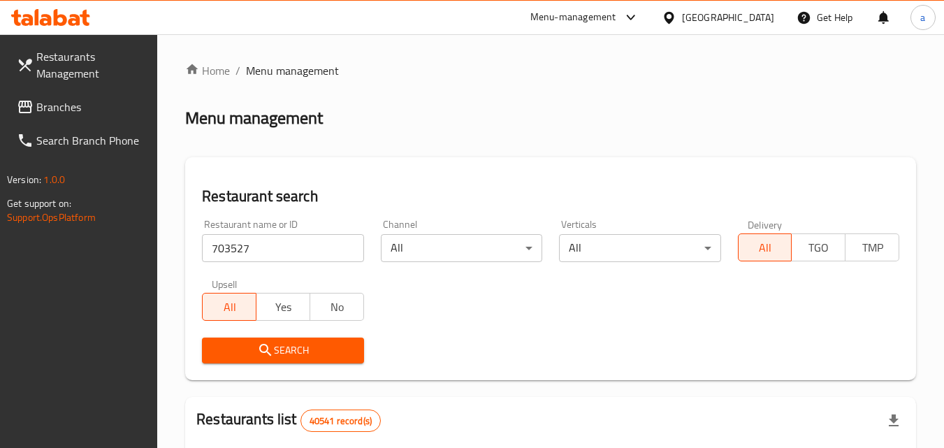
click at [252, 354] on span "Search" at bounding box center [282, 350] width 139 height 17
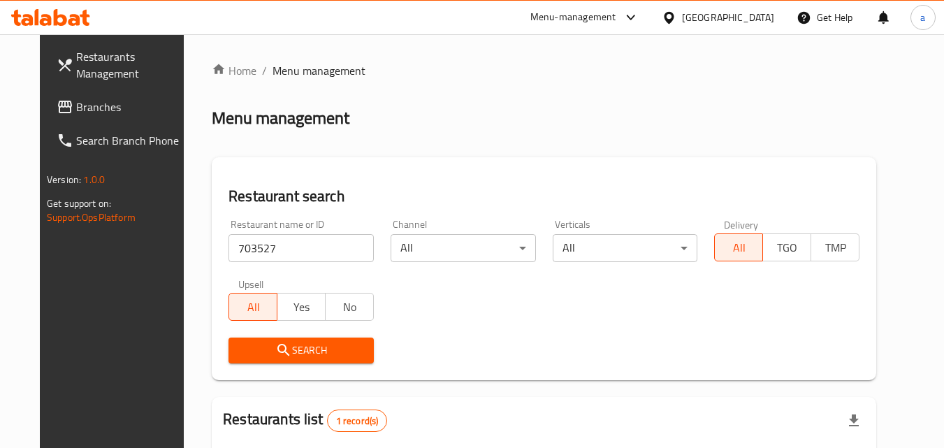
click at [76, 105] on span "Branches" at bounding box center [131, 107] width 110 height 17
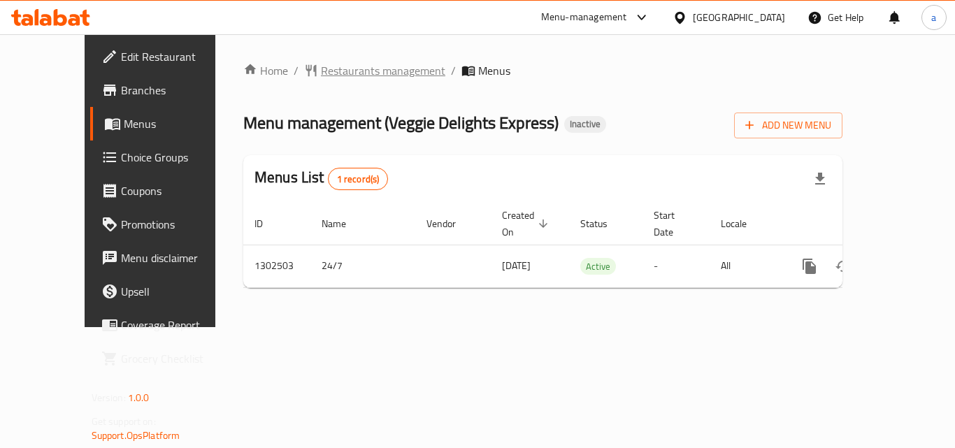
click at [344, 72] on span "Restaurants management" at bounding box center [383, 70] width 124 height 17
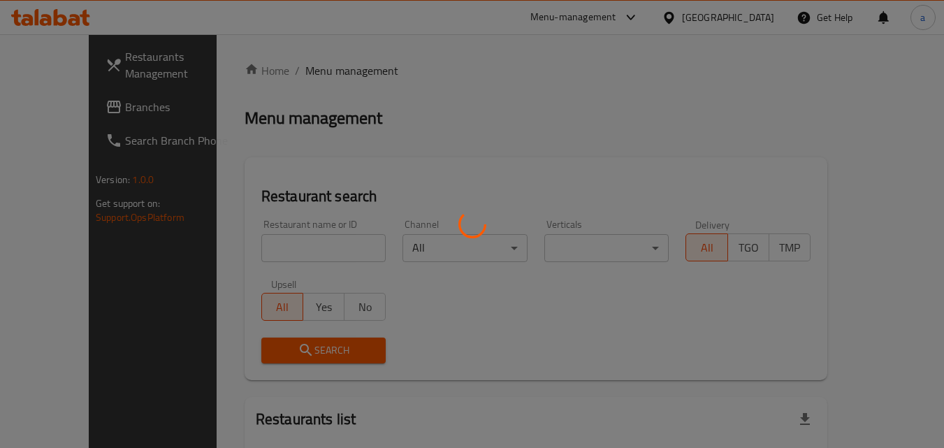
click at [252, 248] on div at bounding box center [472, 224] width 944 height 448
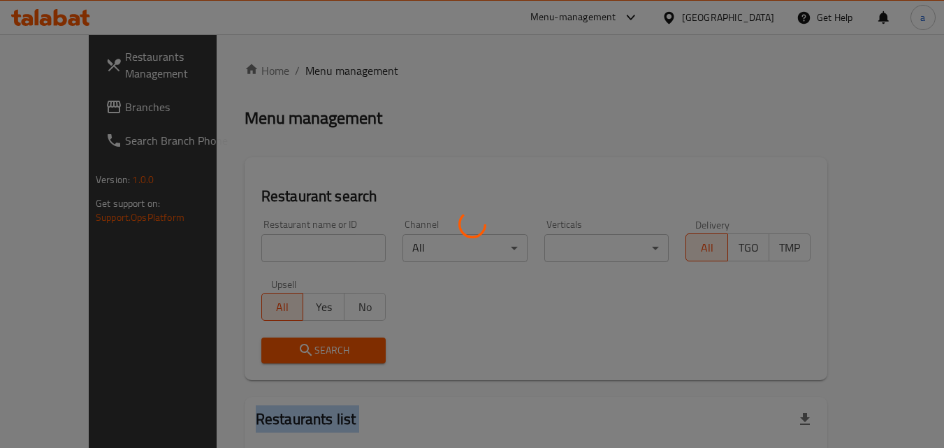
click at [252, 248] on div at bounding box center [472, 224] width 944 height 448
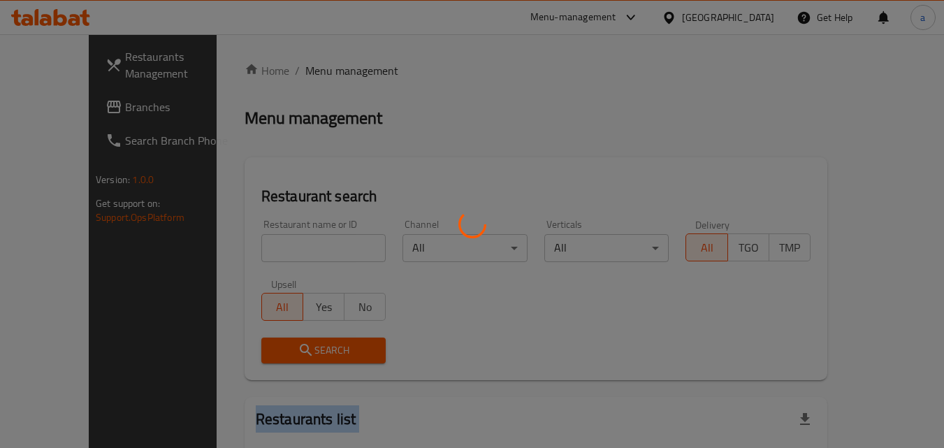
click at [252, 248] on div at bounding box center [472, 224] width 944 height 448
click at [254, 247] on div at bounding box center [472, 224] width 944 height 448
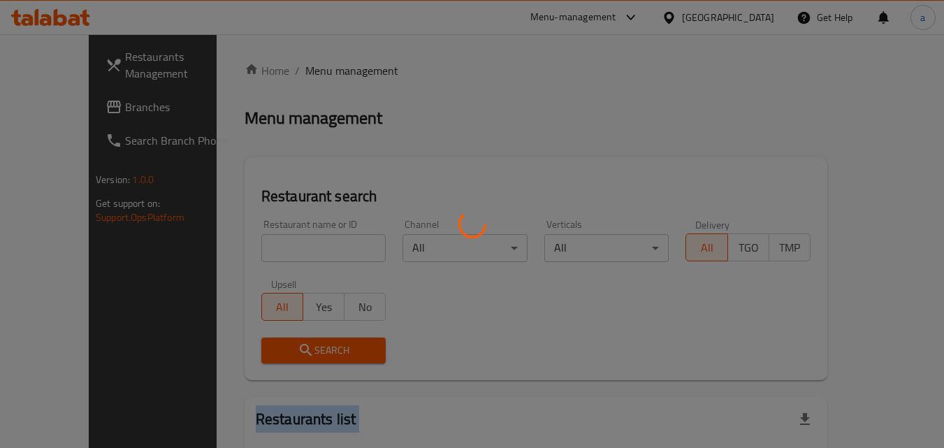
click at [254, 247] on div at bounding box center [472, 224] width 944 height 448
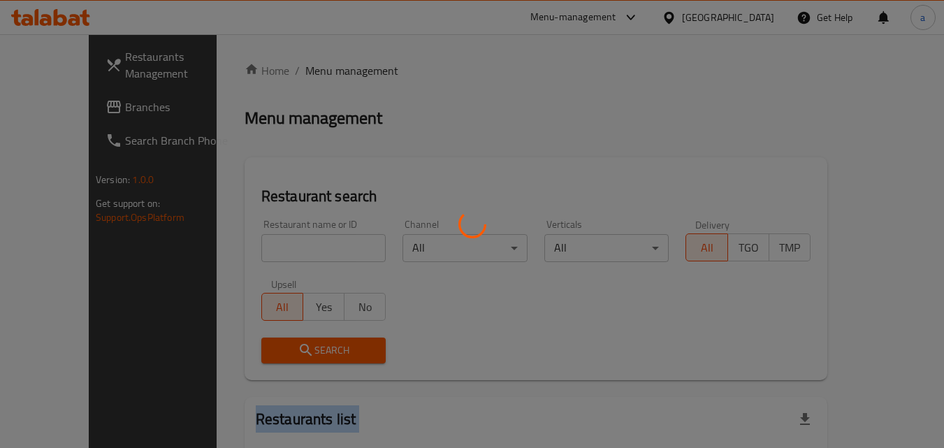
click at [254, 247] on div at bounding box center [472, 224] width 944 height 448
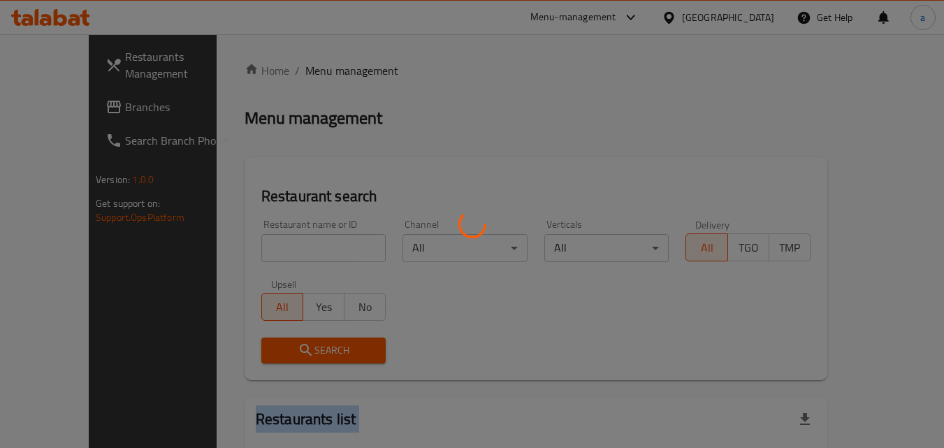
click at [254, 247] on div at bounding box center [472, 224] width 944 height 448
click at [252, 247] on div at bounding box center [472, 224] width 944 height 448
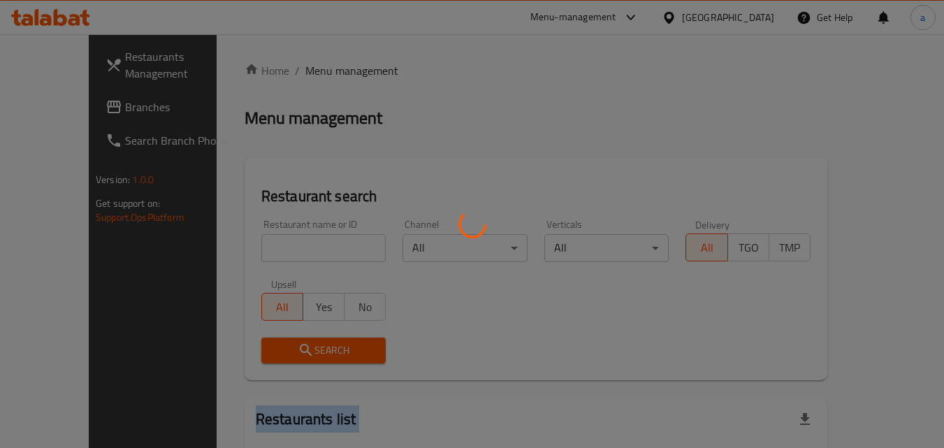
click at [252, 247] on div at bounding box center [472, 224] width 944 height 448
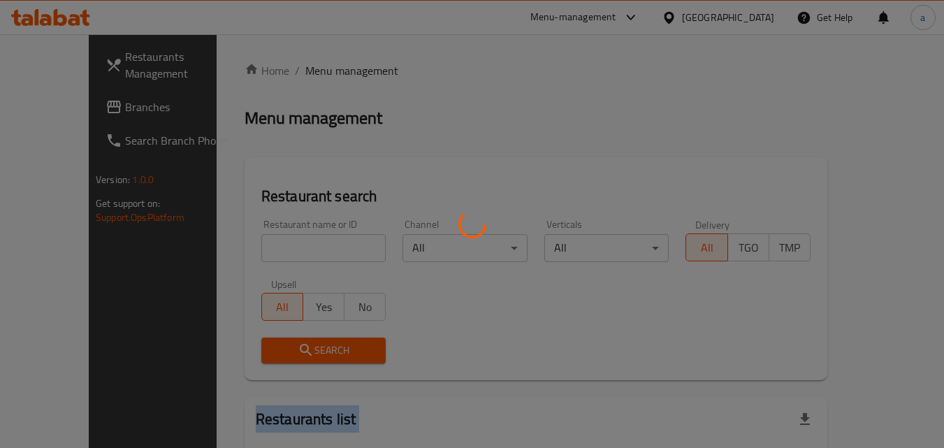
click at [252, 247] on div at bounding box center [472, 224] width 944 height 448
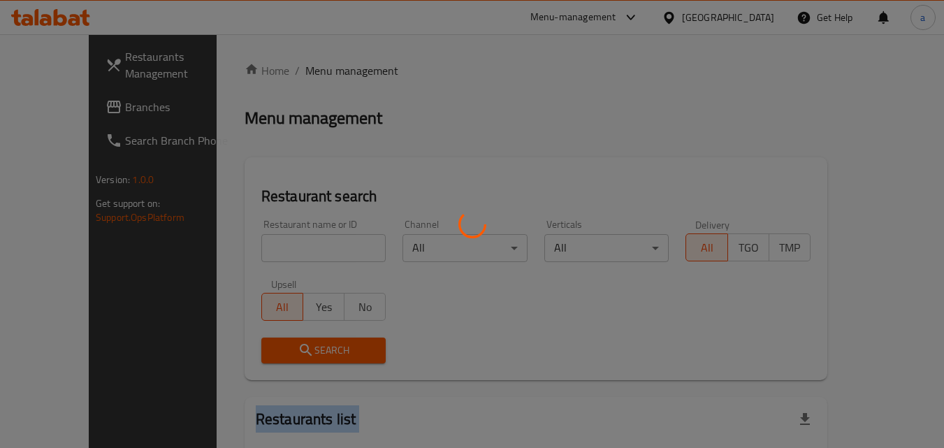
click at [252, 247] on div at bounding box center [472, 224] width 944 height 448
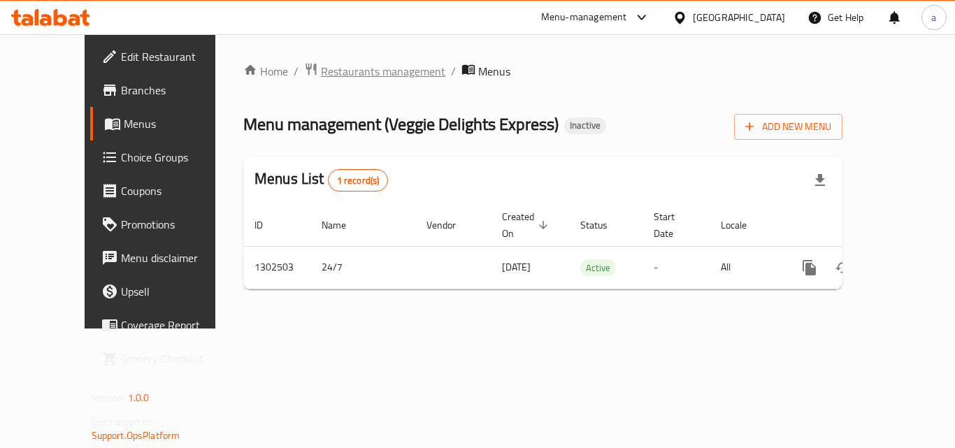
click at [321, 72] on span "Restaurants management" at bounding box center [383, 71] width 124 height 17
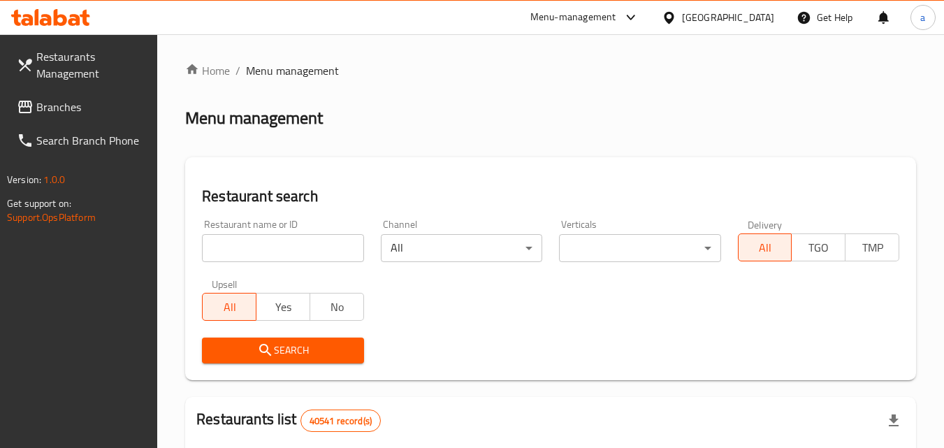
click at [250, 242] on input "search" at bounding box center [282, 248] width 161 height 28
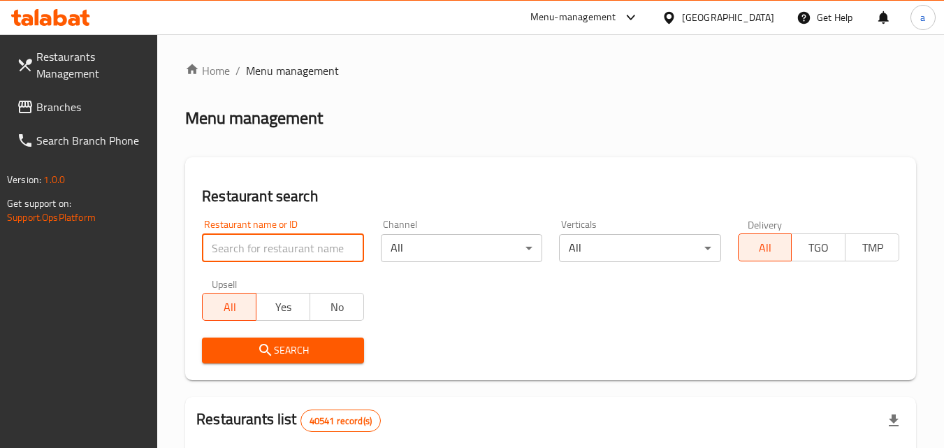
paste input "702387"
type input "702387"
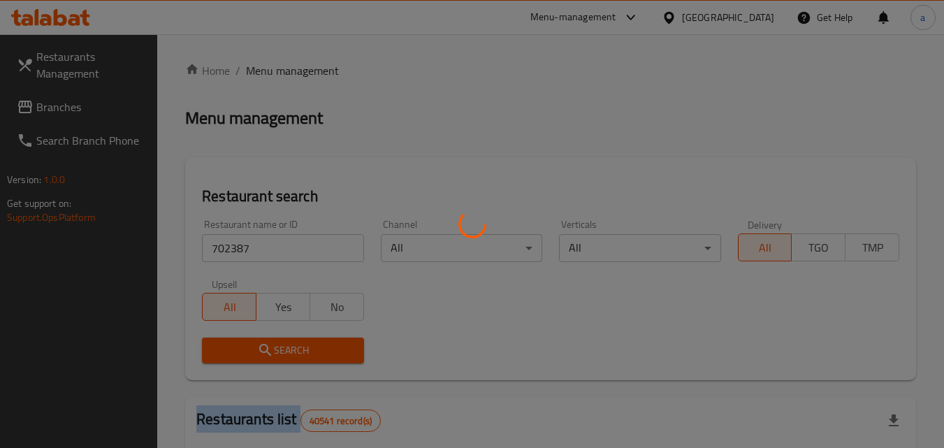
click at [261, 352] on div at bounding box center [472, 224] width 944 height 448
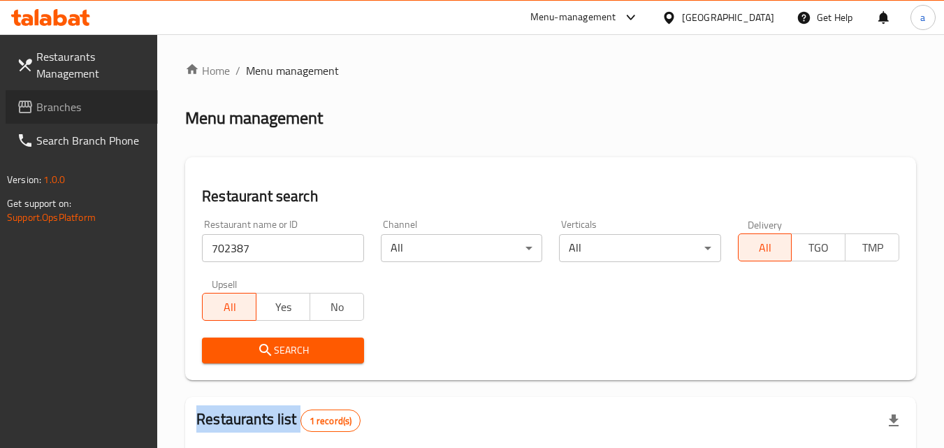
click at [75, 94] on link "Branches" at bounding box center [82, 107] width 152 height 34
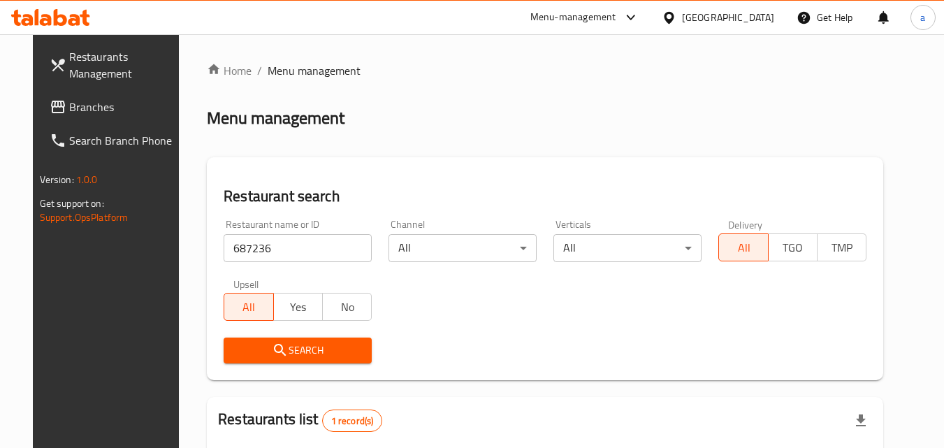
click at [69, 112] on span "Branches" at bounding box center [124, 107] width 110 height 17
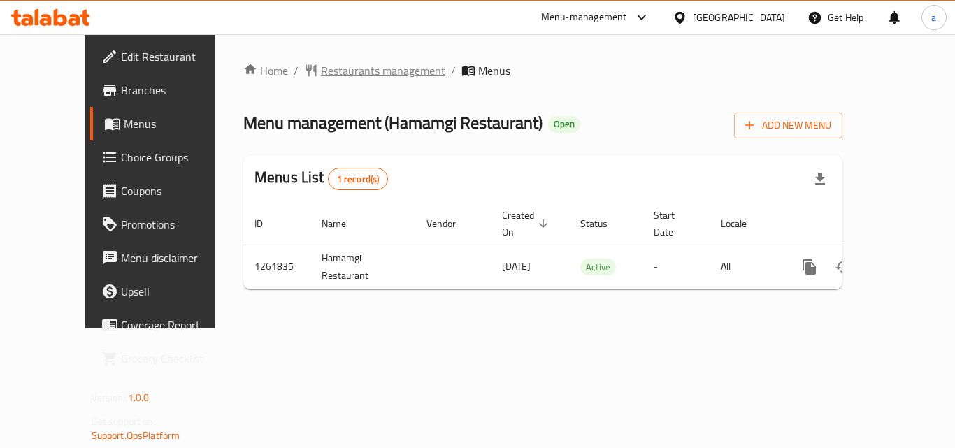
click at [321, 71] on span "Restaurants management" at bounding box center [383, 70] width 124 height 17
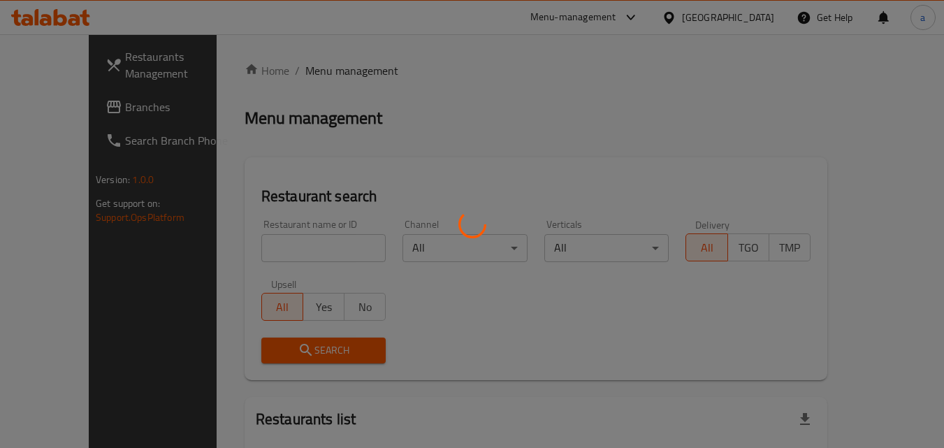
click at [271, 238] on div at bounding box center [472, 224] width 944 height 448
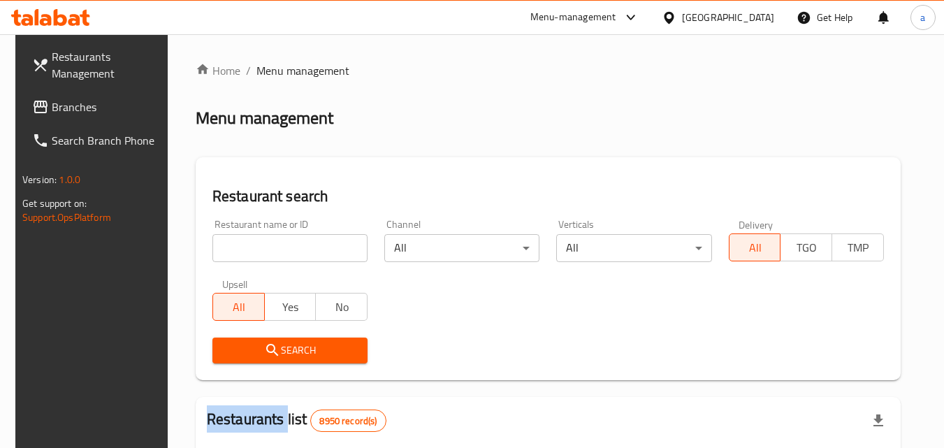
click at [271, 238] on div at bounding box center [472, 224] width 944 height 448
click at [271, 238] on input "search" at bounding box center [289, 248] width 155 height 28
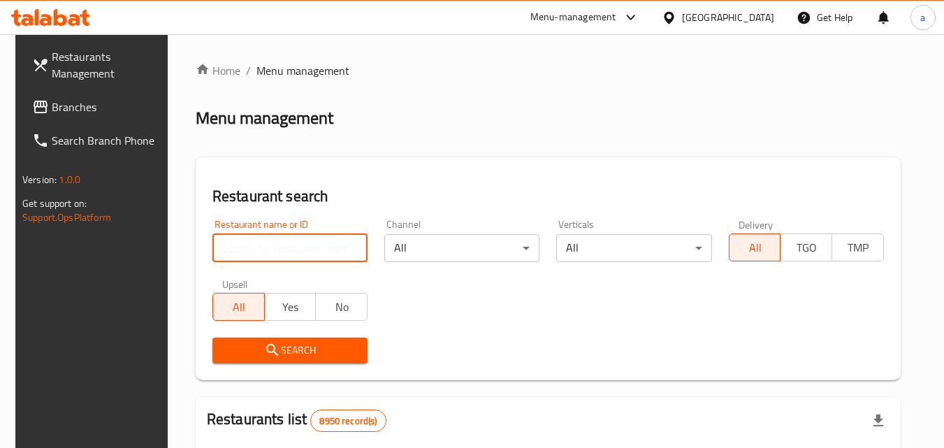
paste input "685336"
type input "685336"
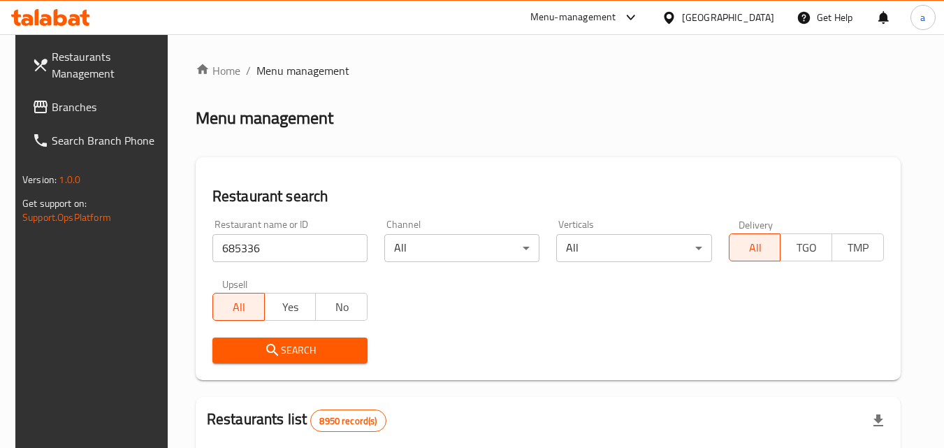
click at [255, 347] on span "Search" at bounding box center [290, 350] width 133 height 17
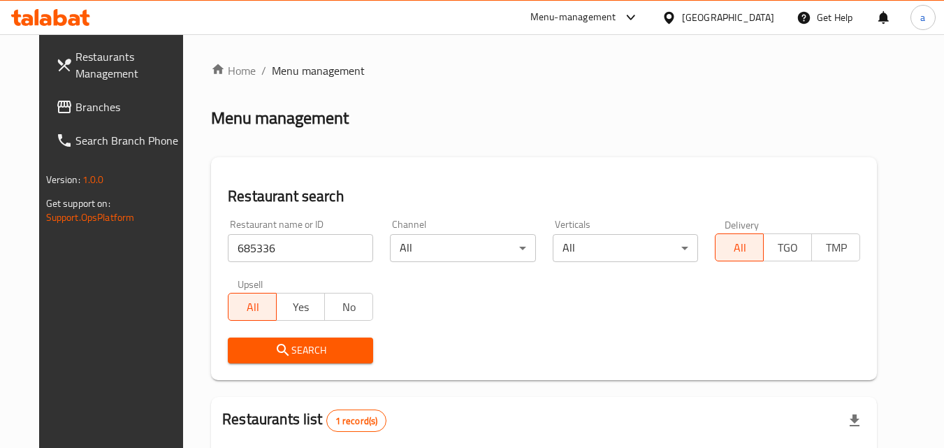
click at [90, 100] on span "Branches" at bounding box center [130, 107] width 110 height 17
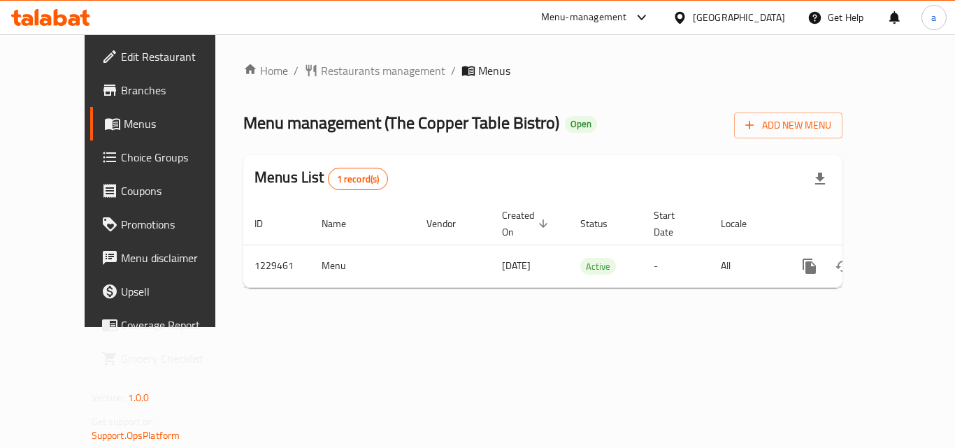
click at [121, 152] on span "Choice Groups" at bounding box center [177, 157] width 112 height 17
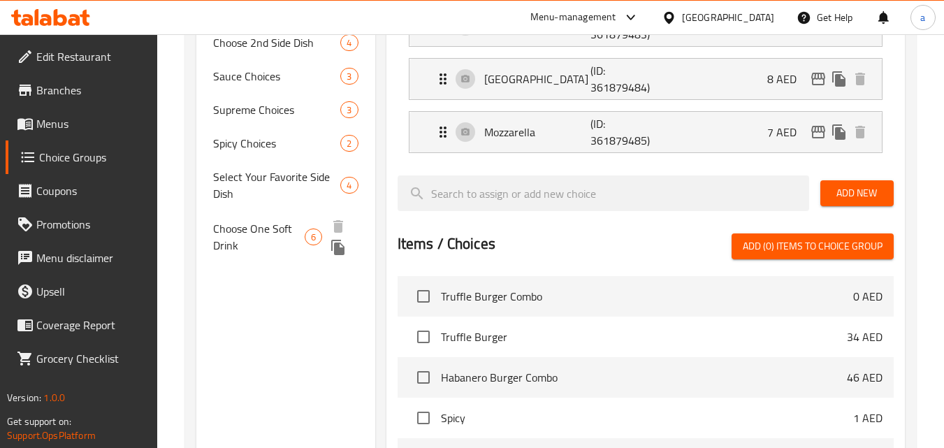
scroll to position [419, 0]
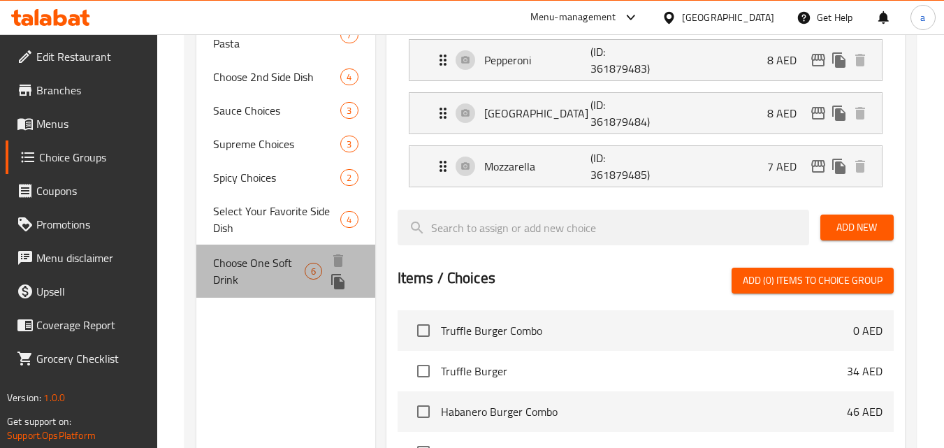
click at [253, 269] on span "Choose One Soft Drink" at bounding box center [259, 271] width 92 height 34
type input "Choose One Soft Drink"
type input "[PERSON_NAME] غازي و [DATE]"
type input "1"
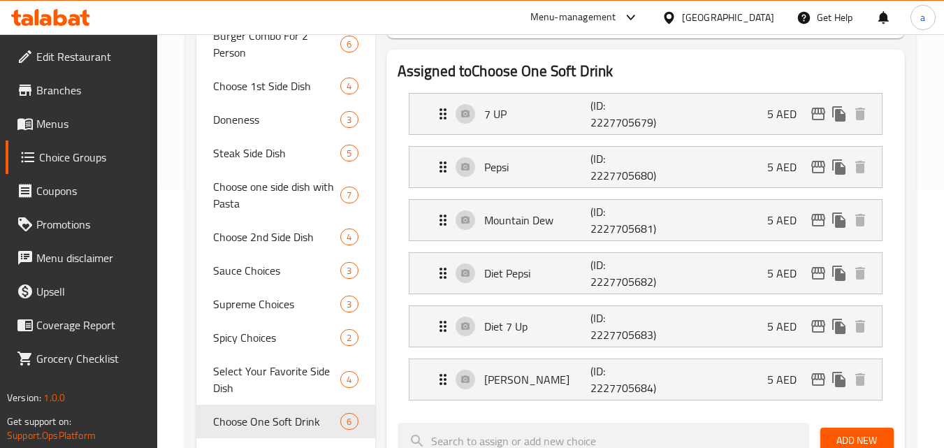
scroll to position [349, 0]
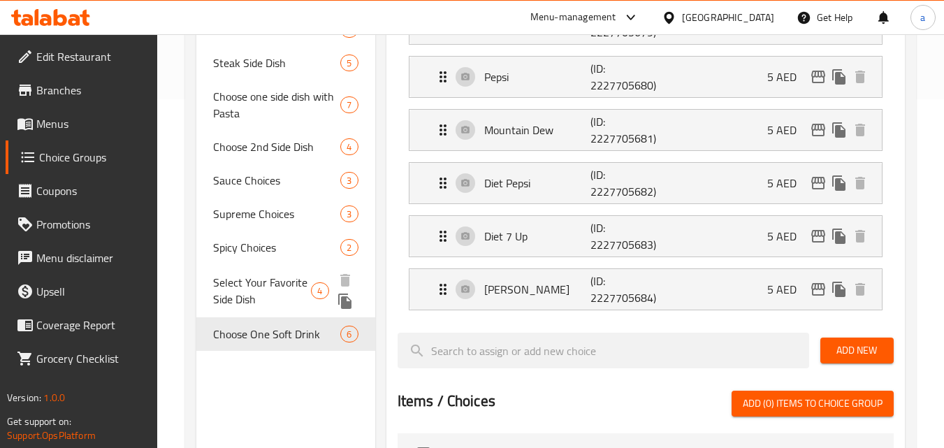
click at [258, 285] on span "Select Your Favorite Side Dish" at bounding box center [262, 291] width 98 height 34
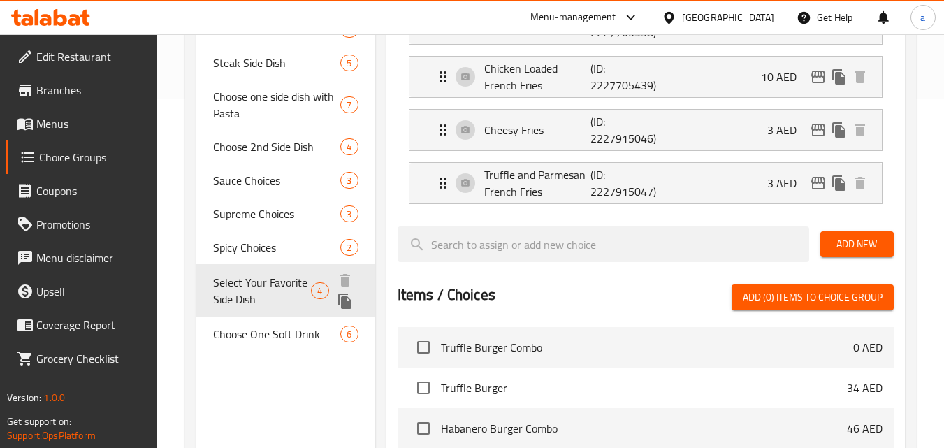
type input "Select Your Favorite Side Dish"
type input "اختر طبق جانبي مفضل لديك"
type input "0"
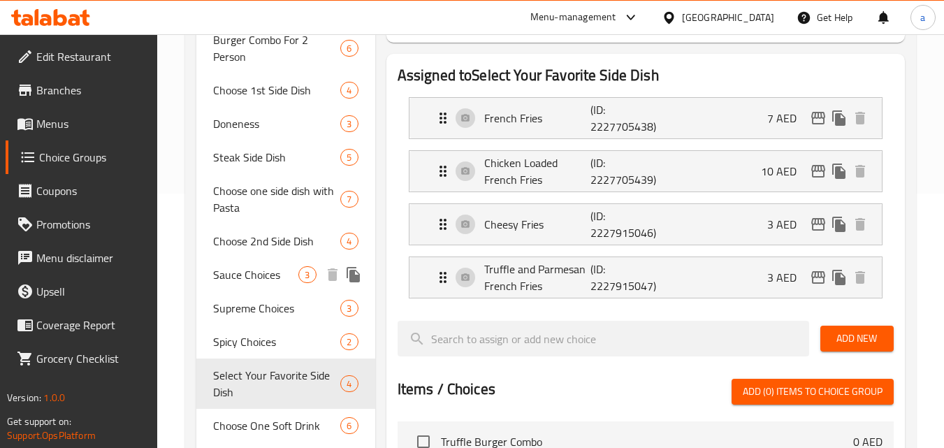
scroll to position [279, 0]
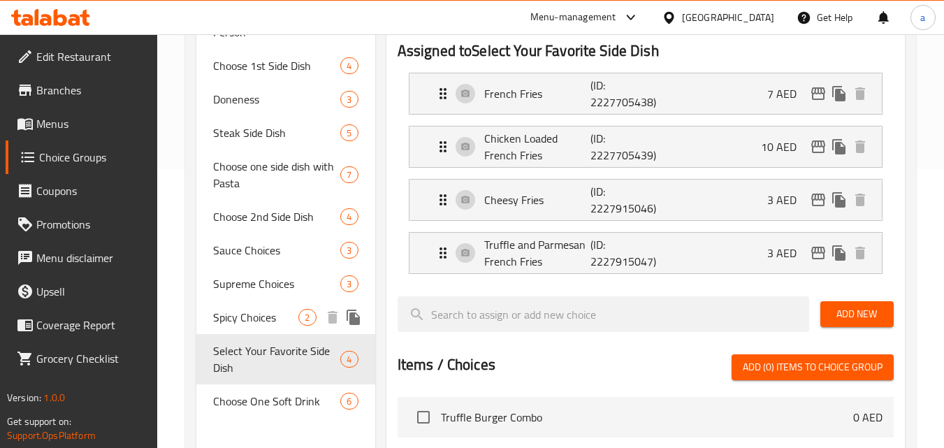
click at [231, 319] on span "Spicy Choices" at bounding box center [255, 317] width 85 height 17
type input "Spicy Choices"
type input "خيارات الحار"
type input "1"
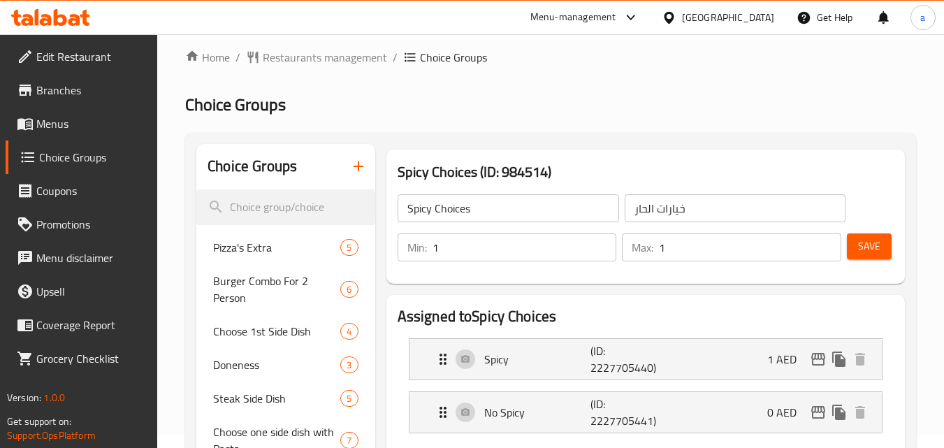
scroll to position [0, 0]
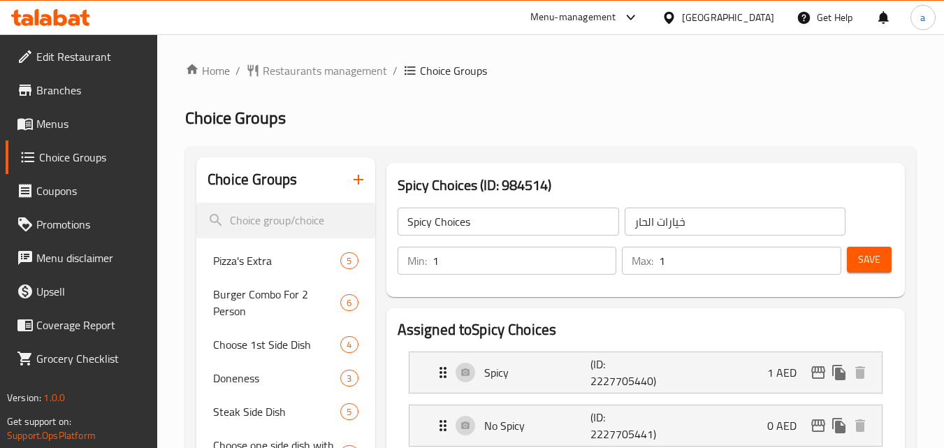
click at [329, 77] on span "Restaurants management" at bounding box center [325, 70] width 124 height 17
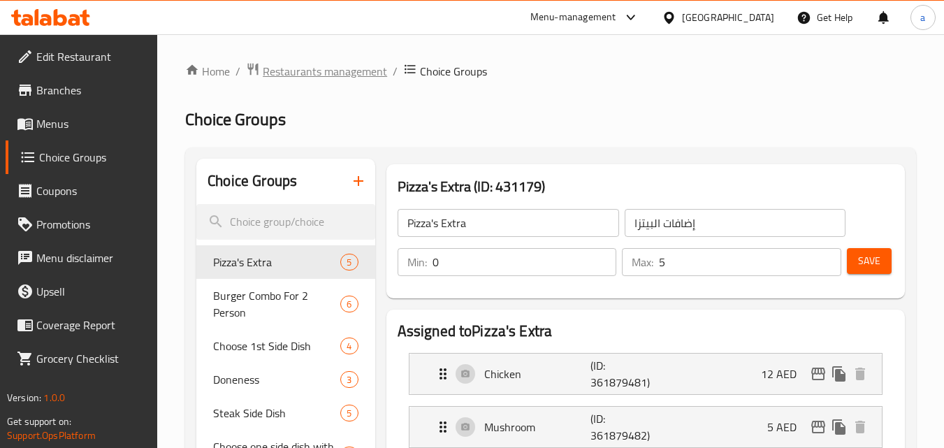
click at [305, 68] on span "Restaurants management" at bounding box center [325, 71] width 124 height 17
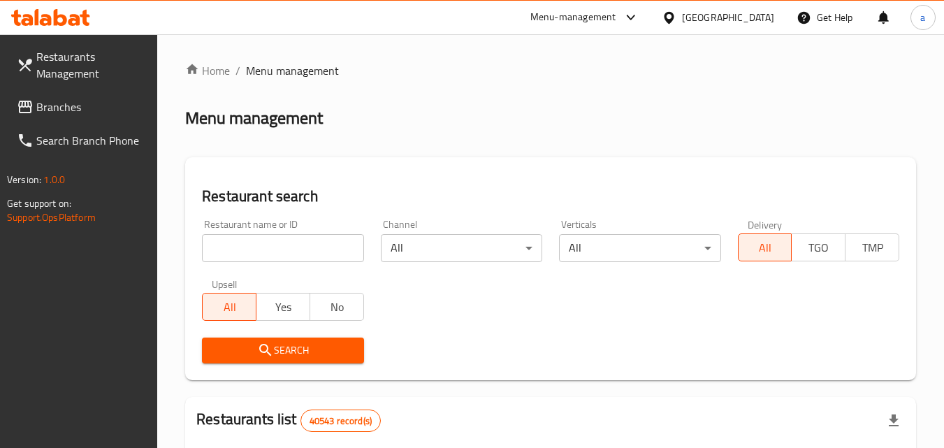
click at [226, 249] on input "search" at bounding box center [282, 248] width 161 height 28
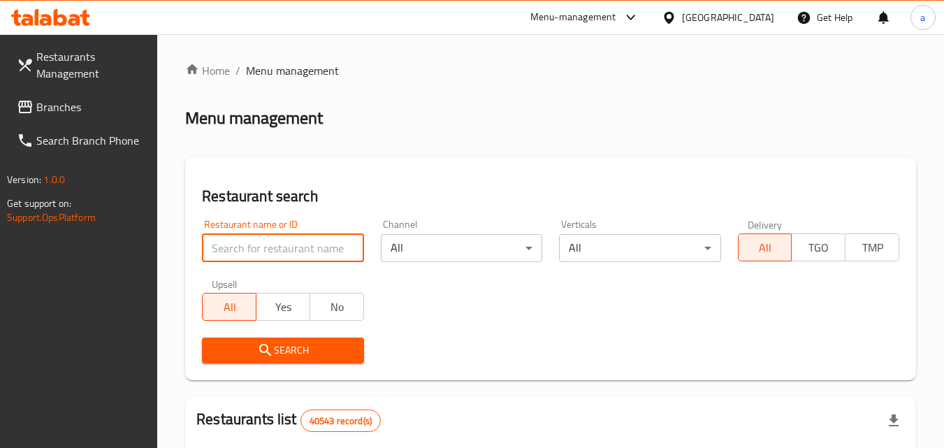
paste input "676706"
type input "676706"
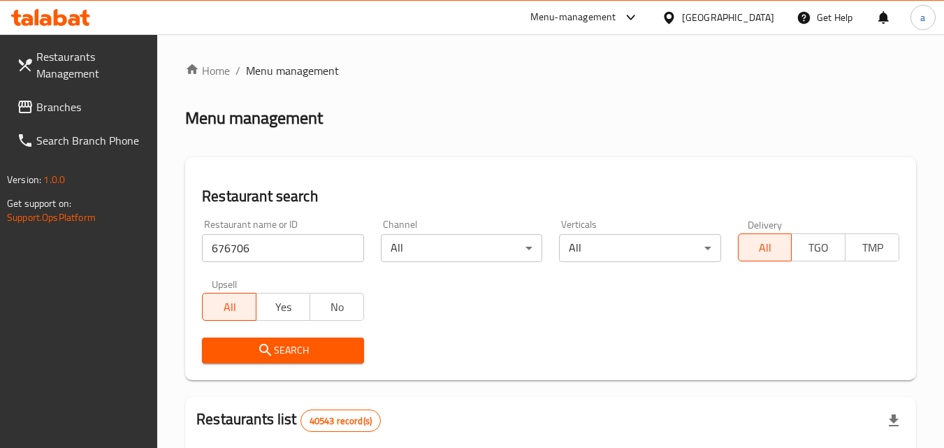
click at [241, 351] on span "Search" at bounding box center [282, 350] width 139 height 17
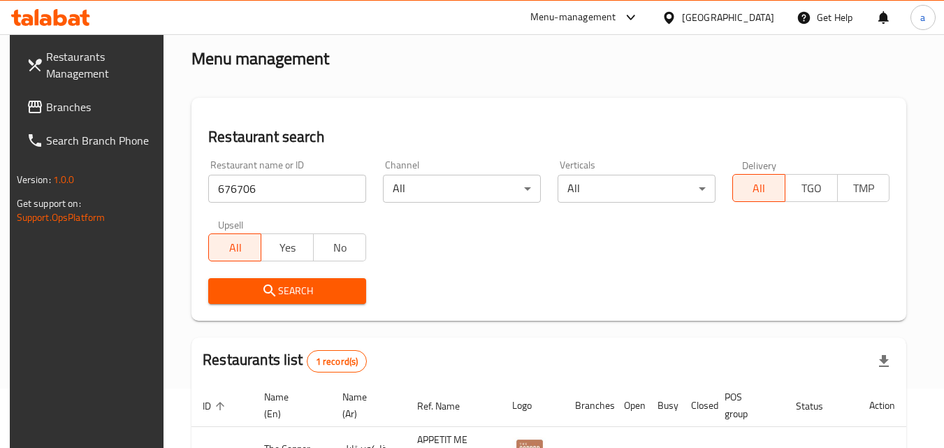
scroll to position [140, 0]
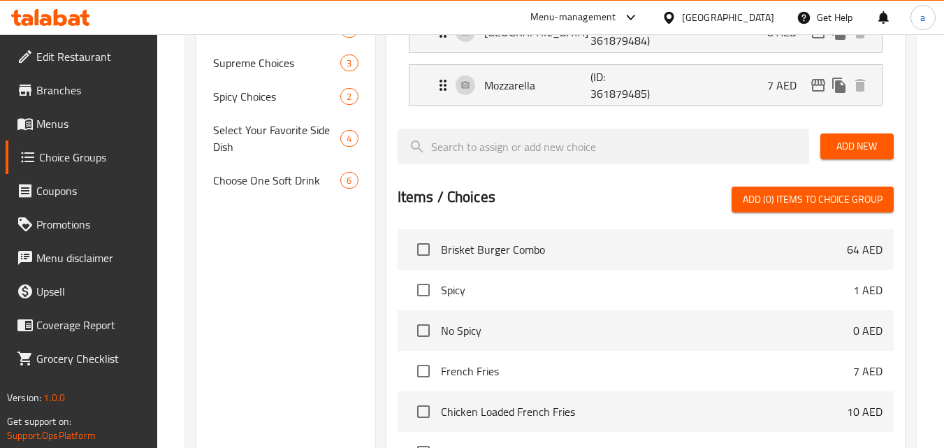
scroll to position [490, 0]
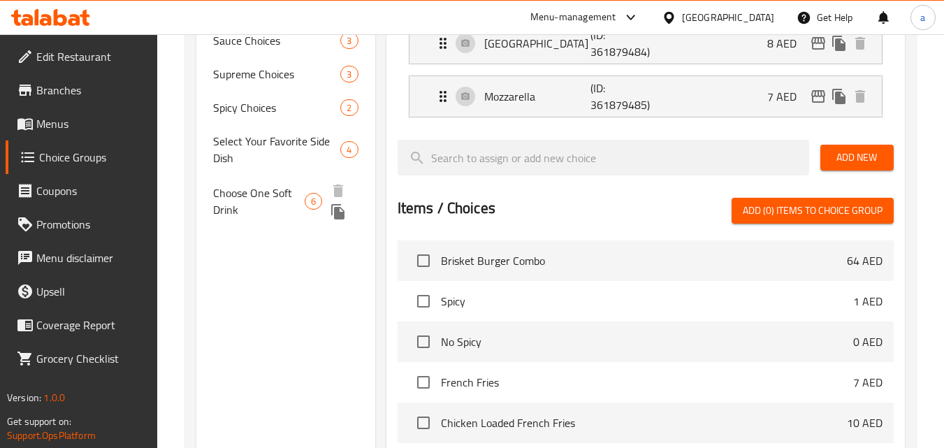
click at [250, 199] on span "Choose One Soft Drink" at bounding box center [259, 202] width 92 height 34
type input "Choose One Soft Drink"
type input "اختر مشروب غازي و احد"
type input "1"
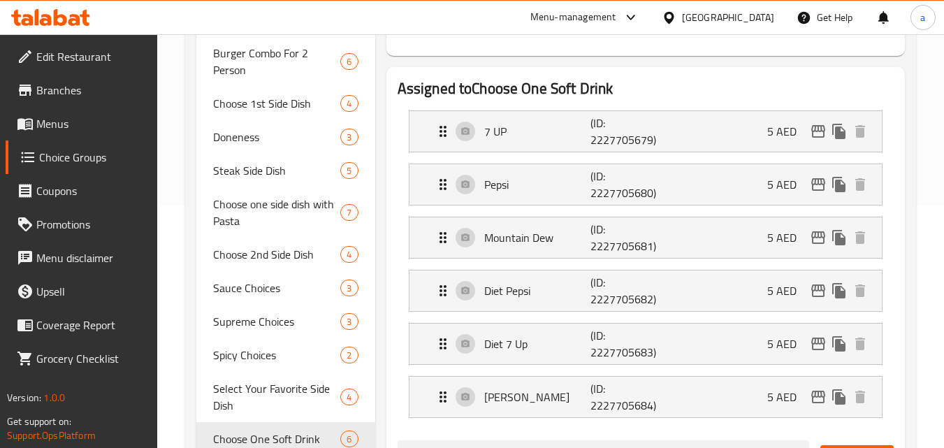
scroll to position [210, 0]
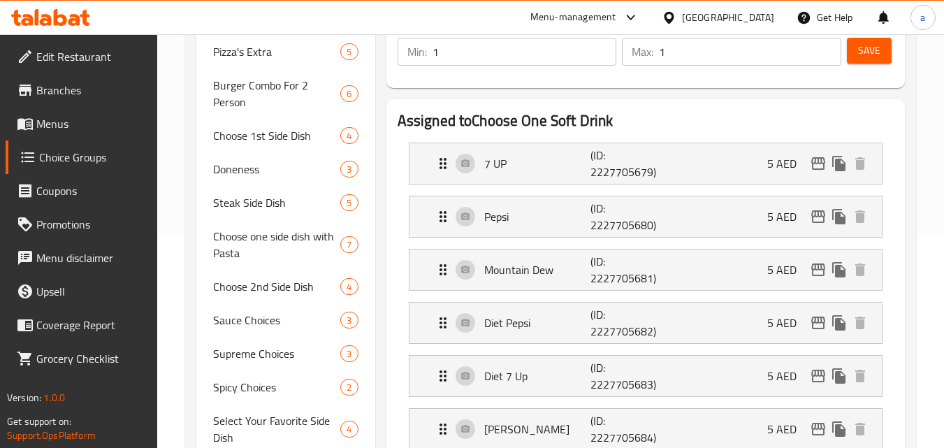
click at [62, 92] on span "Branches" at bounding box center [91, 90] width 110 height 17
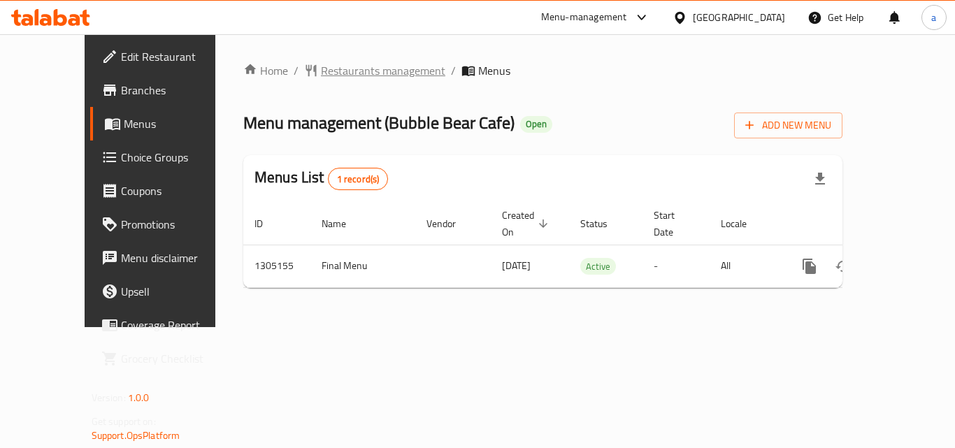
click at [326, 66] on span "Restaurants management" at bounding box center [383, 70] width 124 height 17
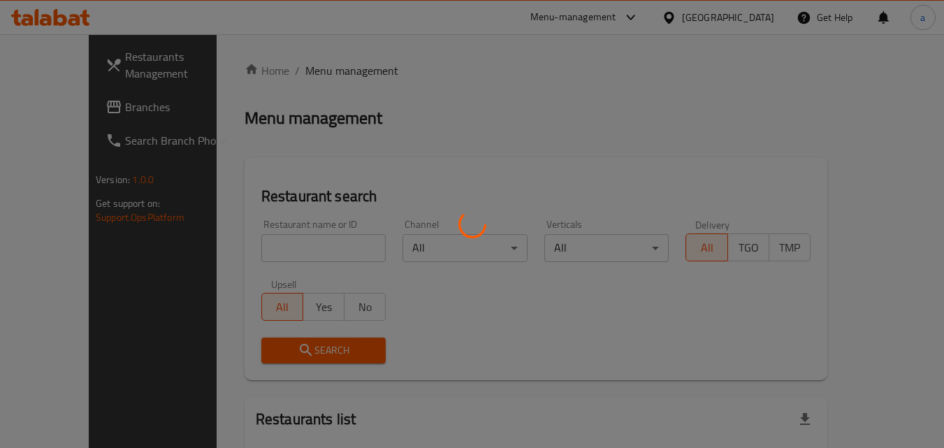
click at [265, 251] on div at bounding box center [472, 224] width 944 height 448
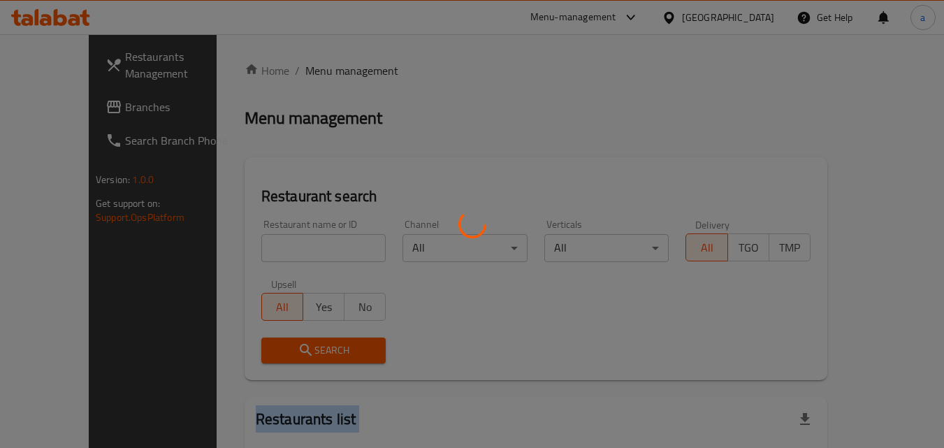
click at [265, 251] on div at bounding box center [472, 224] width 944 height 448
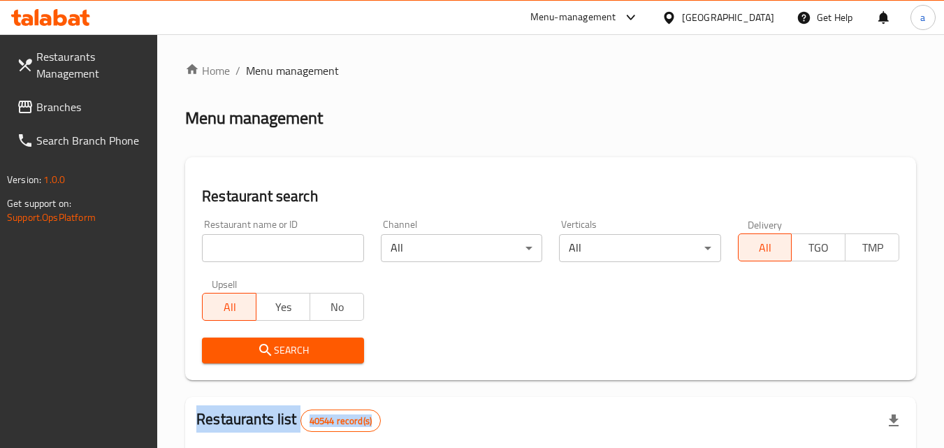
click at [265, 251] on input "search" at bounding box center [282, 248] width 161 height 28
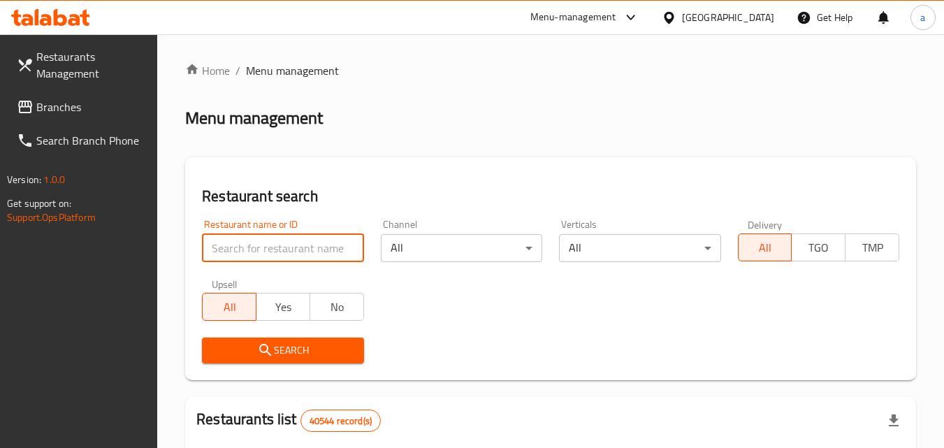
click at [265, 251] on input "search" at bounding box center [282, 248] width 161 height 28
paste input "703485"
type input "703485"
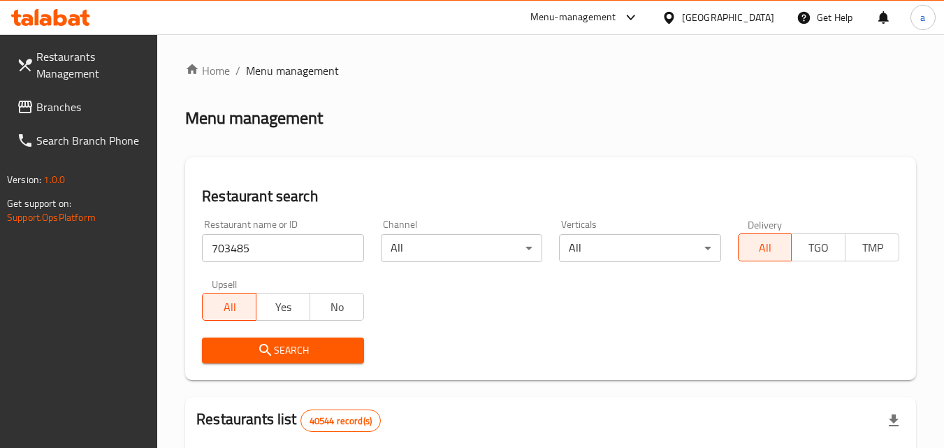
click at [259, 349] on icon "submit" at bounding box center [265, 350] width 17 height 17
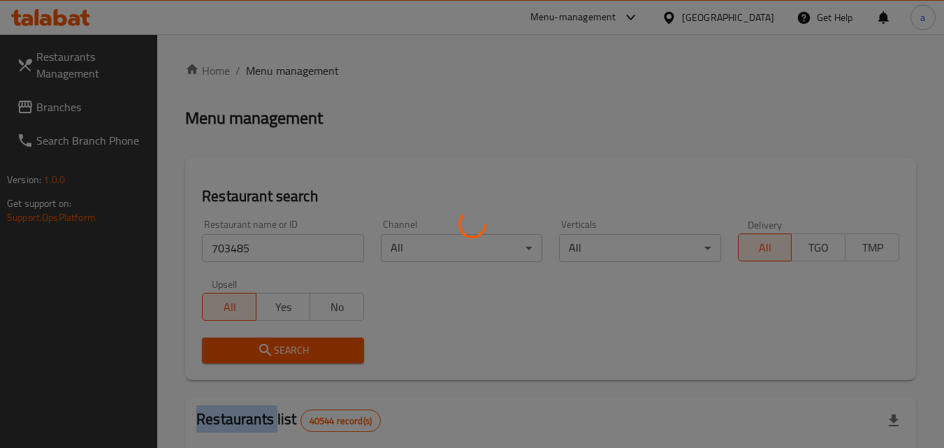
click at [259, 349] on div at bounding box center [472, 224] width 944 height 448
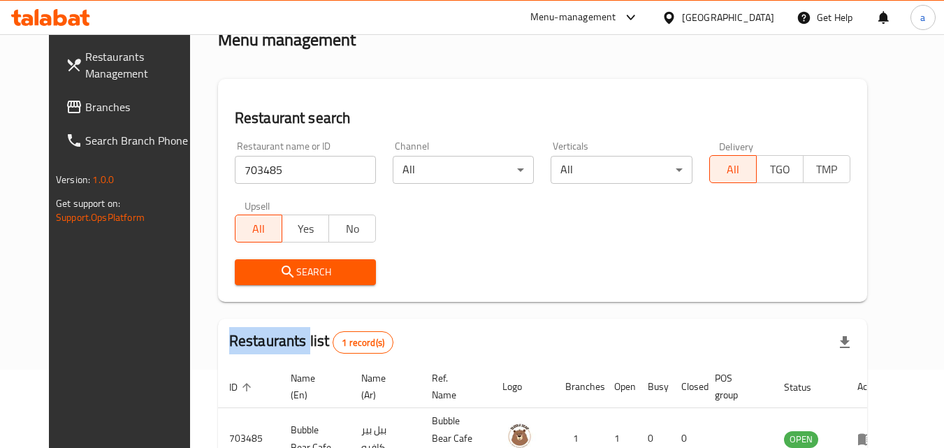
scroll to position [164, 0]
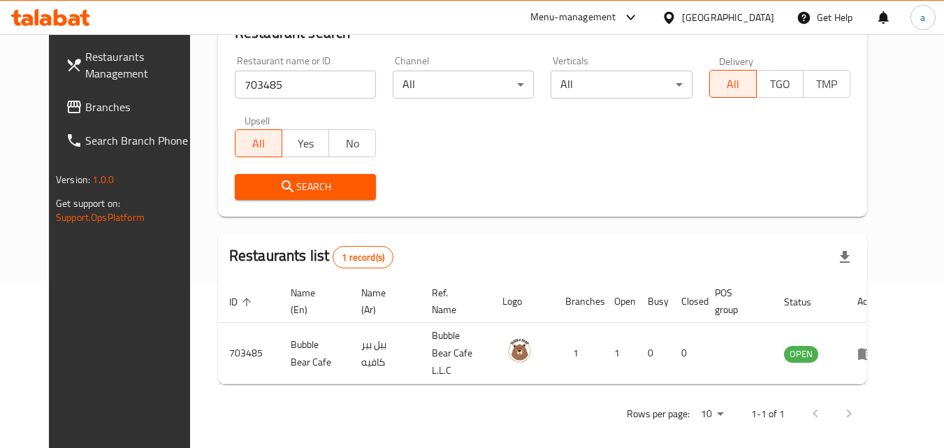
click at [514, 192] on div "Search" at bounding box center [542, 187] width 633 height 43
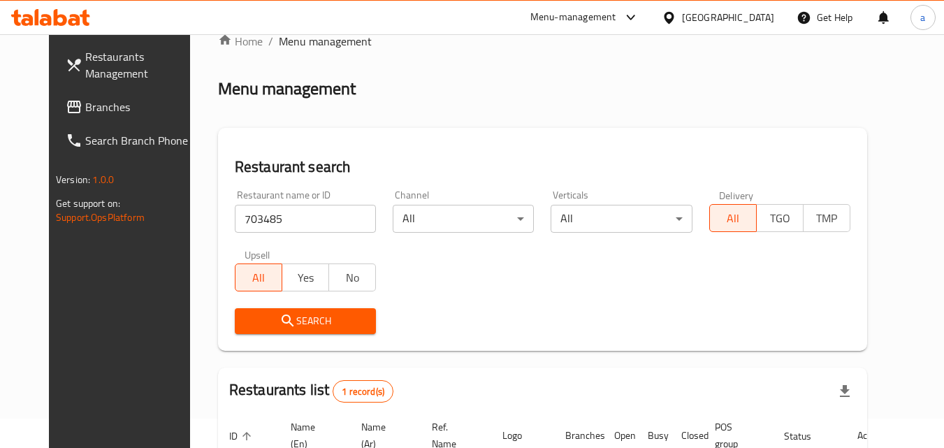
scroll to position [24, 0]
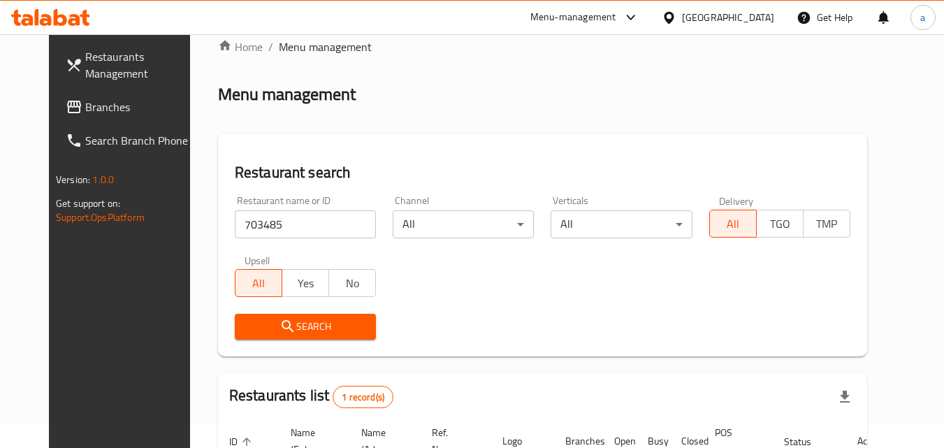
click at [85, 113] on span "Branches" at bounding box center [140, 107] width 110 height 17
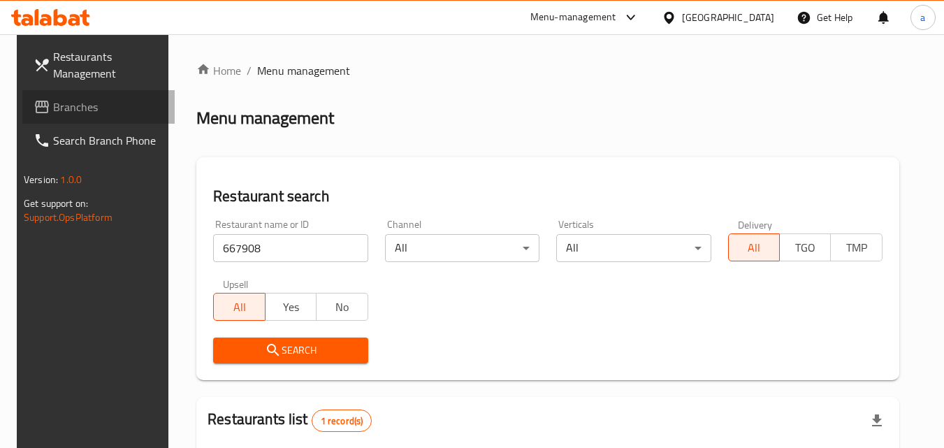
click at [89, 114] on span "Branches" at bounding box center [108, 107] width 110 height 17
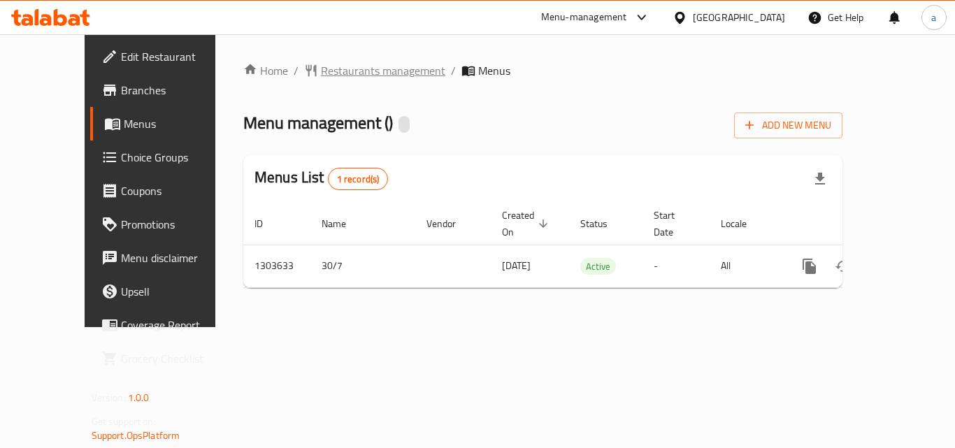
click at [359, 72] on span "Restaurants management" at bounding box center [383, 70] width 124 height 17
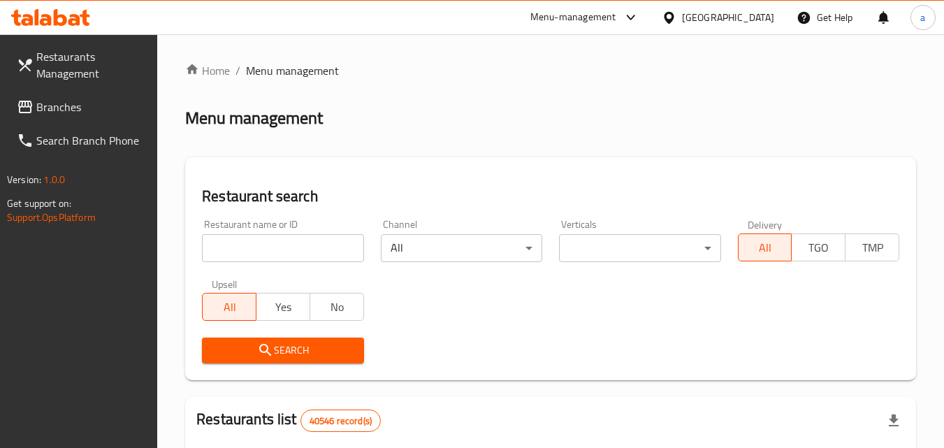
click at [291, 251] on input "search" at bounding box center [282, 248] width 161 height 28
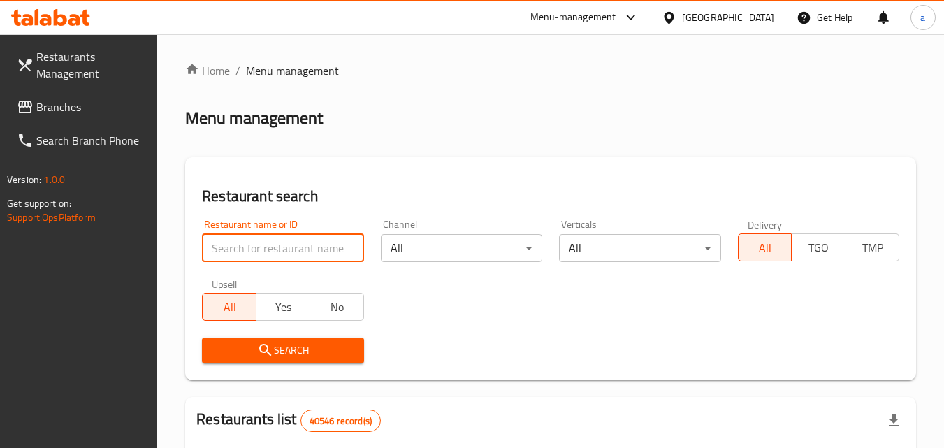
click at [291, 251] on input "search" at bounding box center [282, 248] width 161 height 28
paste input "702914"
type input "702914"
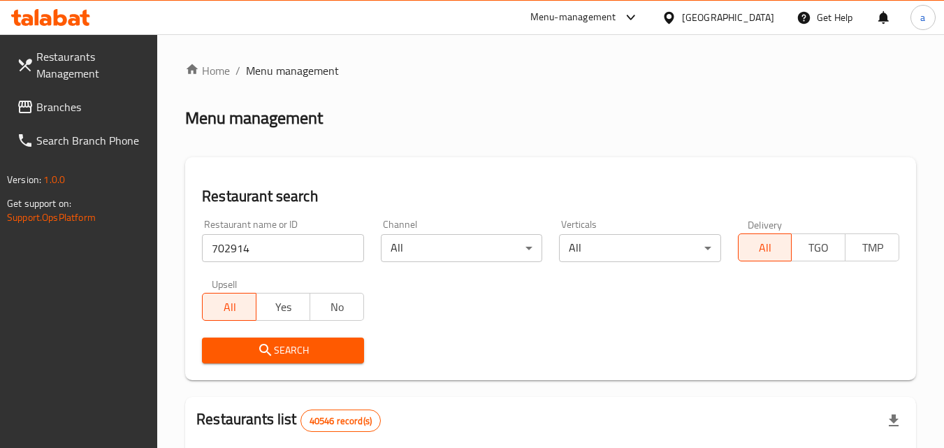
click at [265, 354] on icon "submit" at bounding box center [265, 350] width 17 height 17
click at [27, 101] on icon at bounding box center [25, 107] width 14 height 13
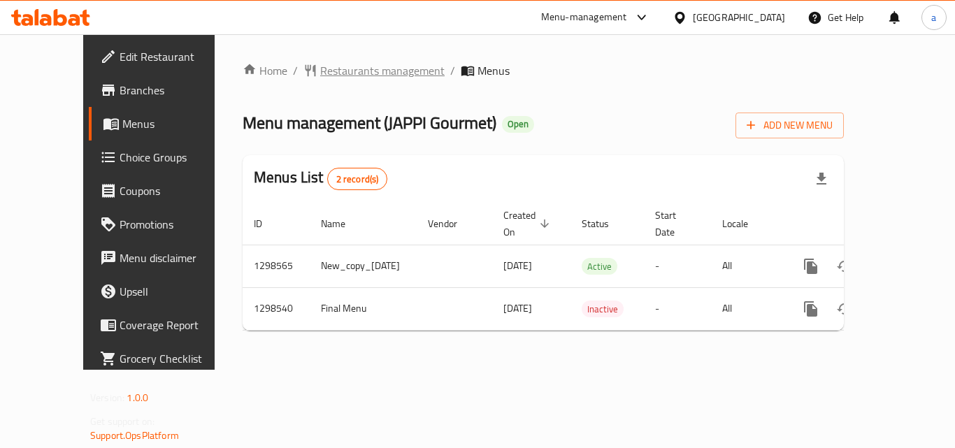
click at [349, 79] on span "Restaurants management" at bounding box center [382, 70] width 124 height 17
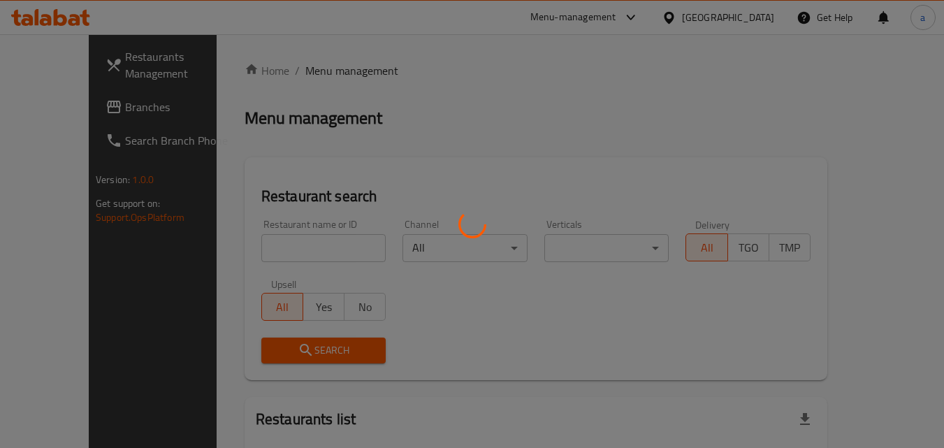
click at [265, 246] on div at bounding box center [472, 224] width 944 height 448
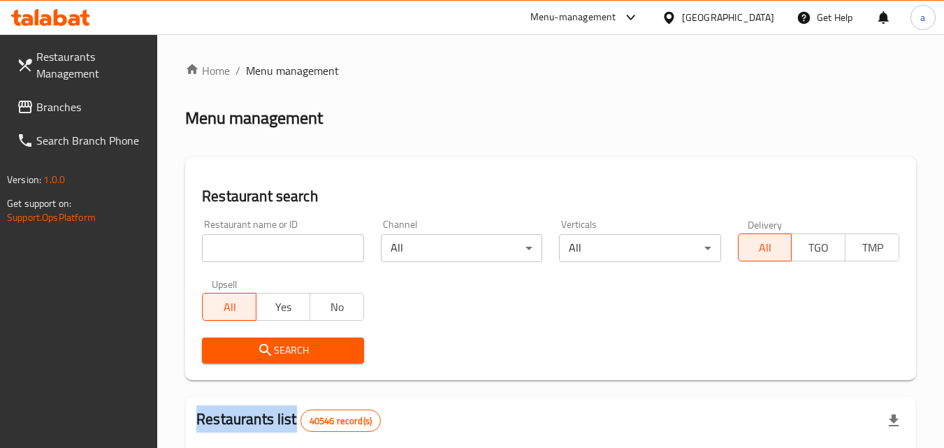
click at [265, 246] on div at bounding box center [472, 224] width 944 height 448
click at [265, 246] on input "search" at bounding box center [282, 248] width 161 height 28
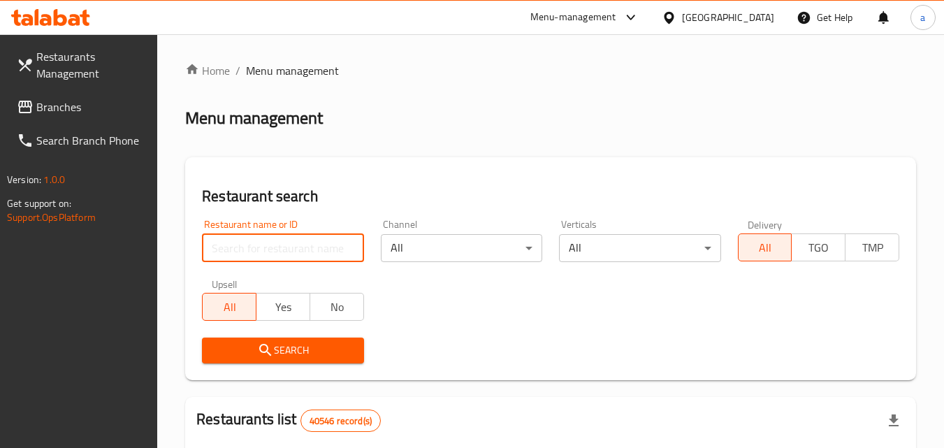
click at [265, 246] on input "search" at bounding box center [282, 248] width 161 height 28
paste input "700966"
type input "700966"
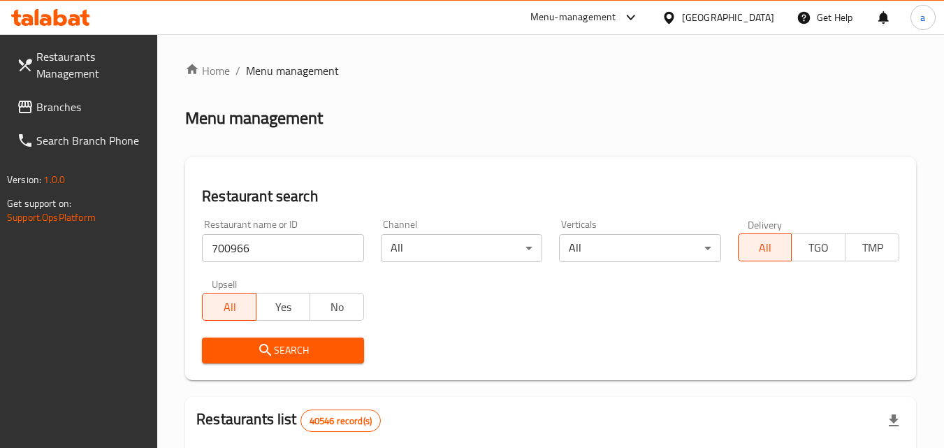
click at [245, 350] on span "Search" at bounding box center [282, 350] width 139 height 17
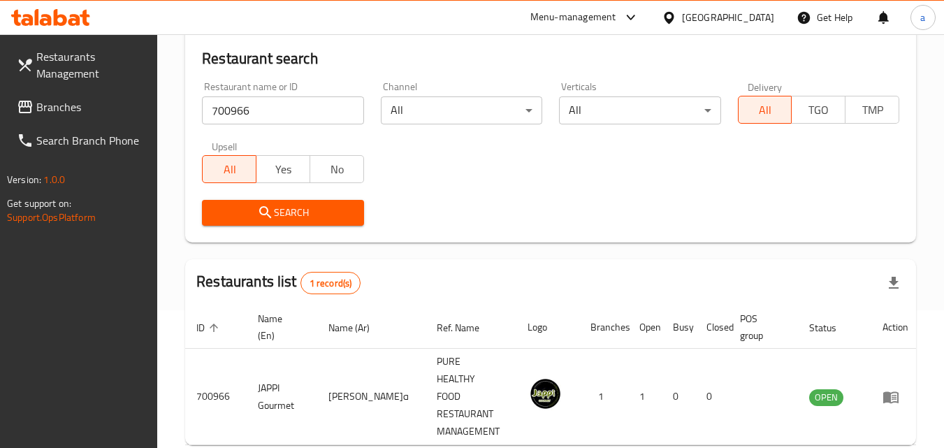
scroll to position [36, 0]
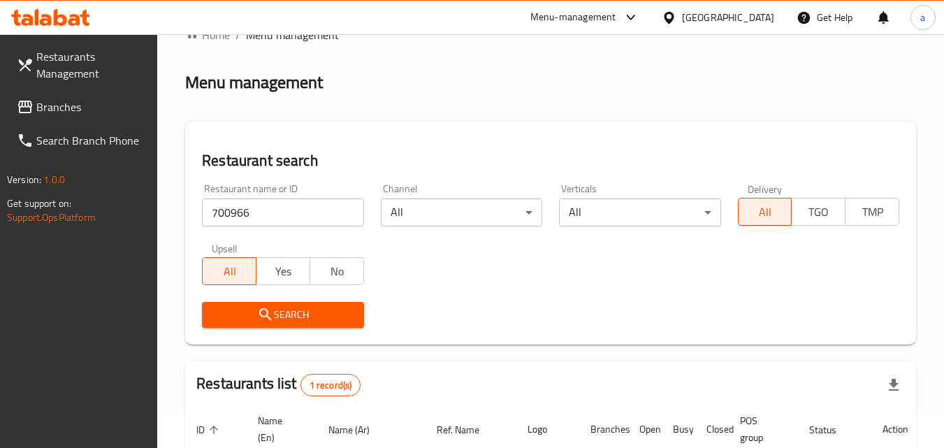
click at [24, 108] on icon at bounding box center [25, 107] width 17 height 17
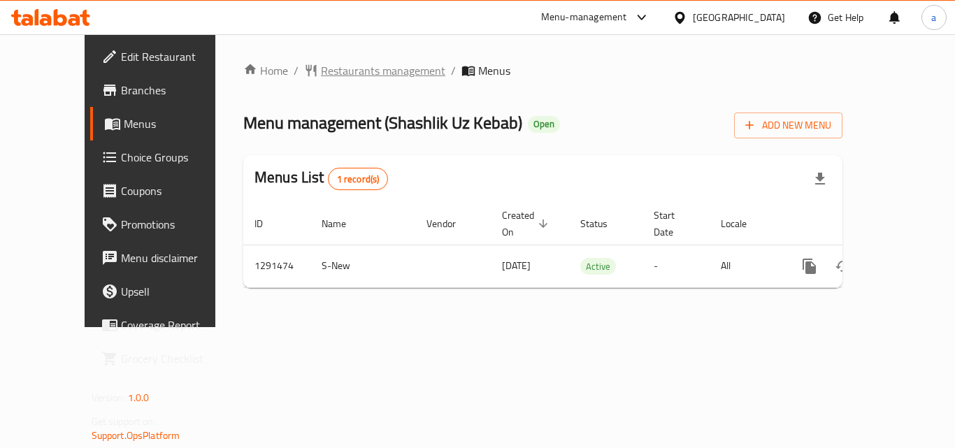
click at [321, 71] on span "Restaurants management" at bounding box center [383, 70] width 124 height 17
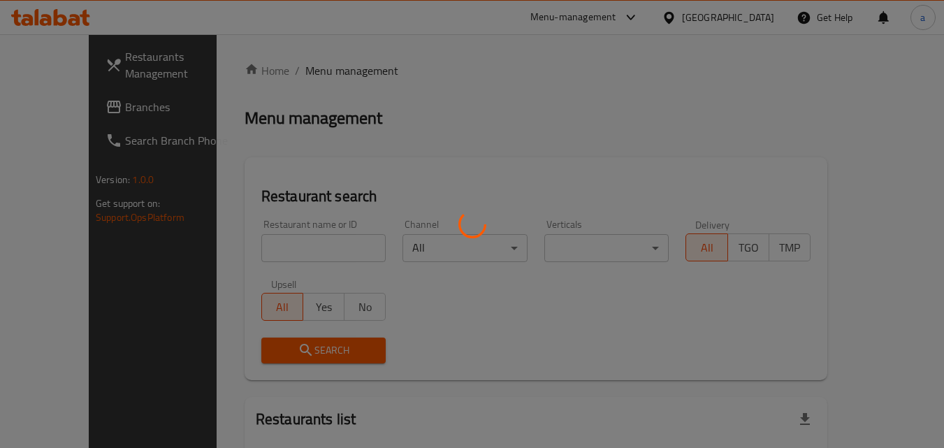
click at [245, 241] on div at bounding box center [472, 224] width 944 height 448
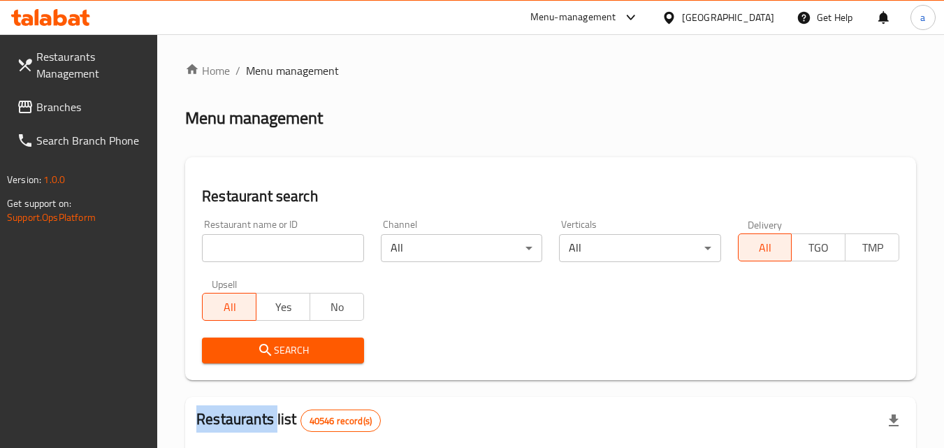
click at [245, 241] on div at bounding box center [472, 224] width 944 height 448
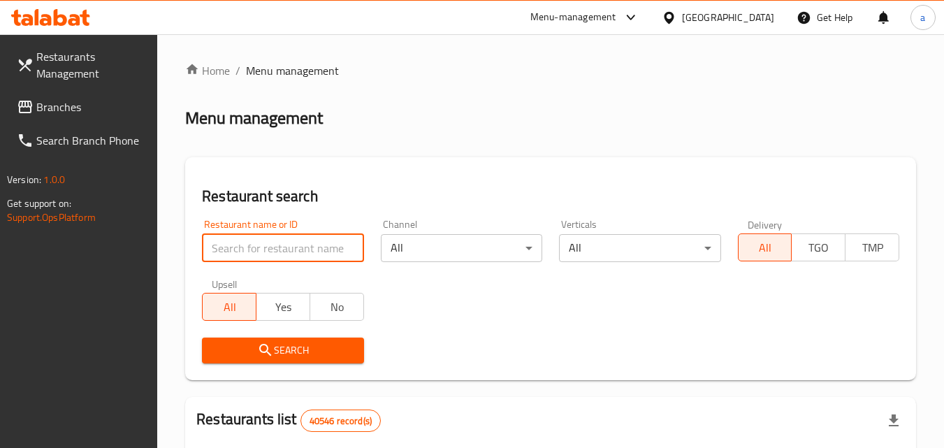
click at [245, 241] on input "search" at bounding box center [282, 248] width 161 height 28
paste input "698737"
type input "698737"
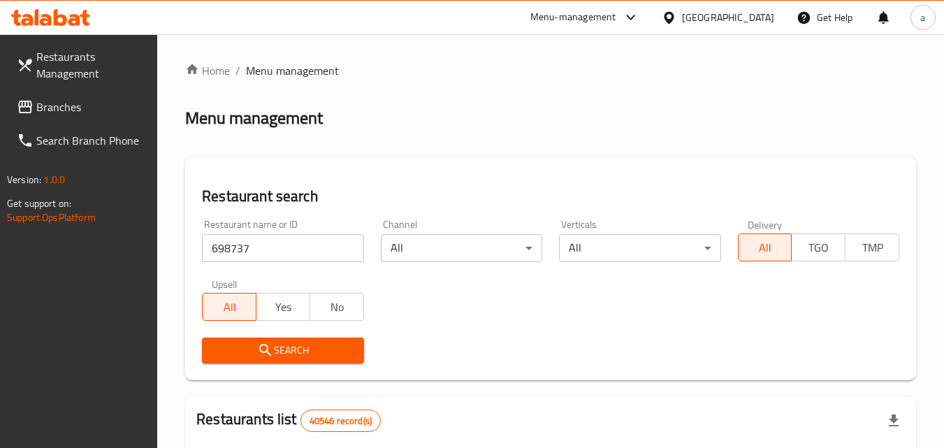
click at [222, 345] on span "Search" at bounding box center [282, 350] width 139 height 17
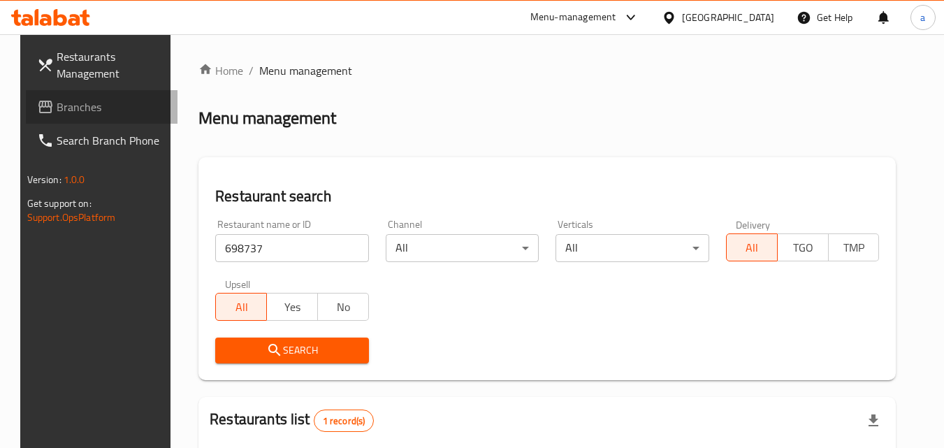
click at [79, 100] on span "Branches" at bounding box center [112, 107] width 110 height 17
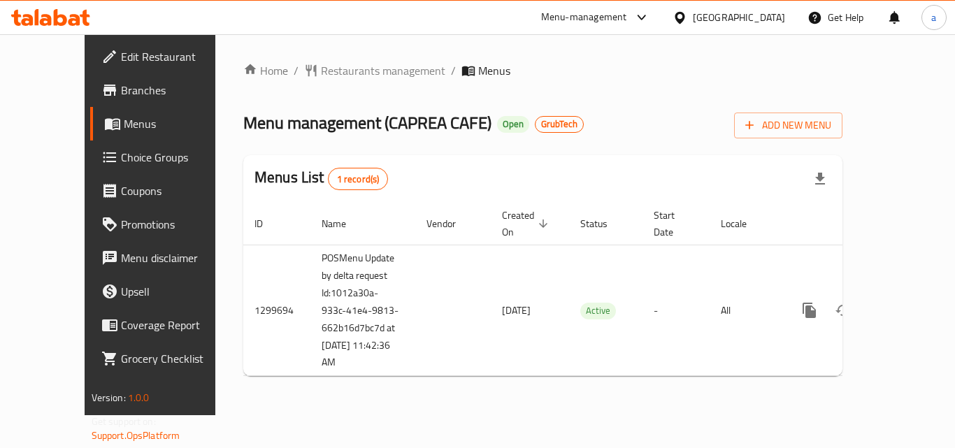
click at [312, 68] on div at bounding box center [477, 224] width 955 height 448
click at [322, 71] on span "Restaurants management" at bounding box center [383, 70] width 124 height 17
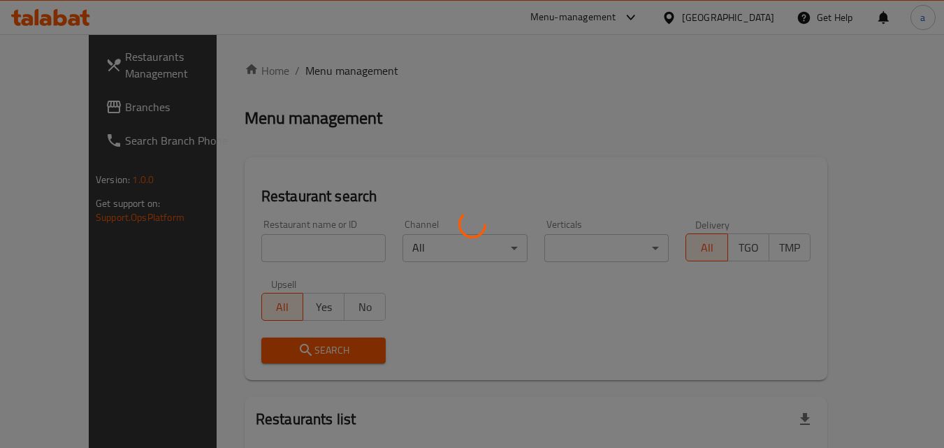
click at [280, 250] on div at bounding box center [472, 224] width 944 height 448
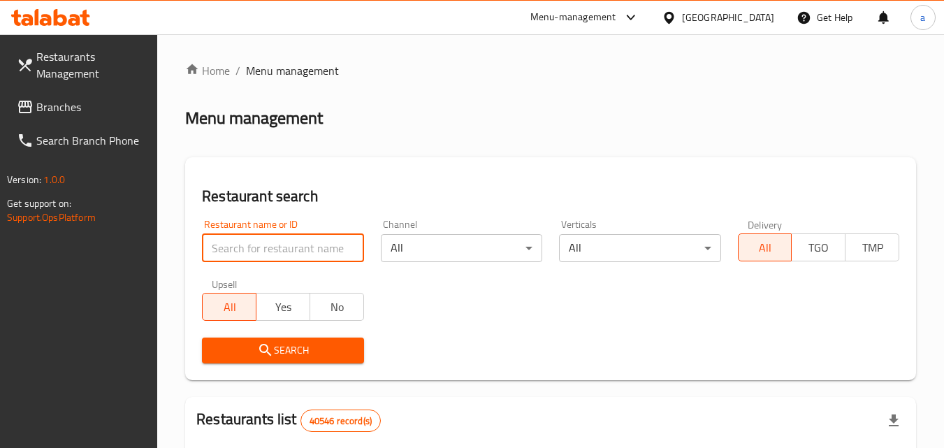
click at [280, 250] on input "search" at bounding box center [282, 248] width 161 height 28
paste input "701431"
type input "701431"
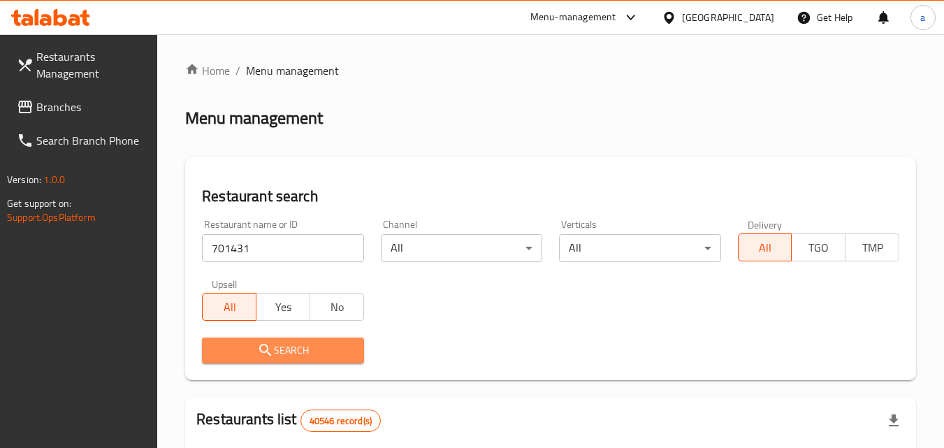
click at [251, 348] on span "Search" at bounding box center [282, 350] width 139 height 17
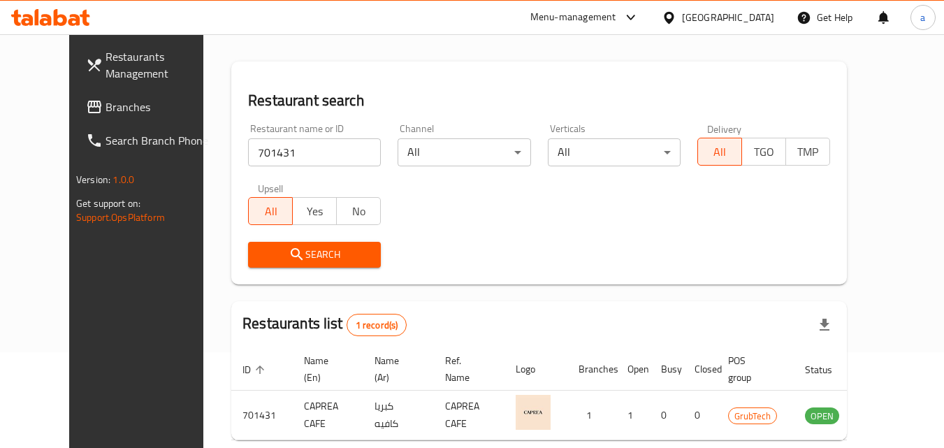
scroll to position [164, 0]
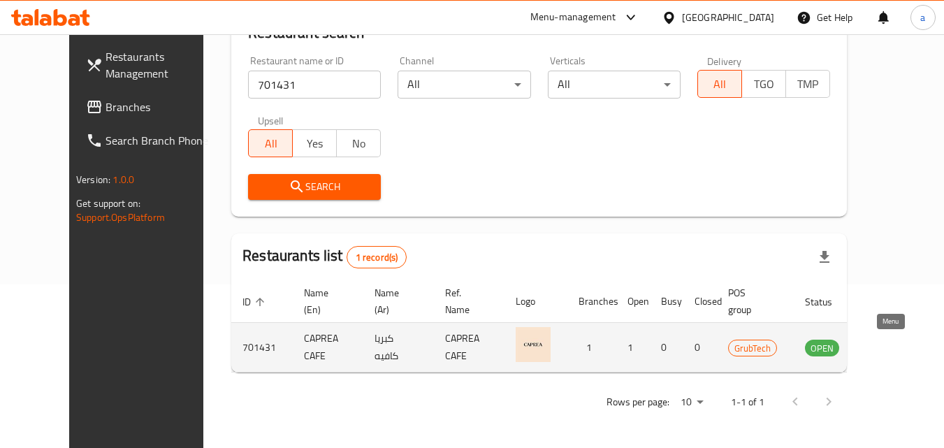
click at [893, 352] on icon "enhanced table" at bounding box center [887, 347] width 17 height 17
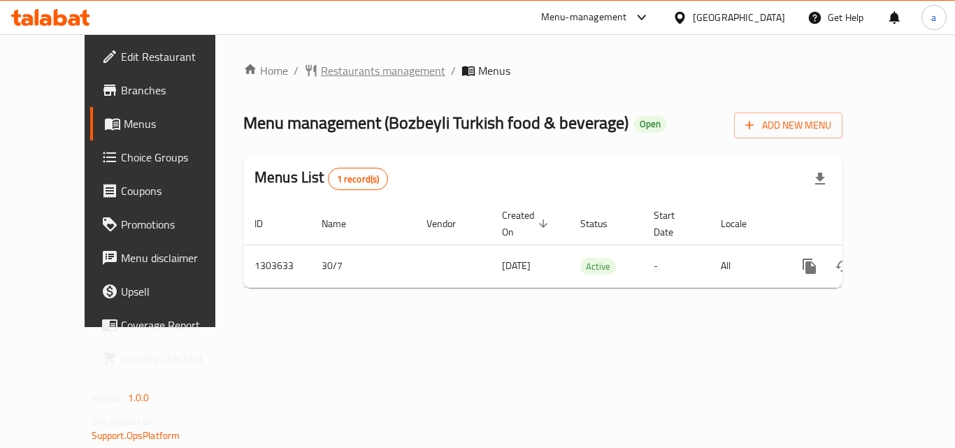
click at [339, 73] on span "Restaurants management" at bounding box center [383, 70] width 124 height 17
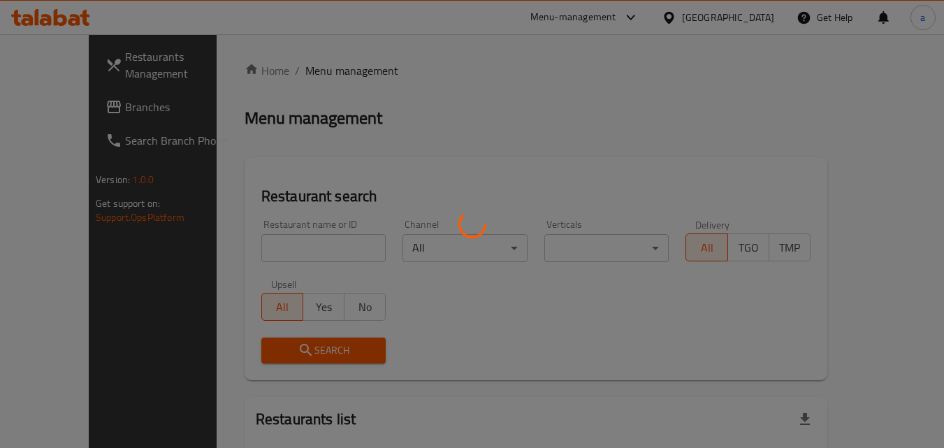
click at [284, 250] on div at bounding box center [472, 224] width 944 height 448
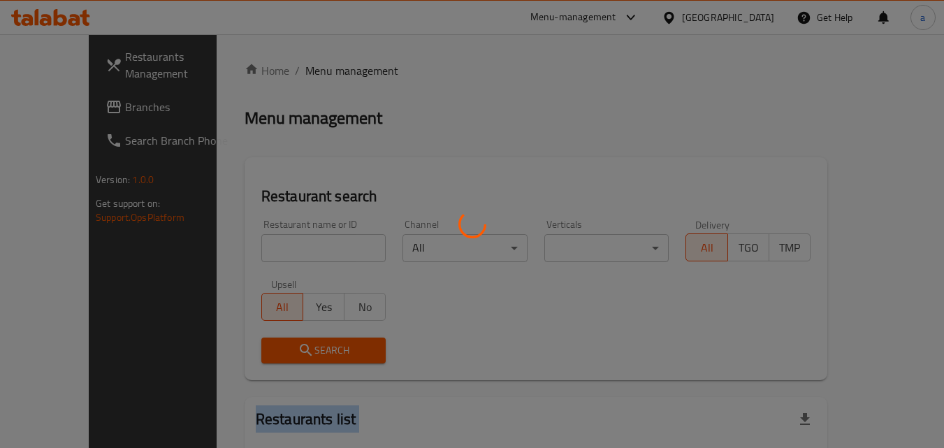
click at [284, 250] on div at bounding box center [472, 224] width 944 height 448
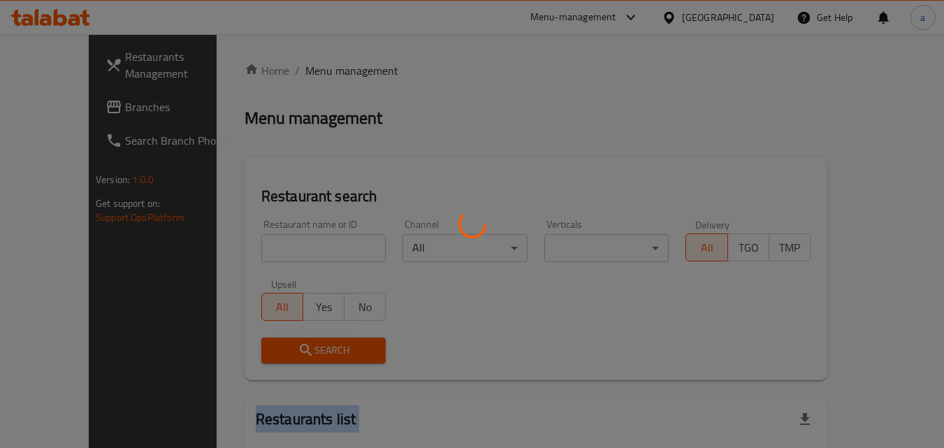
click at [284, 250] on div at bounding box center [472, 224] width 944 height 448
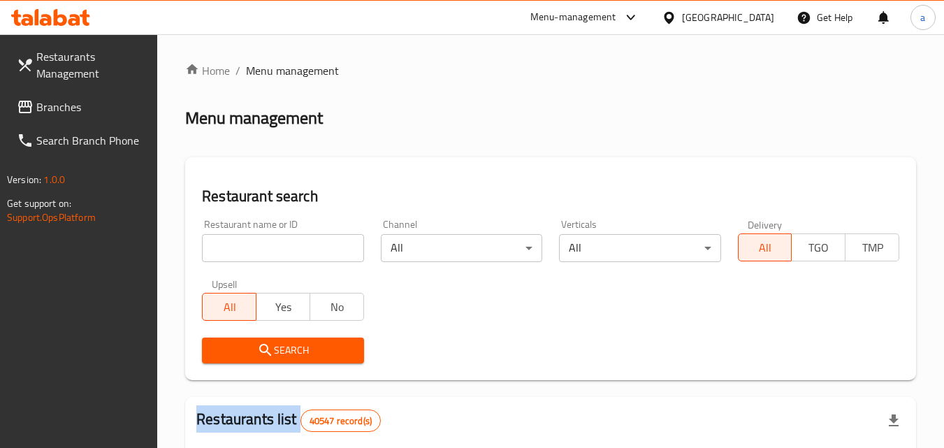
click at [284, 250] on input "search" at bounding box center [282, 248] width 161 height 28
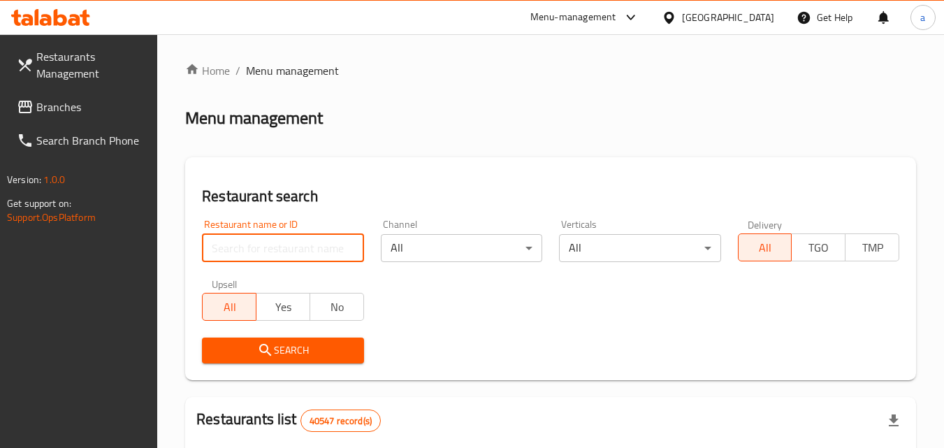
click at [284, 250] on input "search" at bounding box center [282, 248] width 161 height 28
paste input "702914"
type input "702914"
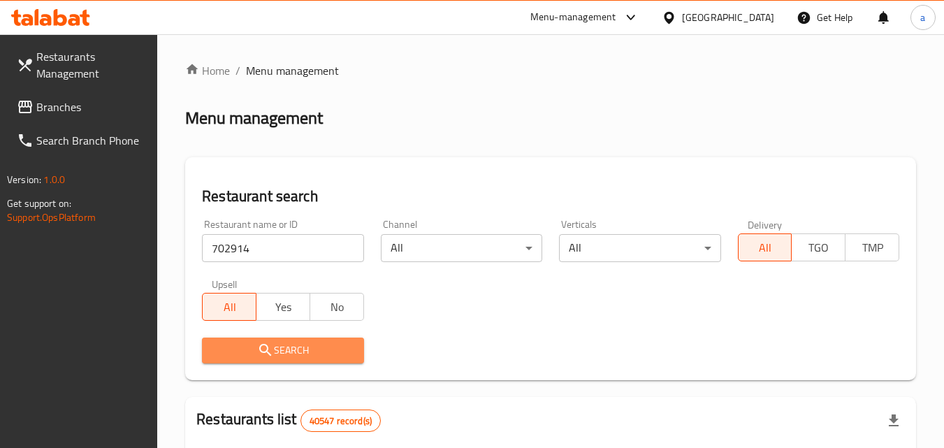
click at [268, 346] on icon "submit" at bounding box center [265, 350] width 17 height 17
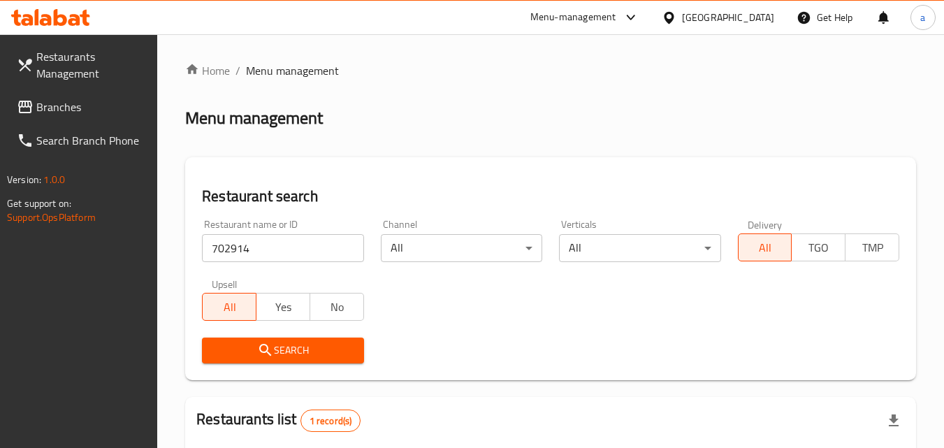
click at [79, 109] on span "Branches" at bounding box center [91, 107] width 110 height 17
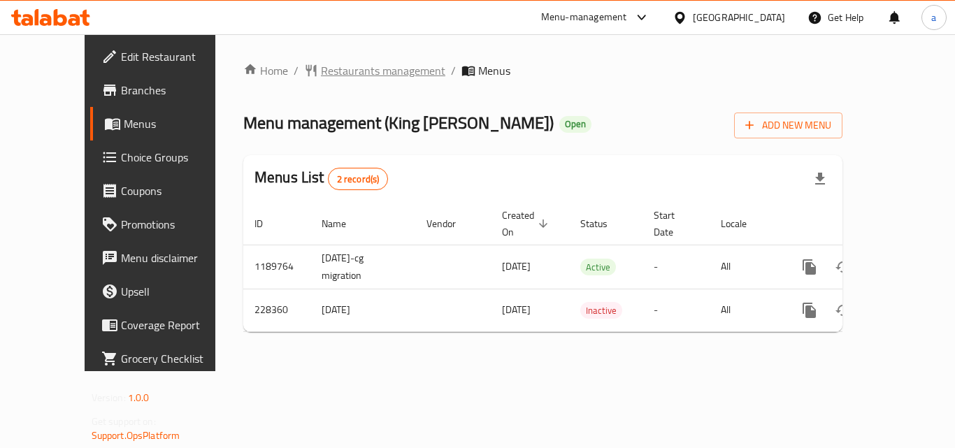
click at [339, 78] on span "Restaurants management" at bounding box center [383, 70] width 124 height 17
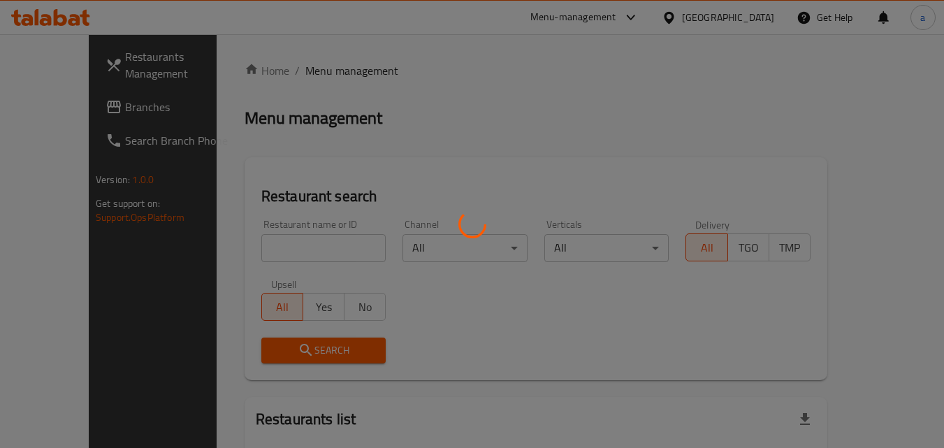
click at [275, 255] on div at bounding box center [472, 224] width 944 height 448
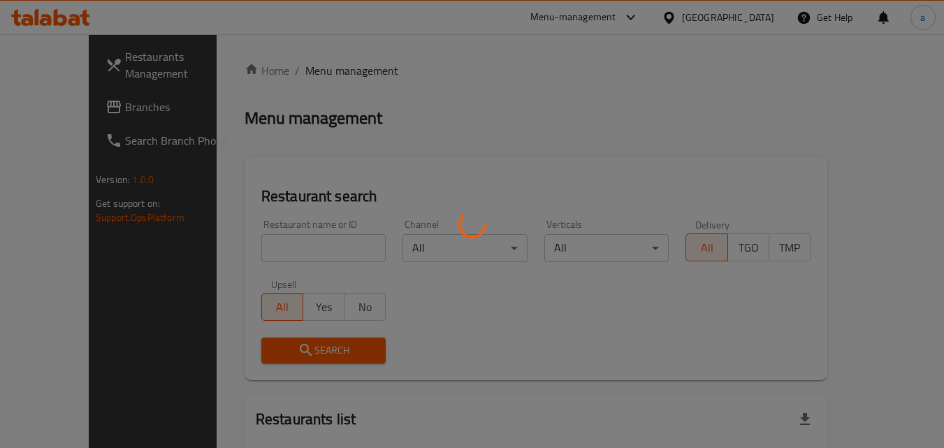
click at [283, 247] on div at bounding box center [472, 224] width 944 height 448
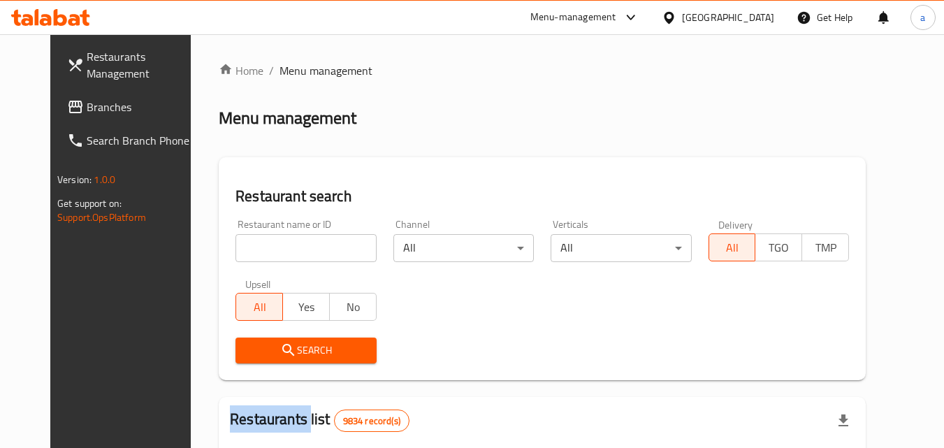
click at [283, 247] on div at bounding box center [472, 224] width 944 height 448
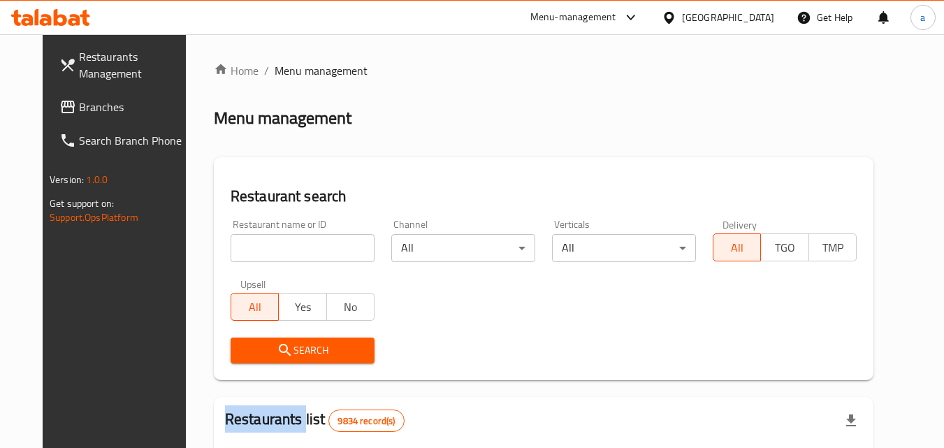
click at [283, 247] on input "search" at bounding box center [303, 248] width 144 height 28
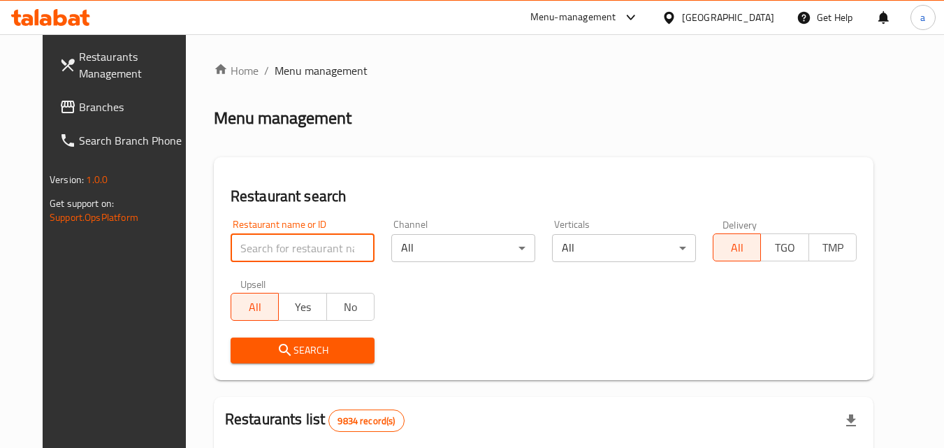
click at [283, 247] on input "search" at bounding box center [303, 248] width 144 height 28
paste input "625896"
type input "625896"
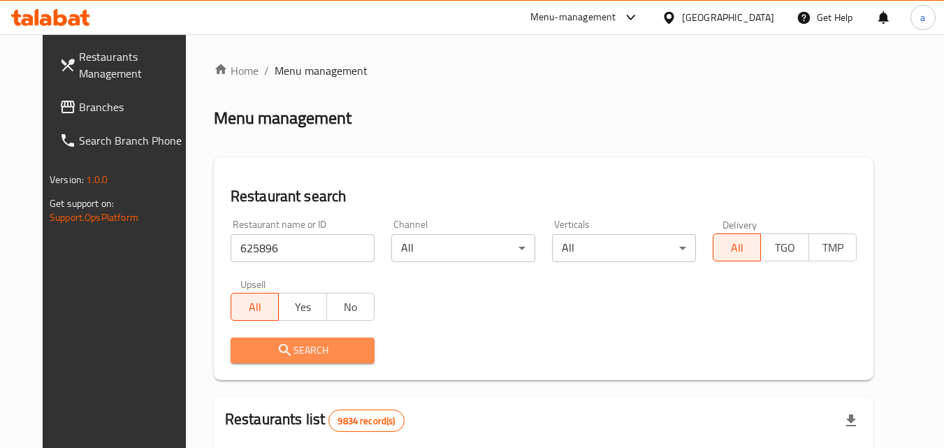
click at [261, 338] on button "Search" at bounding box center [303, 351] width 144 height 26
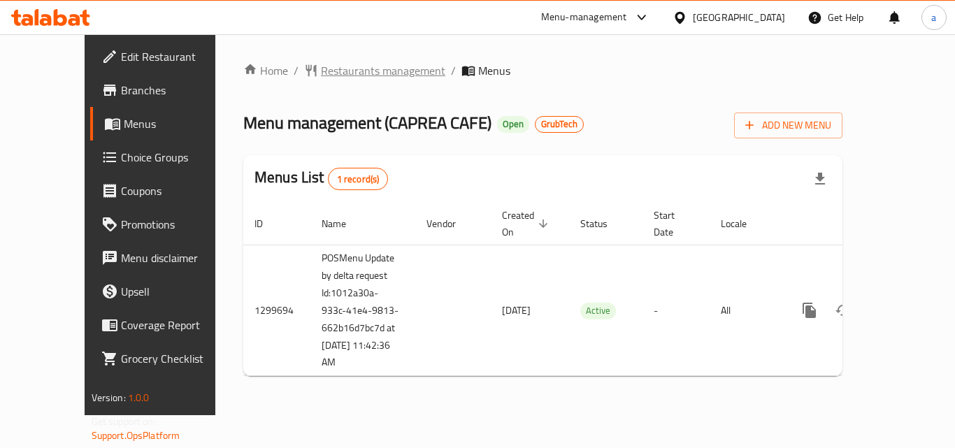
click at [323, 66] on span "Restaurants management" at bounding box center [383, 70] width 124 height 17
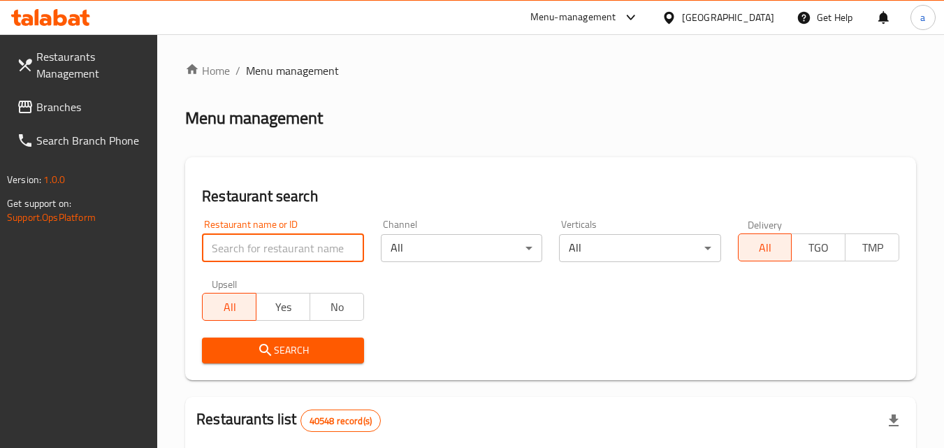
click at [268, 247] on input "search" at bounding box center [282, 248] width 161 height 28
paste input "701431"
type input "701431"
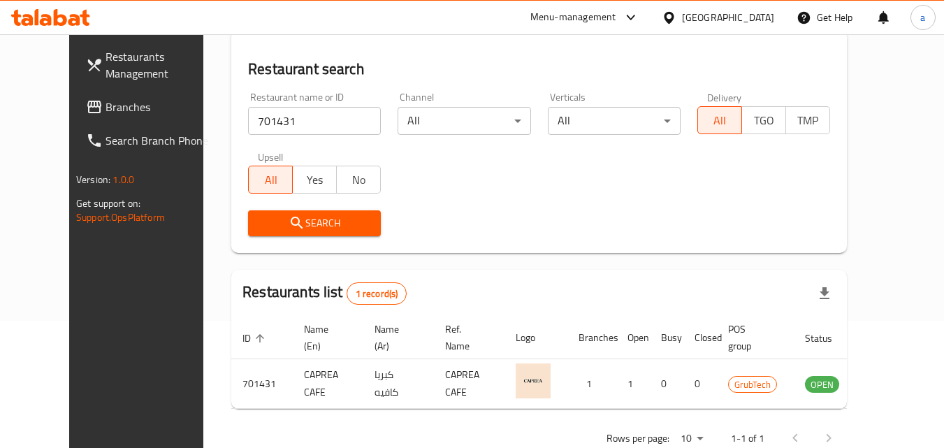
scroll to position [94, 0]
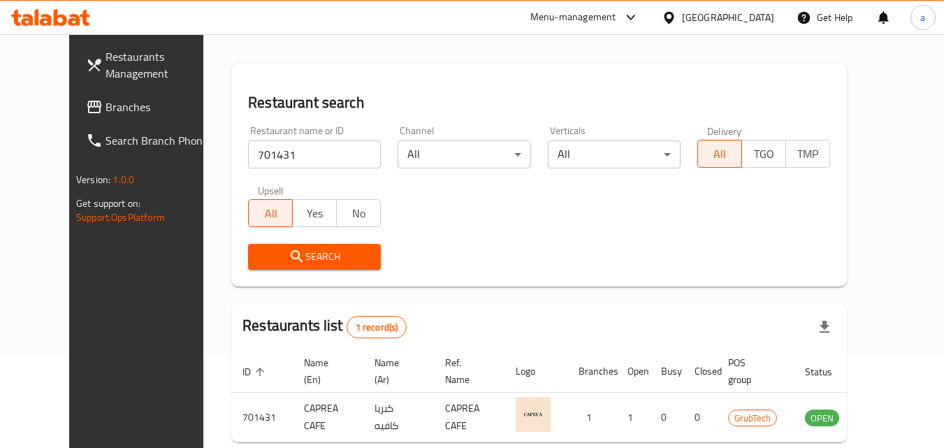
click at [106, 100] on span "Branches" at bounding box center [161, 107] width 110 height 17
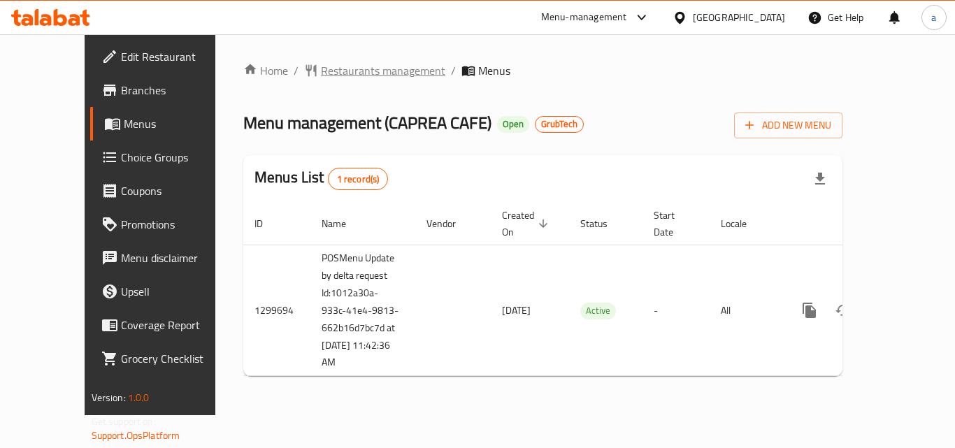
click at [324, 73] on span "Restaurants management" at bounding box center [383, 70] width 124 height 17
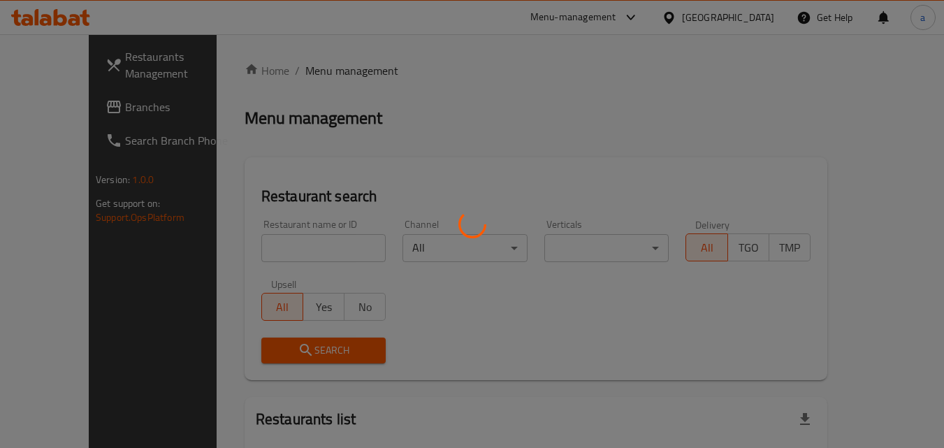
click at [254, 242] on div at bounding box center [472, 224] width 944 height 448
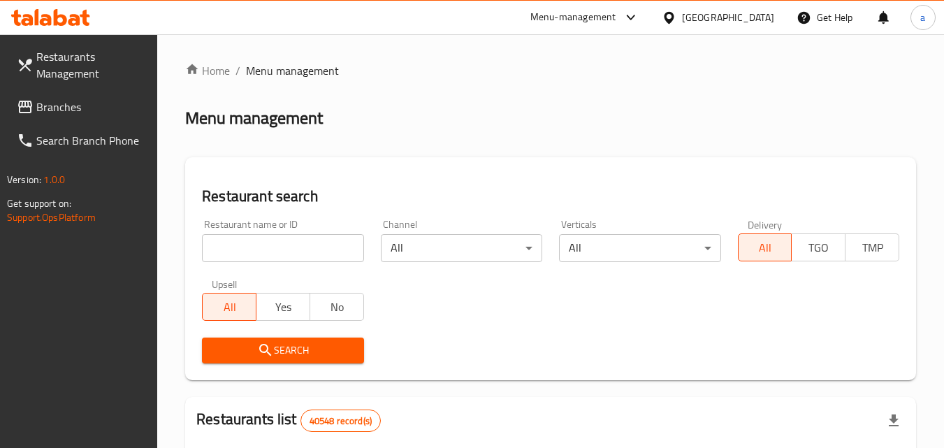
click at [254, 242] on input "search" at bounding box center [282, 248] width 161 height 28
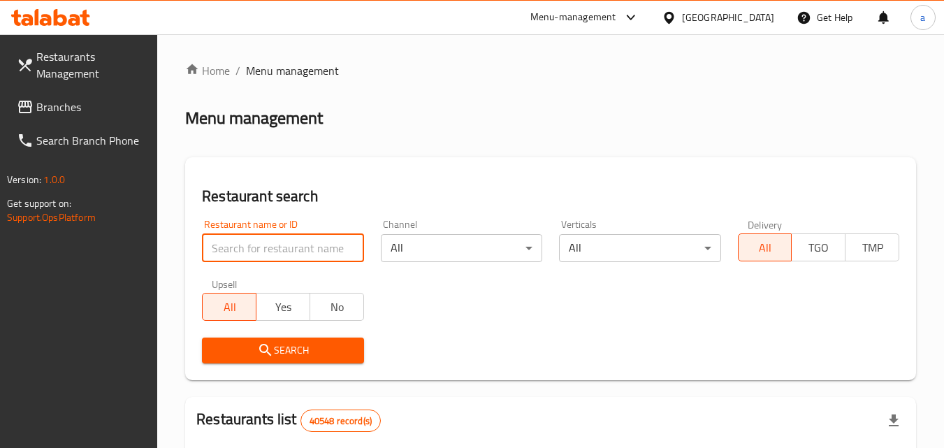
click at [254, 242] on input "search" at bounding box center [282, 248] width 161 height 28
paste input "701431"
type input "701431"
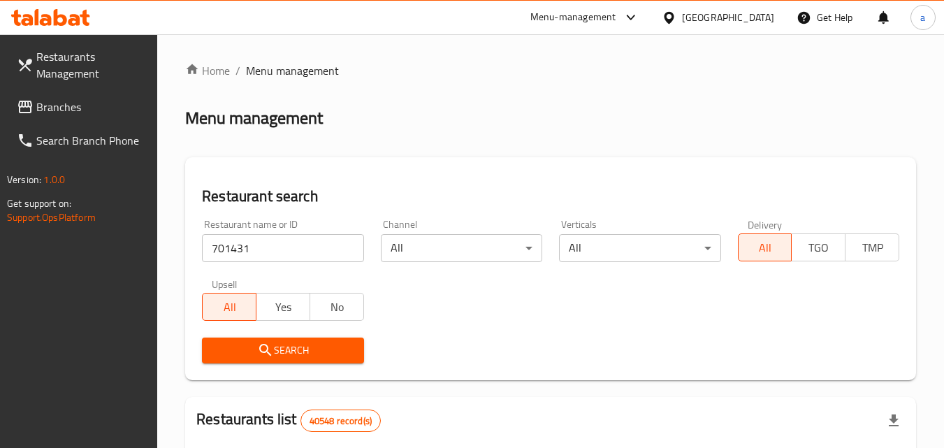
click at [244, 350] on span "Search" at bounding box center [282, 350] width 139 height 17
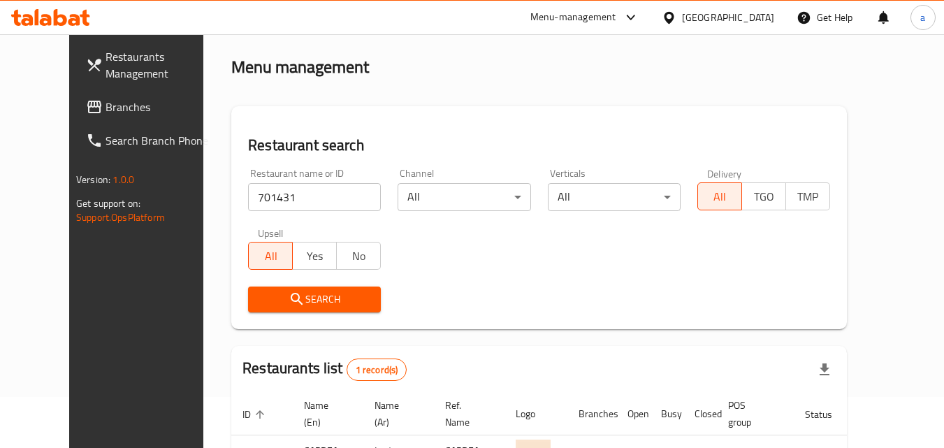
scroll to position [164, 0]
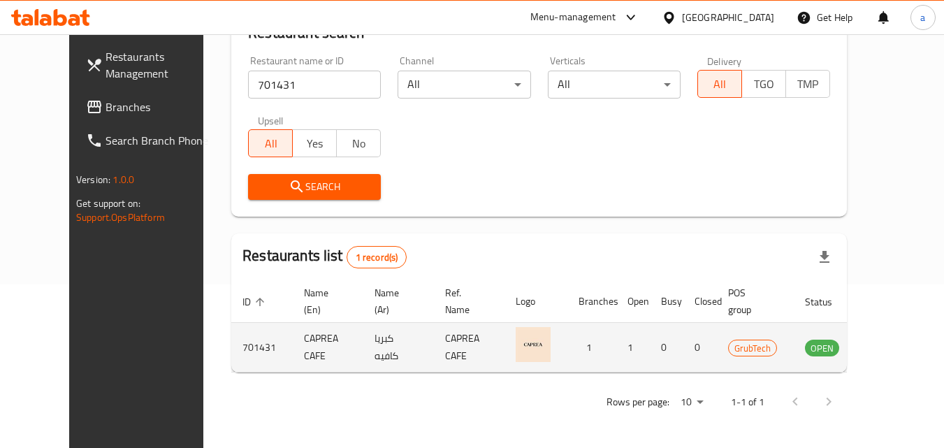
click at [886, 342] on icon "enhanced table" at bounding box center [887, 347] width 17 height 17
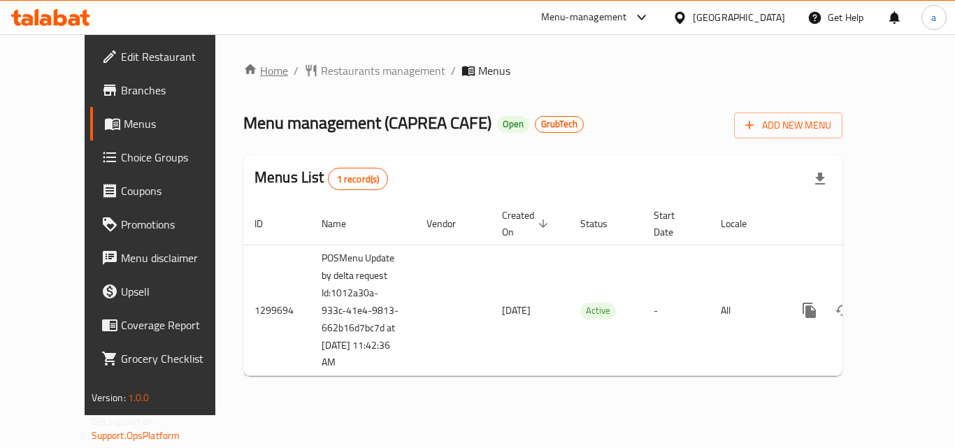
click at [243, 71] on link "Home" at bounding box center [265, 70] width 45 height 17
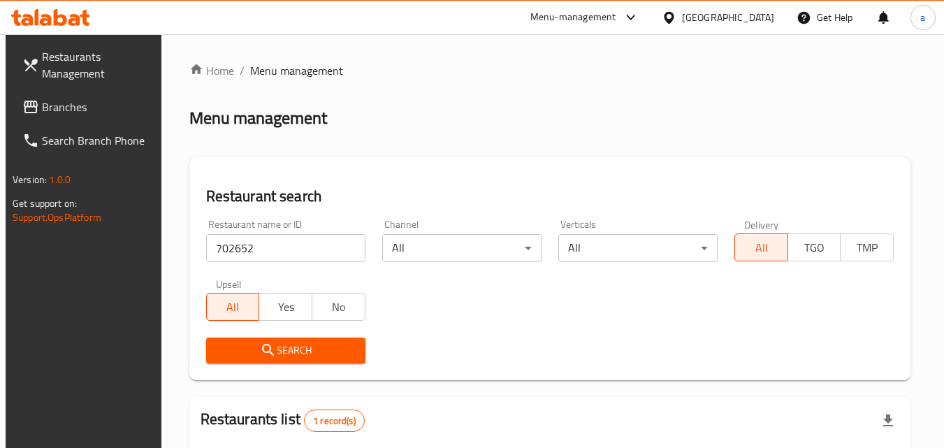
scroll to position [175, 0]
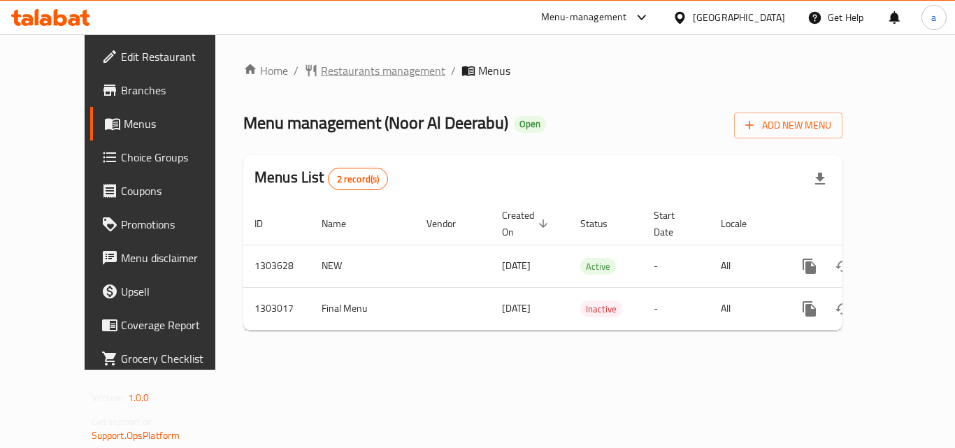
click at [333, 73] on span "Restaurants management" at bounding box center [383, 70] width 124 height 17
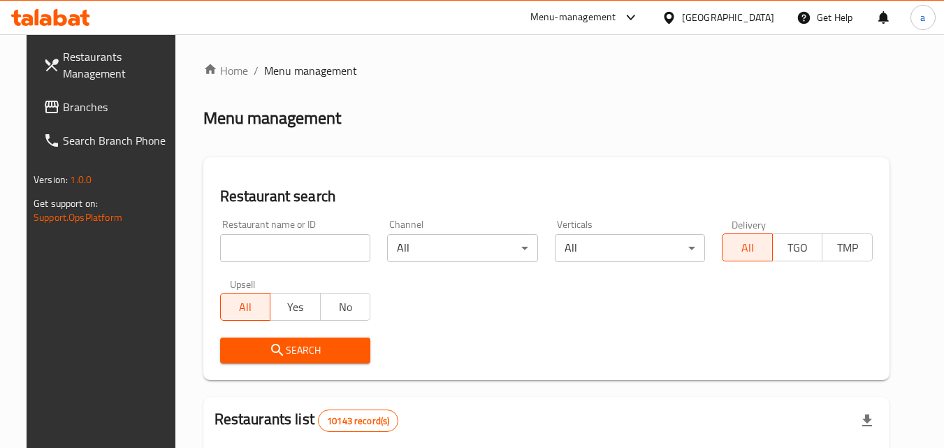
click at [275, 241] on input "search" at bounding box center [295, 248] width 151 height 28
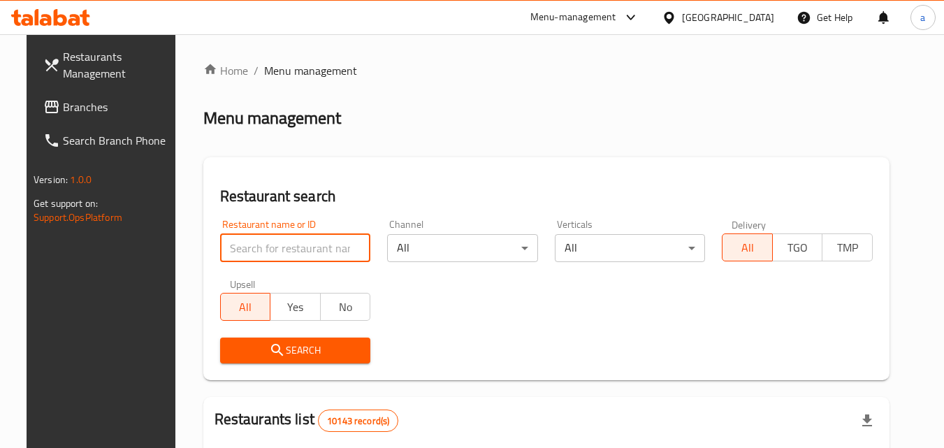
paste input "702638"
type input "702638"
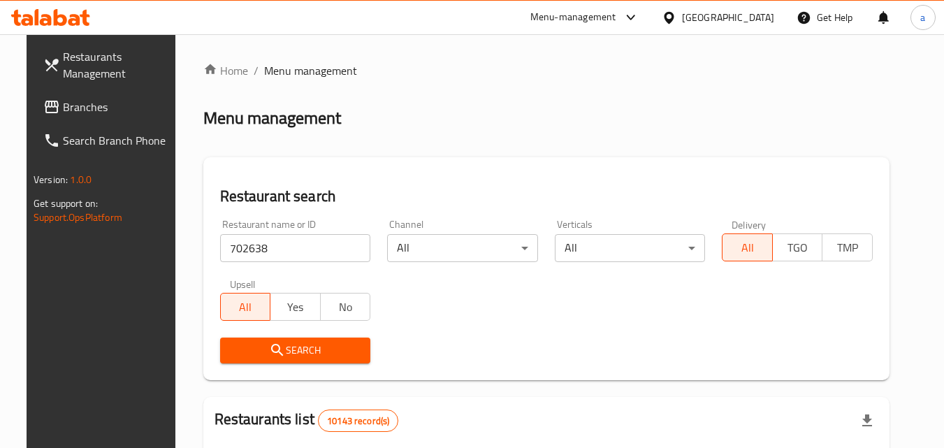
click at [269, 342] on icon "submit" at bounding box center [277, 350] width 17 height 17
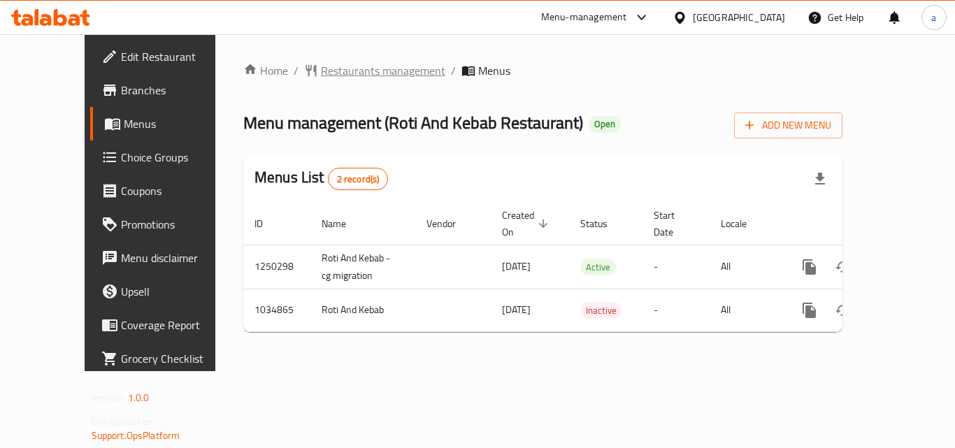
click at [321, 79] on span "Restaurants management" at bounding box center [383, 70] width 124 height 17
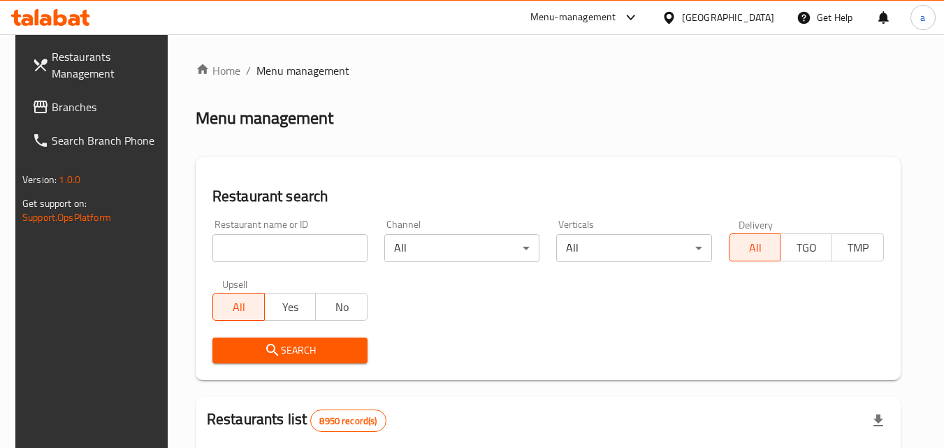
click at [264, 233] on div "Restaurant name or ID Restaurant name or ID" at bounding box center [289, 240] width 155 height 43
click at [264, 244] on input "search" at bounding box center [289, 248] width 155 height 28
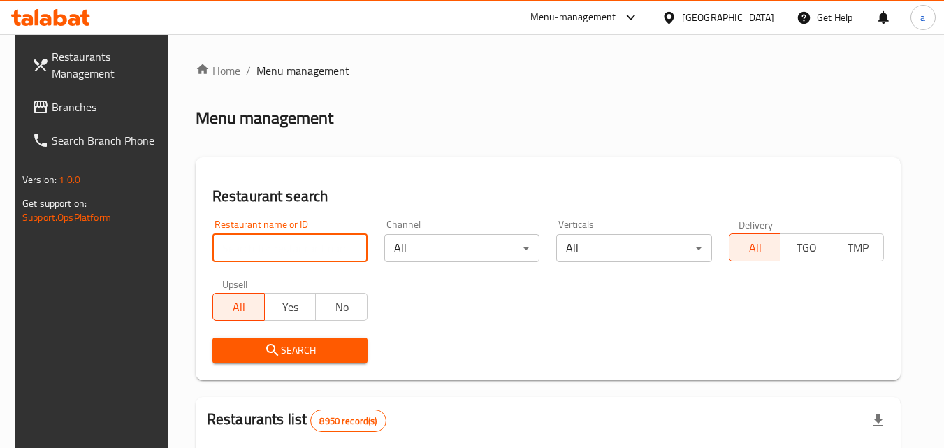
paste input "661593"
type input "661593"
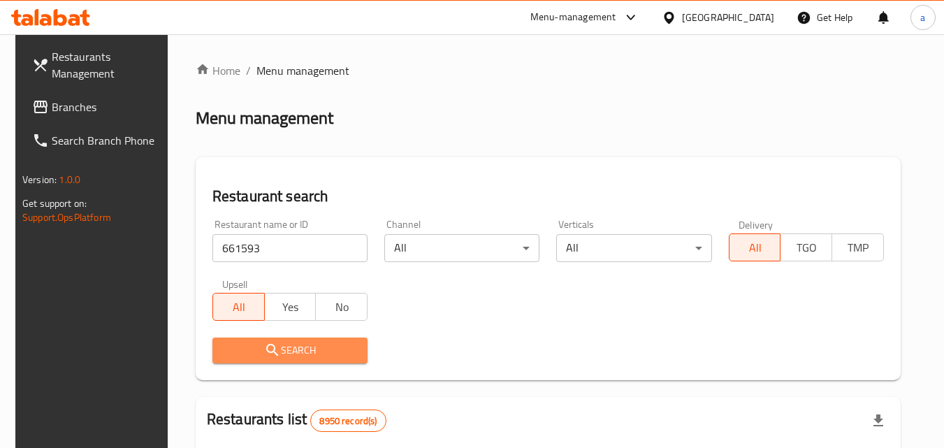
click at [265, 349] on icon "submit" at bounding box center [272, 350] width 17 height 17
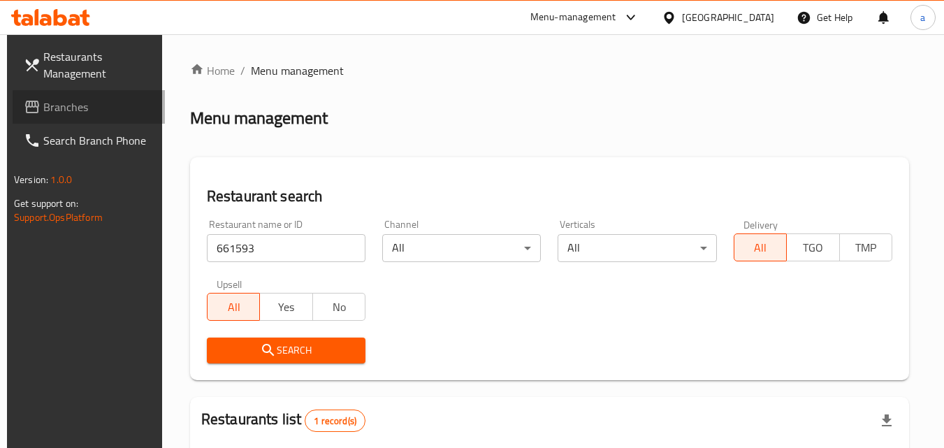
click at [49, 108] on span "Branches" at bounding box center [98, 107] width 110 height 17
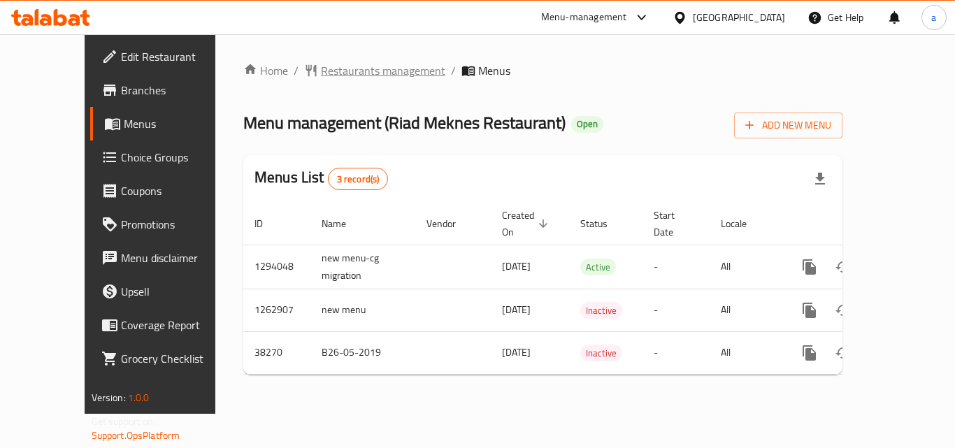
click at [321, 71] on span "Restaurants management" at bounding box center [383, 70] width 124 height 17
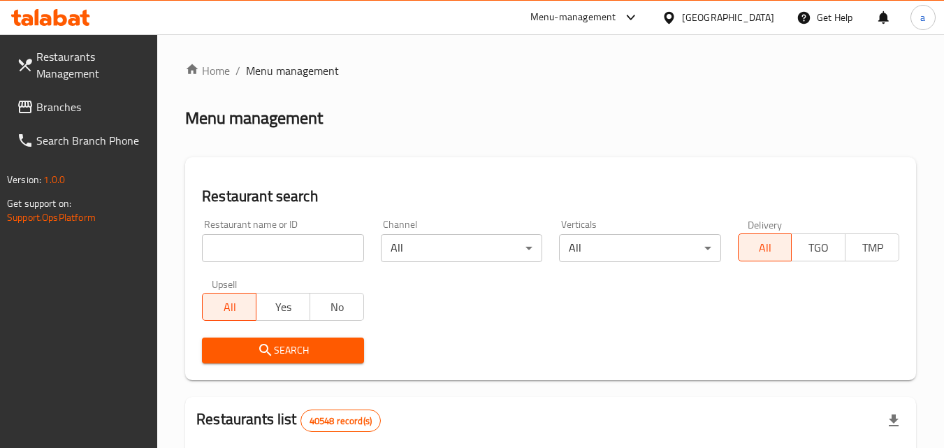
click at [245, 240] on input "search" at bounding box center [282, 248] width 161 height 28
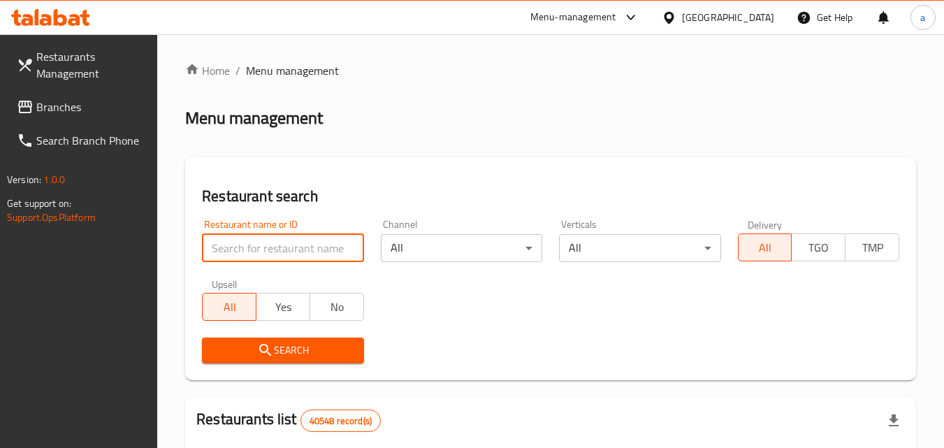
click at [245, 240] on input "search" at bounding box center [282, 248] width 161 height 28
paste input "3292"
type input "3292"
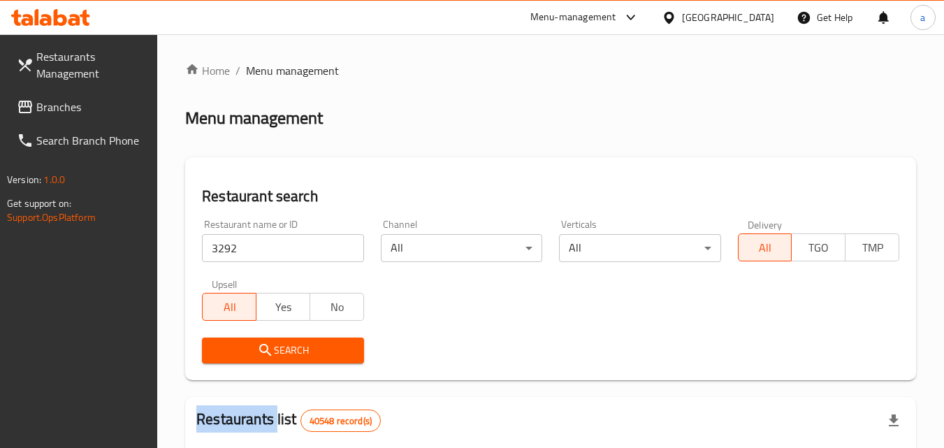
click at [236, 335] on div "Search" at bounding box center [283, 350] width 178 height 43
click at [235, 342] on span "Search" at bounding box center [282, 350] width 139 height 17
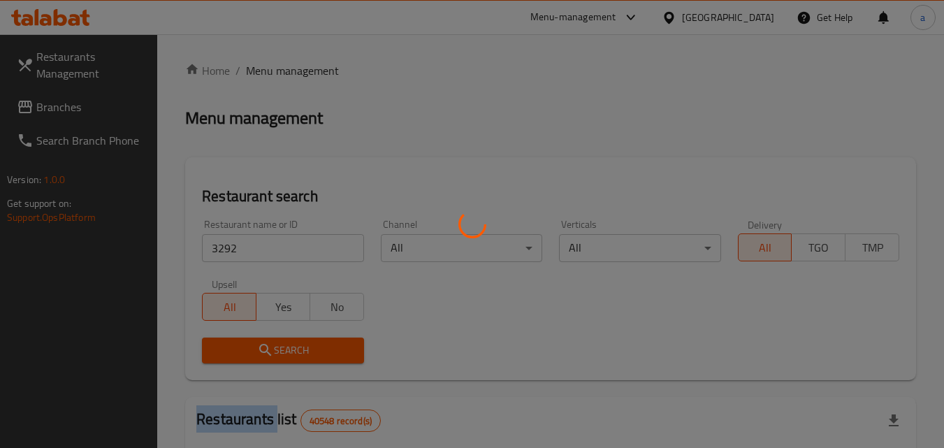
click at [235, 342] on div at bounding box center [472, 224] width 944 height 448
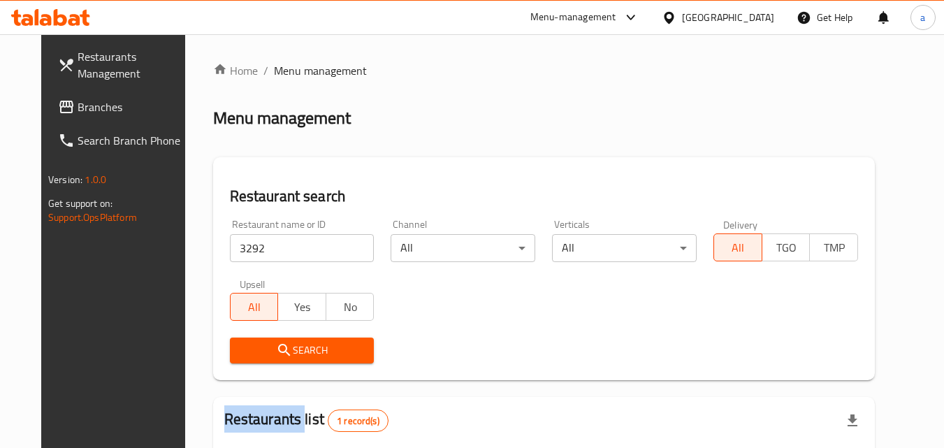
click at [78, 103] on span "Branches" at bounding box center [133, 107] width 110 height 17
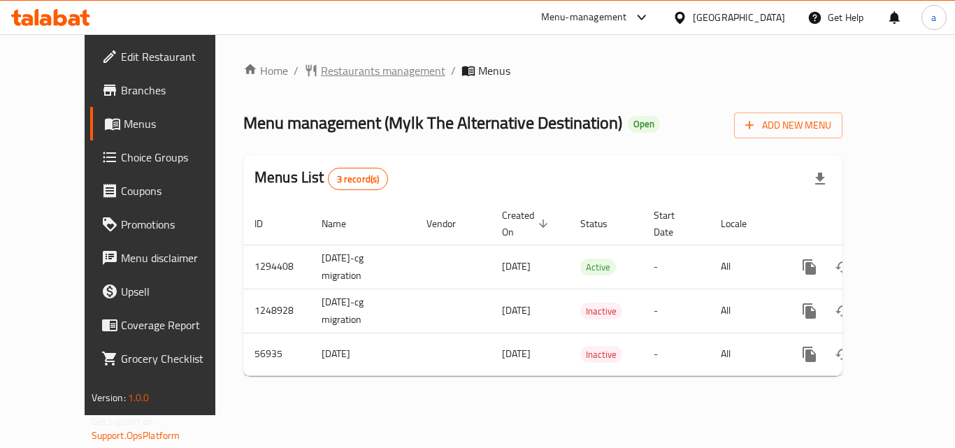
click at [335, 66] on span "Restaurants management" at bounding box center [383, 70] width 124 height 17
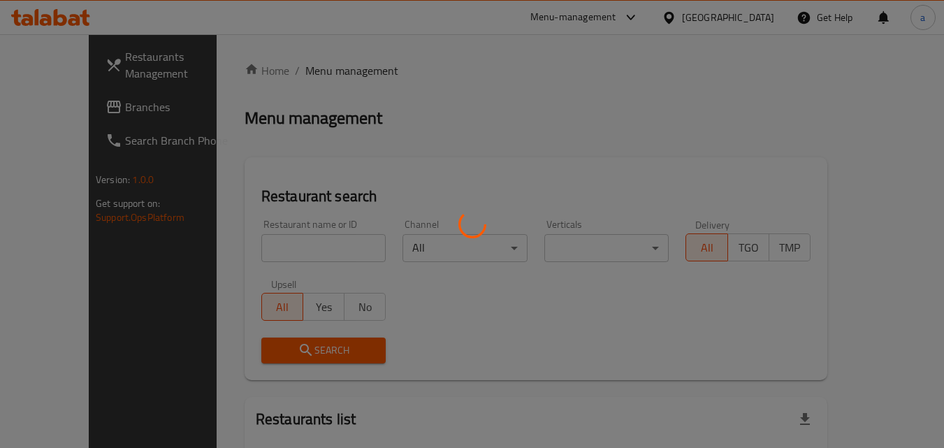
click at [279, 250] on div at bounding box center [472, 224] width 944 height 448
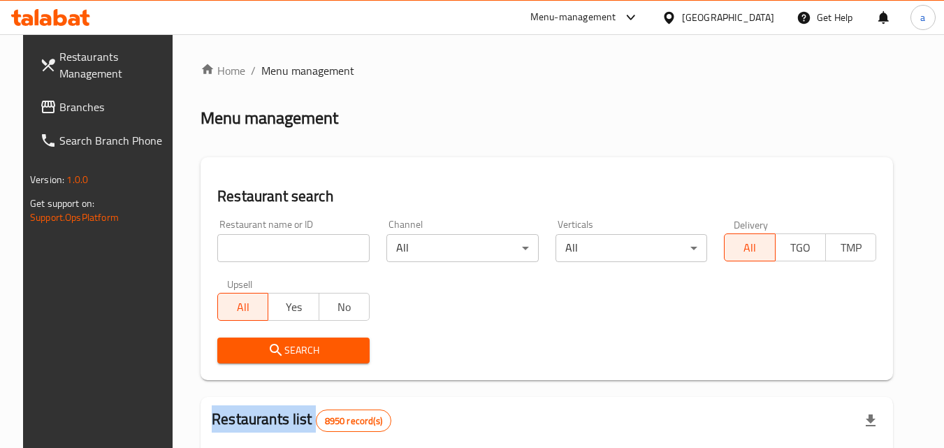
click at [279, 250] on div at bounding box center [472, 224] width 944 height 448
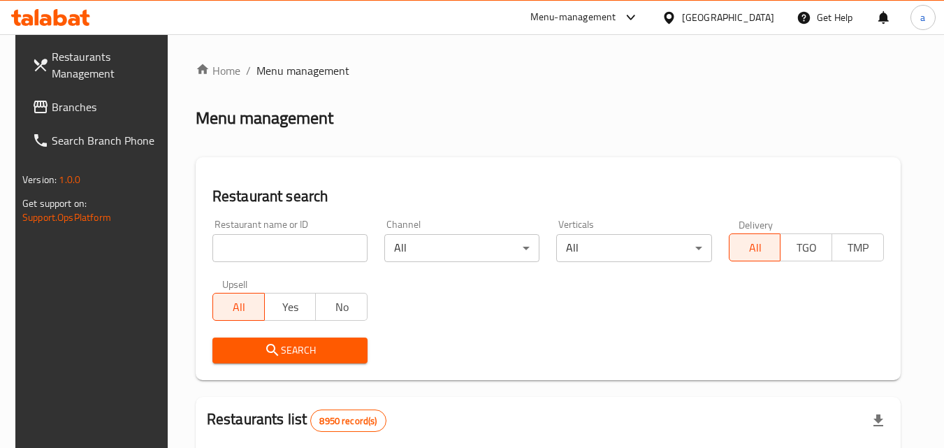
click at [279, 250] on input "search" at bounding box center [289, 248] width 155 height 28
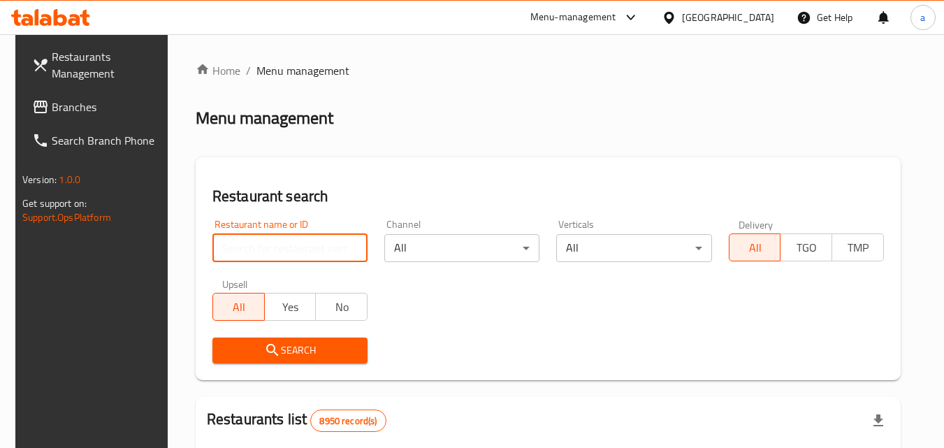
paste input "27791"
type input "27791"
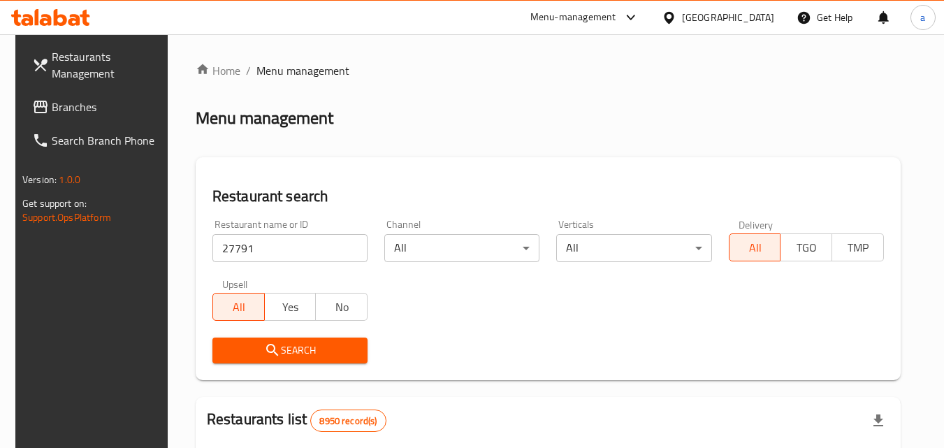
click at [257, 350] on span "Search" at bounding box center [290, 350] width 133 height 17
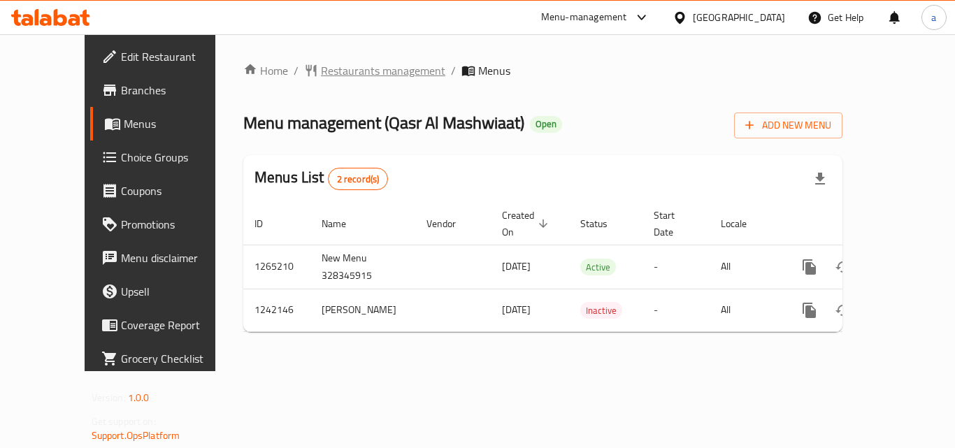
click at [325, 72] on span "Restaurants management" at bounding box center [383, 70] width 124 height 17
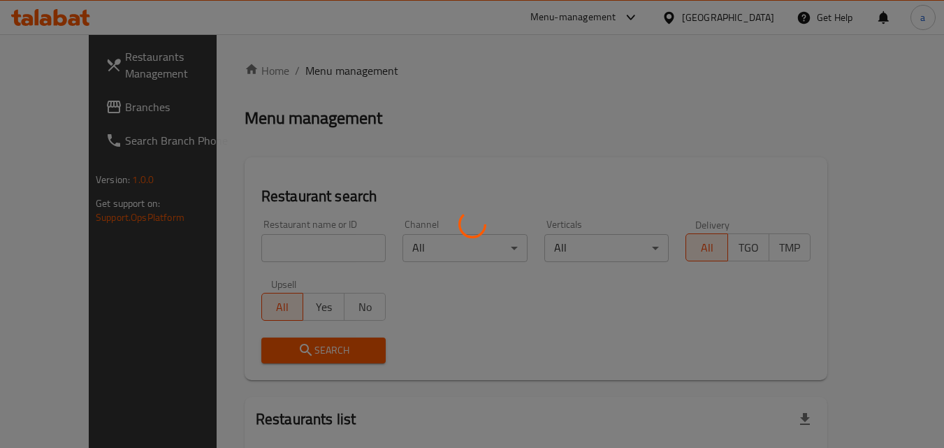
click at [281, 248] on div at bounding box center [472, 224] width 944 height 448
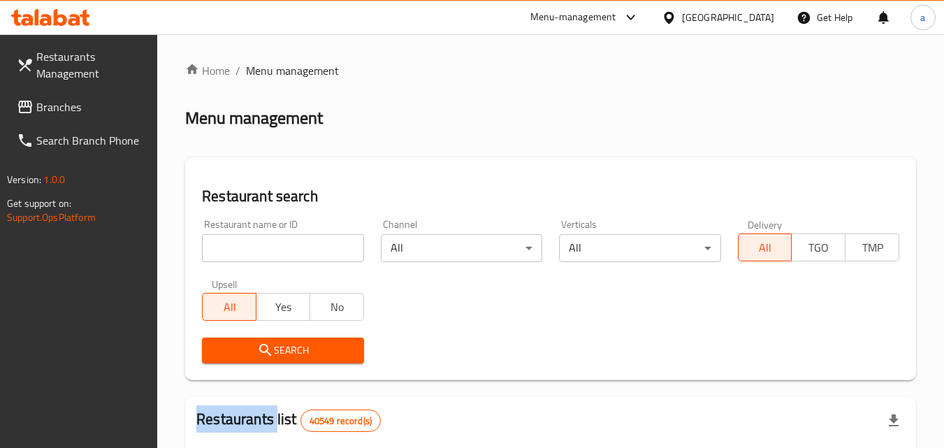
click at [281, 248] on input "search" at bounding box center [282, 248] width 161 height 28
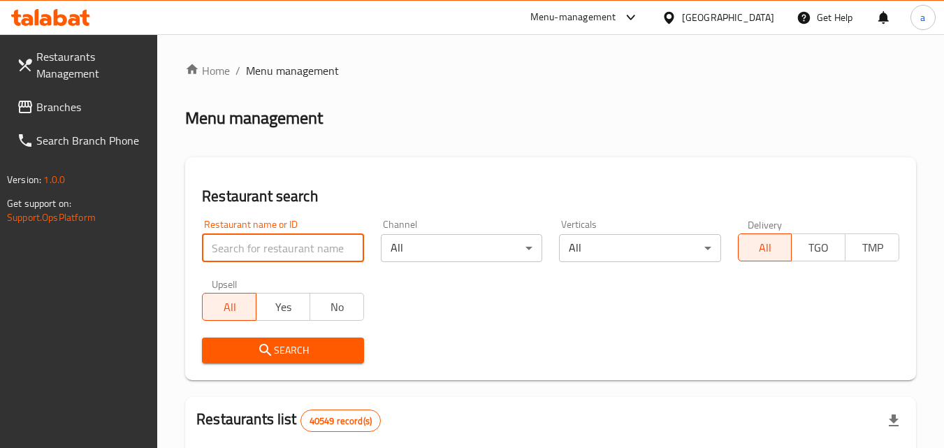
click at [281, 248] on input "search" at bounding box center [282, 248] width 161 height 28
paste input "681002"
type input "681002"
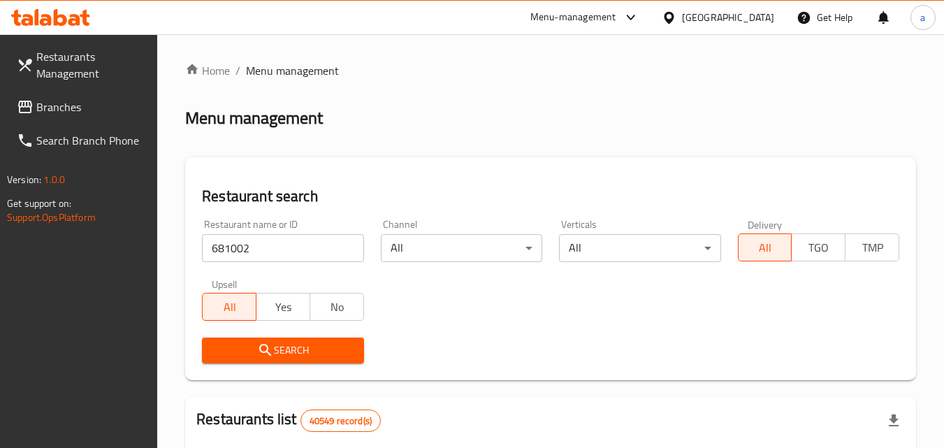
click at [258, 353] on icon "submit" at bounding box center [265, 350] width 17 height 17
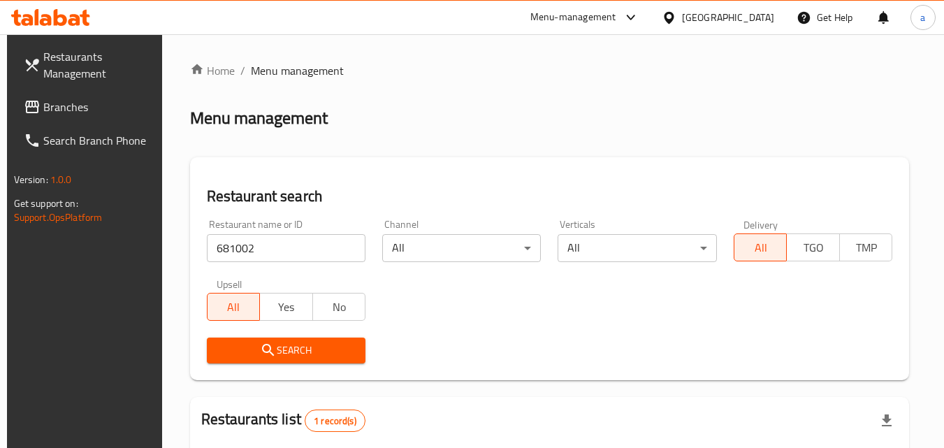
click at [66, 110] on span "Branches" at bounding box center [98, 107] width 110 height 17
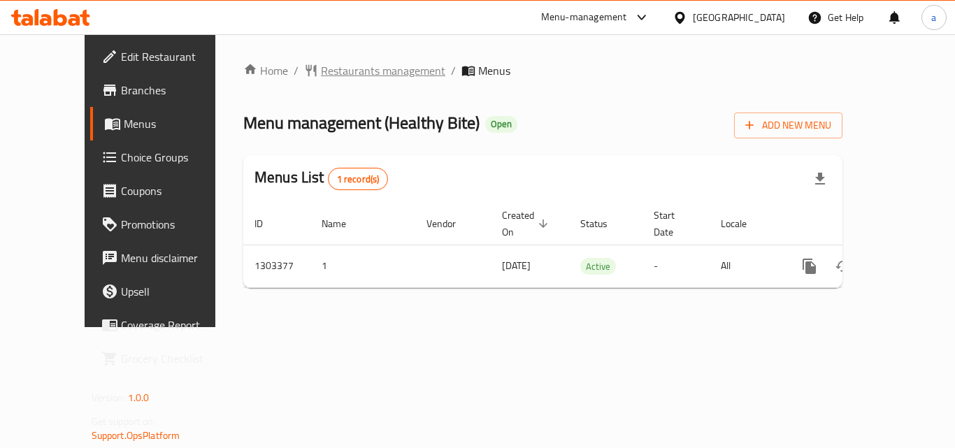
click at [321, 79] on span "Restaurants management" at bounding box center [383, 70] width 124 height 17
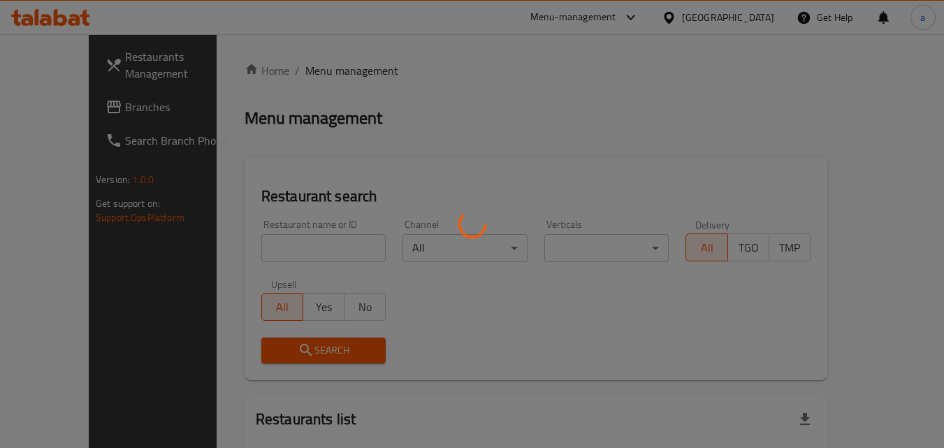
click at [247, 255] on div at bounding box center [472, 224] width 944 height 448
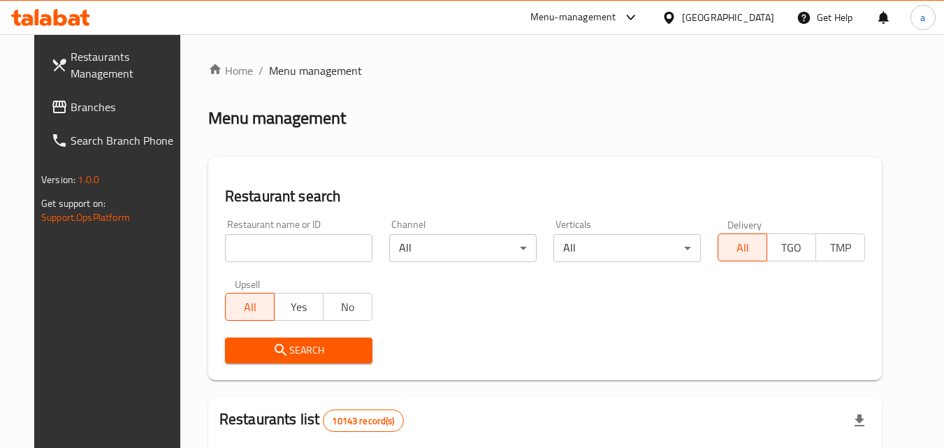
click at [247, 255] on div at bounding box center [472, 224] width 944 height 448
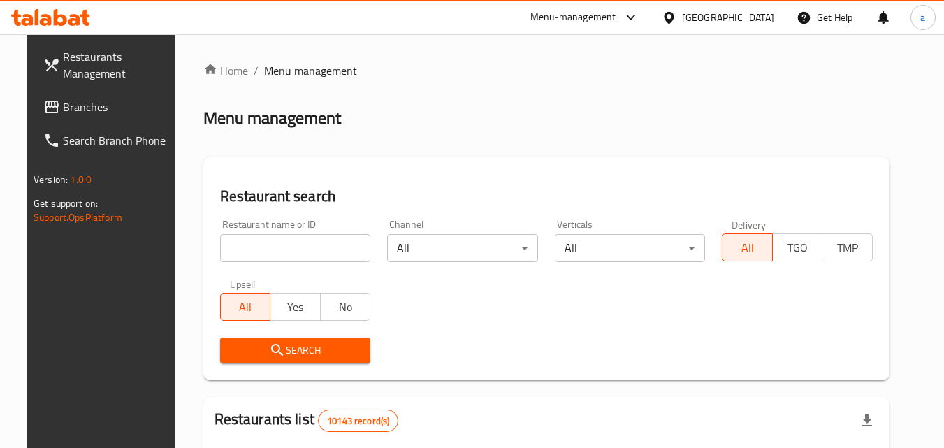
click at [247, 255] on input "search" at bounding box center [295, 248] width 151 height 28
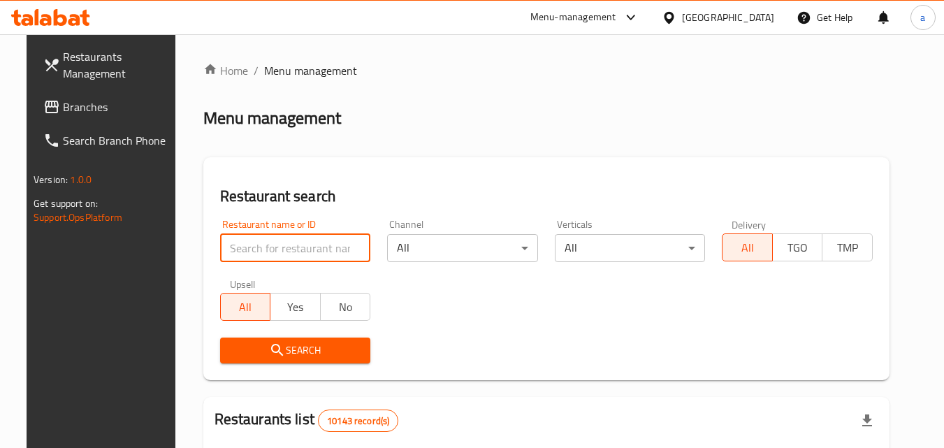
click at [247, 255] on input "search" at bounding box center [295, 248] width 151 height 28
paste input "702809"
type input "702809"
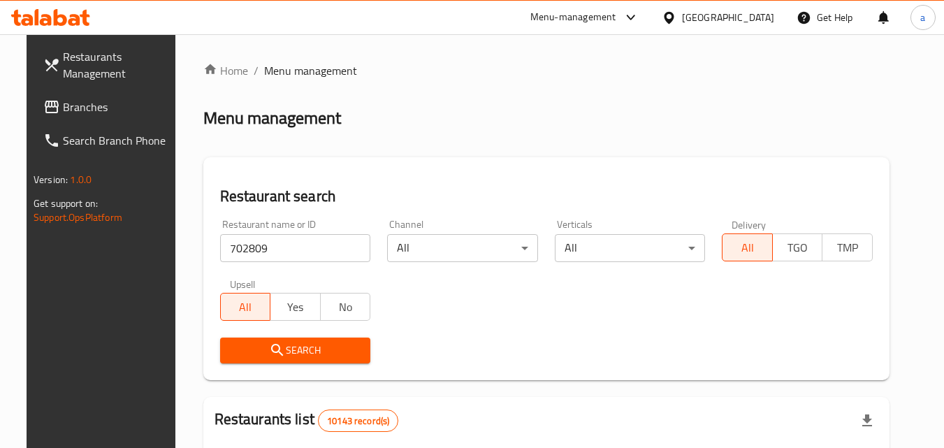
click at [247, 345] on span "Search" at bounding box center [295, 350] width 129 height 17
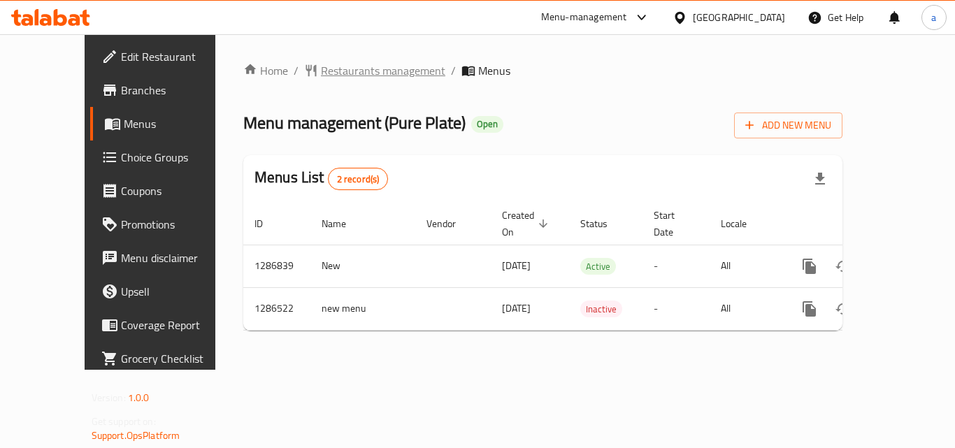
click at [322, 75] on span "Restaurants management" at bounding box center [383, 70] width 124 height 17
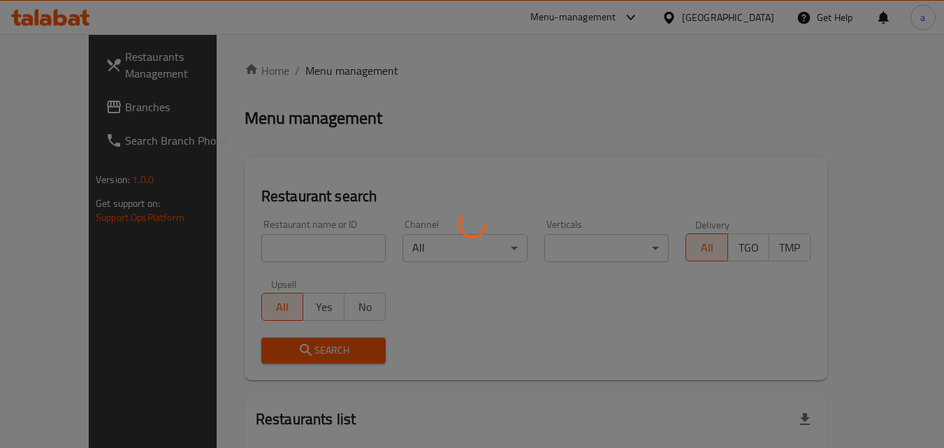
click at [238, 250] on div at bounding box center [472, 224] width 944 height 448
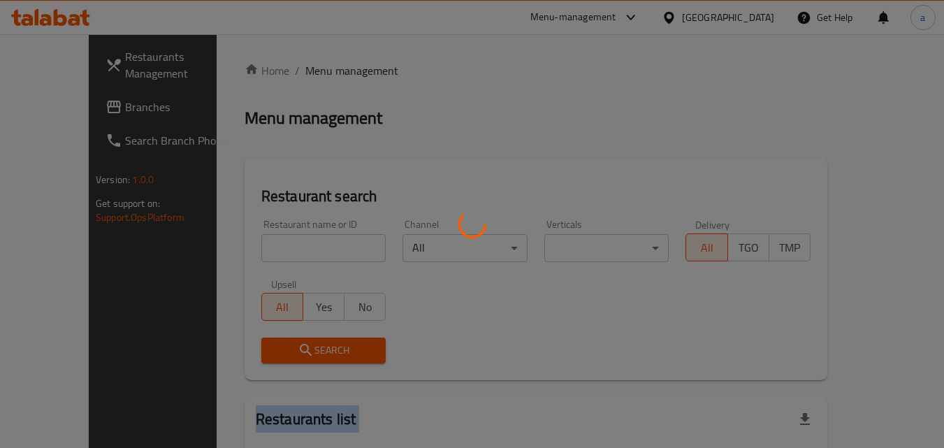
click at [238, 250] on div at bounding box center [472, 224] width 944 height 448
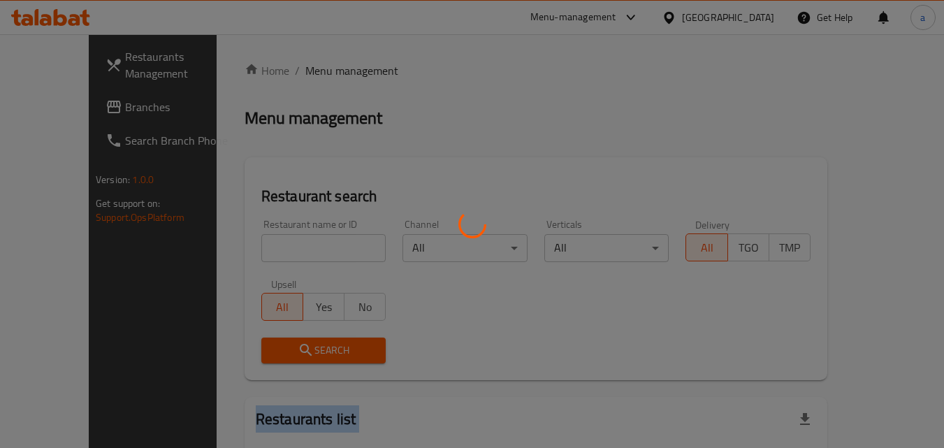
click at [238, 250] on div at bounding box center [472, 224] width 944 height 448
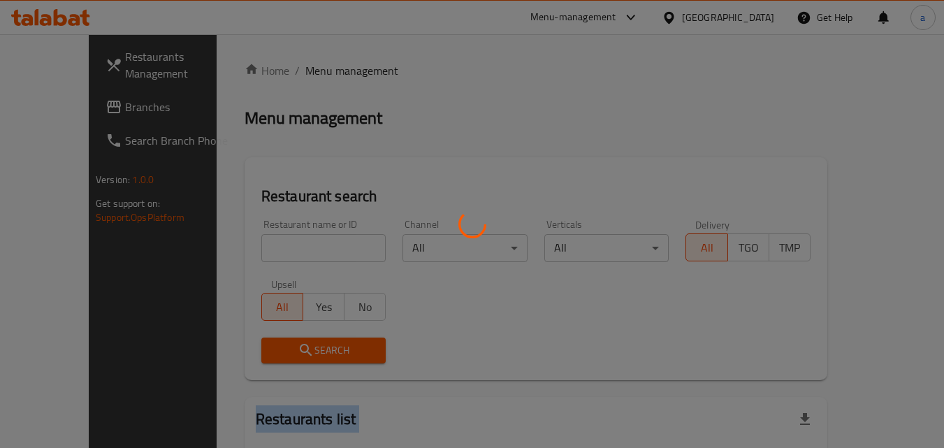
click at [238, 250] on div at bounding box center [472, 224] width 944 height 448
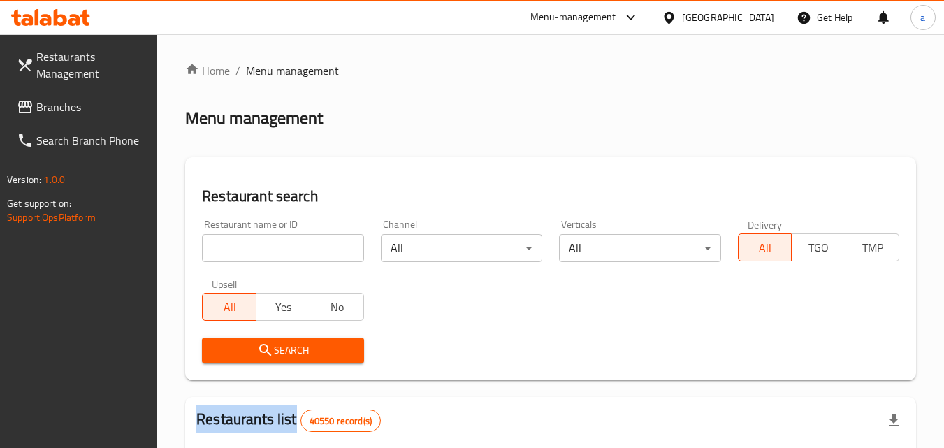
click at [238, 250] on input "search" at bounding box center [282, 248] width 161 height 28
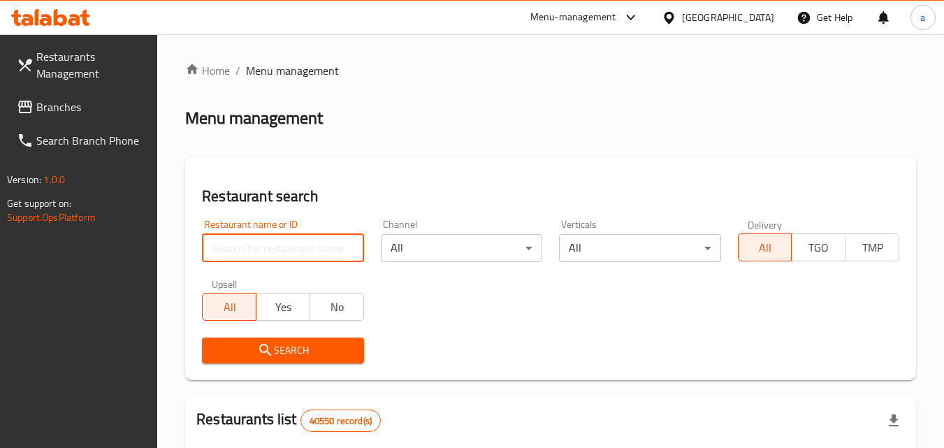
click at [238, 250] on input "search" at bounding box center [282, 248] width 161 height 28
paste input "696356"
click at [215, 249] on input "v696356" at bounding box center [282, 248] width 161 height 28
type input "696356"
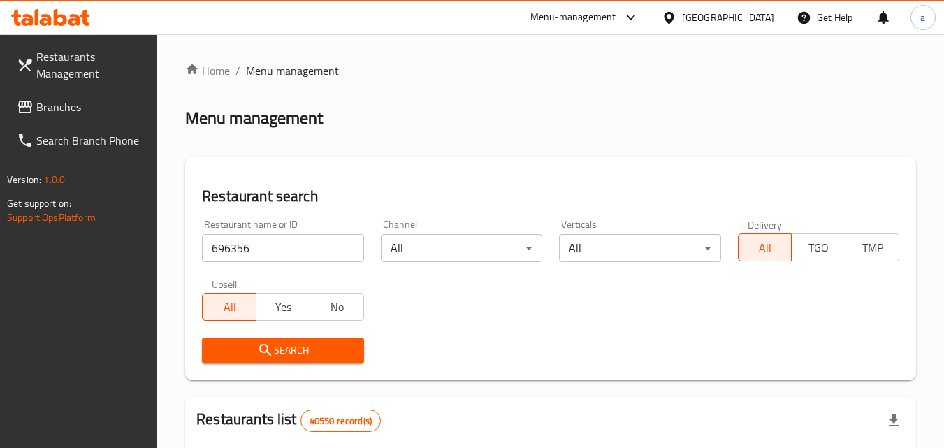
click at [242, 351] on span "Search" at bounding box center [282, 350] width 139 height 17
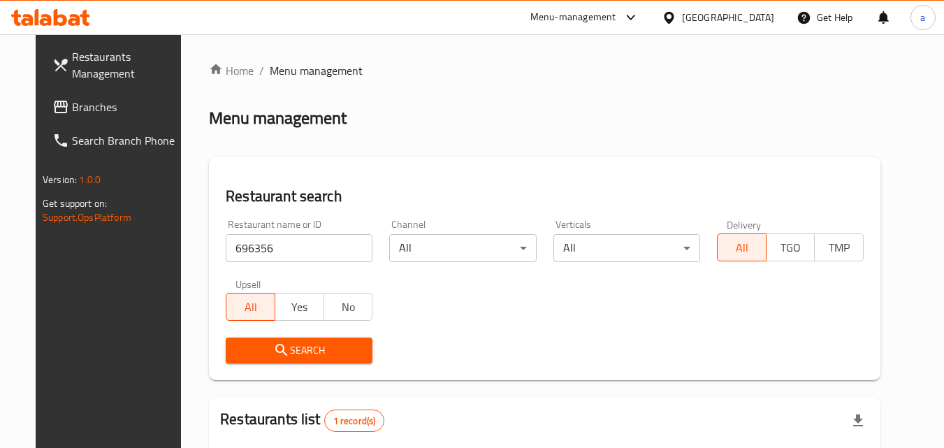
scroll to position [164, 0]
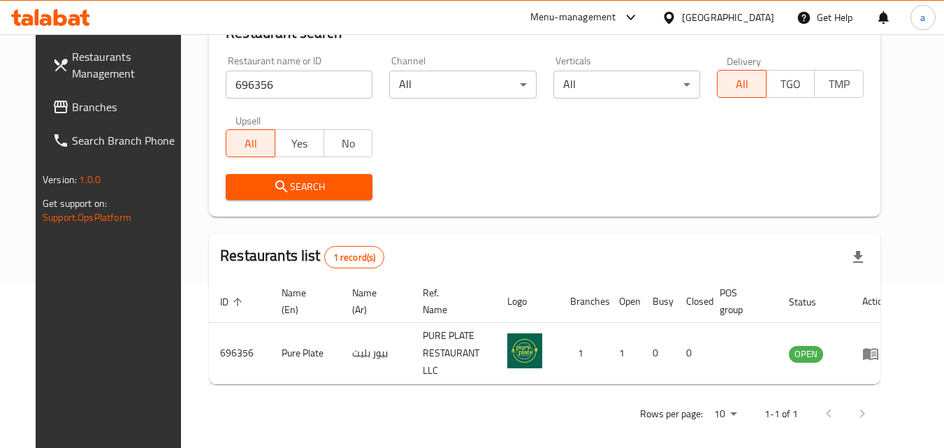
click at [52, 106] on span at bounding box center [62, 107] width 20 height 17
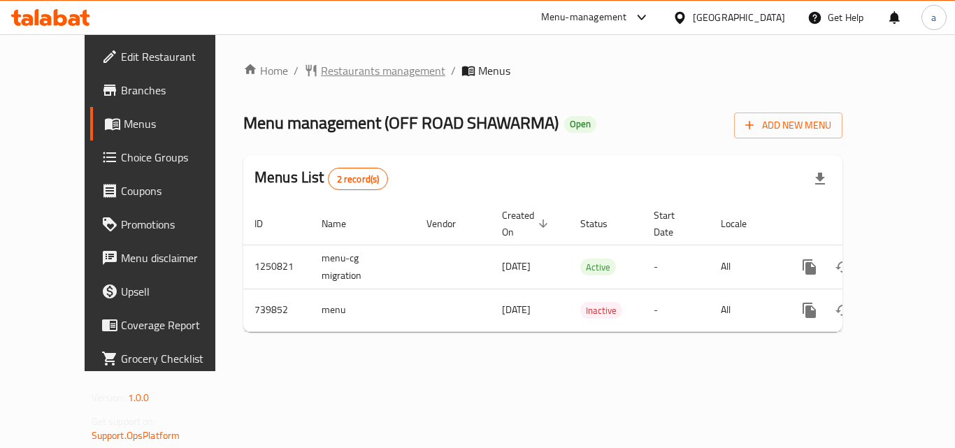
click at [322, 78] on span "Restaurants management" at bounding box center [383, 70] width 124 height 17
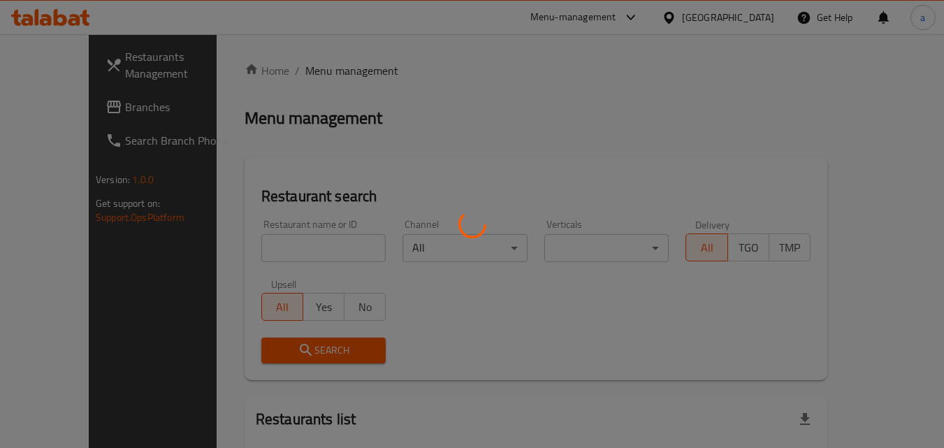
click at [267, 238] on div at bounding box center [472, 224] width 944 height 448
click at [264, 239] on div at bounding box center [472, 224] width 944 height 448
click at [261, 241] on div at bounding box center [472, 224] width 944 height 448
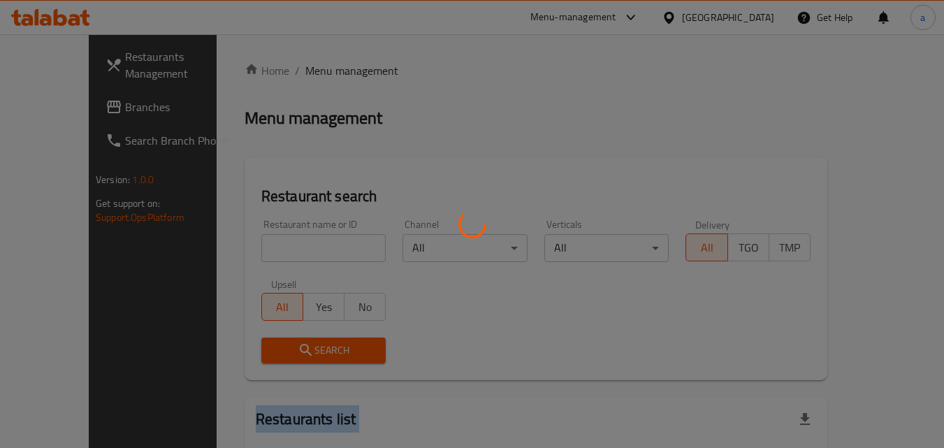
click at [261, 241] on div at bounding box center [472, 224] width 944 height 448
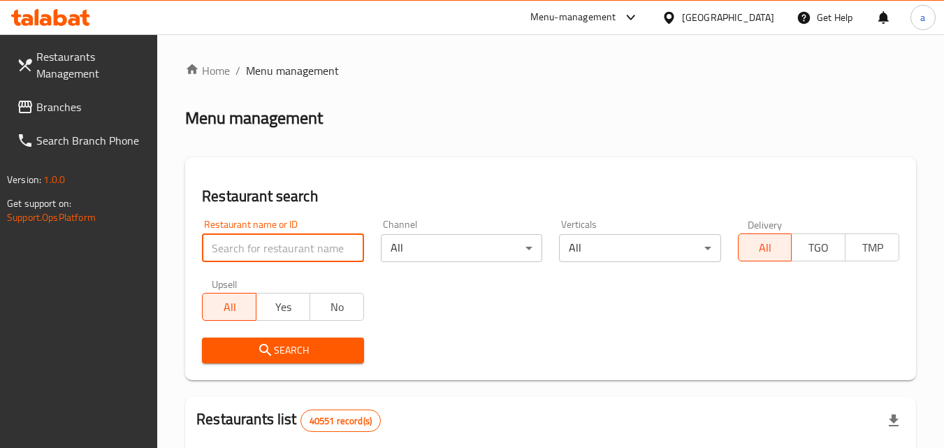
click at [261, 241] on input "search" at bounding box center [282, 248] width 161 height 28
paste input "647922"
type input "647922"
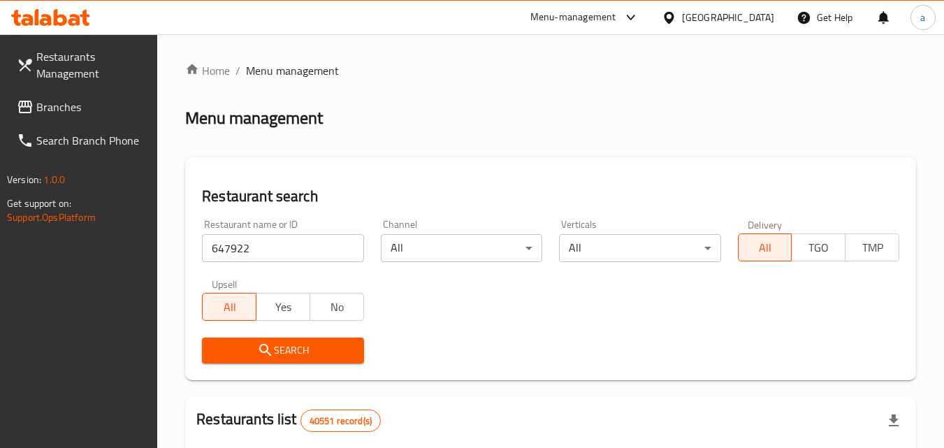
click at [295, 348] on span "Search" at bounding box center [282, 350] width 139 height 17
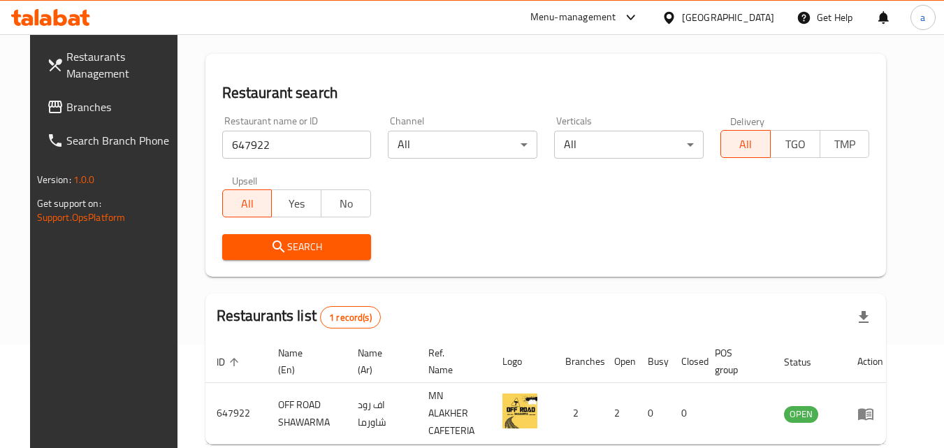
scroll to position [24, 0]
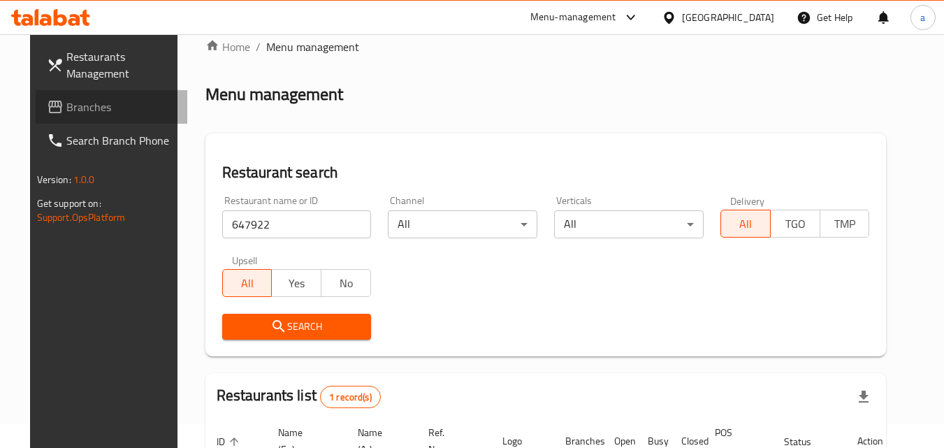
click at [66, 106] on span "Branches" at bounding box center [121, 107] width 110 height 17
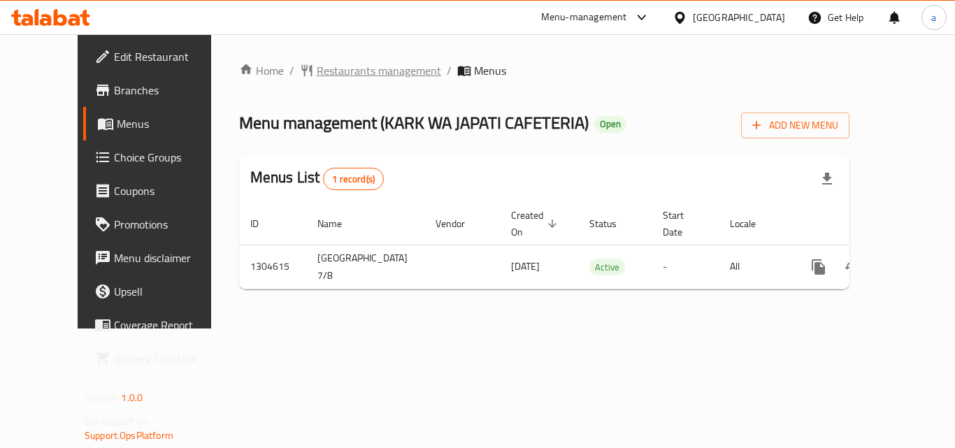
click at [366, 69] on span "Restaurants management" at bounding box center [379, 70] width 124 height 17
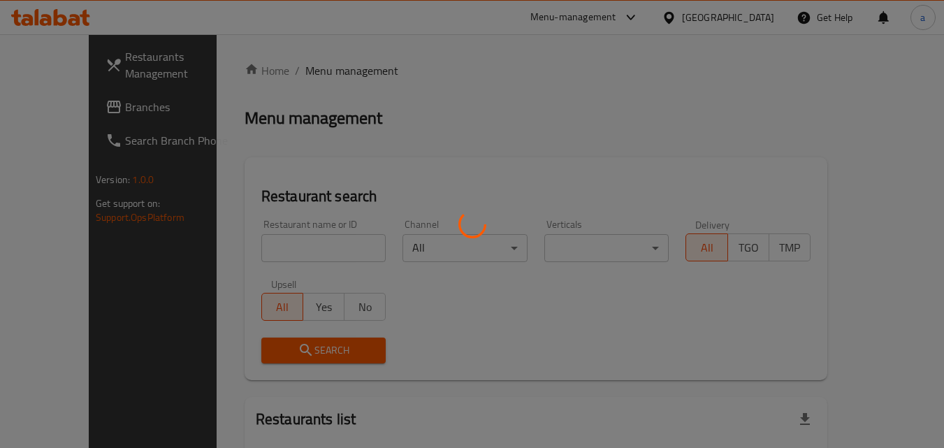
click at [261, 252] on div at bounding box center [472, 224] width 944 height 448
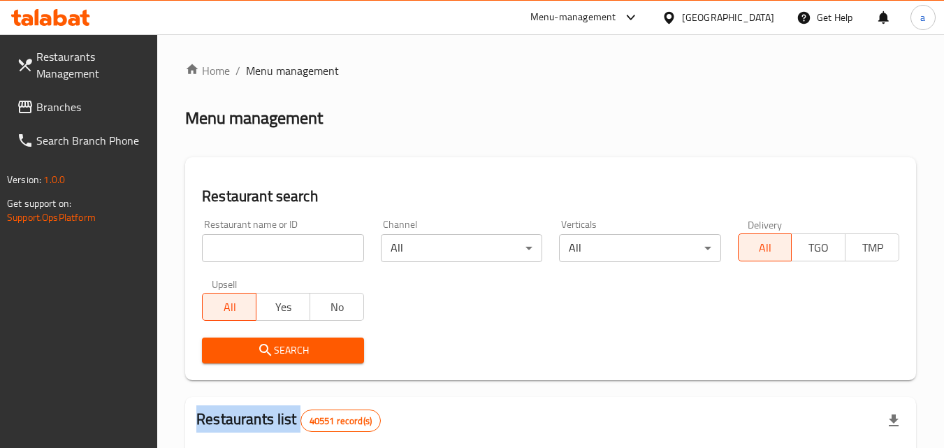
click at [261, 252] on input "search" at bounding box center [282, 248] width 161 height 28
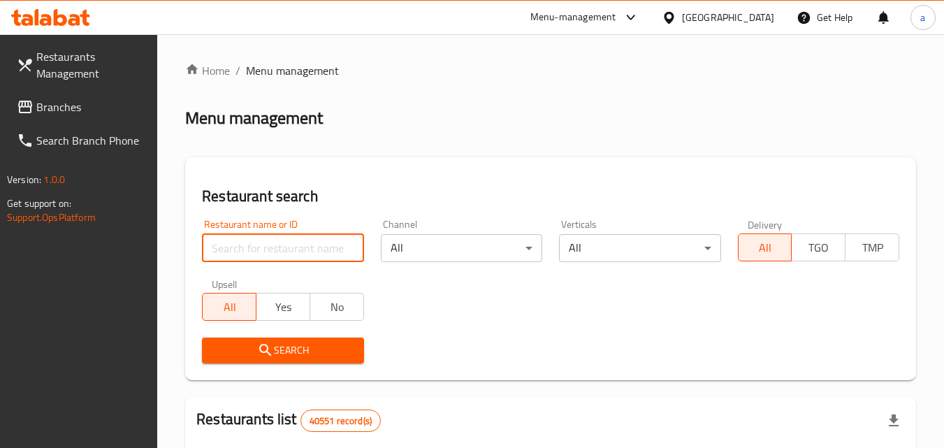
click at [261, 252] on input "search" at bounding box center [282, 248] width 161 height 28
paste input "703040"
type input "703040"
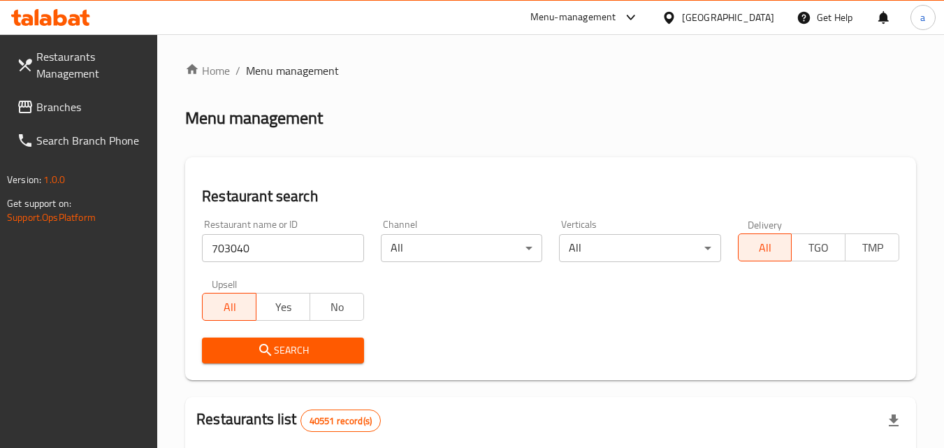
click at [261, 349] on icon "submit" at bounding box center [265, 350] width 12 height 12
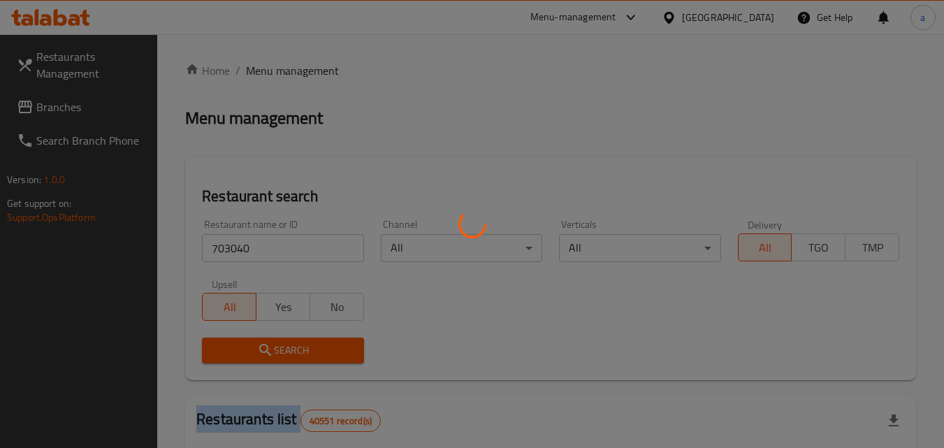
click at [261, 349] on div at bounding box center [472, 224] width 944 height 448
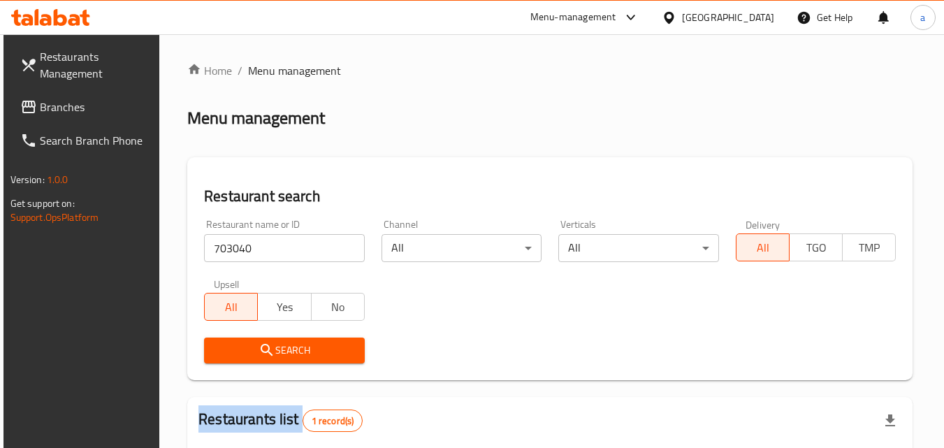
click at [68, 102] on span "Branches" at bounding box center [95, 107] width 110 height 17
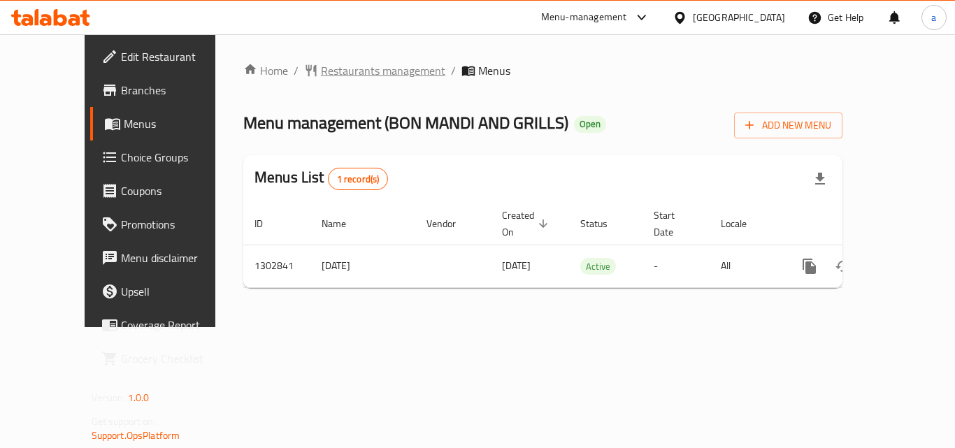
click at [342, 66] on span "Restaurants management" at bounding box center [383, 70] width 124 height 17
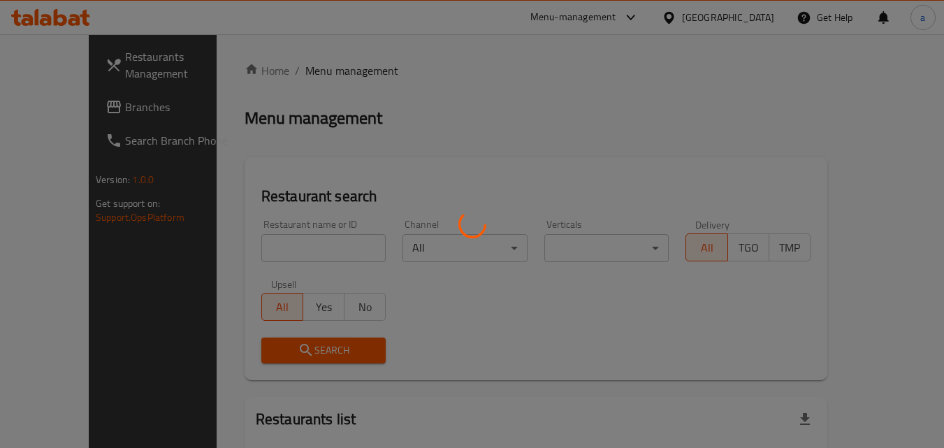
click at [231, 234] on div at bounding box center [472, 224] width 944 height 448
click at [231, 237] on div at bounding box center [472, 224] width 944 height 448
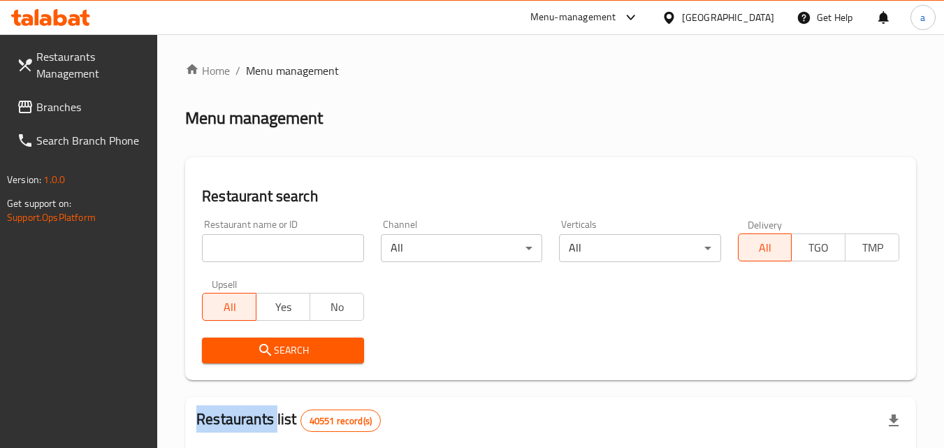
click at [231, 237] on div at bounding box center [472, 224] width 944 height 448
click at [231, 237] on input "search" at bounding box center [282, 248] width 161 height 28
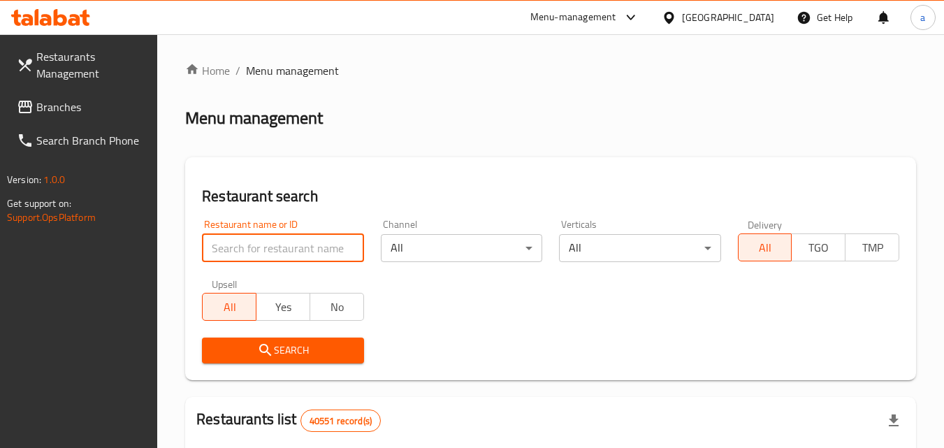
click at [231, 237] on input "search" at bounding box center [282, 248] width 161 height 28
paste input "701725"
type input "701725"
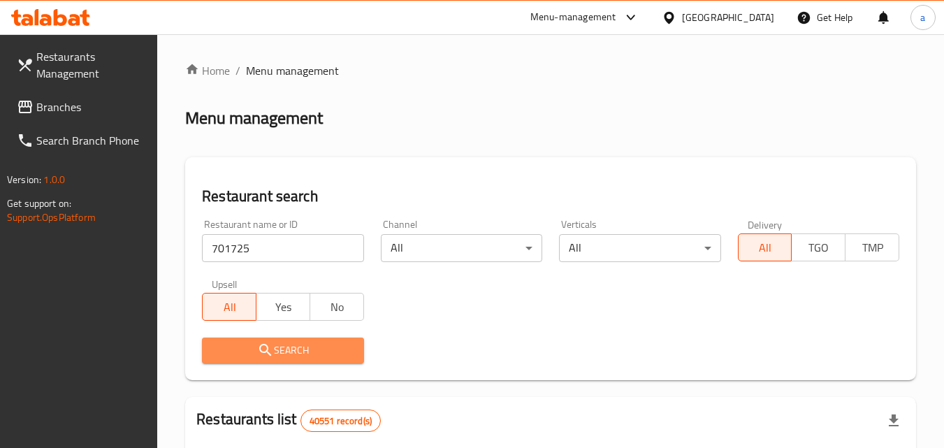
click at [283, 354] on span "Search" at bounding box center [282, 350] width 139 height 17
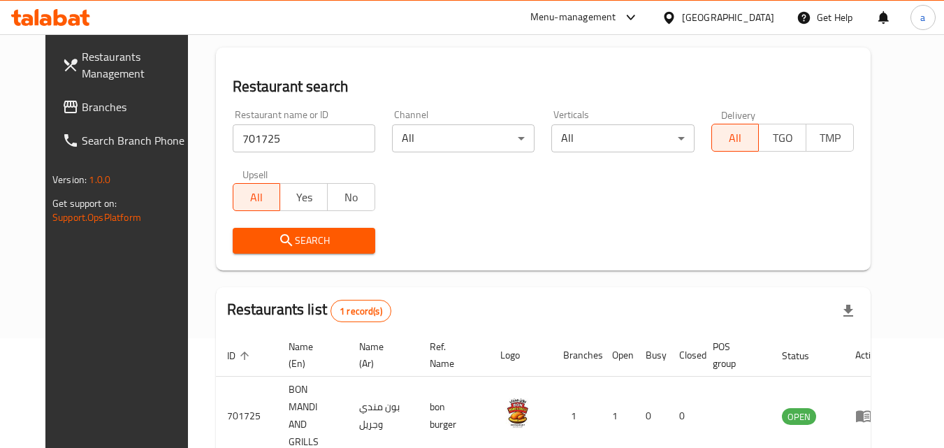
scroll to position [24, 0]
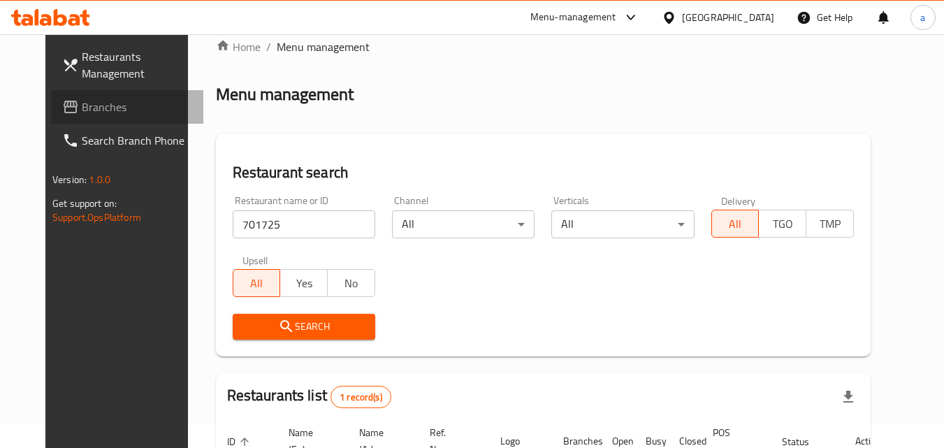
click at [62, 108] on icon at bounding box center [70, 107] width 17 height 17
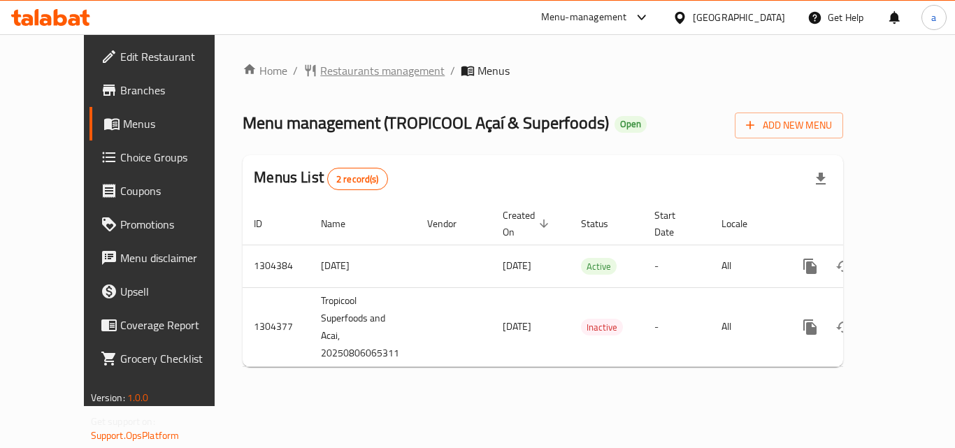
click at [320, 68] on span "Restaurants management" at bounding box center [382, 70] width 124 height 17
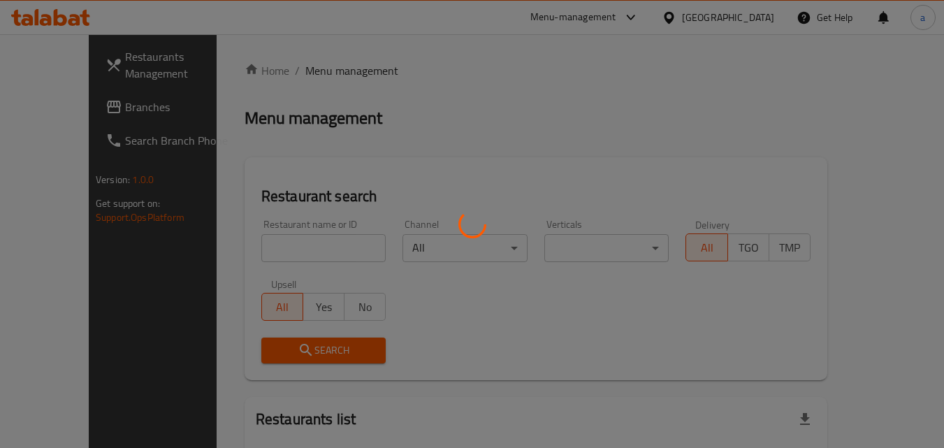
click at [259, 235] on div at bounding box center [472, 224] width 944 height 448
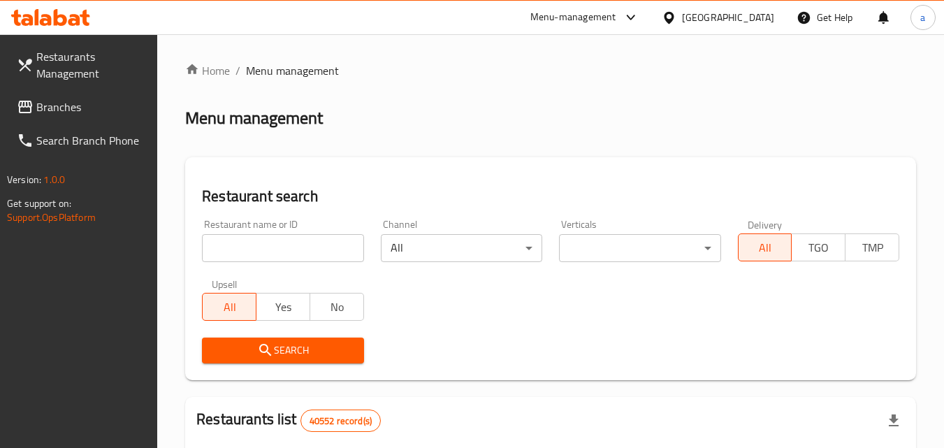
click at [247, 245] on input "search" at bounding box center [282, 248] width 161 height 28
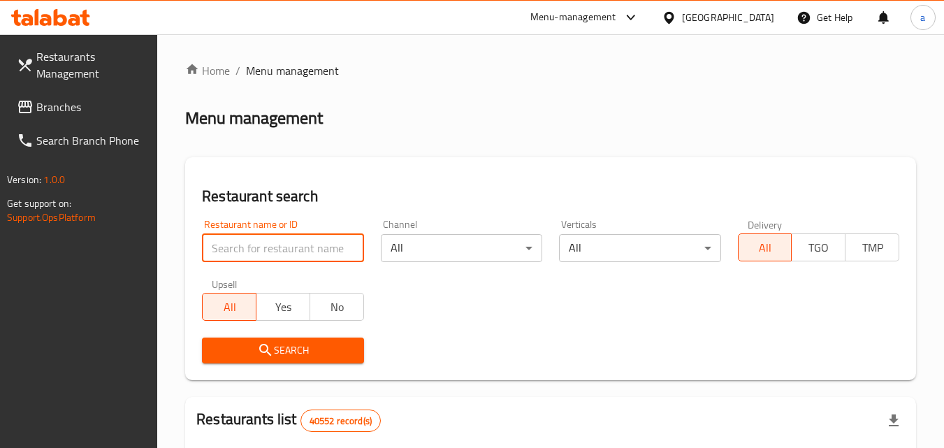
paste input "703208"
type input "703208"
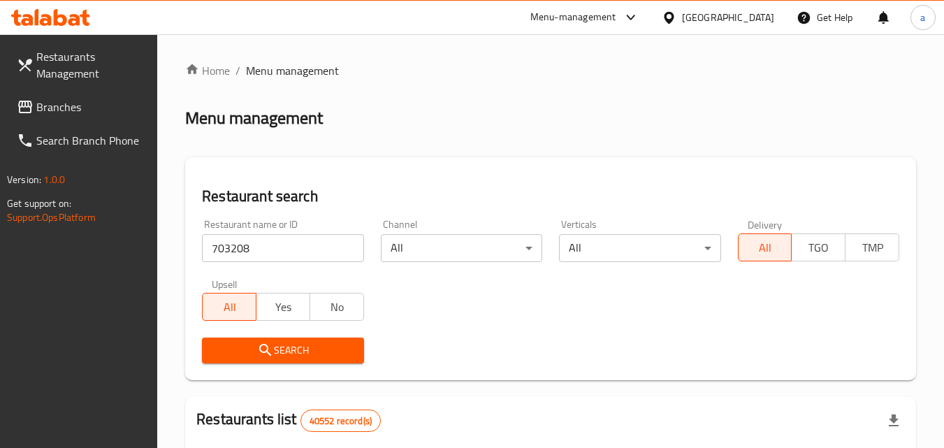
click at [254, 351] on span "Search" at bounding box center [282, 350] width 139 height 17
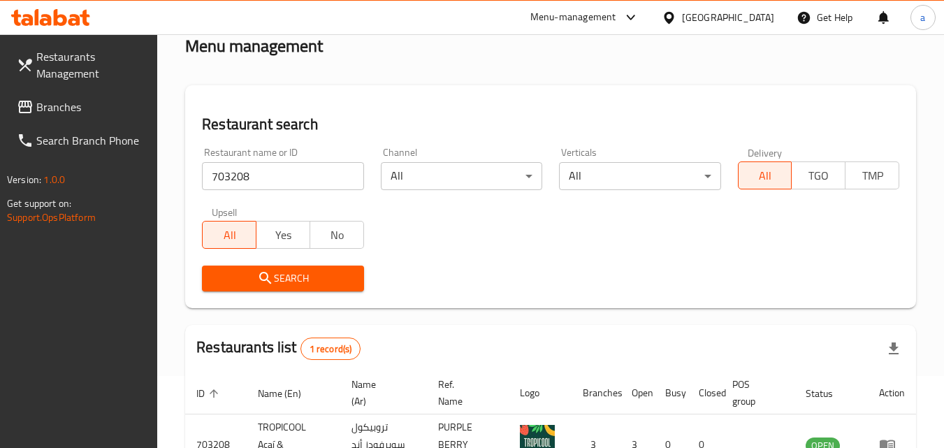
scroll to position [175, 0]
